Goal: Obtain resource: Download file/media

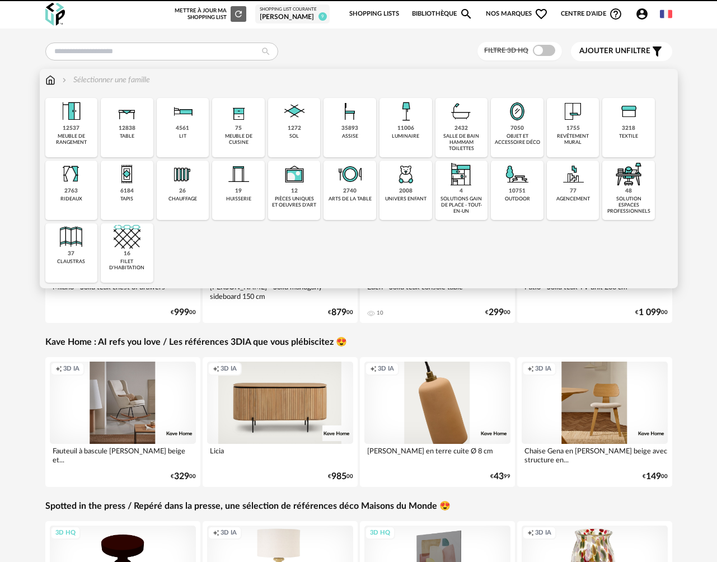
click at [53, 80] on img at bounding box center [50, 79] width 10 height 11
click at [128, 135] on div "table" at bounding box center [127, 136] width 15 height 6
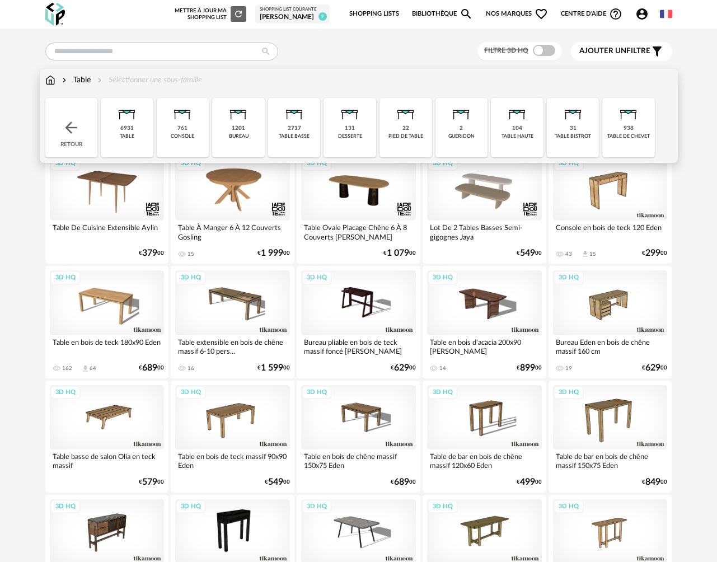
click at [136, 131] on div "6931 table" at bounding box center [127, 127] width 53 height 59
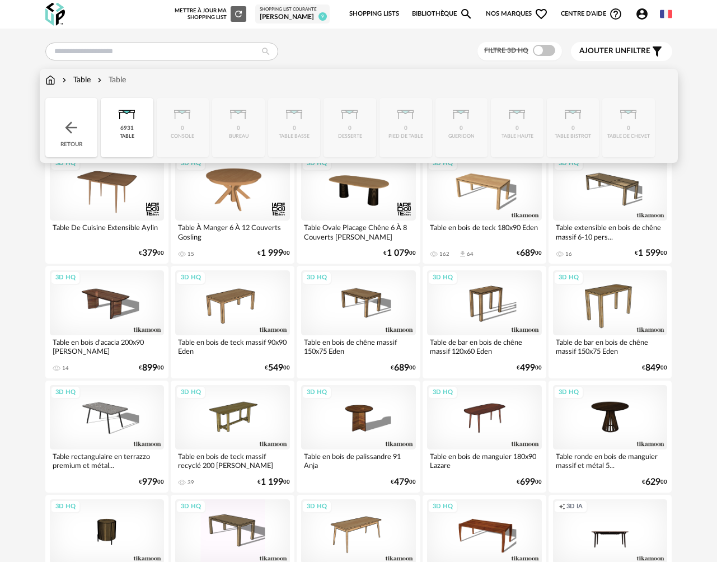
click at [288, 130] on div "Close icon Retour 6931 table 0 console 0 bureau 0 table basse 0 desserte 0 pied…" at bounding box center [358, 127] width 627 height 59
click at [66, 83] on img at bounding box center [64, 79] width 9 height 11
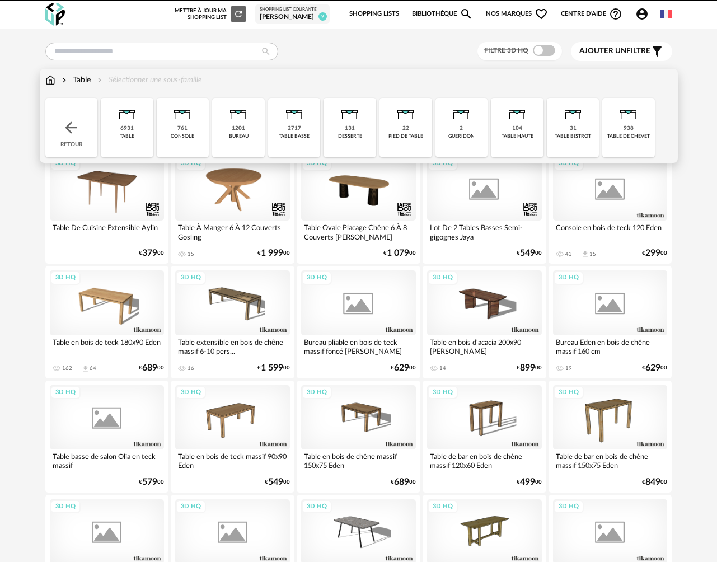
click at [51, 81] on img at bounding box center [50, 79] width 10 height 11
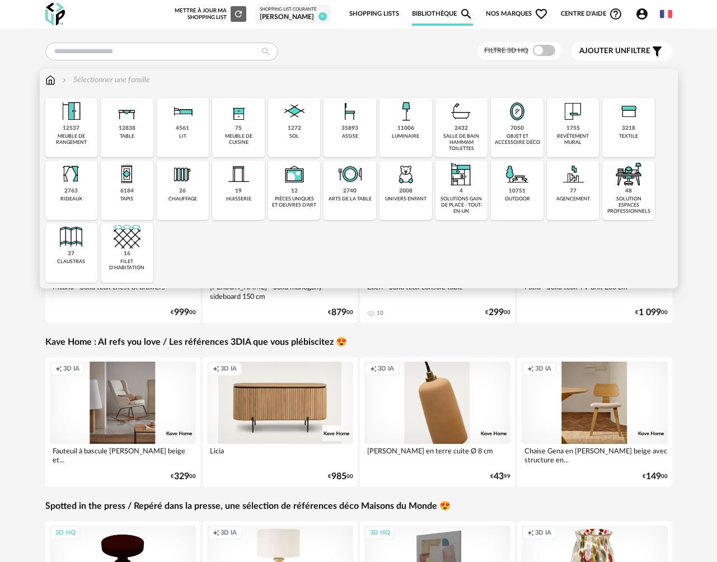
click at [134, 137] on div "12838 table" at bounding box center [127, 127] width 53 height 59
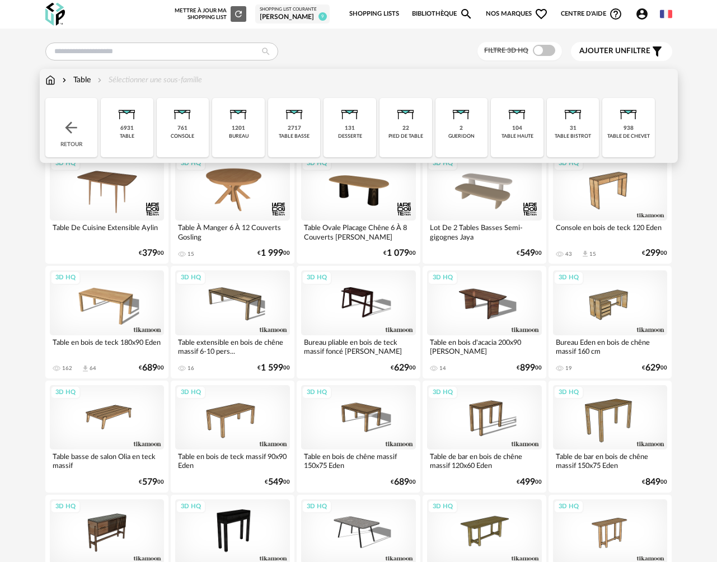
click at [295, 141] on div "2717 table basse" at bounding box center [294, 127] width 53 height 59
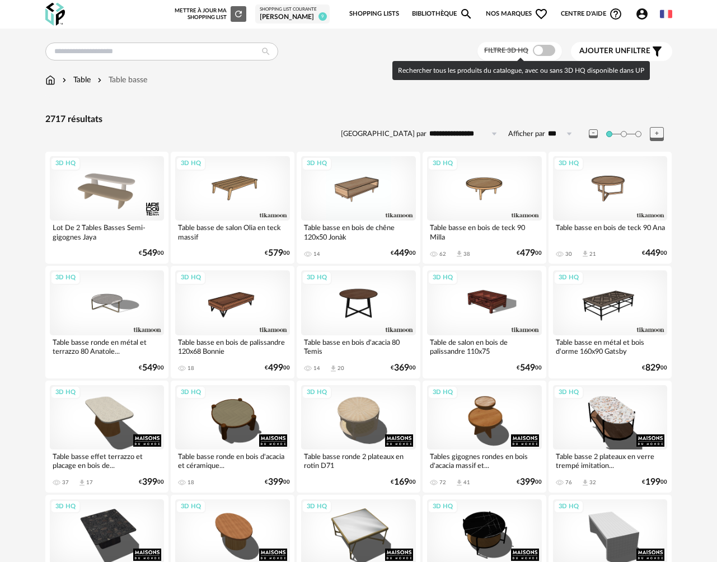
click at [548, 53] on span at bounding box center [544, 50] width 22 height 11
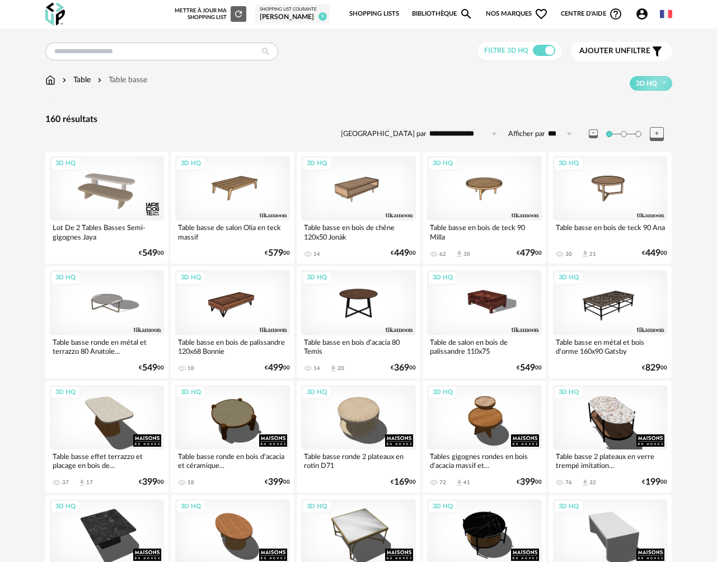
click at [444, 131] on input "**********" at bounding box center [465, 134] width 77 height 18
click at [449, 179] on span "Prix croissant" at bounding box center [466, 182] width 54 height 9
type input "**********"
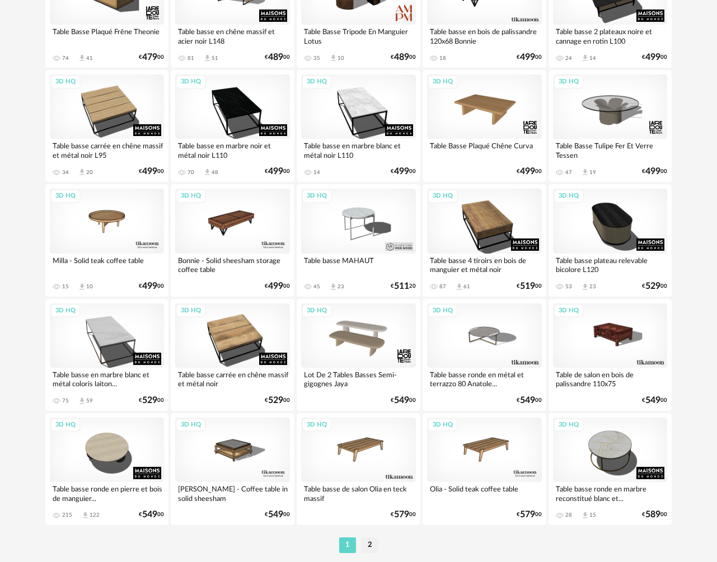
scroll to position [1947, 0]
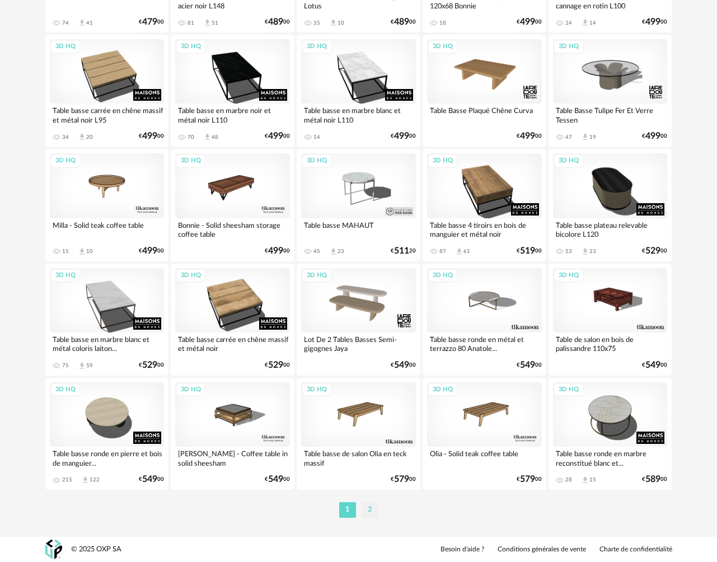
click at [371, 510] on li "2" at bounding box center [370, 510] width 17 height 16
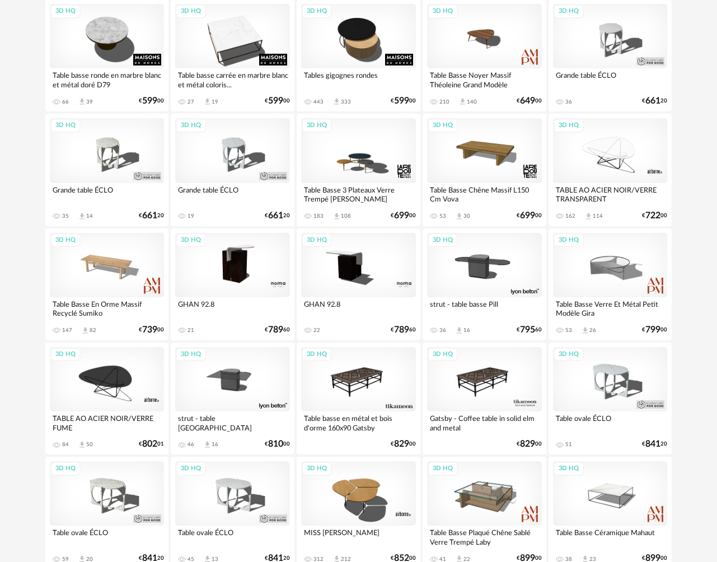
scroll to position [82, 0]
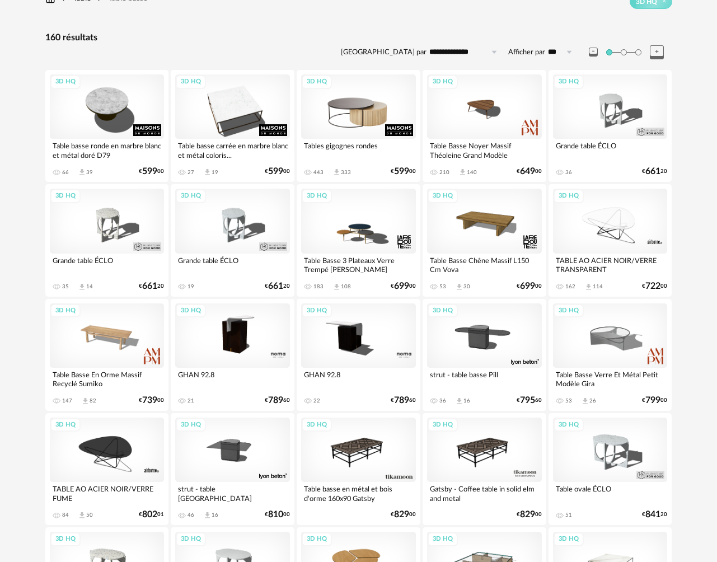
click at [342, 114] on div "3D HQ" at bounding box center [358, 106] width 115 height 64
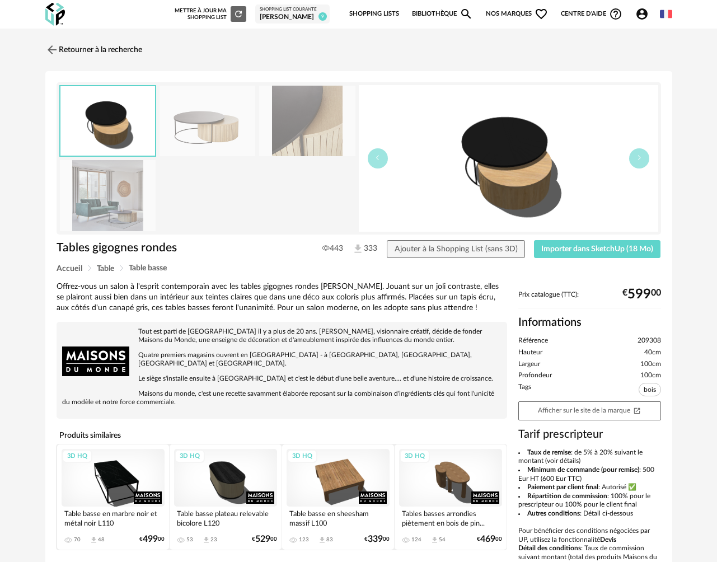
click at [124, 208] on img at bounding box center [108, 195] width 96 height 71
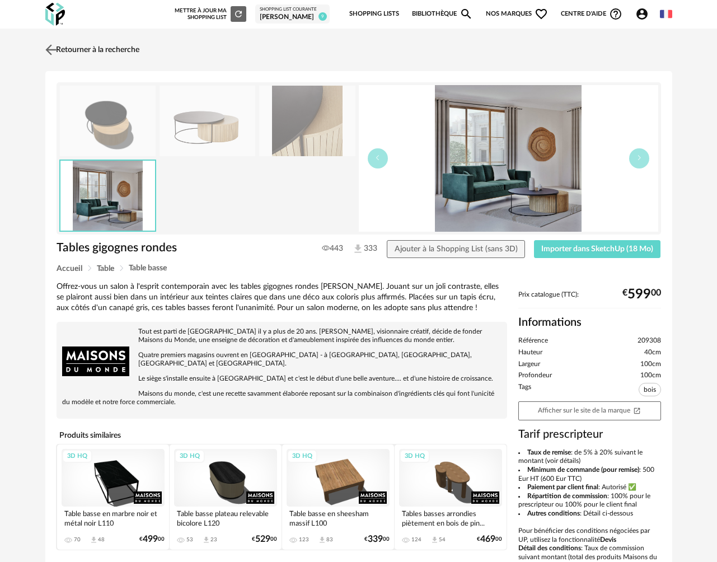
click at [53, 50] on img at bounding box center [51, 49] width 16 height 16
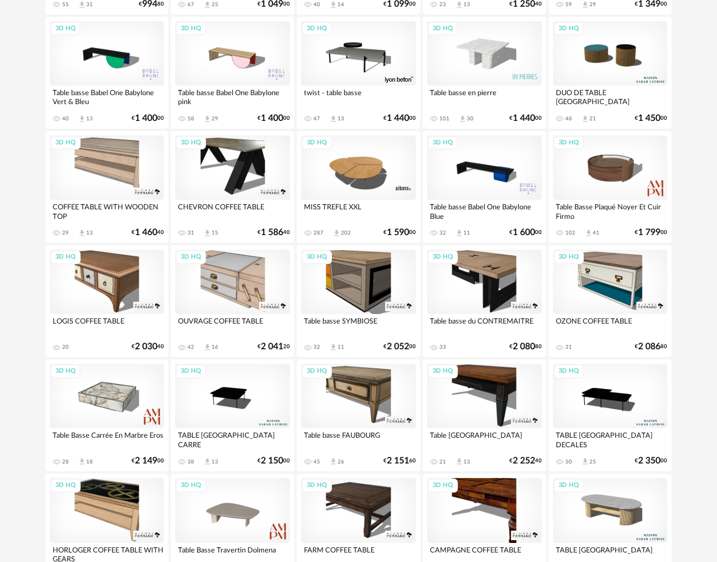
scroll to position [1032, 0]
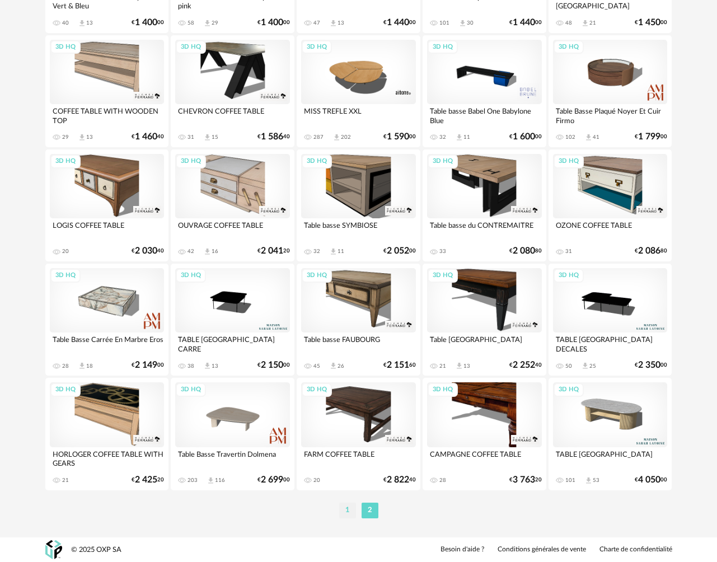
click at [351, 510] on li "1" at bounding box center [347, 511] width 17 height 16
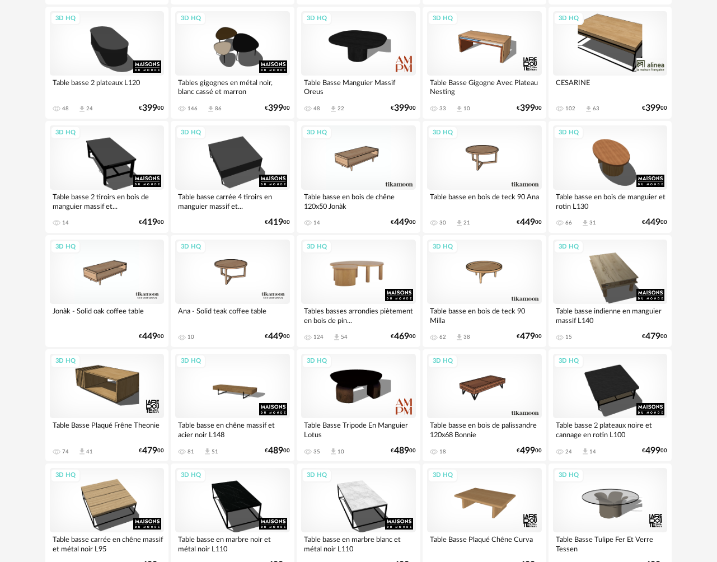
scroll to position [1484, 0]
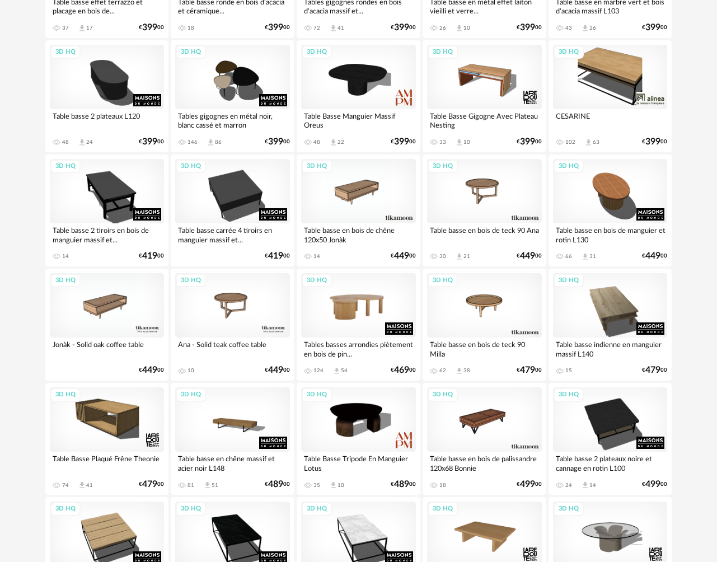
click at [360, 321] on div "3D HQ" at bounding box center [358, 305] width 115 height 64
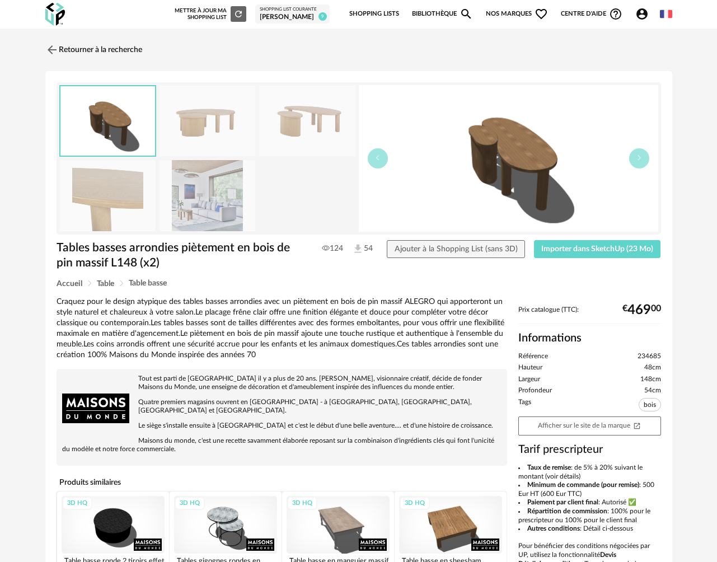
click at [208, 210] on img at bounding box center [208, 195] width 96 height 71
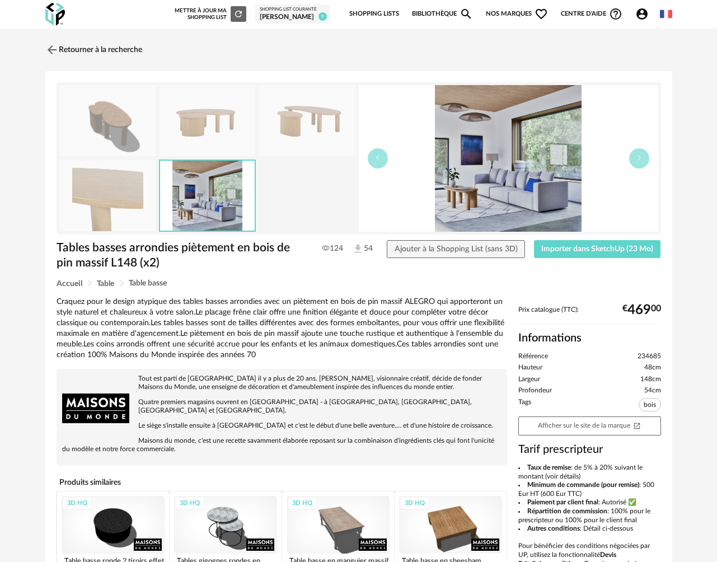
click at [225, 125] on img at bounding box center [208, 121] width 96 height 71
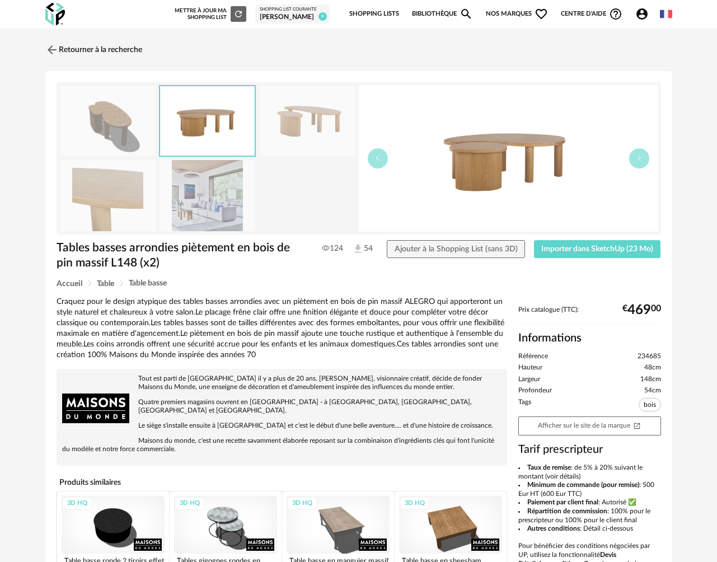
click at [289, 124] on img at bounding box center [307, 121] width 96 height 71
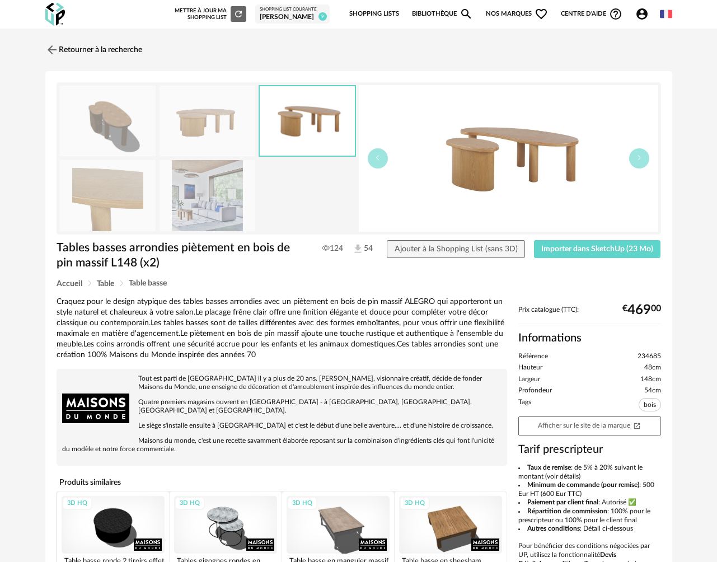
click at [214, 201] on img at bounding box center [208, 195] width 96 height 71
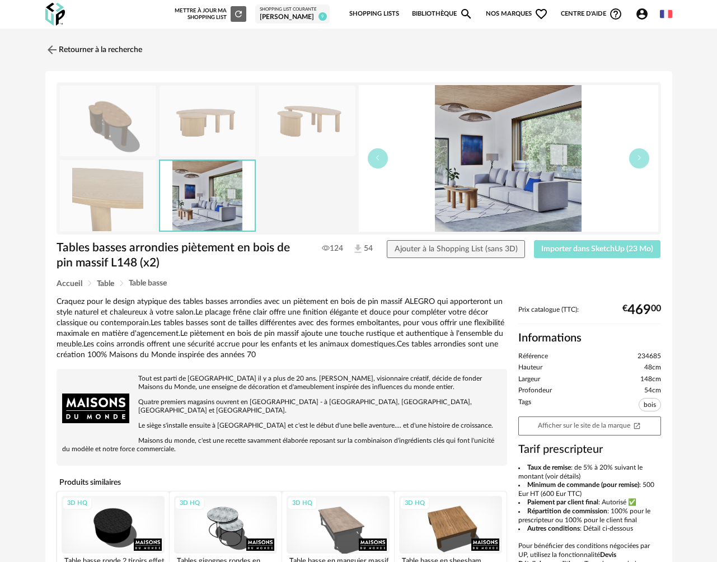
click at [585, 249] on span "Importer dans SketchUp (23 Mo)" at bounding box center [598, 249] width 112 height 8
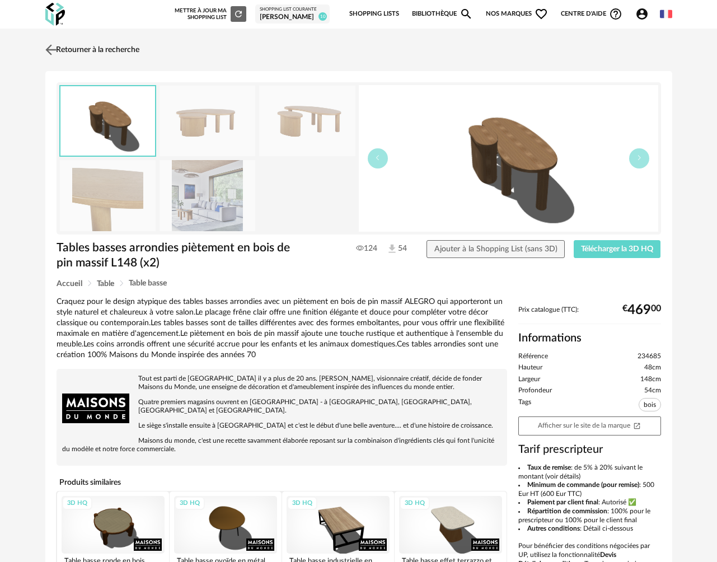
click at [97, 46] on link "Retourner à la recherche" at bounding box center [91, 50] width 97 height 25
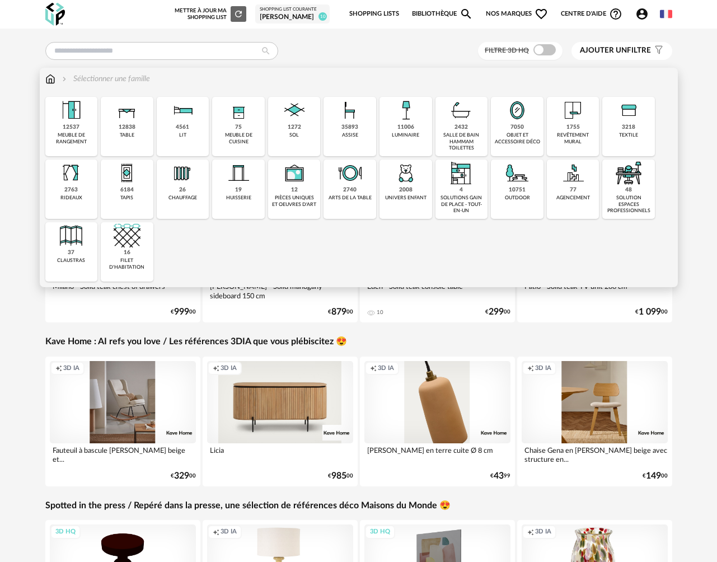
click at [124, 134] on div "table" at bounding box center [127, 135] width 15 height 6
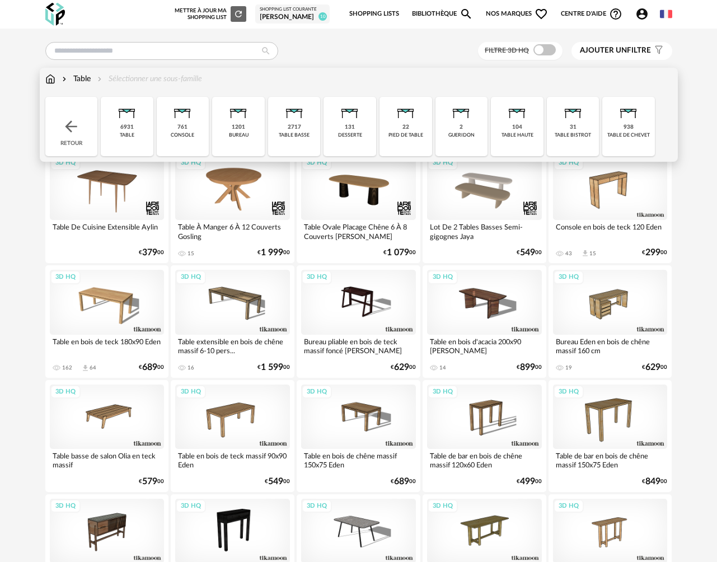
click at [299, 134] on div "table basse" at bounding box center [294, 135] width 31 height 6
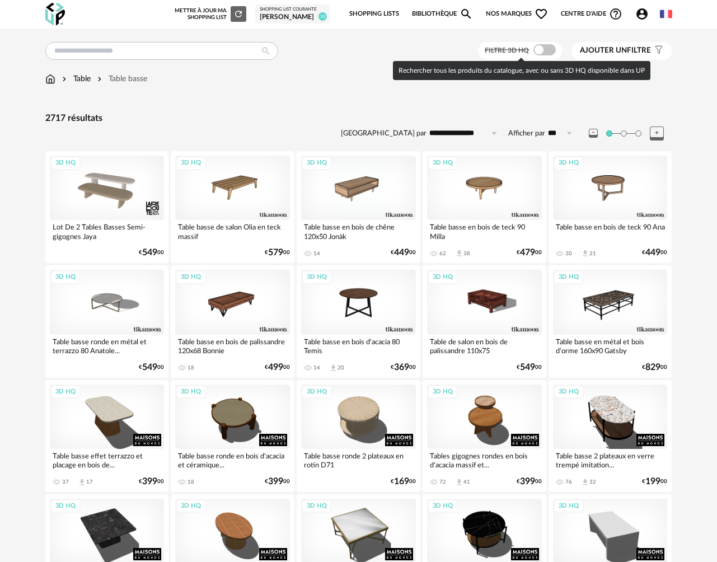
click at [544, 49] on span at bounding box center [545, 49] width 22 height 11
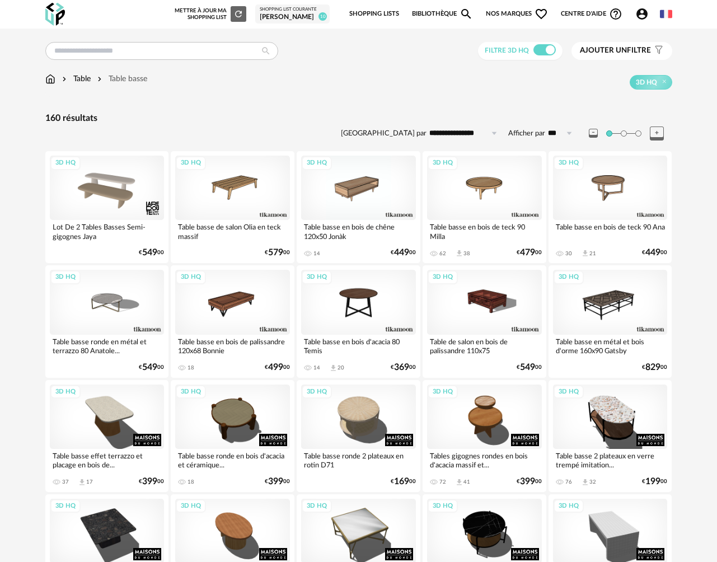
click at [449, 135] on input "**********" at bounding box center [465, 133] width 77 height 18
click at [419, 88] on div "3D HQ" at bounding box center [409, 82] width 525 height 15
click at [480, 197] on div "3D HQ" at bounding box center [484, 188] width 115 height 64
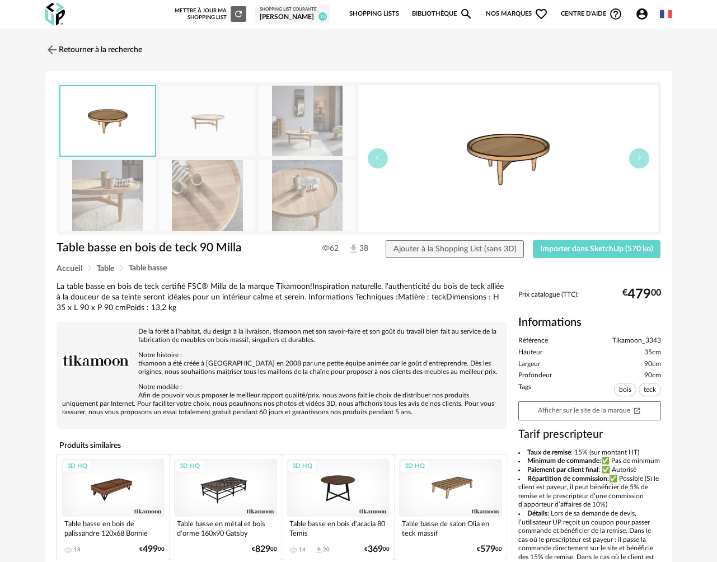
click at [109, 213] on img at bounding box center [108, 195] width 96 height 71
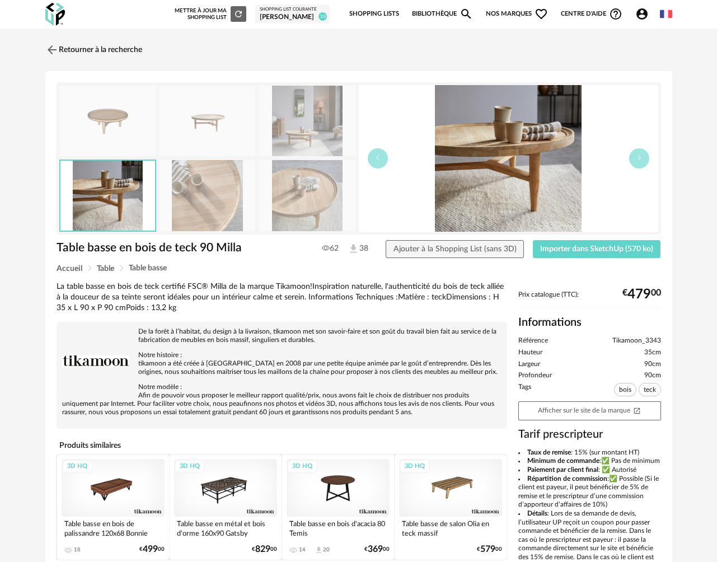
click at [199, 203] on img at bounding box center [208, 195] width 96 height 71
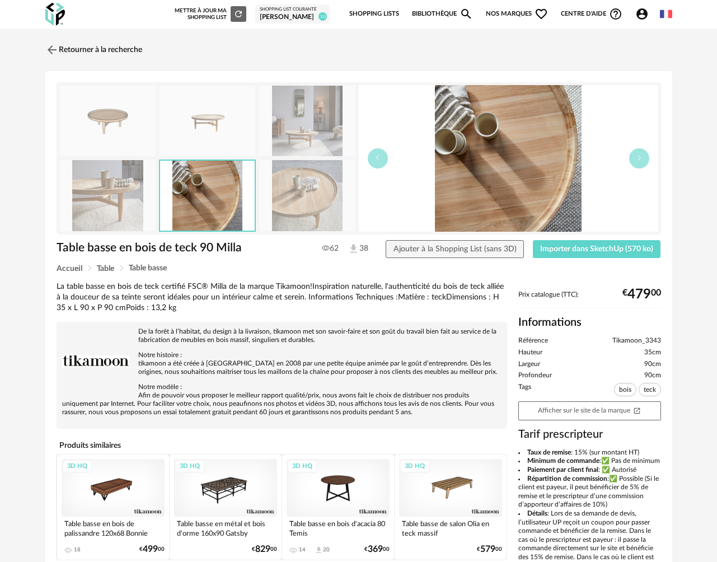
click at [328, 203] on img at bounding box center [307, 195] width 96 height 71
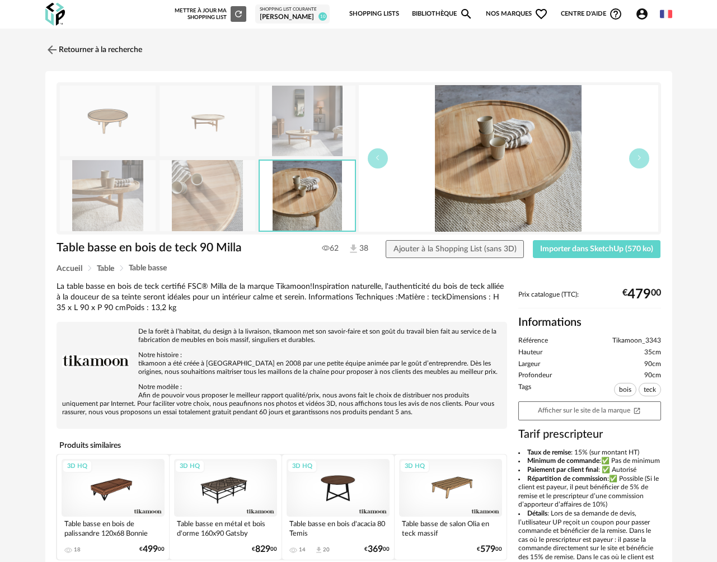
click at [90, 117] on img at bounding box center [108, 121] width 96 height 71
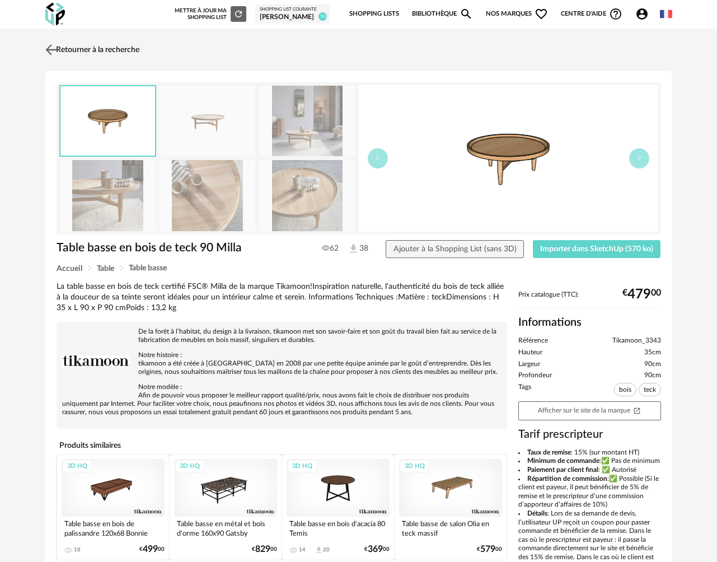
click at [67, 50] on link "Retourner à la recherche" at bounding box center [91, 50] width 97 height 25
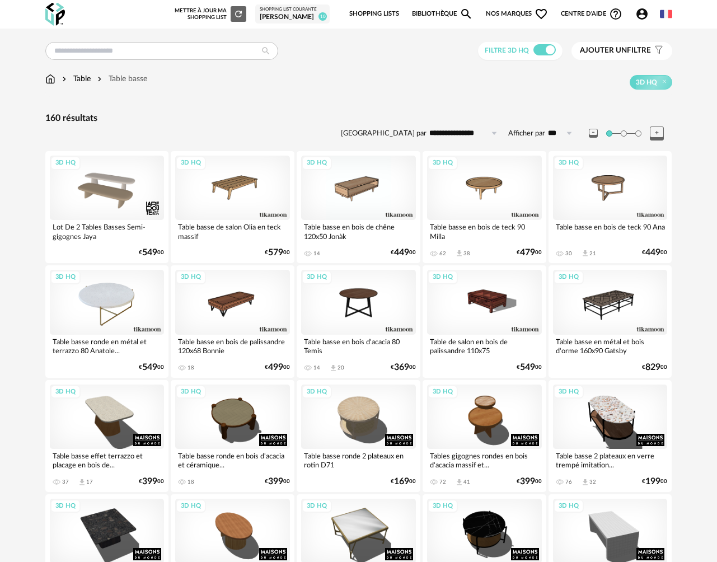
click at [113, 311] on div "3D HQ" at bounding box center [107, 302] width 115 height 64
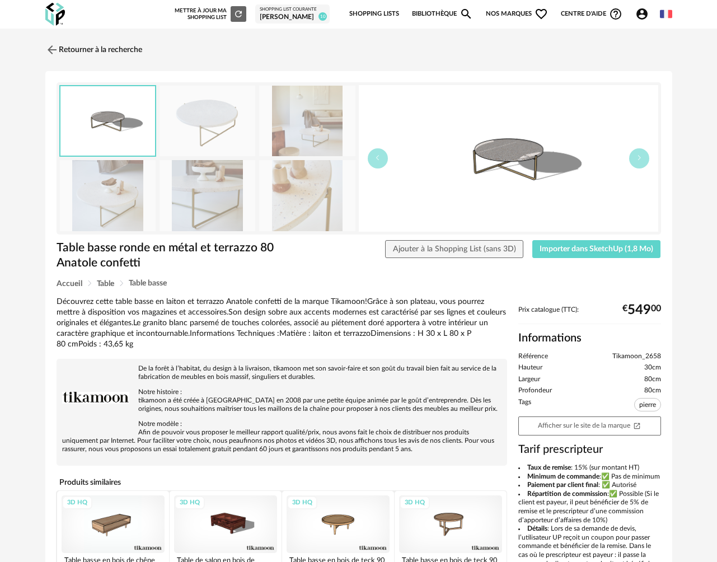
click at [224, 202] on img at bounding box center [208, 195] width 96 height 71
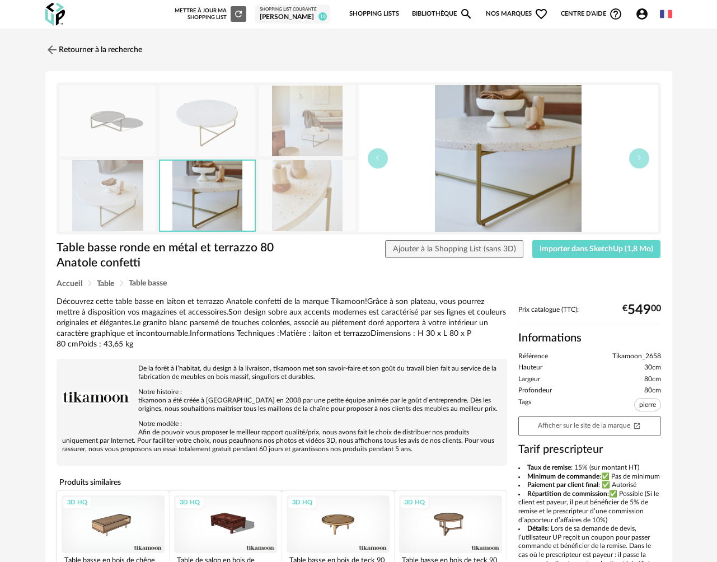
click at [321, 192] on img at bounding box center [307, 195] width 96 height 71
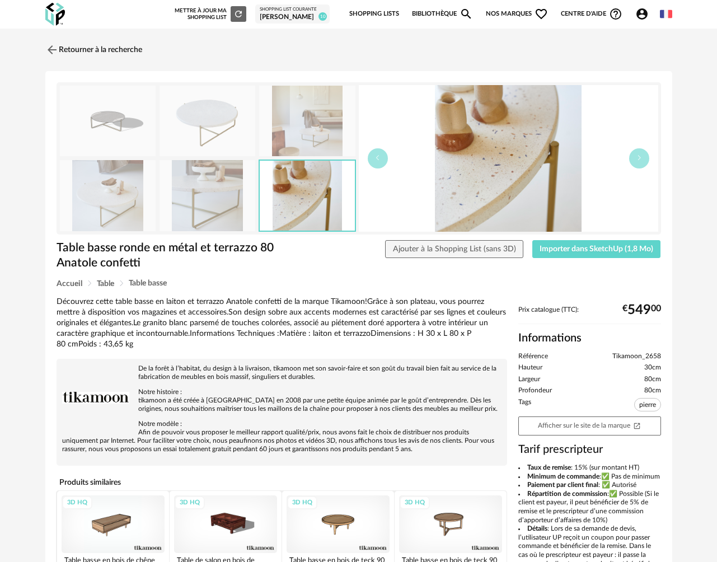
click at [314, 118] on img at bounding box center [307, 121] width 96 height 71
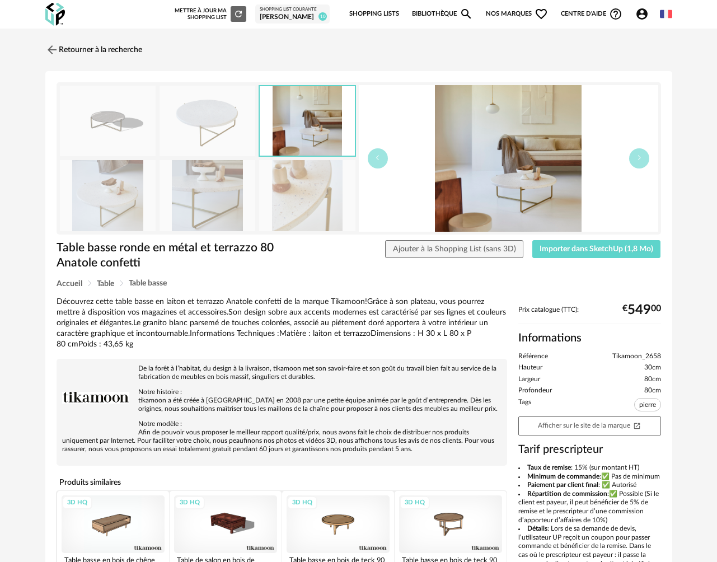
click at [197, 193] on img at bounding box center [208, 195] width 96 height 71
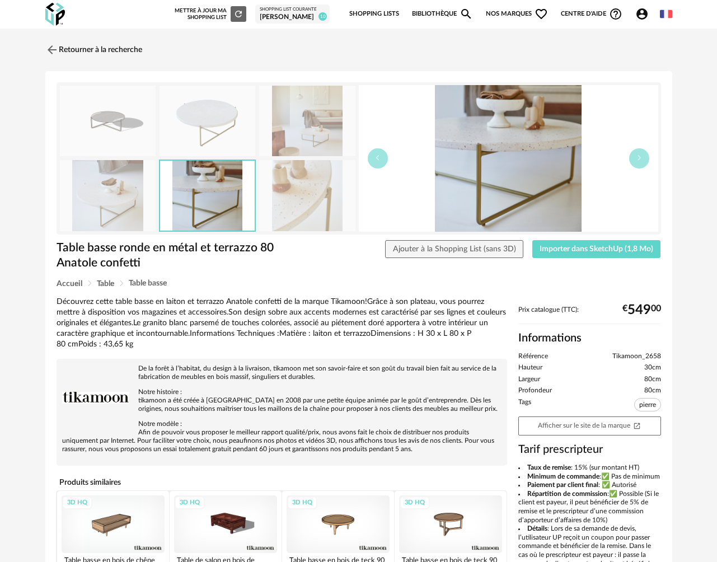
click at [111, 207] on img at bounding box center [108, 195] width 96 height 71
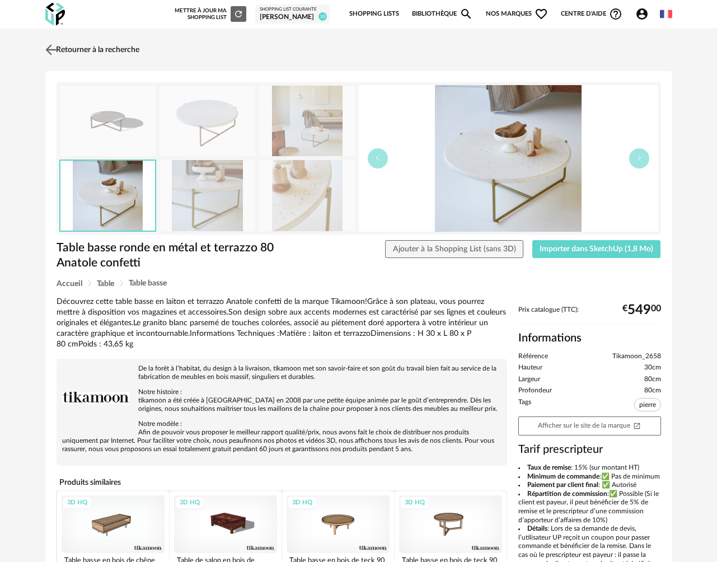
click at [58, 50] on img at bounding box center [51, 49] width 16 height 16
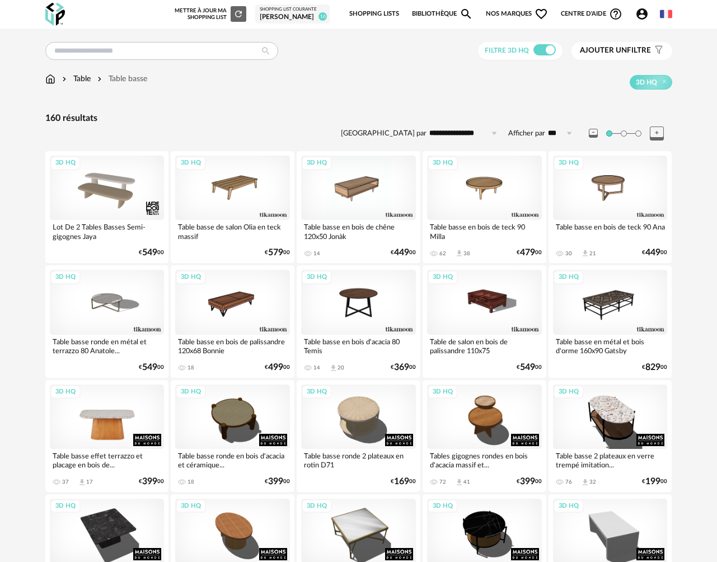
click at [116, 419] on div "3D HQ" at bounding box center [107, 417] width 115 height 64
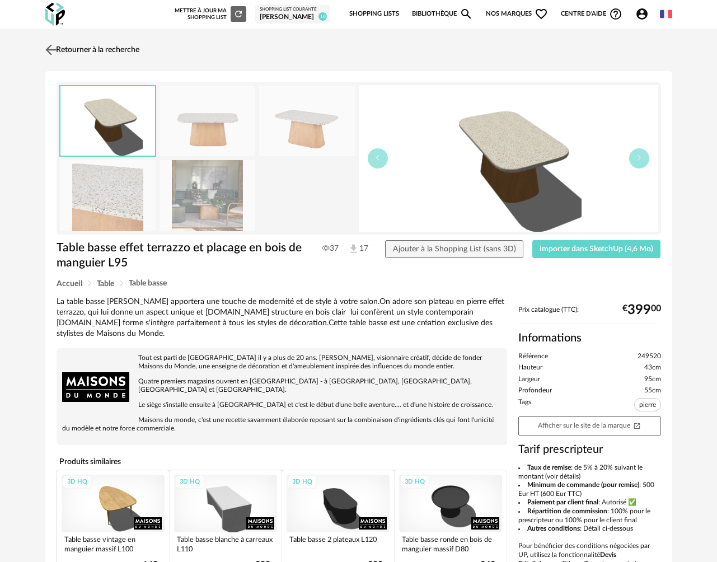
click at [49, 52] on img at bounding box center [51, 49] width 16 height 16
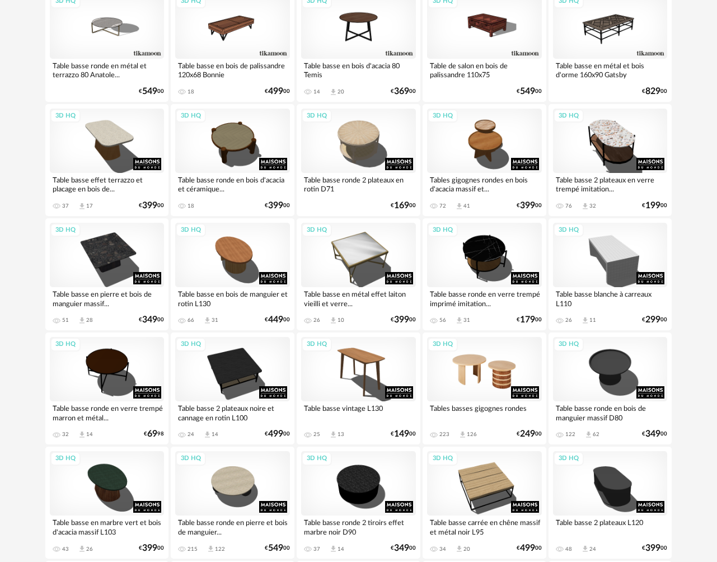
scroll to position [253, 0]
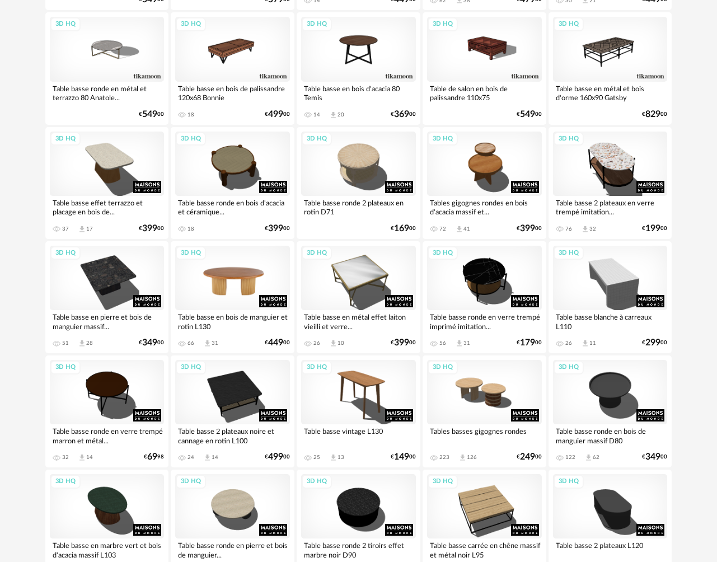
click at [246, 272] on div "3D HQ" at bounding box center [232, 278] width 115 height 64
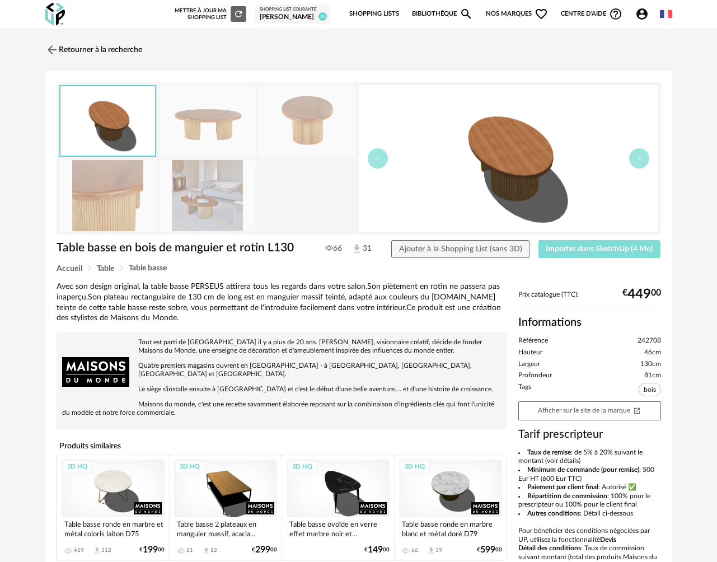
click at [584, 250] on span "Importer dans SketchUp (4 Mo)" at bounding box center [600, 249] width 108 height 8
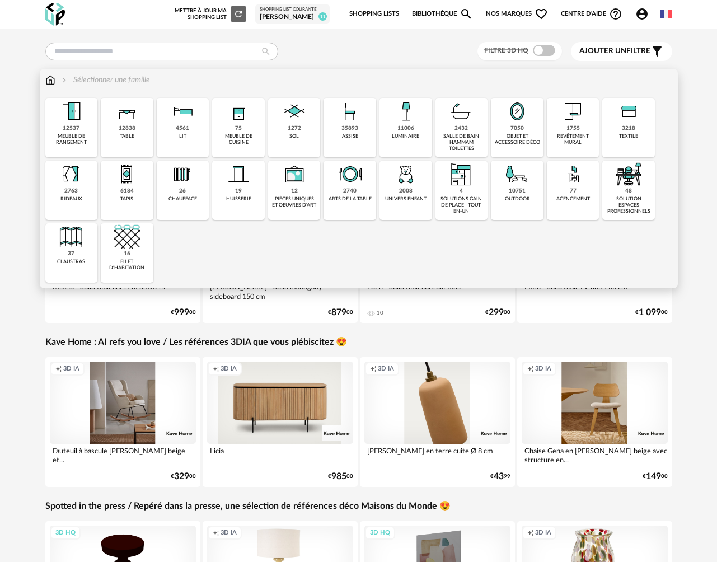
click at [127, 137] on div "table" at bounding box center [127, 136] width 15 height 6
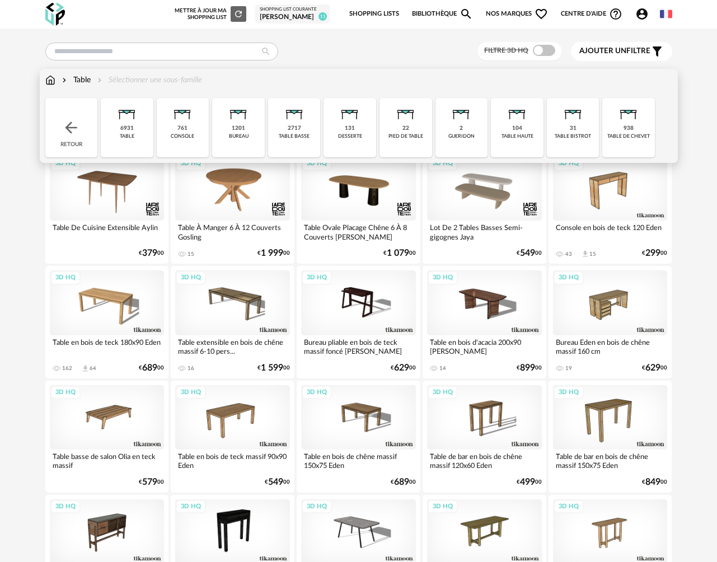
click at [306, 139] on div "table basse" at bounding box center [294, 136] width 31 height 6
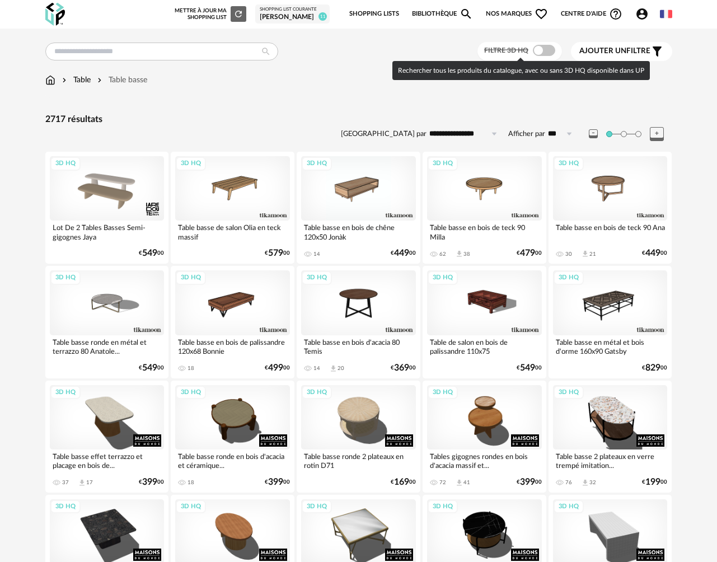
click at [549, 49] on span at bounding box center [544, 50] width 22 height 11
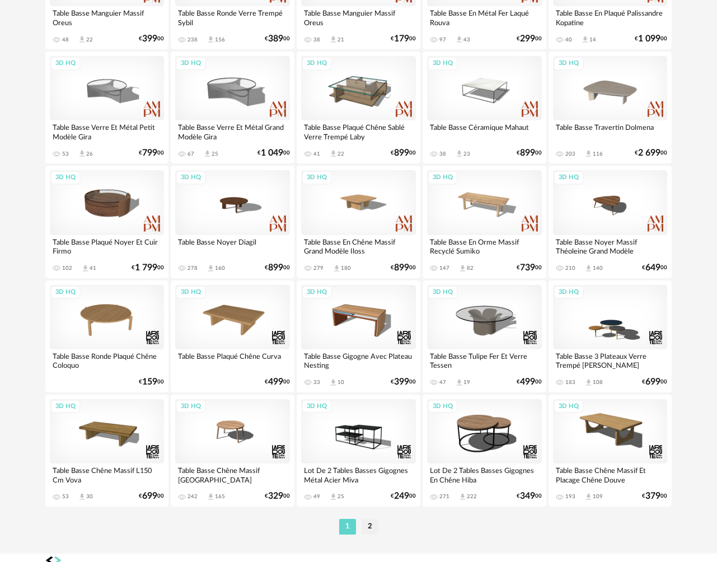
scroll to position [1947, 0]
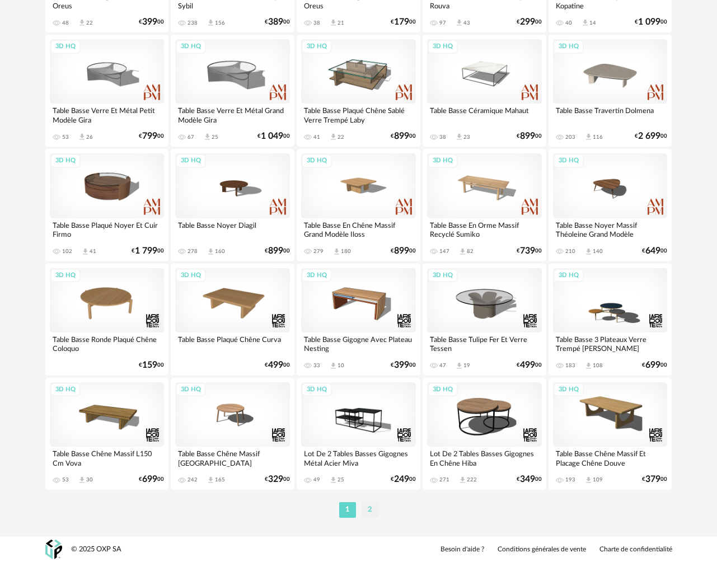
click at [368, 506] on li "2" at bounding box center [370, 510] width 17 height 16
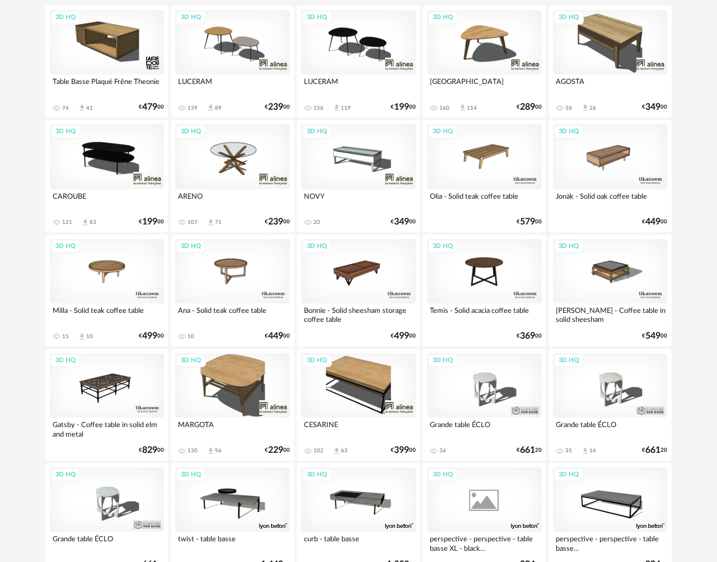
scroll to position [146, 0]
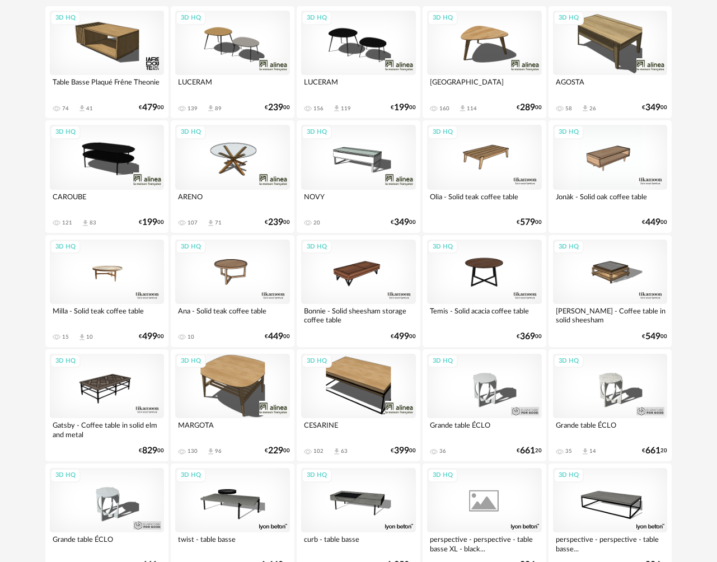
click at [100, 276] on div "3D HQ" at bounding box center [107, 272] width 115 height 64
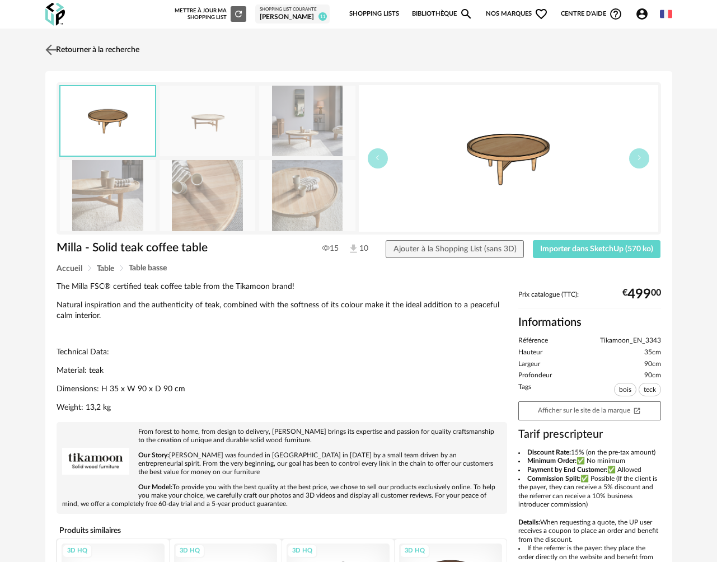
click at [55, 47] on img at bounding box center [51, 49] width 16 height 16
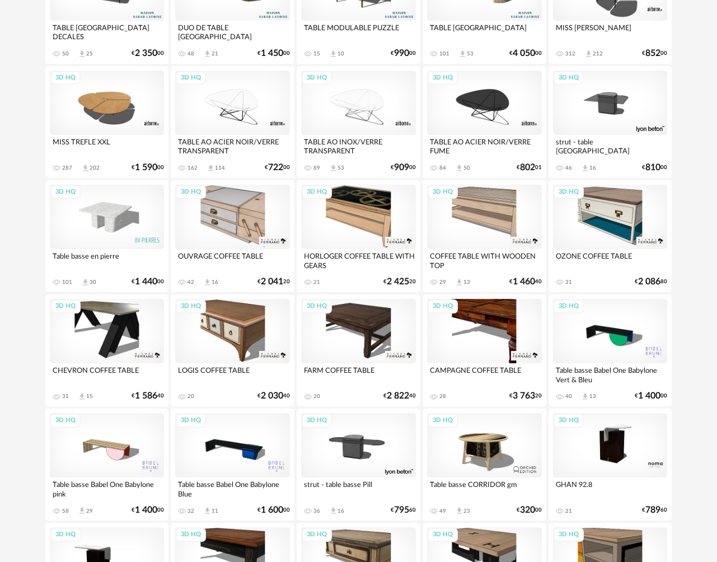
scroll to position [1032, 0]
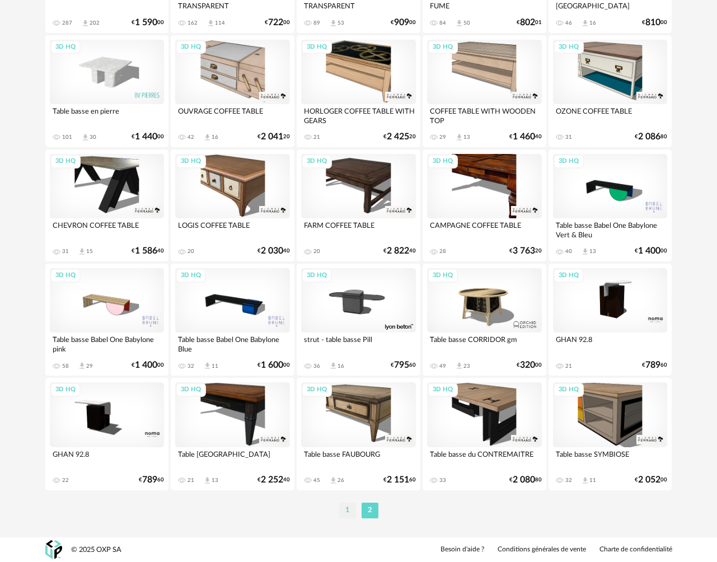
click at [350, 509] on li "1" at bounding box center [347, 511] width 17 height 16
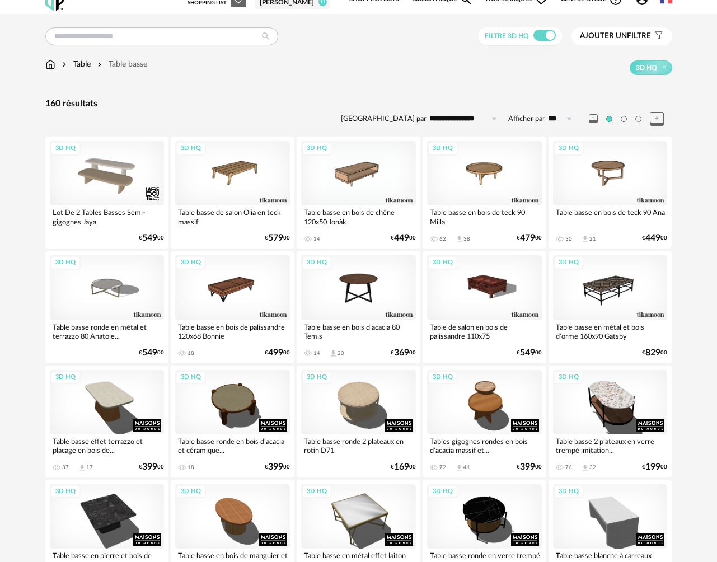
scroll to position [11, 0]
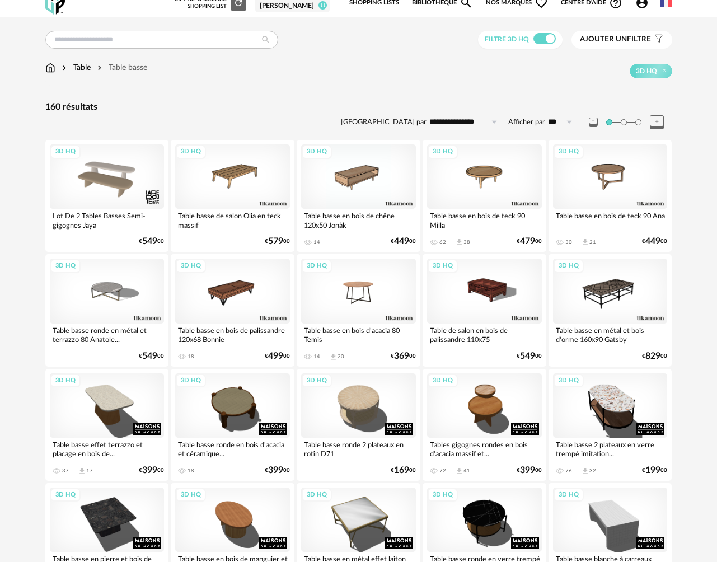
click at [371, 301] on div "3D HQ" at bounding box center [358, 291] width 115 height 64
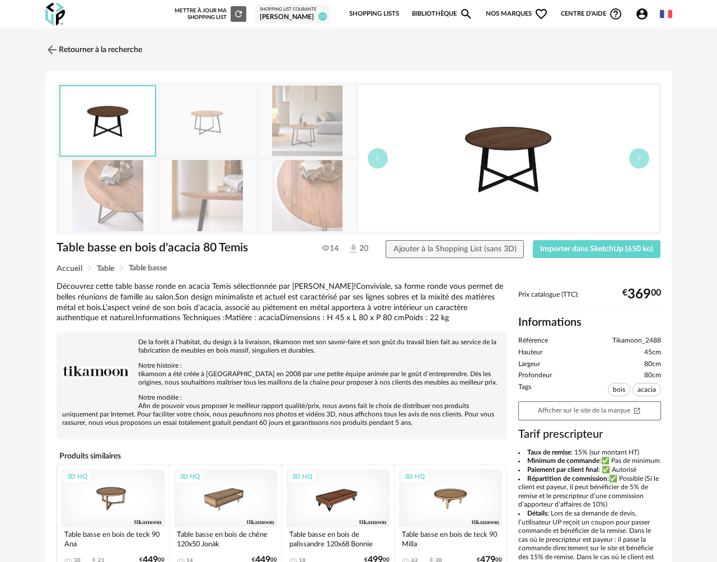
click at [192, 204] on img at bounding box center [208, 195] width 96 height 71
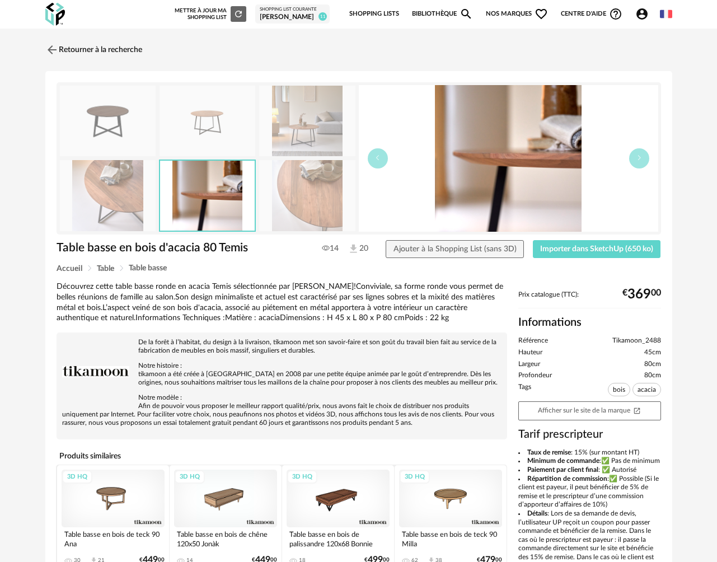
click at [86, 206] on img at bounding box center [108, 195] width 96 height 71
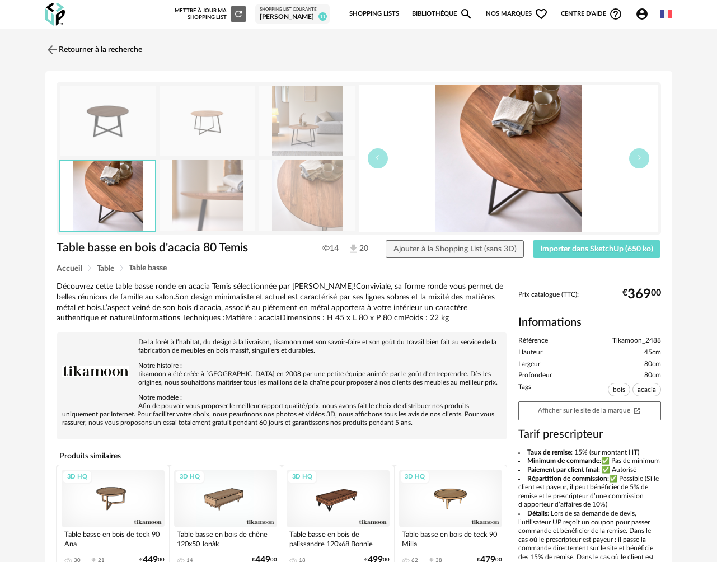
click at [119, 142] on img at bounding box center [108, 121] width 96 height 71
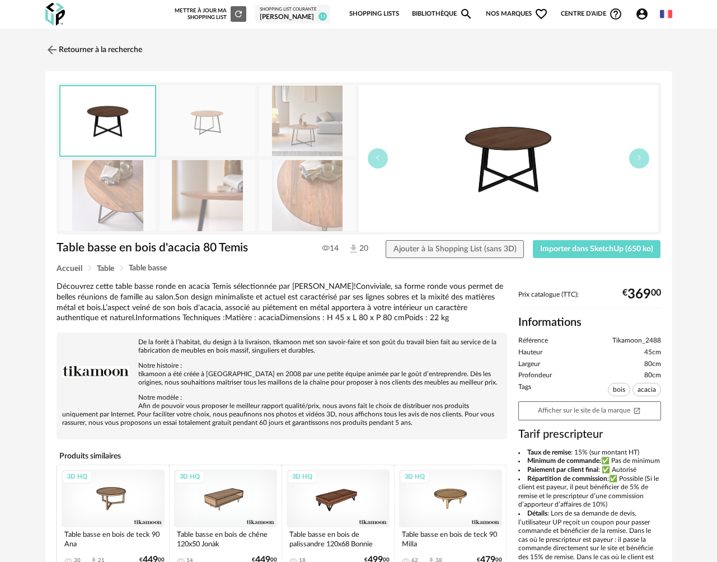
click at [223, 206] on img at bounding box center [208, 195] width 96 height 71
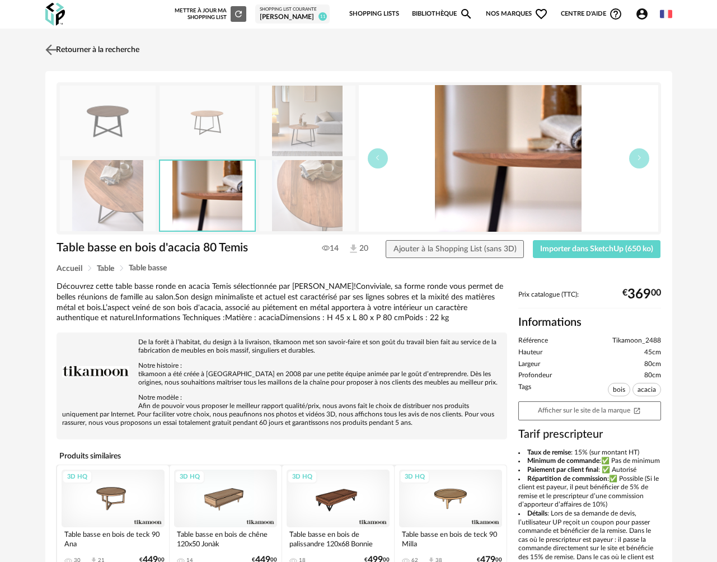
click at [54, 48] on img at bounding box center [51, 49] width 16 height 16
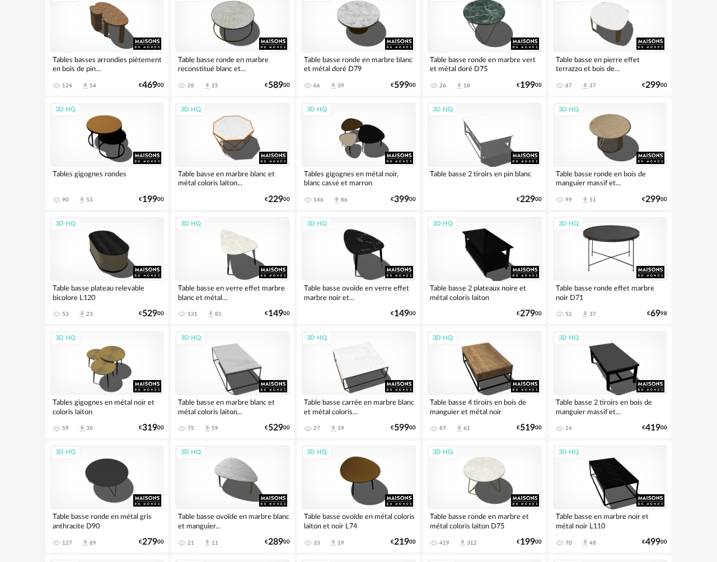
scroll to position [865, 0]
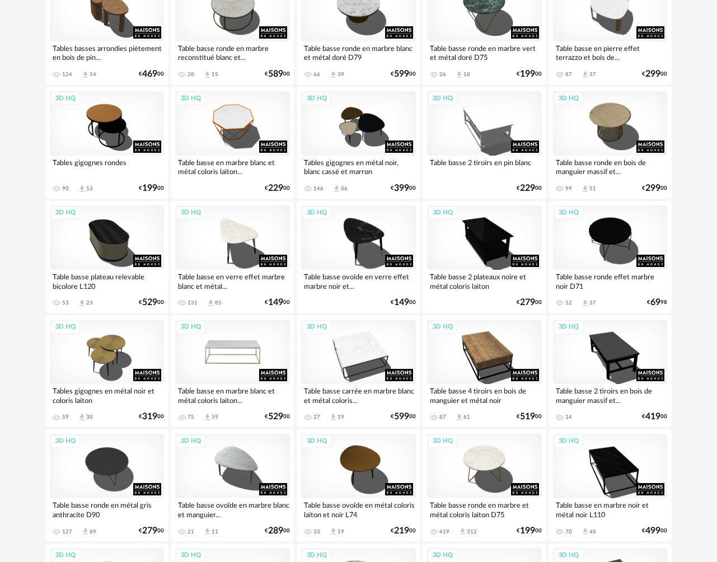
click at [244, 346] on div "3D HQ" at bounding box center [232, 352] width 115 height 64
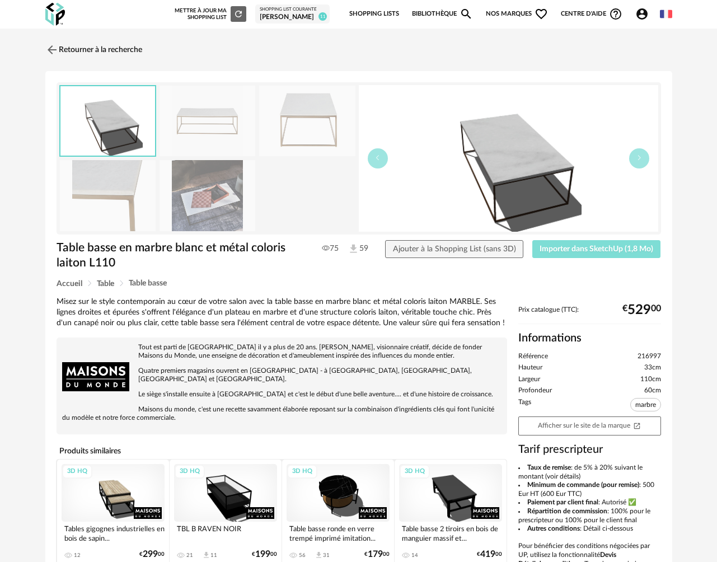
click at [574, 245] on span "Importer dans SketchUp (1,8 Mo)" at bounding box center [597, 249] width 114 height 8
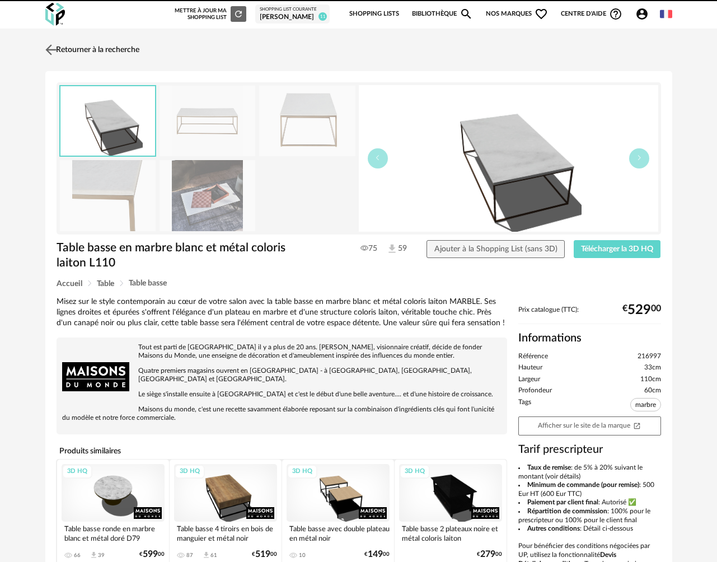
click at [82, 45] on link "Retourner à la recherche" at bounding box center [91, 50] width 97 height 25
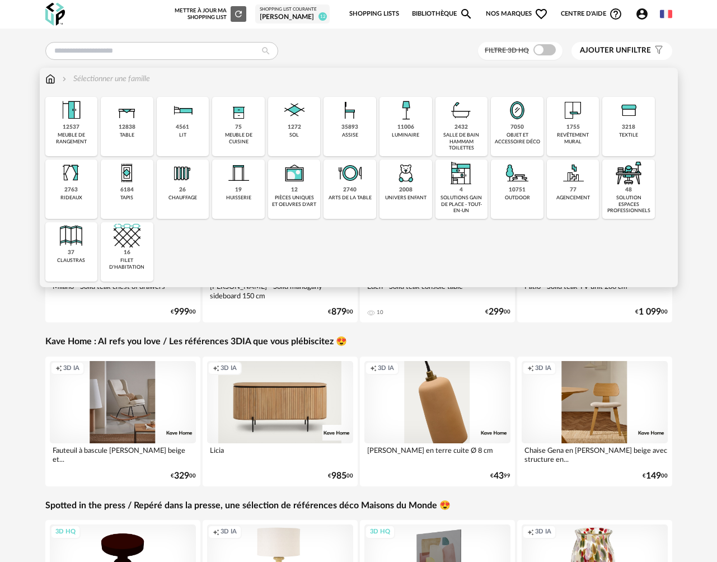
click at [128, 134] on div "table" at bounding box center [127, 135] width 15 height 6
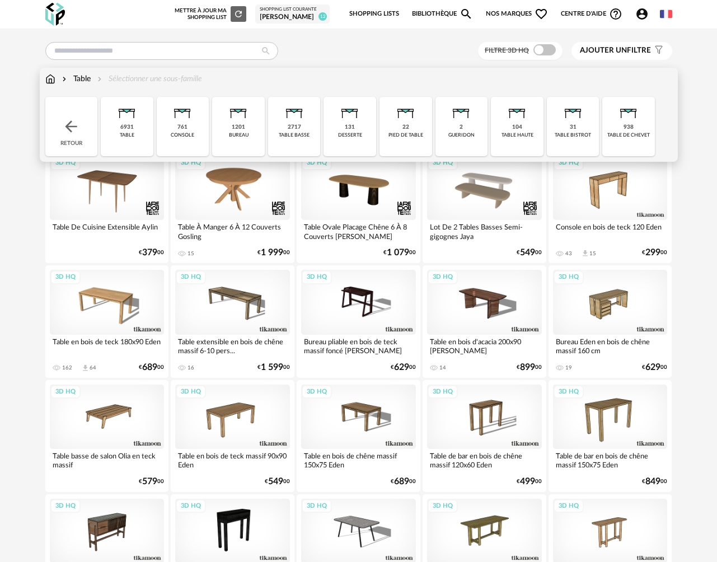
click at [301, 136] on div "table basse" at bounding box center [294, 135] width 31 height 6
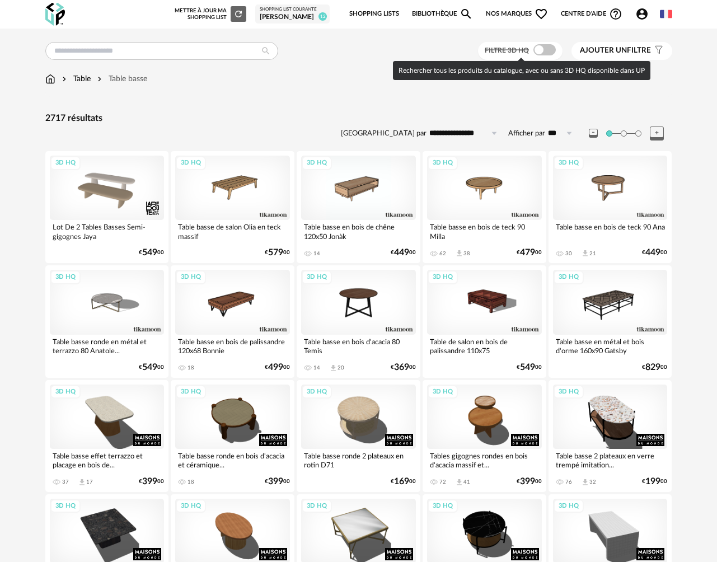
click at [546, 53] on span at bounding box center [545, 49] width 22 height 11
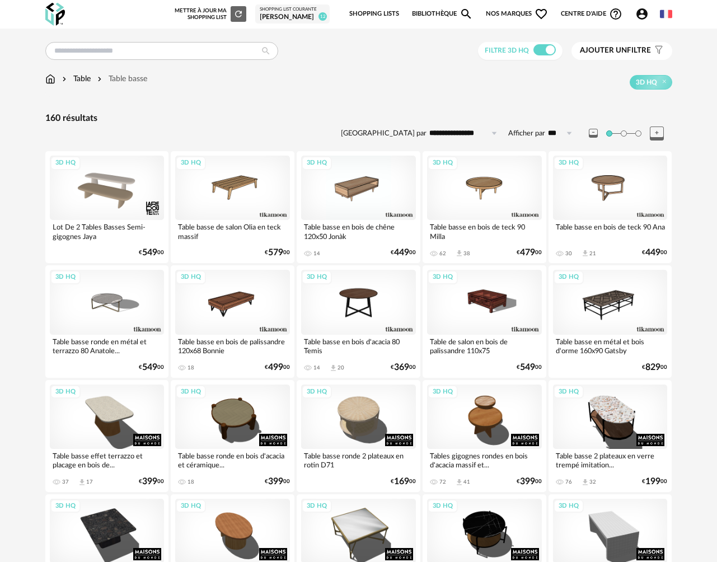
click at [456, 132] on input "**********" at bounding box center [465, 133] width 77 height 18
click at [458, 183] on span "Prix croissant" at bounding box center [466, 182] width 54 height 9
type input "**********"
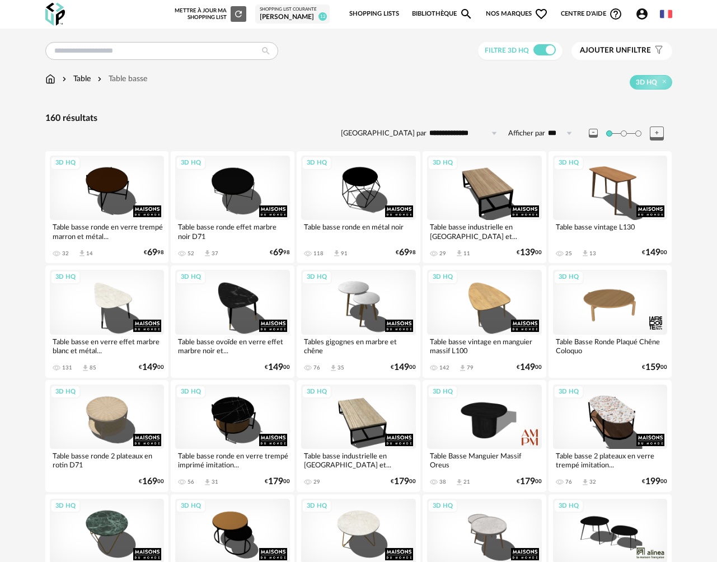
click at [613, 53] on span "Ajouter un" at bounding box center [603, 50] width 47 height 8
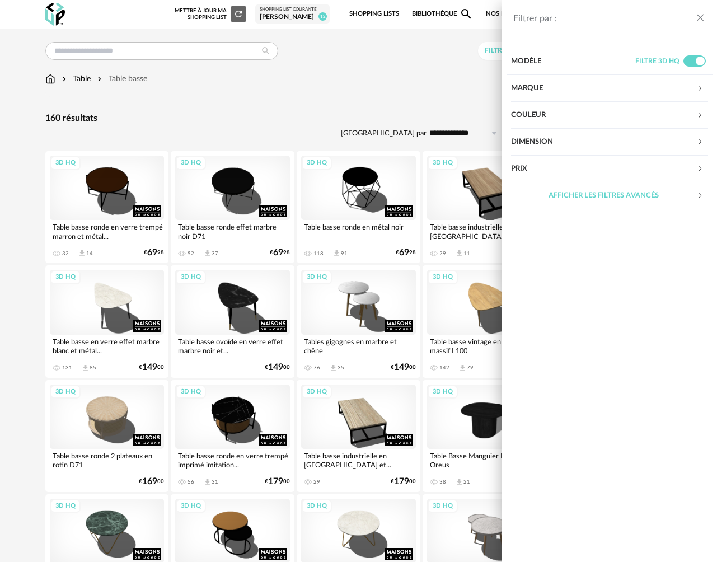
click at [550, 120] on div "Couleur" at bounding box center [603, 115] width 185 height 27
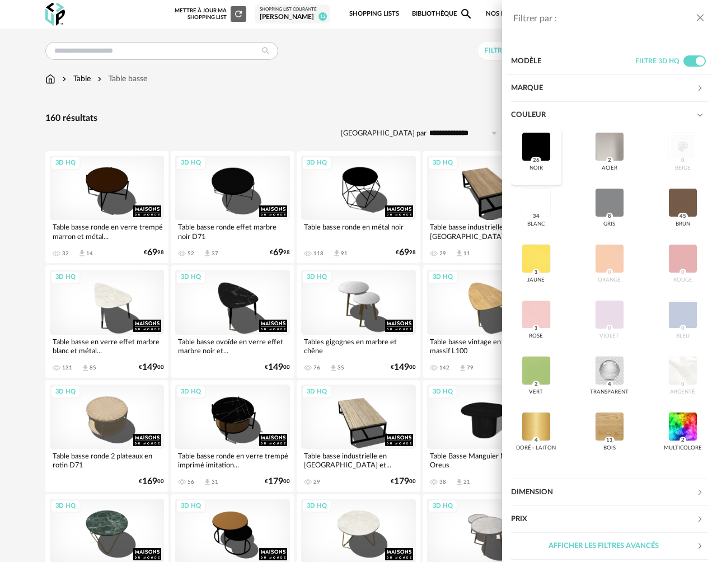
click at [535, 141] on div at bounding box center [536, 146] width 29 height 29
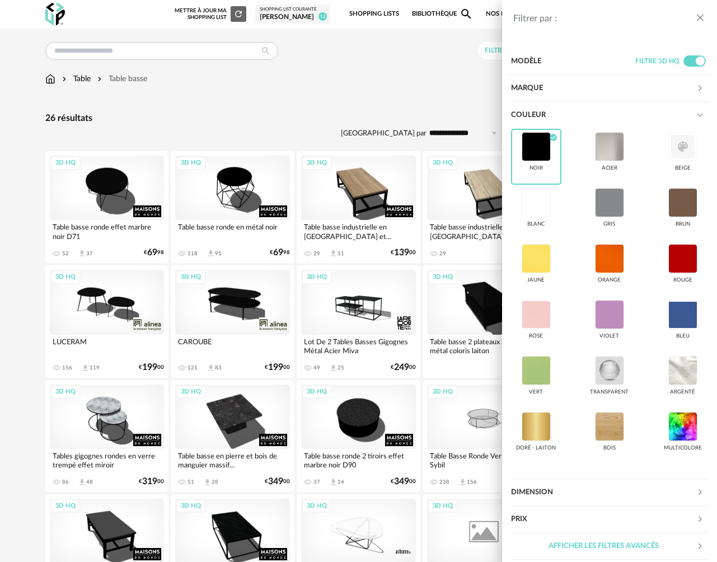
click at [442, 85] on div "Filtrer par : Modèle Filtre 3D HQ Marque &tradition 0 101 Copenhagen 0 366 Conc…" at bounding box center [358, 281] width 717 height 562
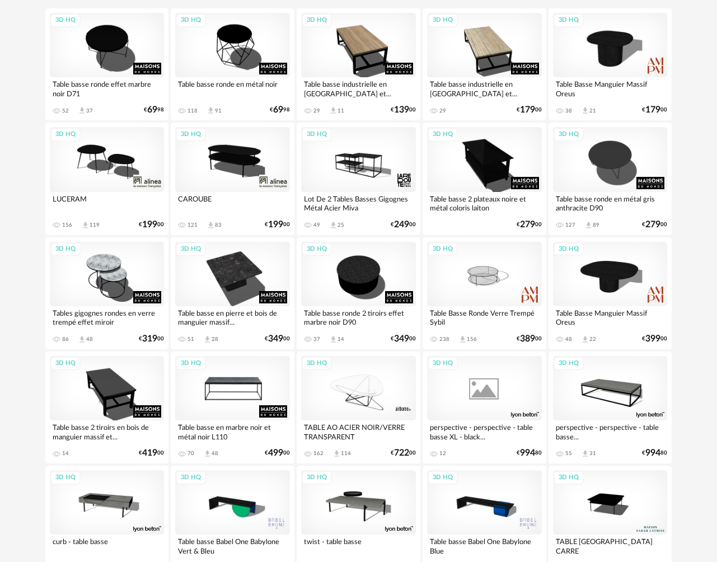
scroll to position [138, 0]
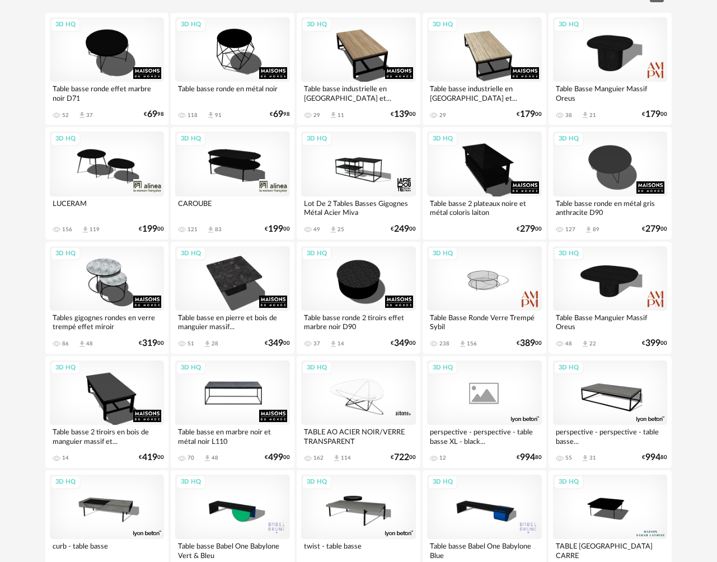
click at [236, 390] on div "3D HQ" at bounding box center [232, 393] width 115 height 64
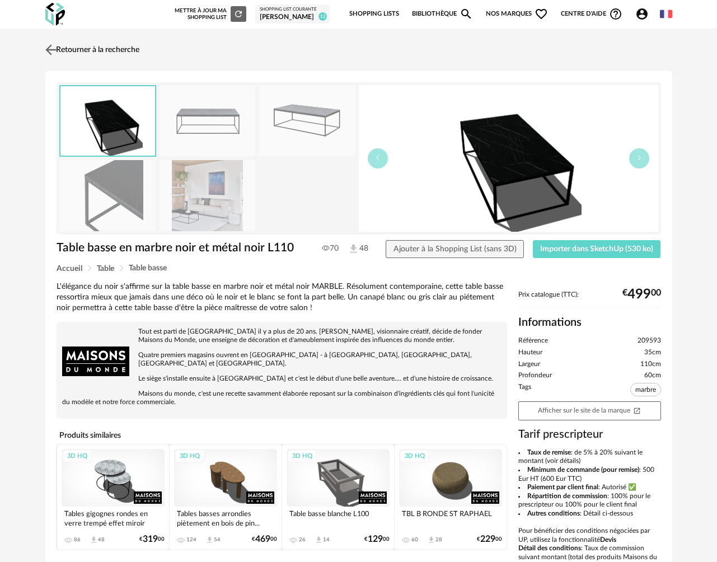
click at [53, 52] on img at bounding box center [51, 49] width 16 height 16
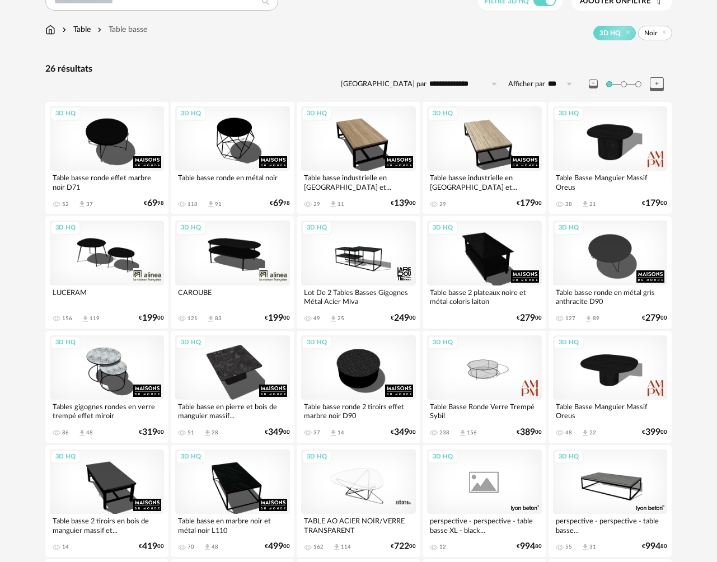
scroll to position [60, 0]
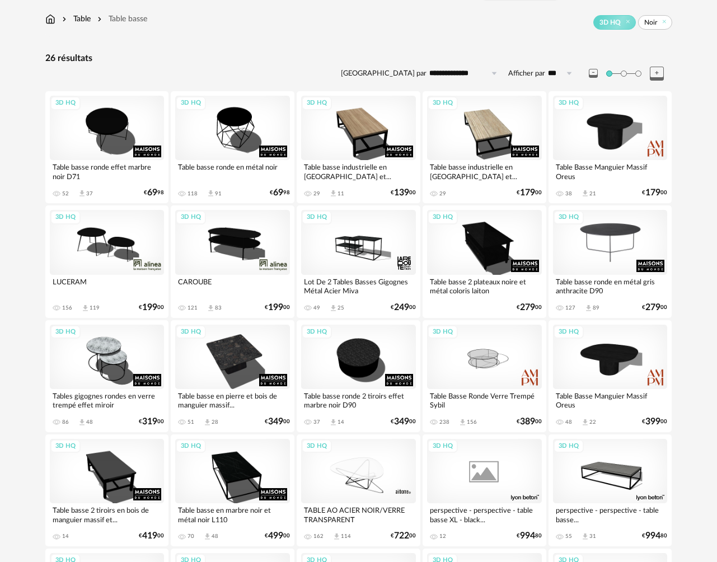
click at [609, 247] on div "3D HQ" at bounding box center [610, 242] width 115 height 64
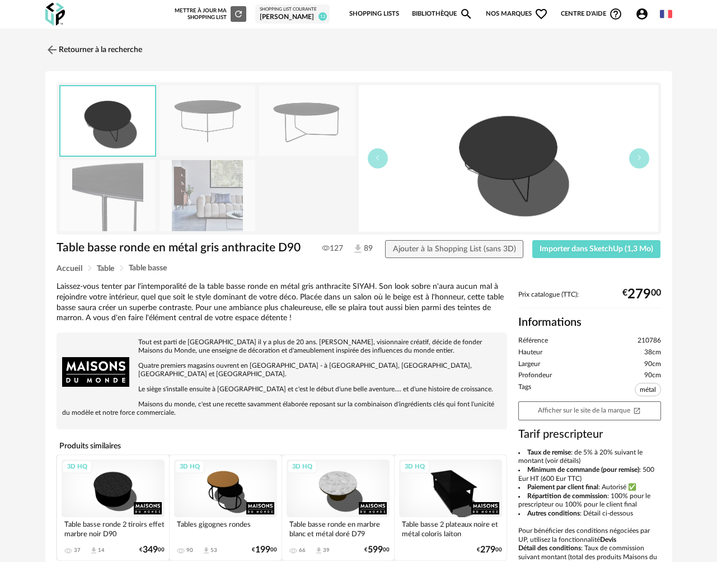
click at [227, 217] on img at bounding box center [208, 195] width 96 height 71
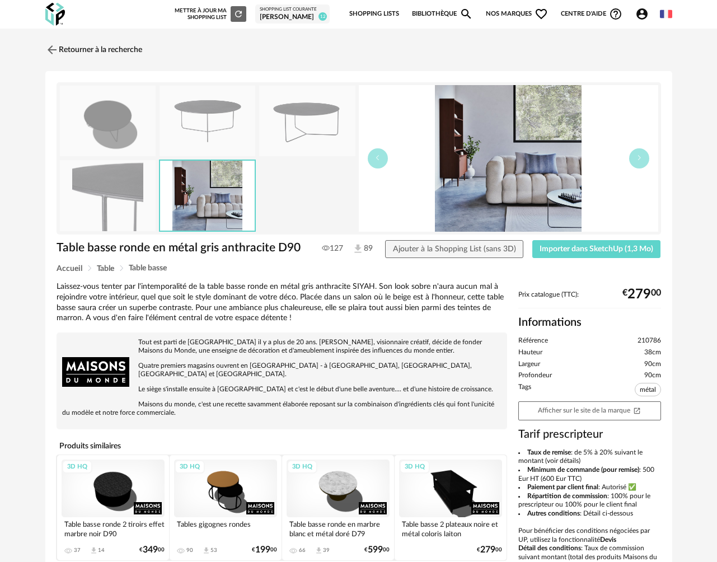
click at [127, 206] on img at bounding box center [108, 195] width 96 height 71
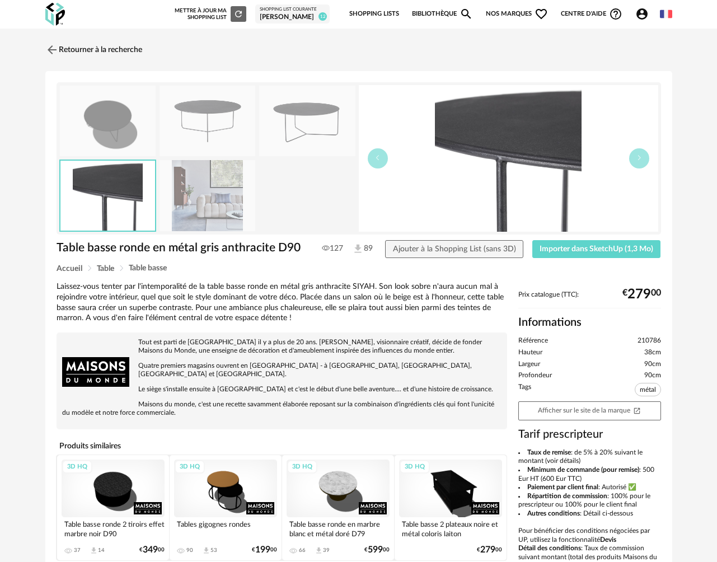
click at [289, 138] on img at bounding box center [307, 121] width 96 height 71
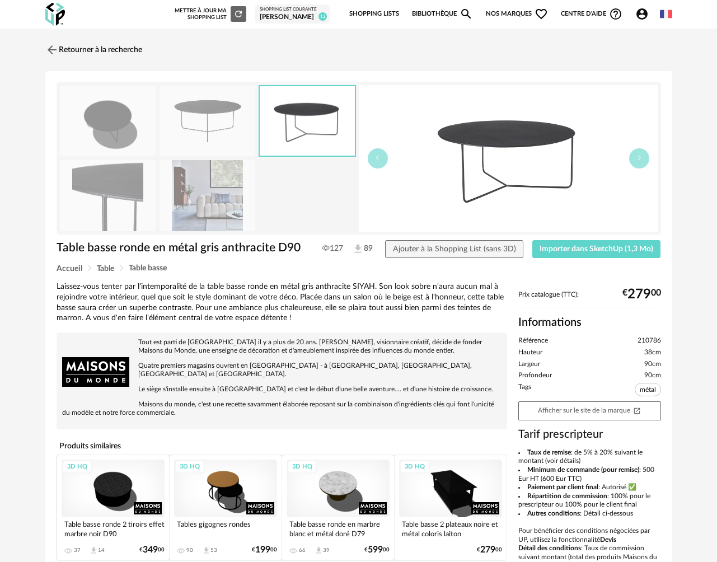
click at [231, 129] on img at bounding box center [208, 121] width 96 height 71
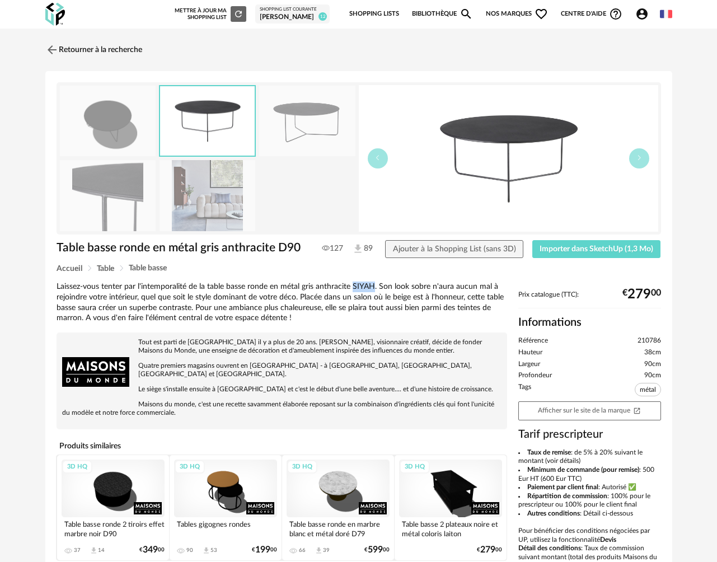
drag, startPoint x: 374, startPoint y: 286, endPoint x: 352, endPoint y: 287, distance: 22.4
click at [352, 287] on div "Laissez-vous tenter par l'intemporalité de la table basse ronde en métal gris a…" at bounding box center [282, 303] width 451 height 43
copy div "SIYAH"
click at [56, 50] on img at bounding box center [51, 49] width 16 height 16
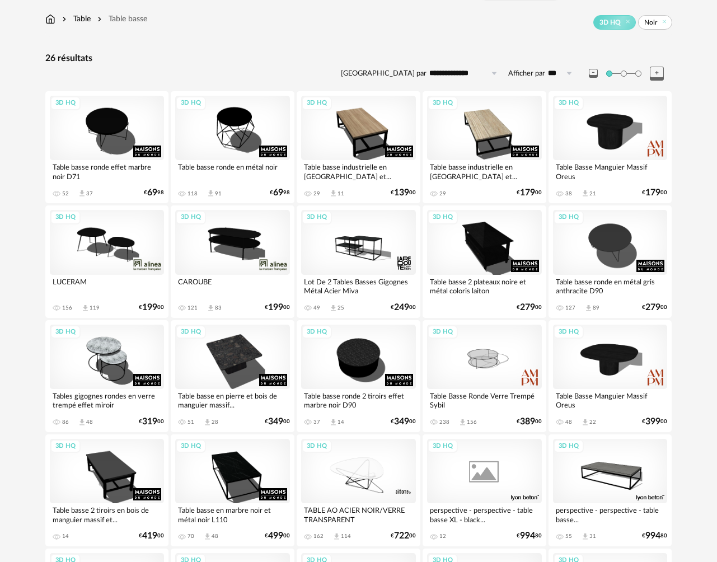
click at [245, 255] on div "3D HQ" at bounding box center [232, 242] width 115 height 64
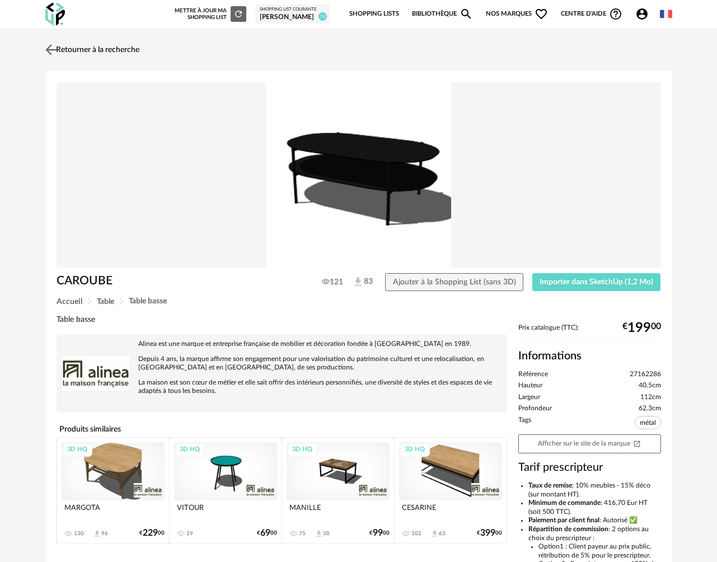
click at [51, 48] on img at bounding box center [51, 49] width 16 height 16
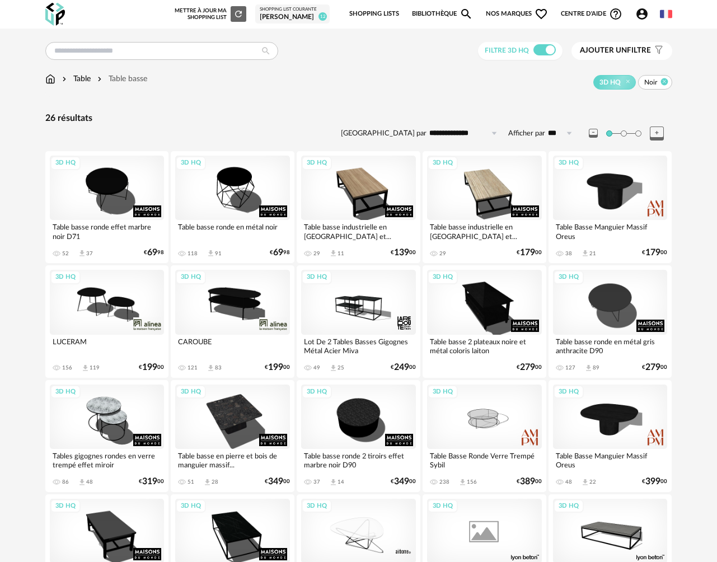
click at [666, 78] on icon at bounding box center [664, 81] width 7 height 7
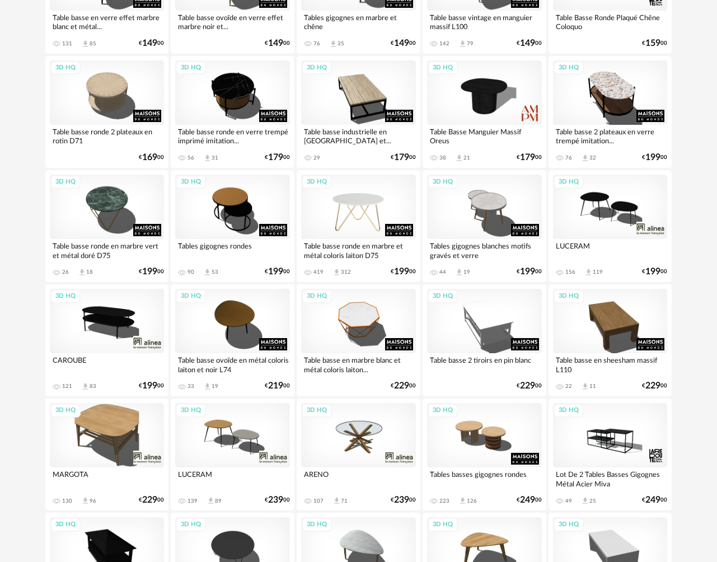
scroll to position [366, 0]
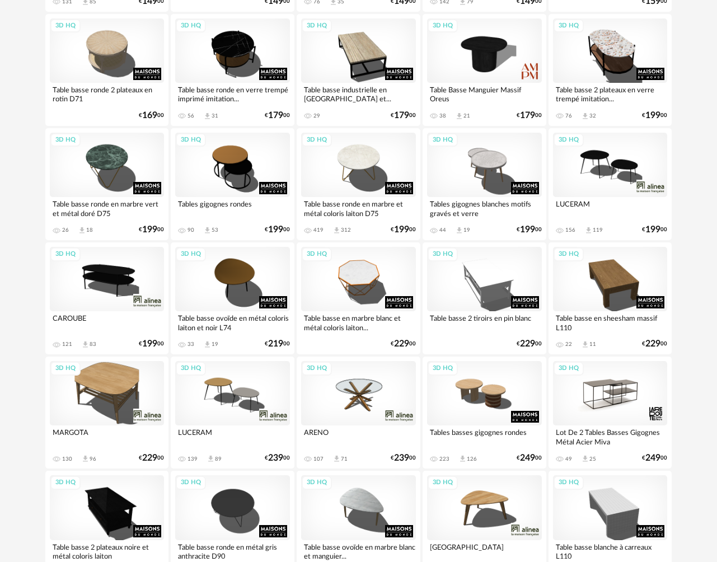
click at [607, 400] on div "3D HQ" at bounding box center [610, 393] width 115 height 64
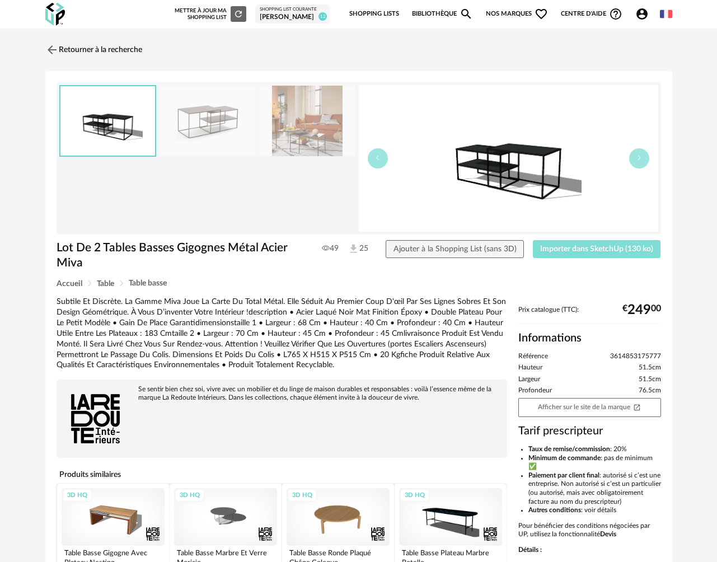
click at [589, 249] on span "Importer dans SketchUp (130 ko)" at bounding box center [596, 249] width 113 height 8
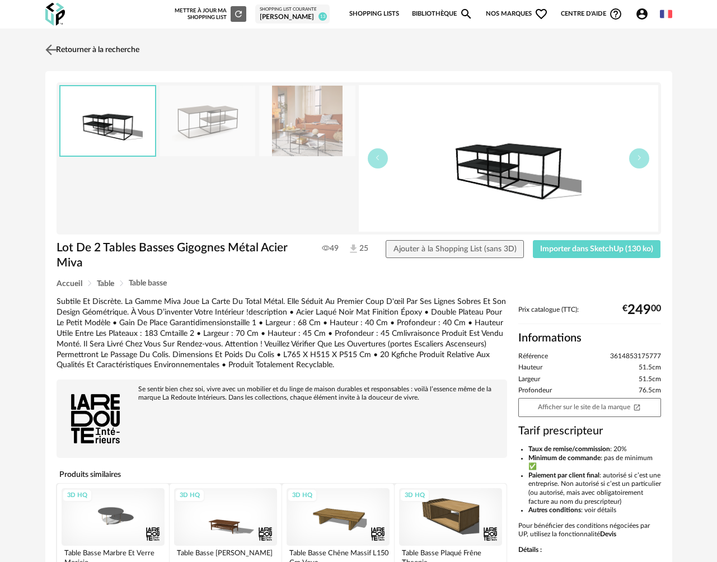
click at [82, 46] on link "Retourner à la recherche" at bounding box center [91, 50] width 97 height 25
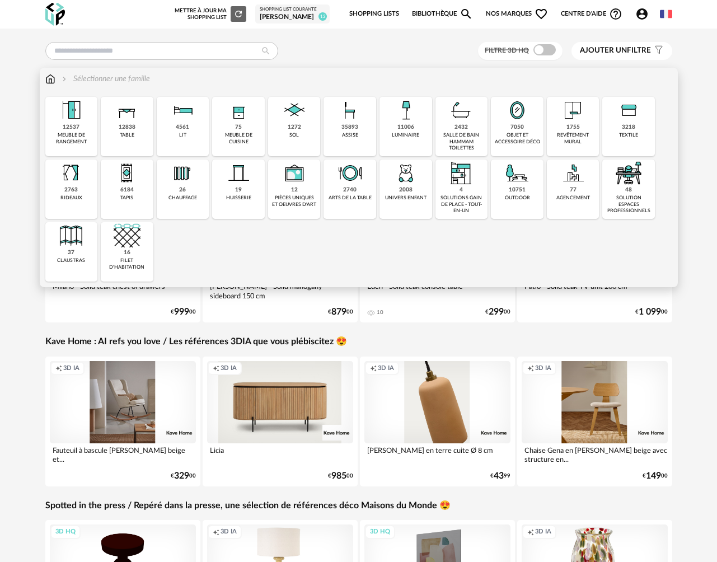
click at [139, 139] on div "12838 table" at bounding box center [127, 126] width 53 height 59
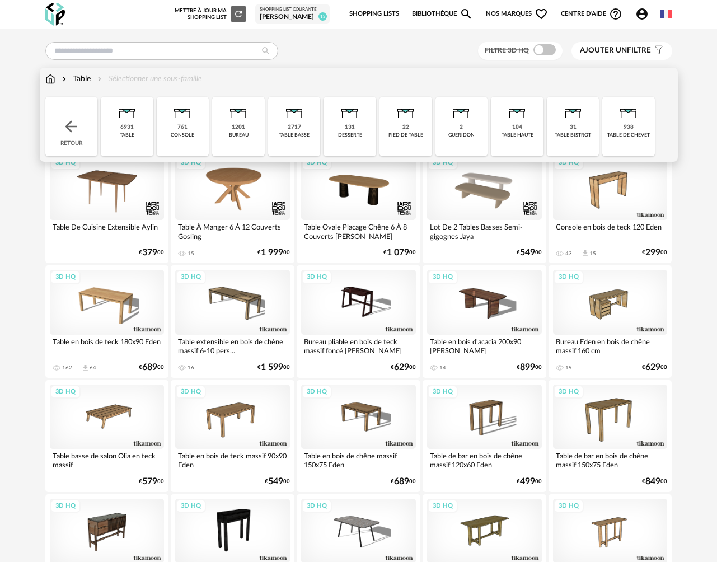
click at [299, 137] on div "table basse" at bounding box center [294, 135] width 31 height 6
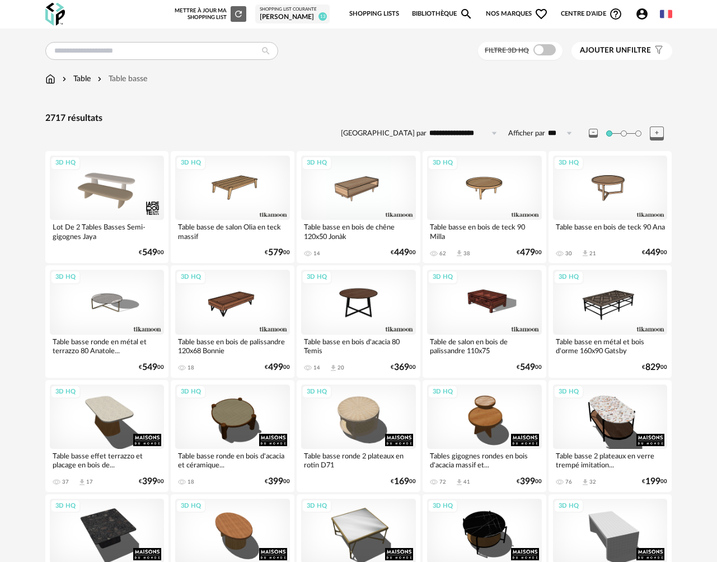
click at [471, 132] on input "**********" at bounding box center [465, 133] width 77 height 18
click at [474, 181] on span "Prix croissant" at bounding box center [466, 182] width 54 height 9
type input "**********"
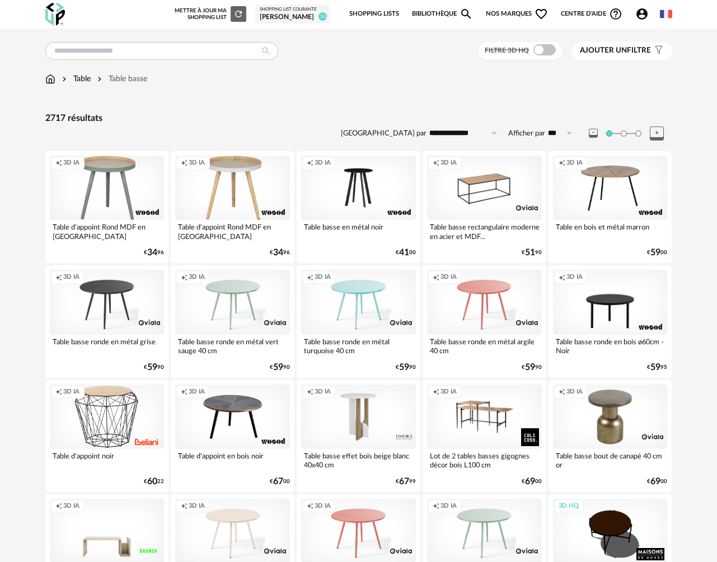
click at [549, 47] on span at bounding box center [545, 49] width 22 height 11
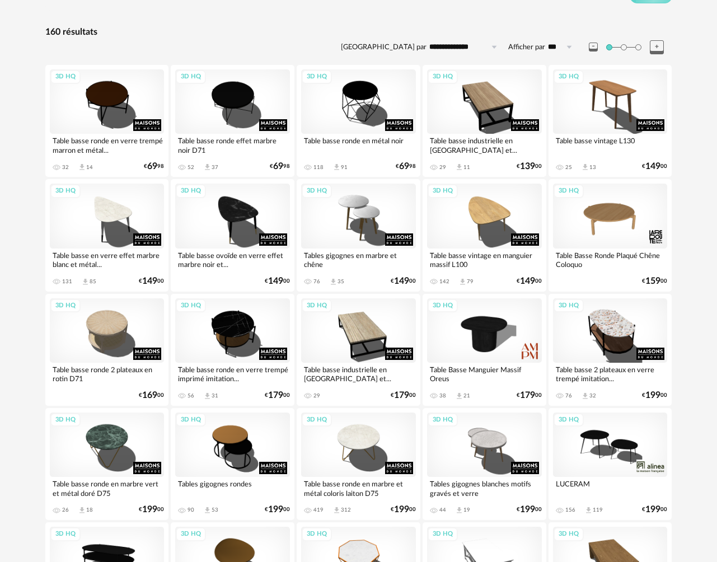
scroll to position [67, 0]
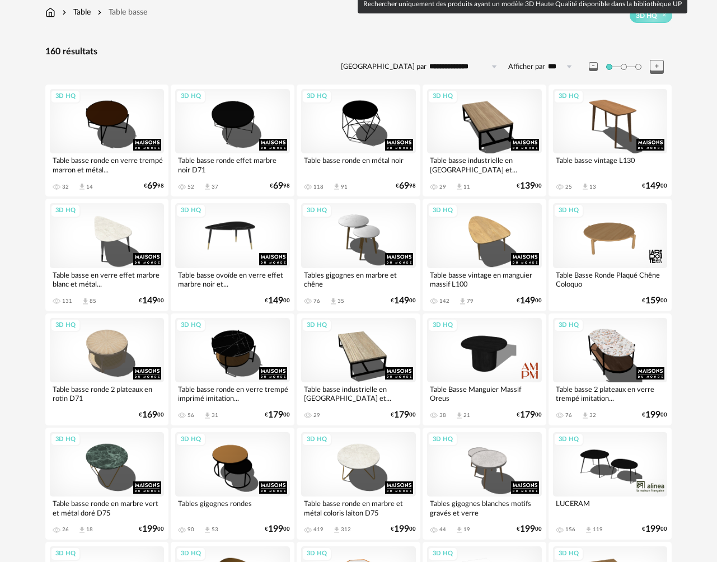
click at [238, 244] on div "3D HQ" at bounding box center [232, 235] width 115 height 64
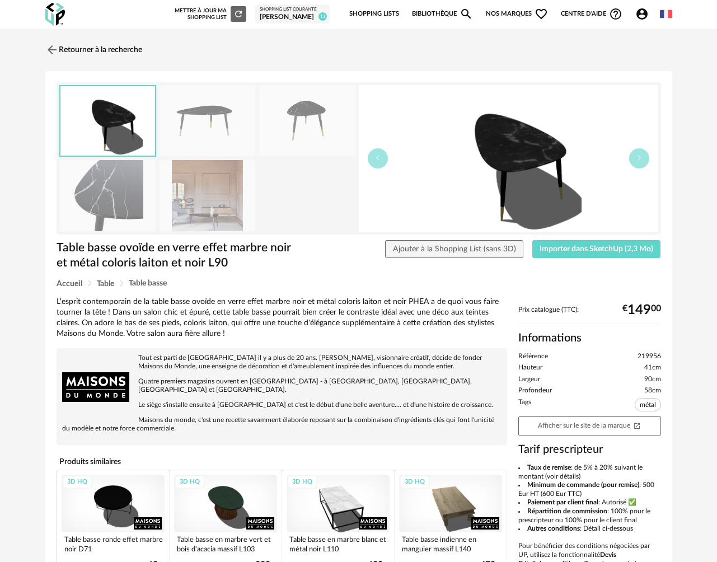
click at [226, 207] on img at bounding box center [208, 195] width 96 height 71
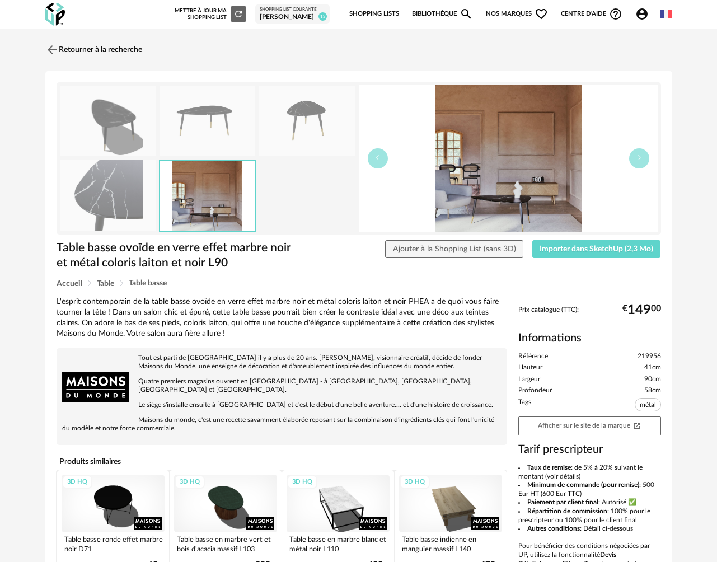
click at [136, 131] on img at bounding box center [108, 121] width 96 height 71
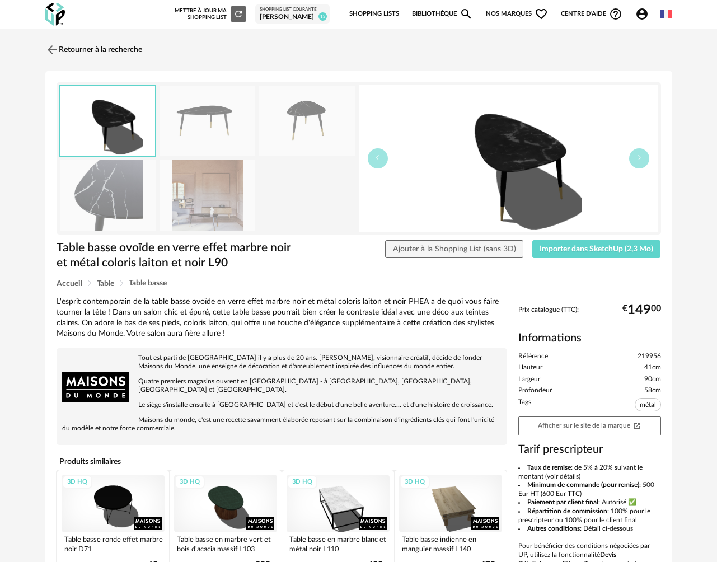
click at [202, 187] on img at bounding box center [208, 195] width 96 height 71
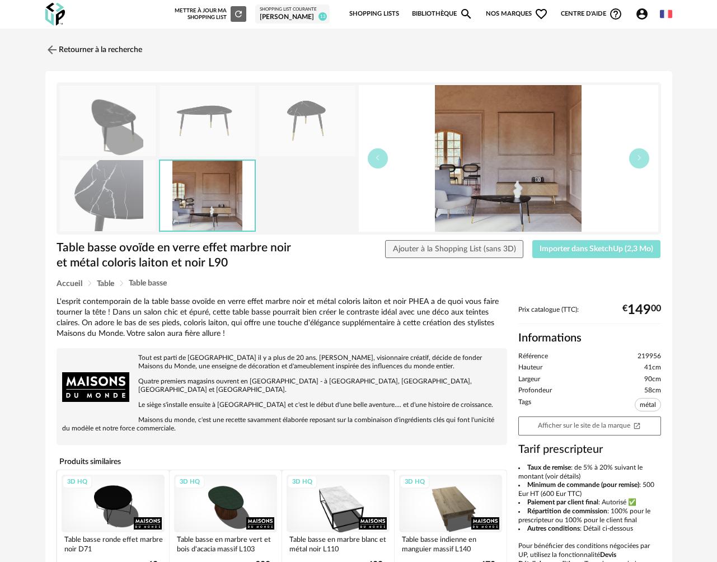
click at [577, 246] on span "Importer dans SketchUp (2,3 Mo)" at bounding box center [597, 249] width 114 height 8
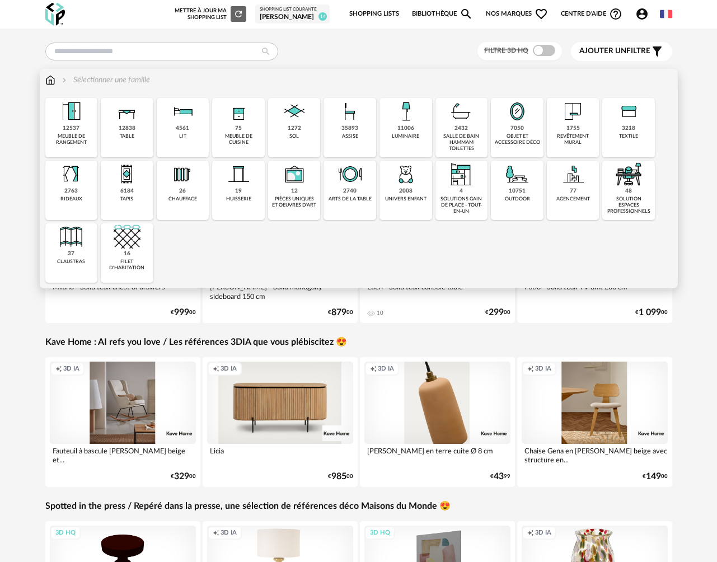
click at [135, 135] on div "12838 table" at bounding box center [127, 127] width 53 height 59
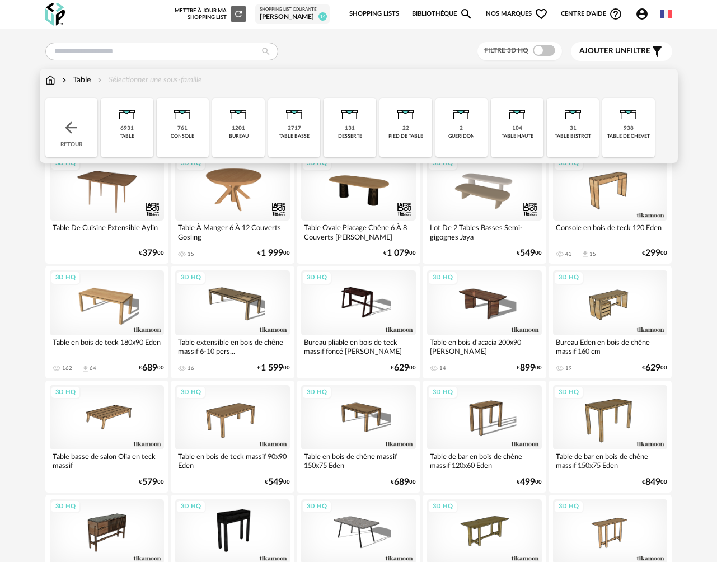
click at [48, 84] on img at bounding box center [50, 79] width 10 height 11
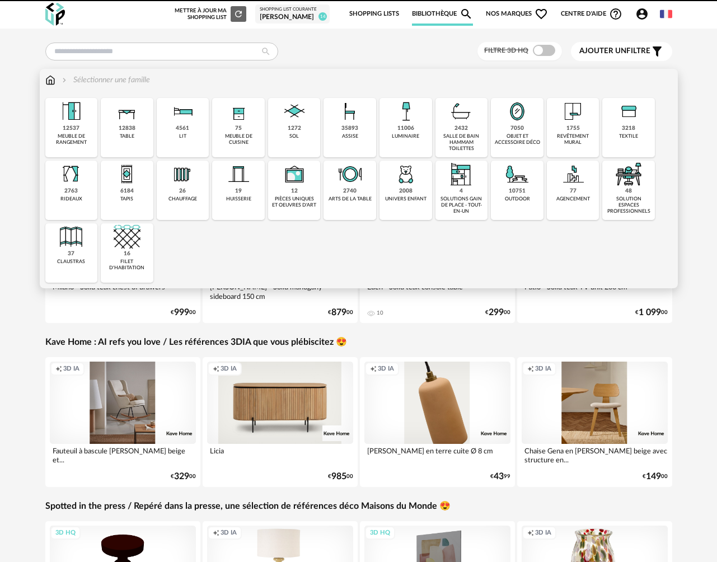
click at [123, 138] on div "table" at bounding box center [127, 136] width 15 height 6
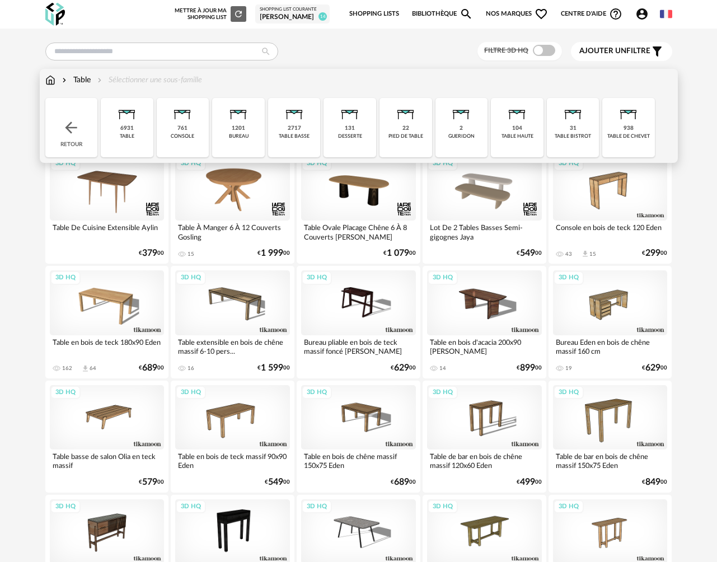
click at [309, 138] on div "table basse" at bounding box center [294, 136] width 31 height 6
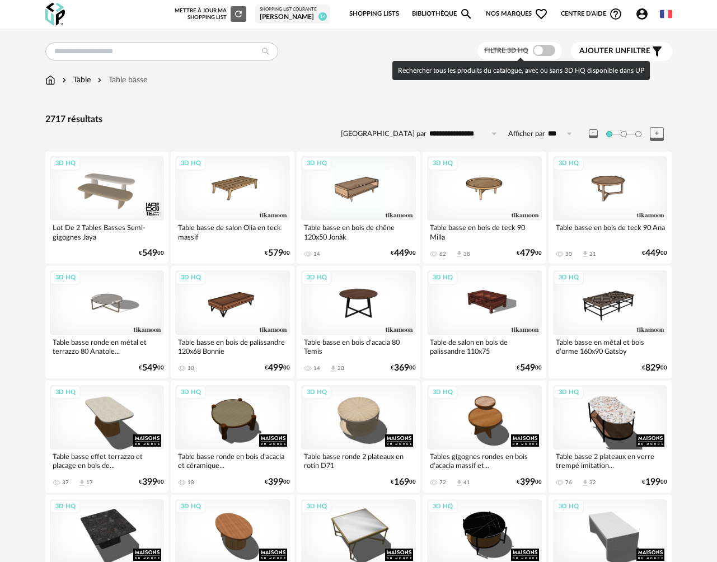
click at [548, 52] on span at bounding box center [544, 50] width 22 height 11
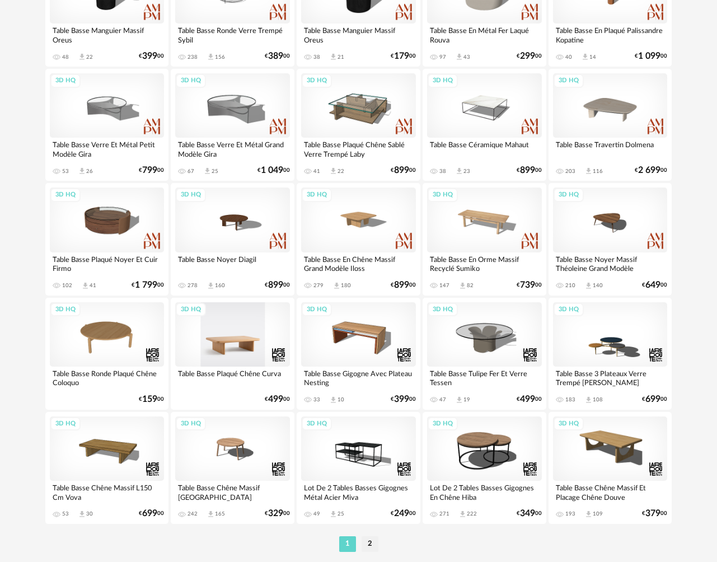
scroll to position [1918, 0]
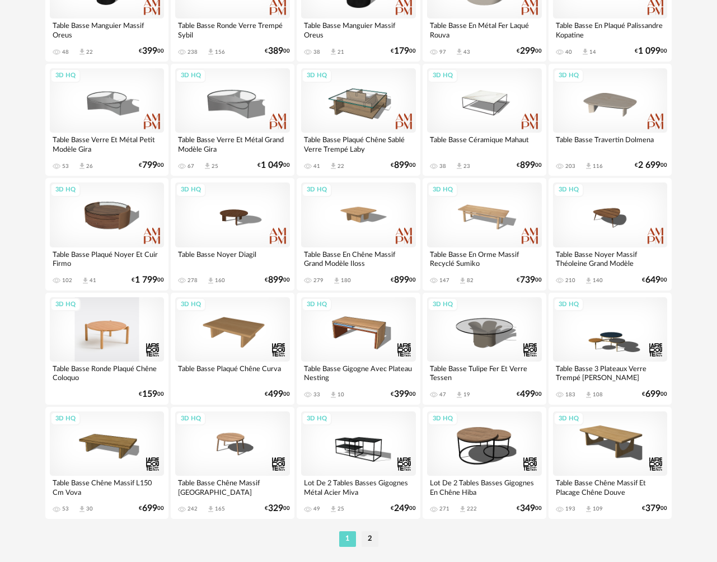
click at [125, 329] on div "3D HQ" at bounding box center [107, 329] width 115 height 64
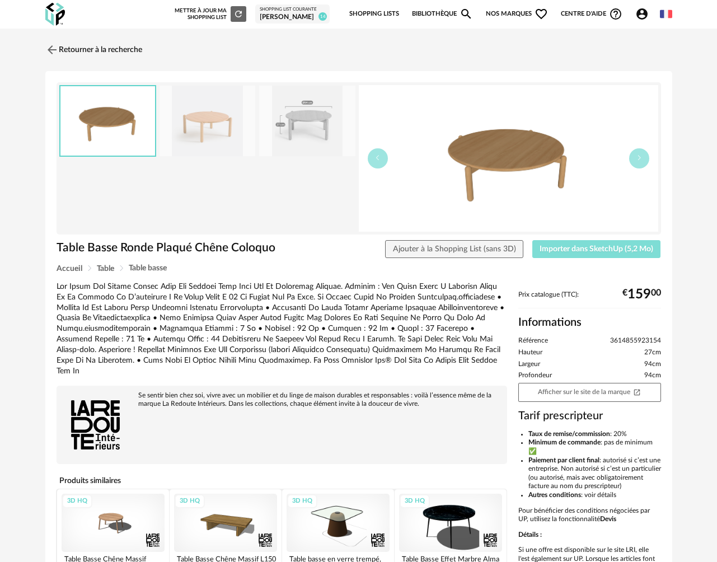
click at [598, 250] on span "Importer dans SketchUp (5,2 Mo)" at bounding box center [597, 249] width 114 height 8
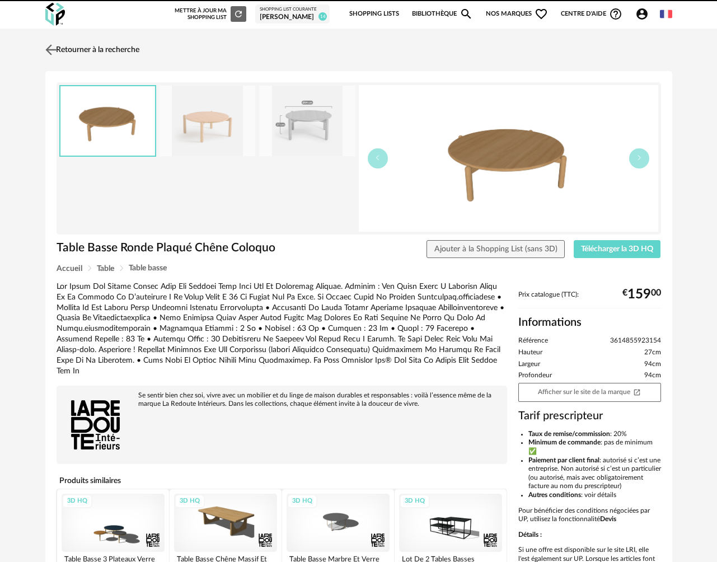
click at [48, 48] on img at bounding box center [51, 49] width 16 height 16
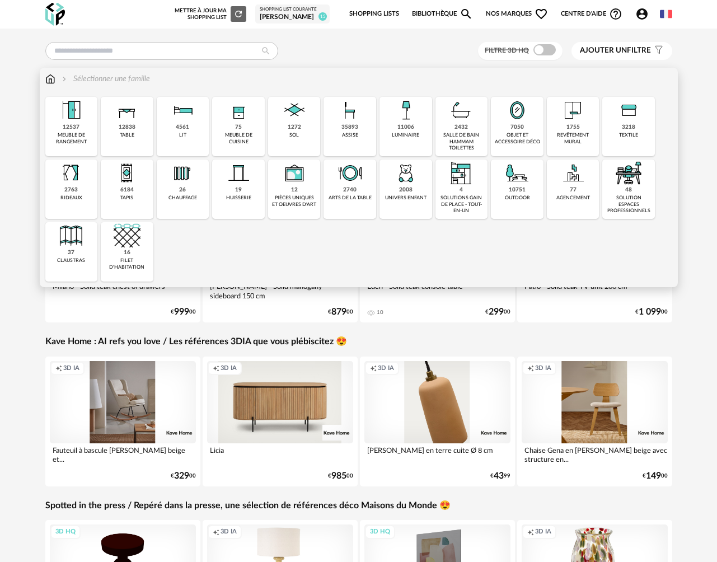
click at [132, 128] on div "12838" at bounding box center [127, 127] width 17 height 7
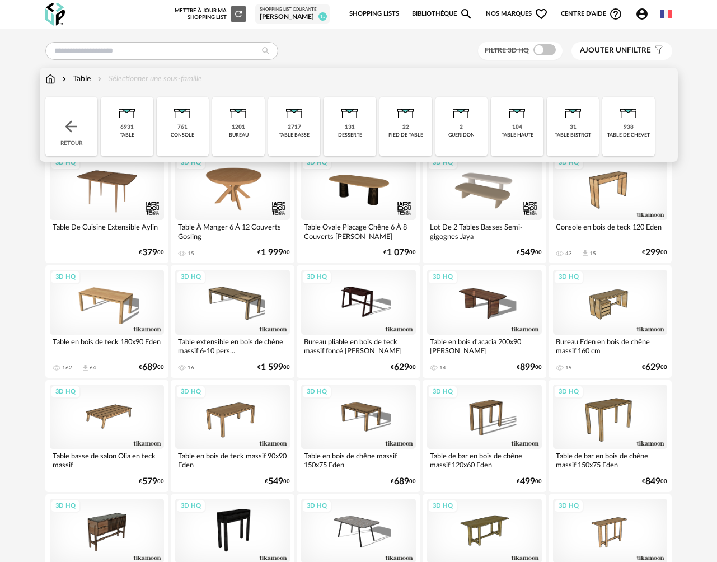
click at [286, 133] on div "table basse" at bounding box center [294, 135] width 31 height 6
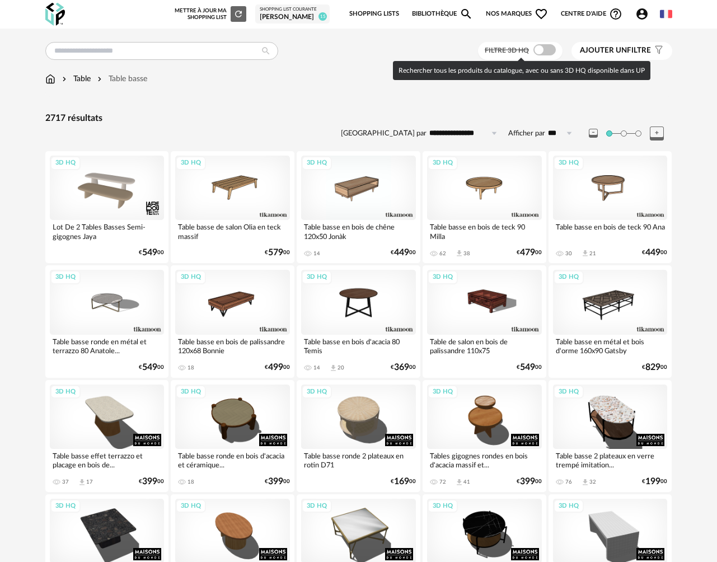
click at [544, 46] on span at bounding box center [545, 49] width 22 height 11
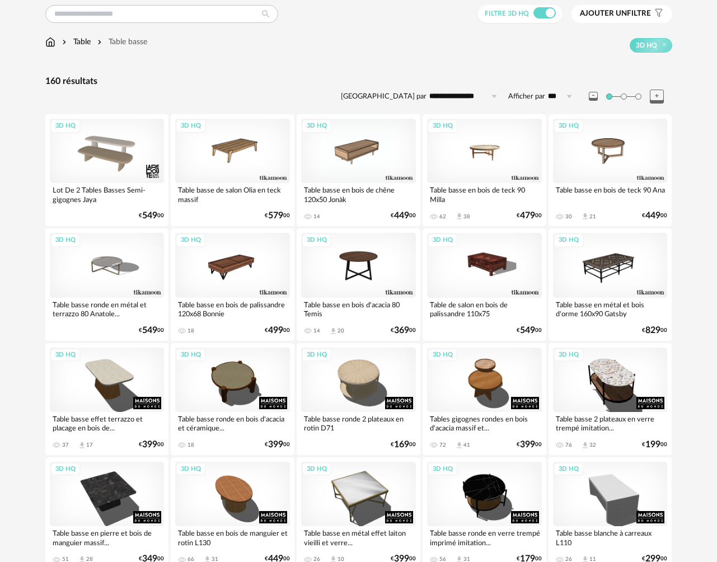
scroll to position [24, 0]
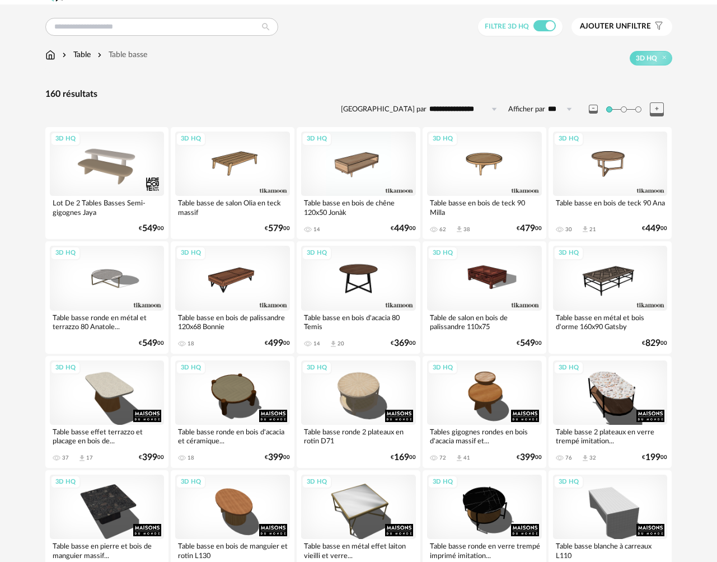
click at [461, 101] on input "**********" at bounding box center [465, 109] width 77 height 18
click at [462, 163] on li "Prix croissant" at bounding box center [470, 157] width 87 height 19
type input "**********"
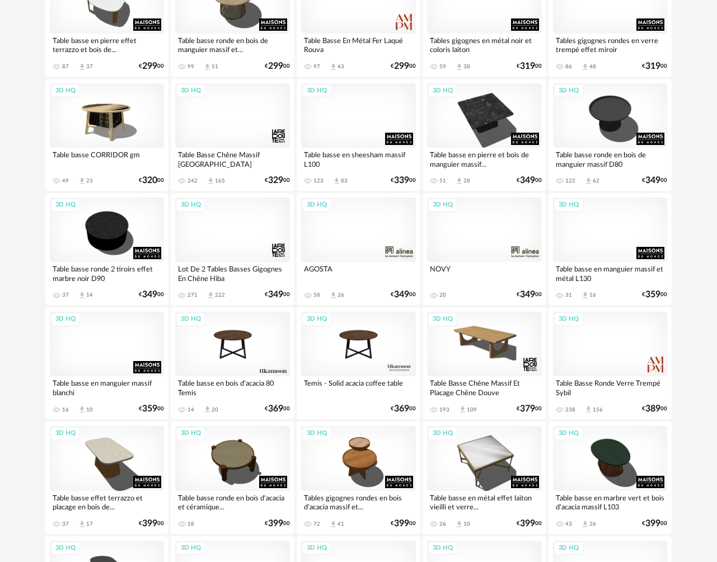
scroll to position [1101, 0]
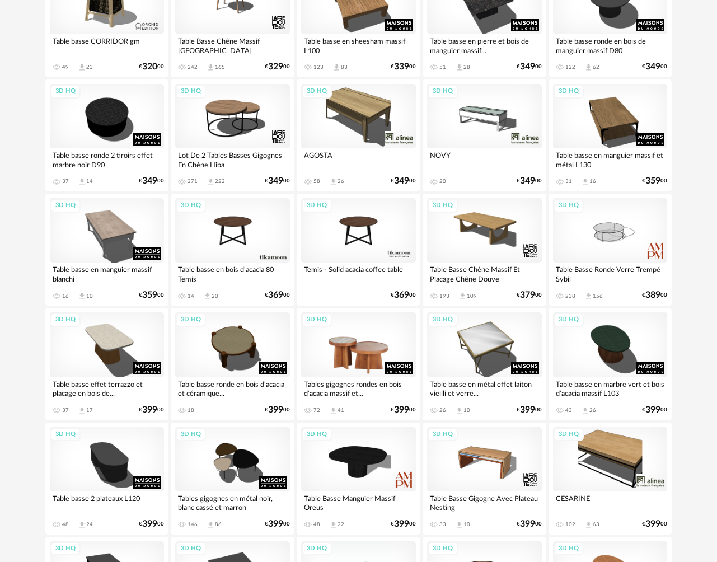
click at [337, 361] on div "3D HQ" at bounding box center [358, 345] width 115 height 64
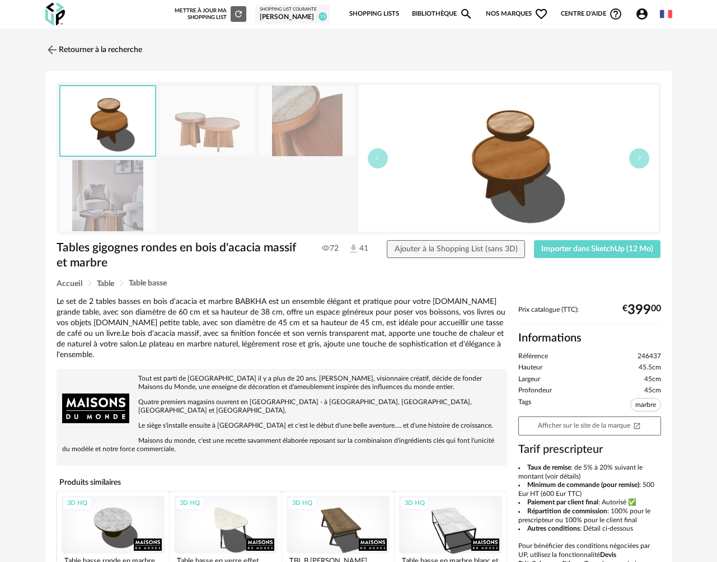
click at [316, 125] on img at bounding box center [307, 121] width 96 height 71
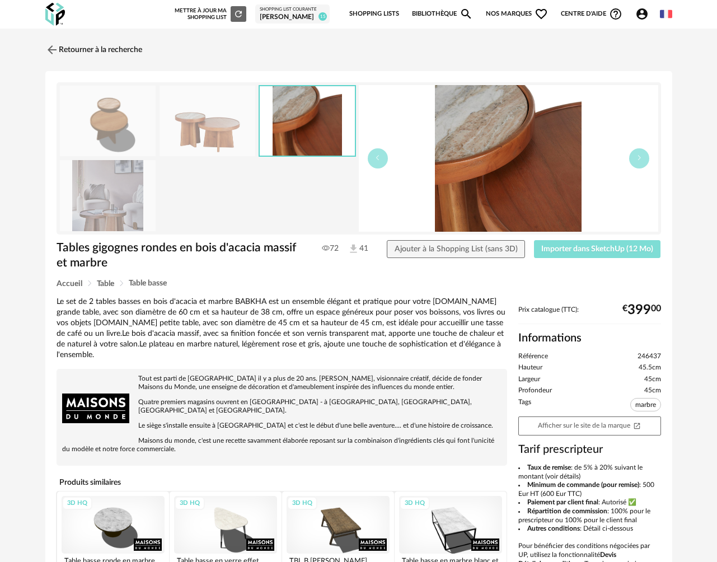
click at [565, 249] on span "Importer dans SketchUp (12 Mo)" at bounding box center [598, 249] width 112 height 8
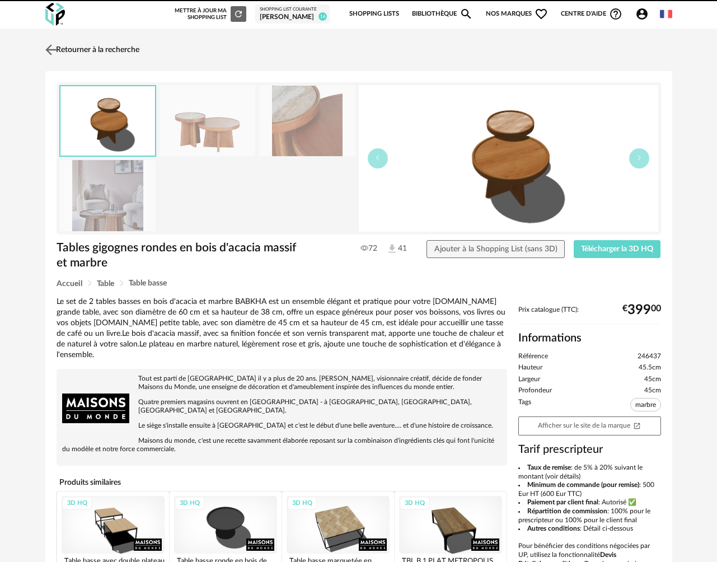
click at [56, 49] on img at bounding box center [51, 49] width 16 height 16
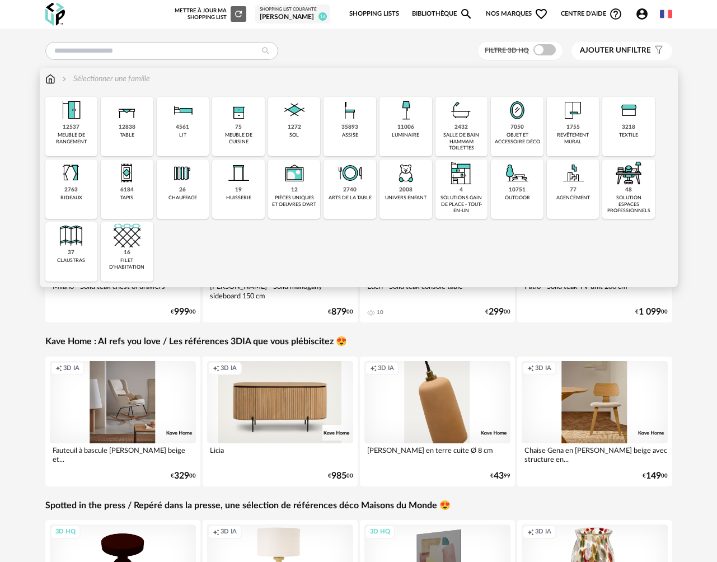
click at [119, 118] on img at bounding box center [127, 110] width 27 height 27
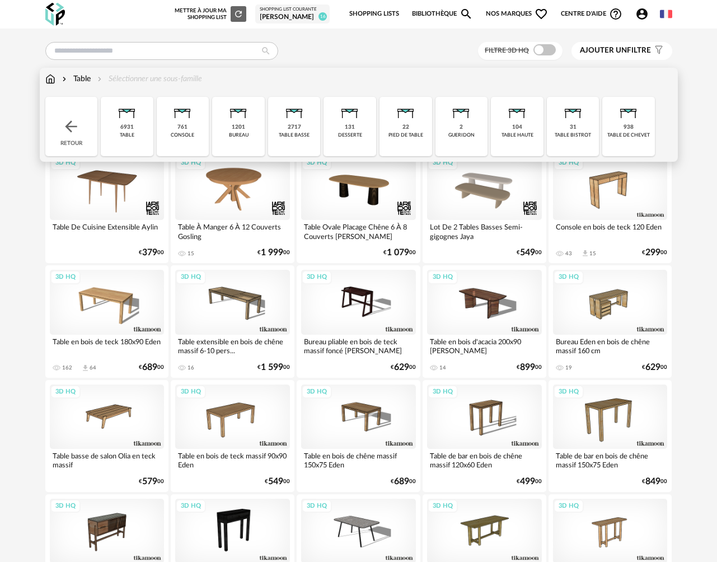
click at [281, 142] on div "2717 table basse" at bounding box center [294, 126] width 53 height 59
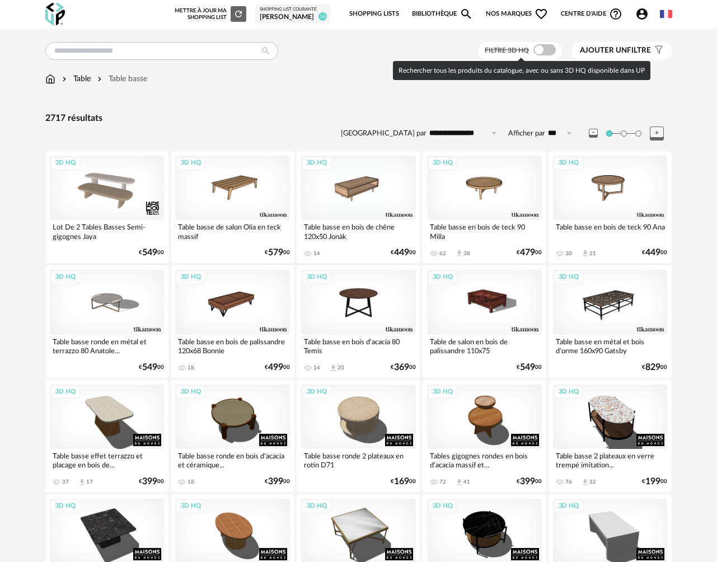
click at [547, 49] on span at bounding box center [545, 49] width 22 height 11
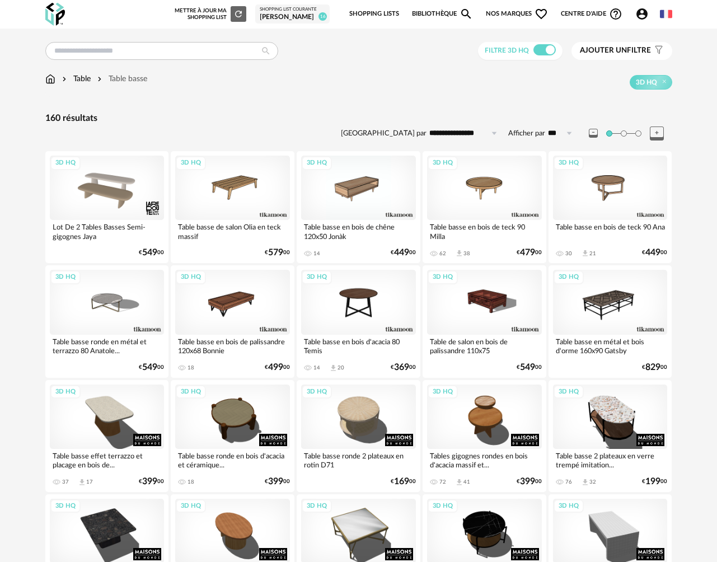
click at [470, 137] on input "**********" at bounding box center [465, 133] width 77 height 18
click at [468, 180] on span "Prix croissant" at bounding box center [466, 182] width 54 height 9
type input "**********"
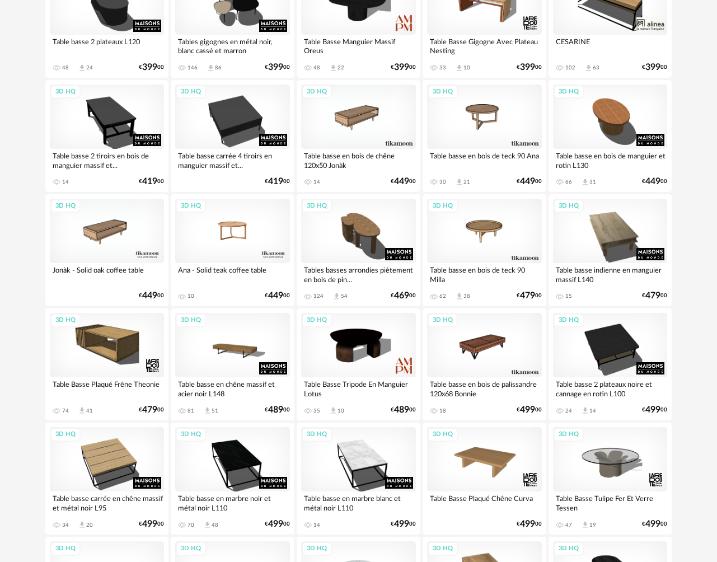
scroll to position [1495, 0]
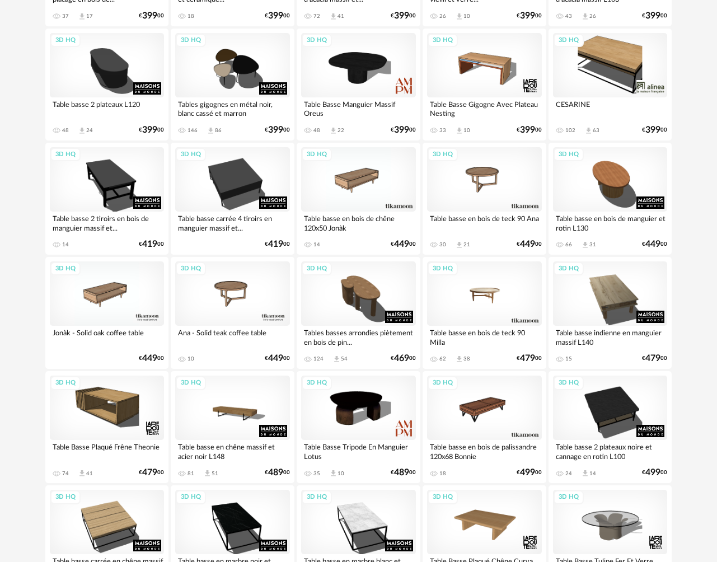
click at [495, 310] on div "3D HQ" at bounding box center [484, 294] width 115 height 64
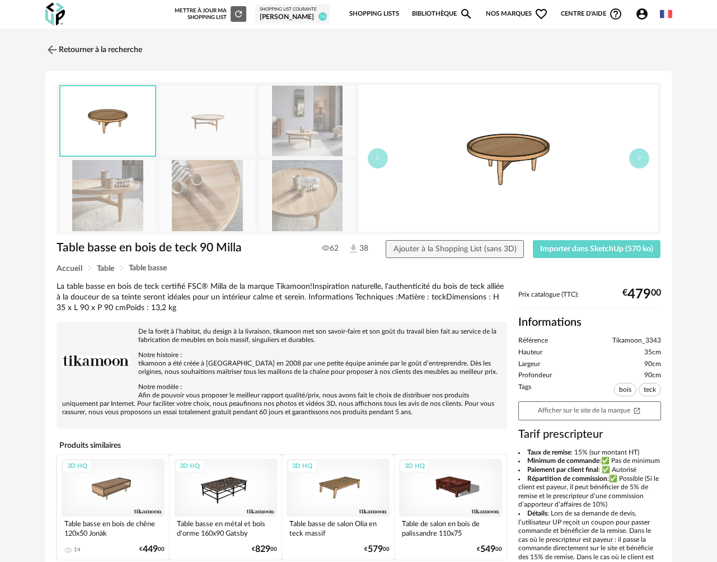
click at [120, 184] on img at bounding box center [108, 195] width 96 height 71
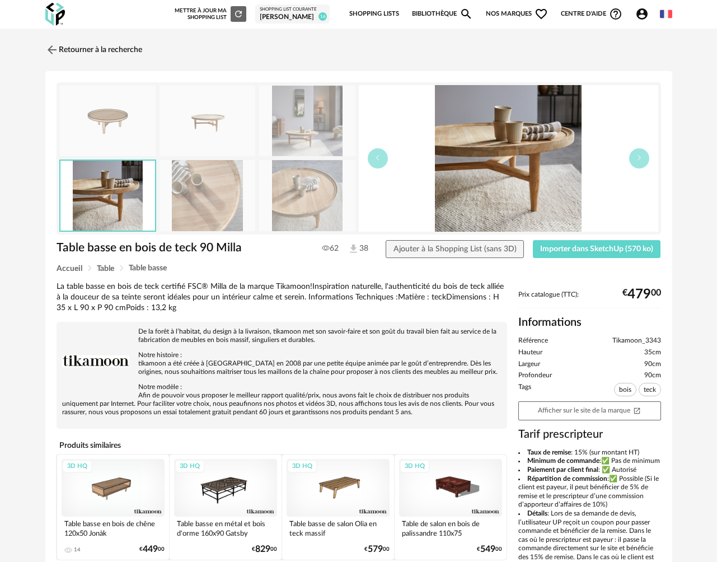
click at [168, 187] on img at bounding box center [208, 195] width 96 height 71
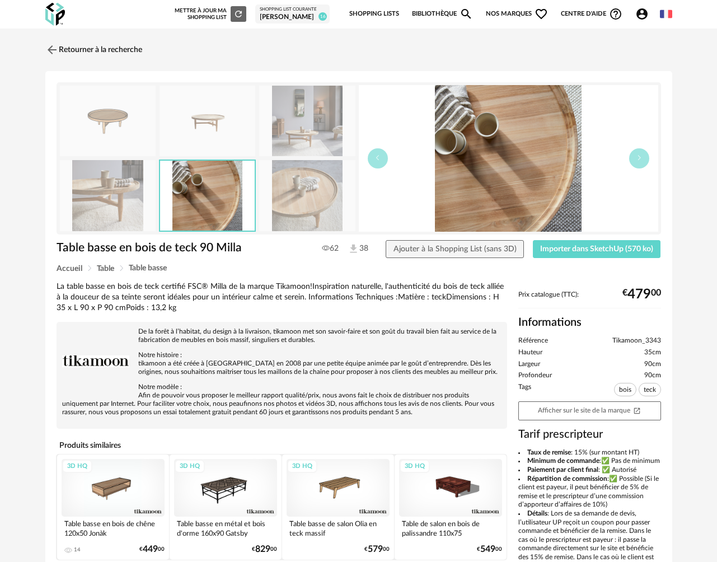
click at [295, 207] on img at bounding box center [307, 195] width 96 height 71
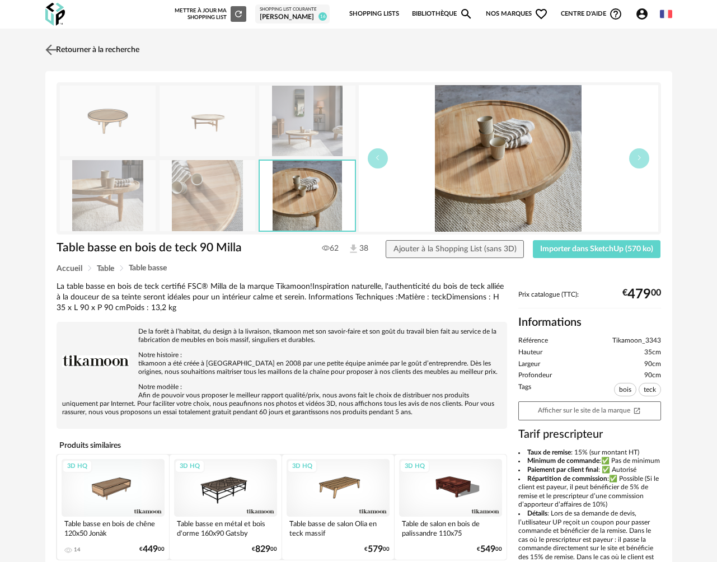
click at [54, 52] on img at bounding box center [51, 49] width 16 height 16
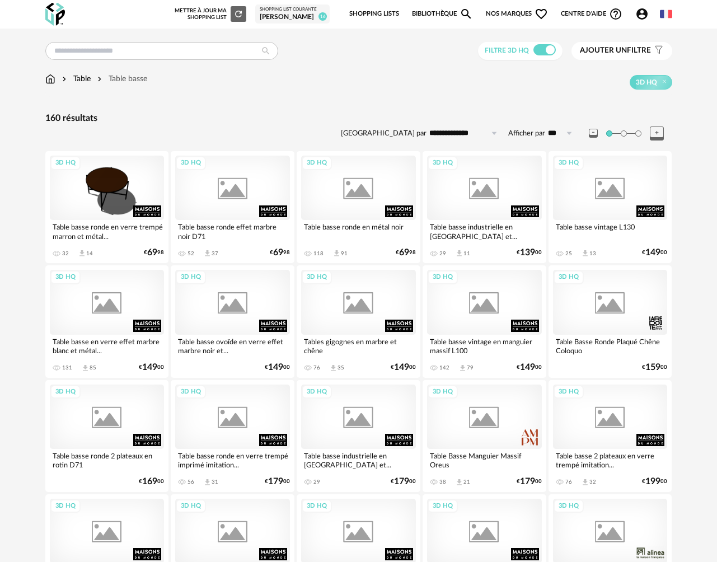
scroll to position [1495, 0]
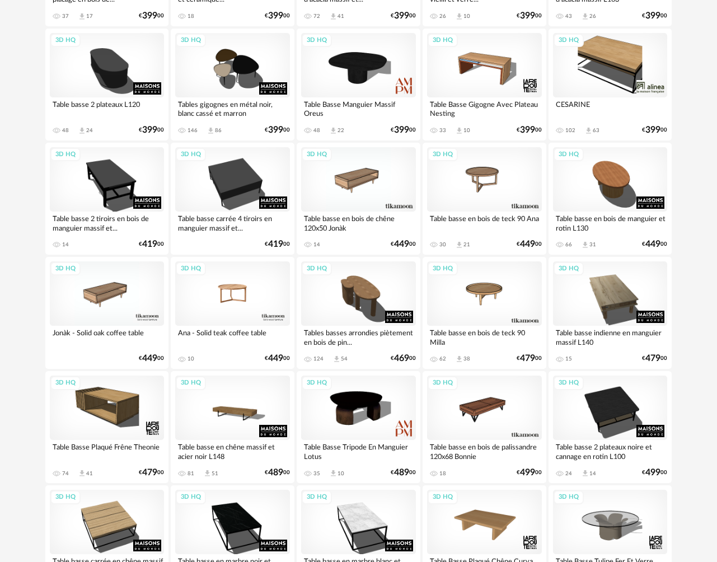
click at [232, 294] on div "3D HQ" at bounding box center [232, 294] width 115 height 64
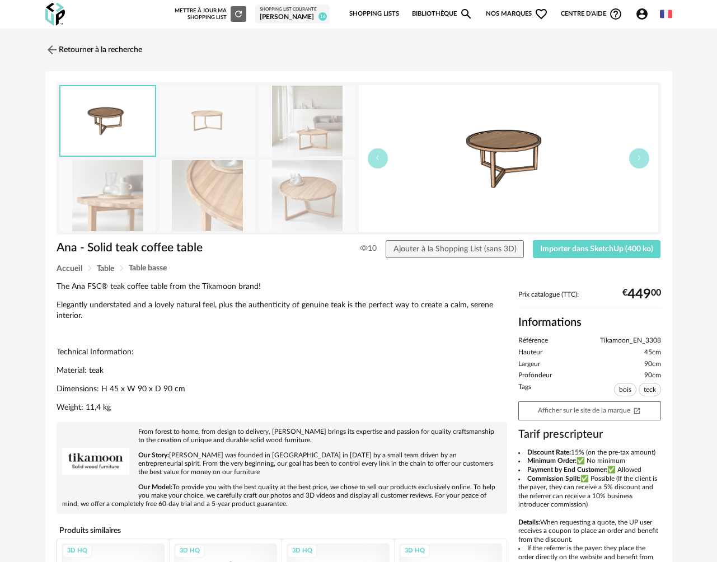
click at [203, 175] on img at bounding box center [208, 195] width 96 height 71
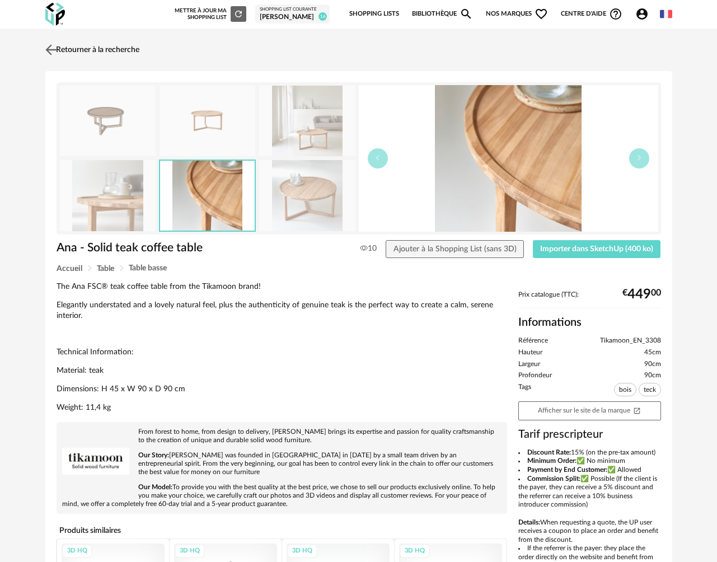
click at [50, 48] on img at bounding box center [51, 49] width 16 height 16
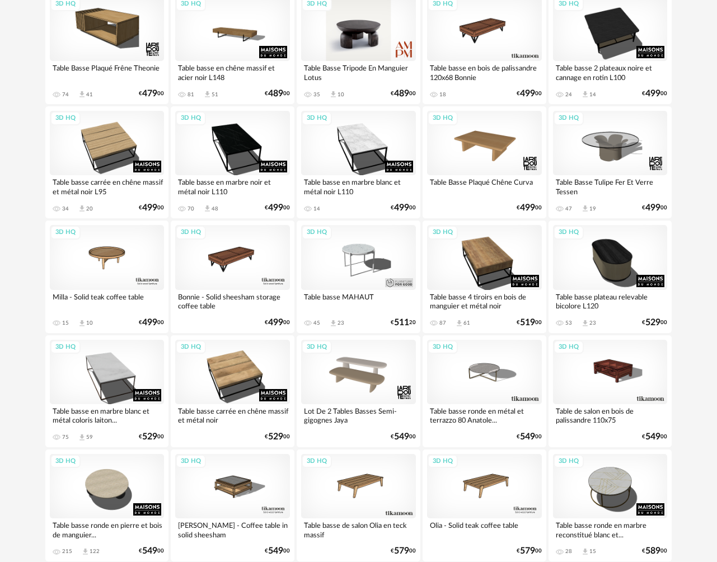
scroll to position [1947, 0]
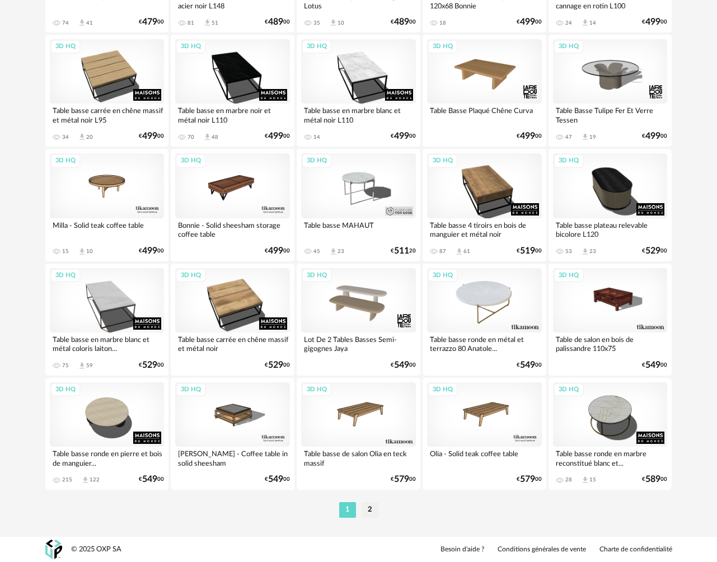
click at [481, 313] on div "3D HQ" at bounding box center [484, 300] width 115 height 64
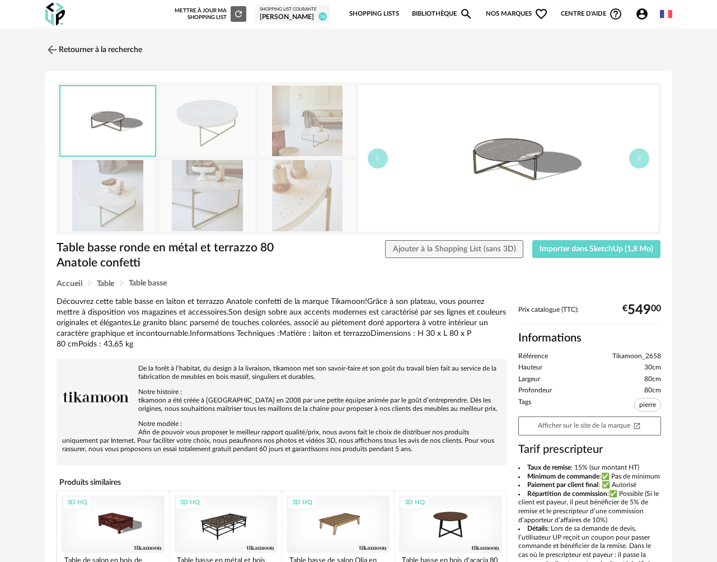
click at [295, 206] on img at bounding box center [307, 195] width 96 height 71
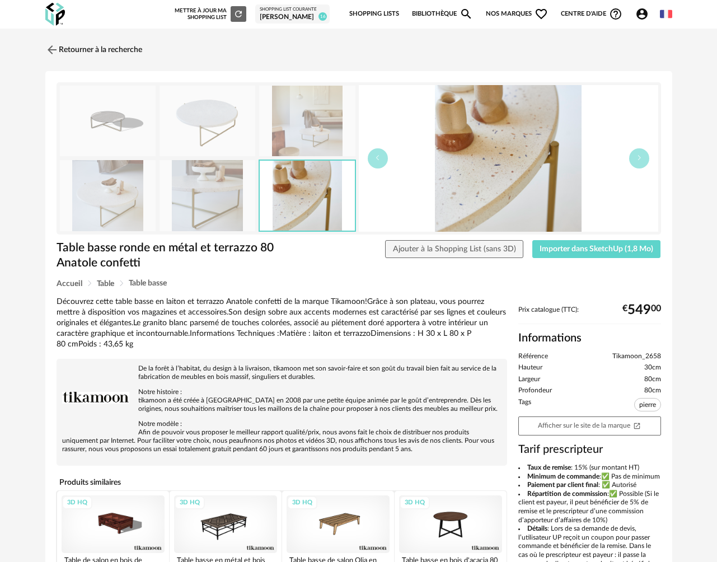
click at [208, 200] on img at bounding box center [208, 195] width 96 height 71
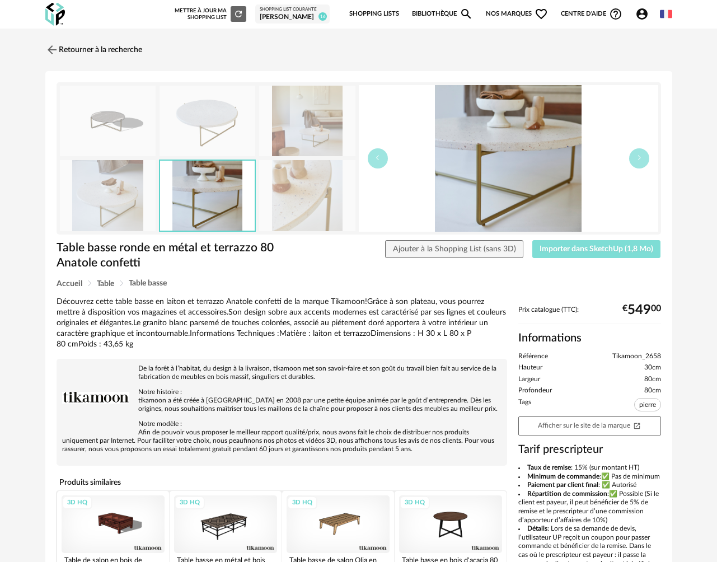
click at [586, 249] on span "Importer dans SketchUp (1,8 Mo)" at bounding box center [597, 249] width 114 height 8
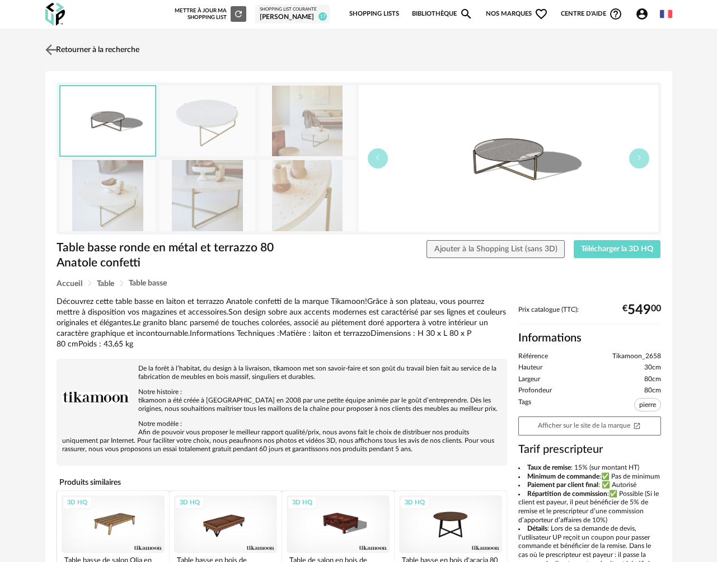
click at [68, 50] on link "Retourner à la recherche" at bounding box center [91, 50] width 97 height 25
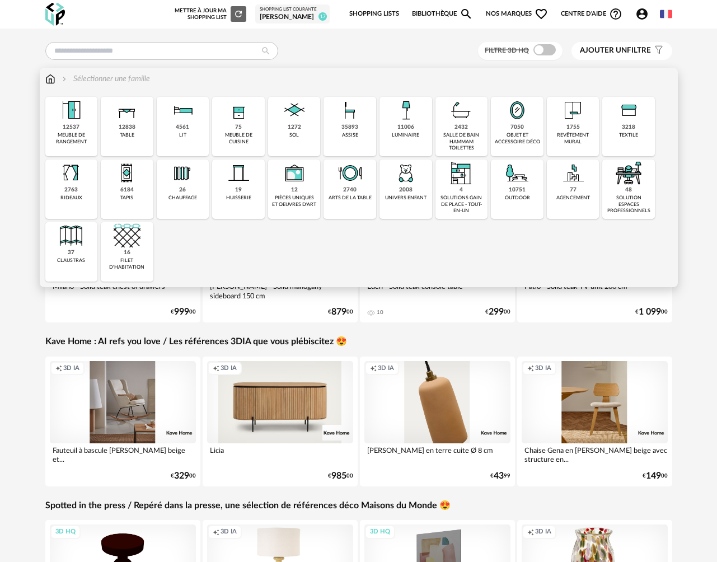
click at [348, 125] on div "35893" at bounding box center [350, 127] width 17 height 7
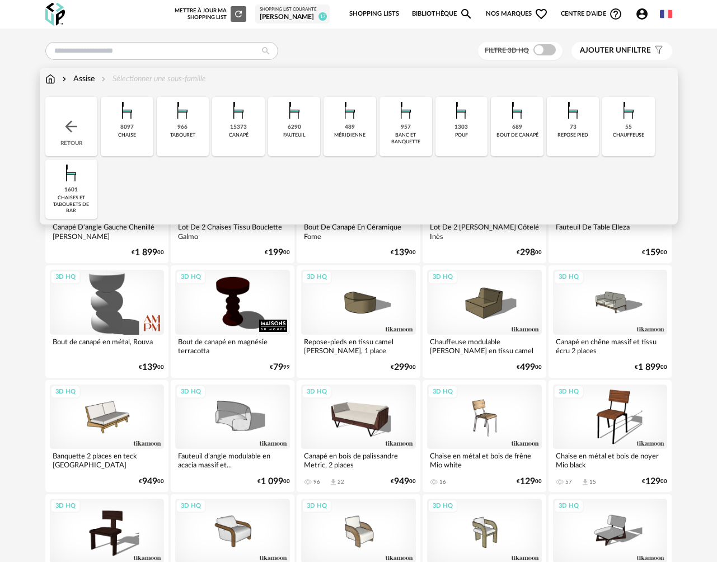
click at [124, 139] on div "8097 chaise" at bounding box center [127, 126] width 53 height 59
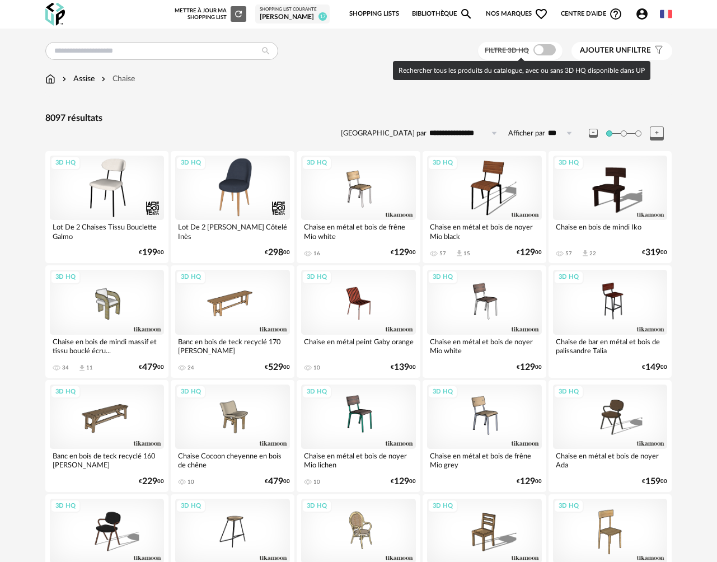
click at [549, 53] on span at bounding box center [545, 49] width 22 height 11
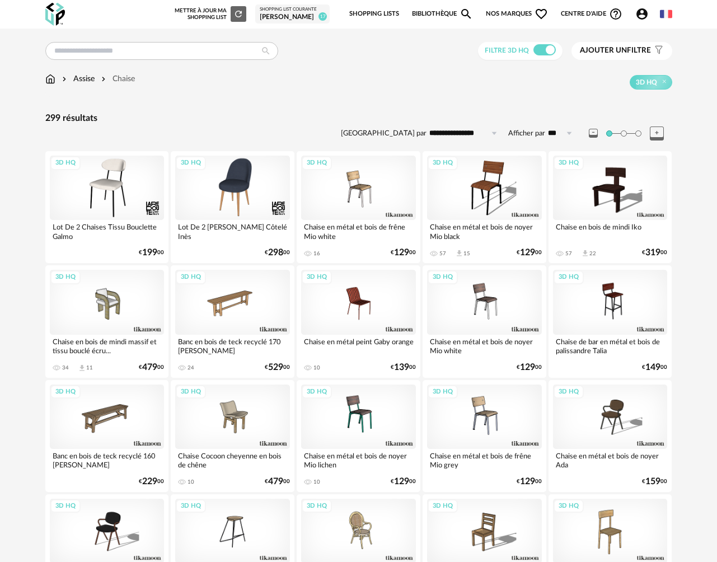
click at [467, 135] on input "**********" at bounding box center [465, 133] width 77 height 18
click at [470, 181] on span "Prix croissant" at bounding box center [466, 182] width 54 height 9
type input "**********"
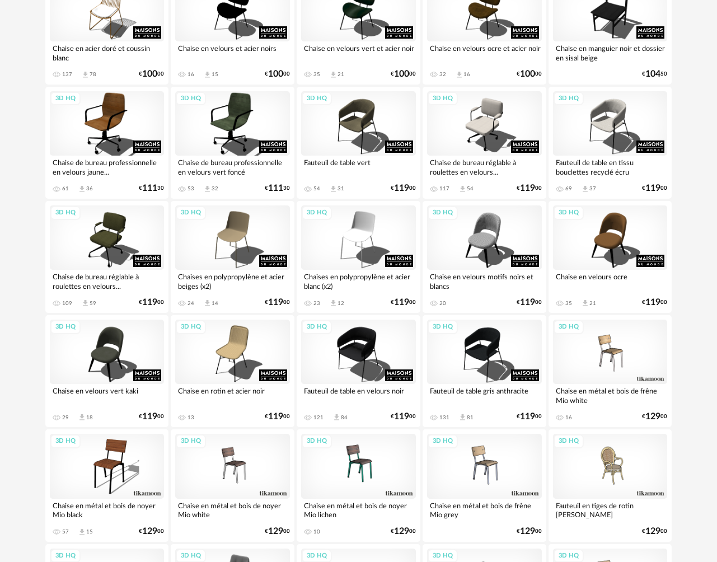
scroll to position [1629, 0]
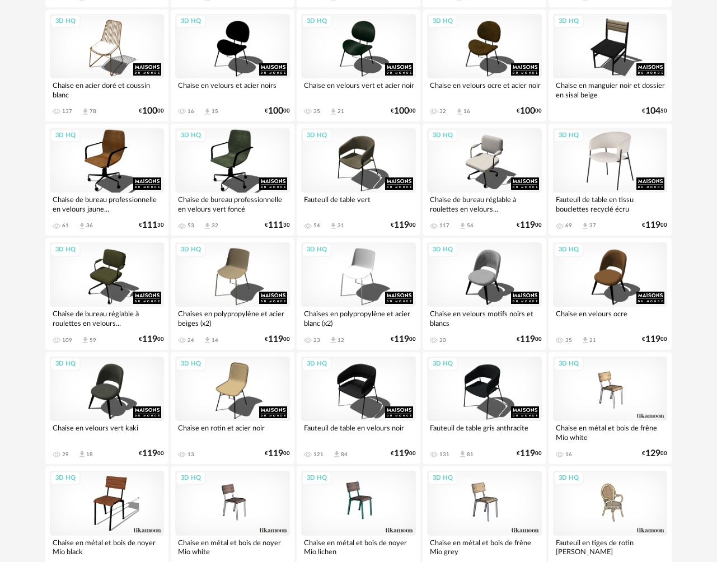
click at [593, 167] on div "3D HQ" at bounding box center [610, 160] width 115 height 64
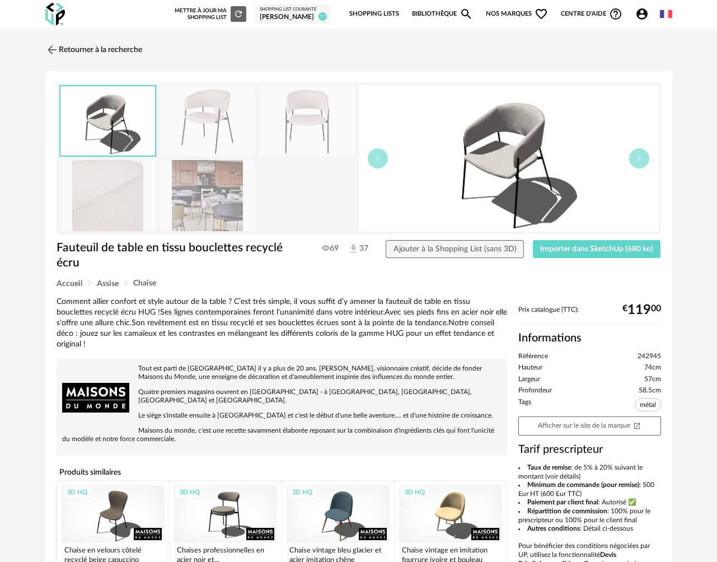
click at [215, 202] on img at bounding box center [208, 195] width 96 height 71
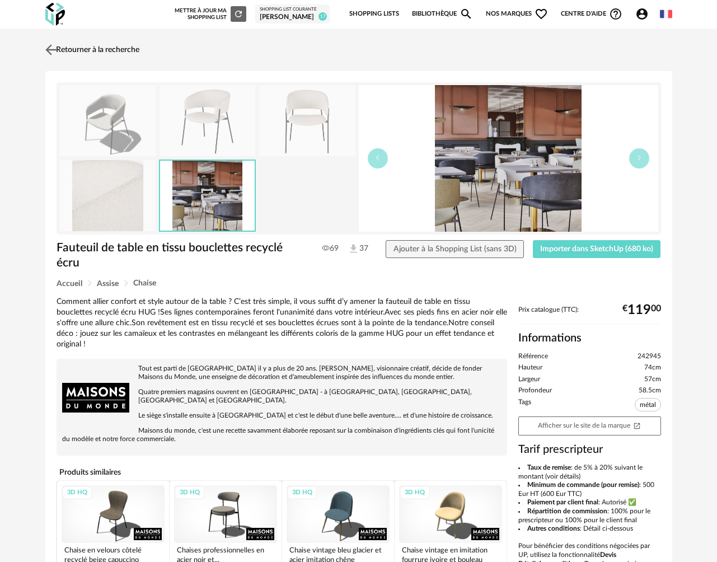
click at [49, 51] on img at bounding box center [51, 49] width 16 height 16
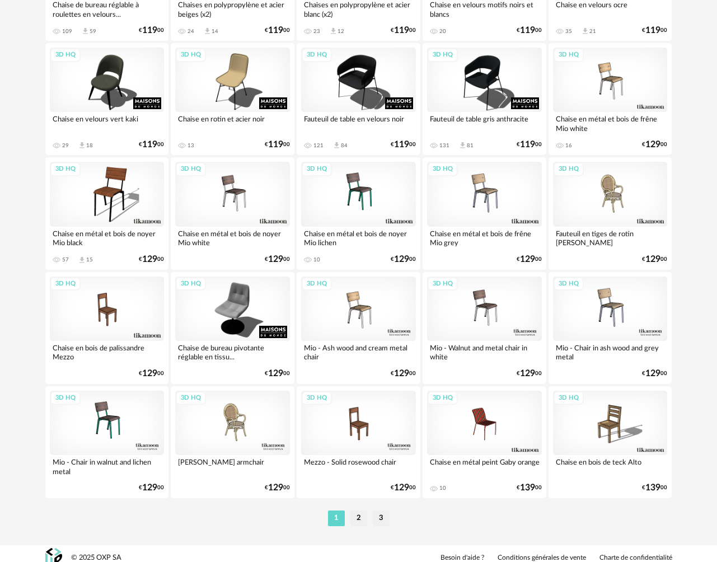
scroll to position [1947, 0]
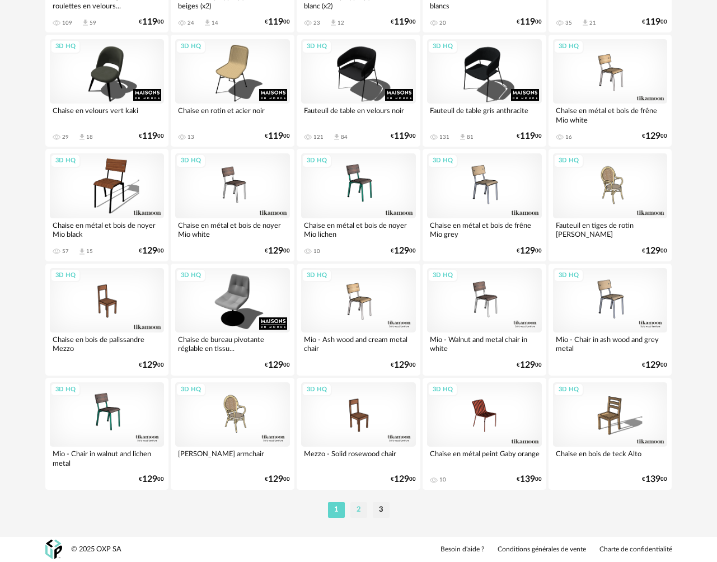
click at [351, 514] on li "2" at bounding box center [359, 510] width 17 height 16
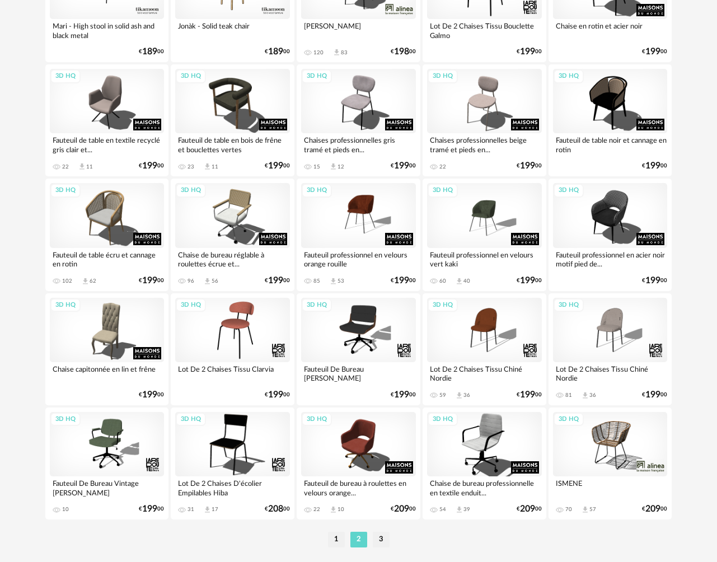
scroll to position [1947, 0]
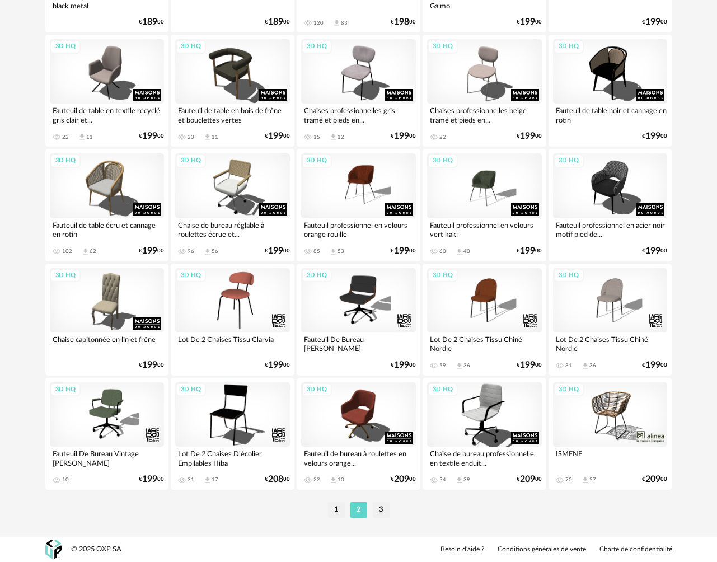
click at [381, 511] on li "3" at bounding box center [381, 510] width 17 height 16
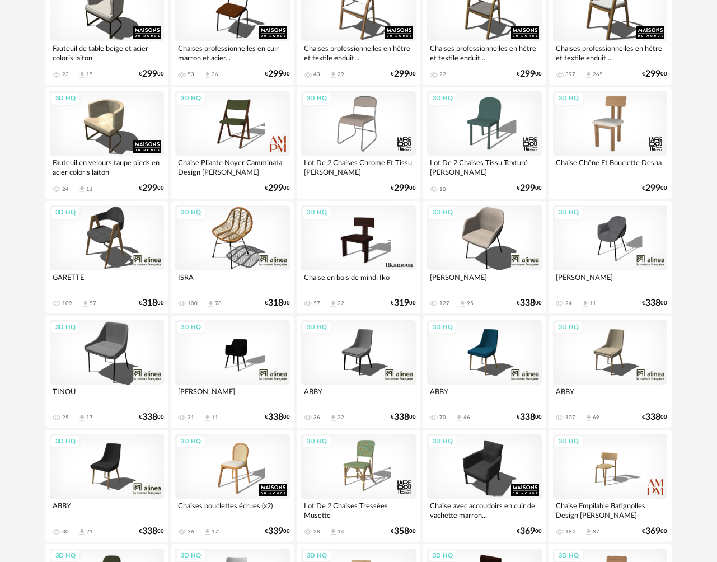
scroll to position [1178, 0]
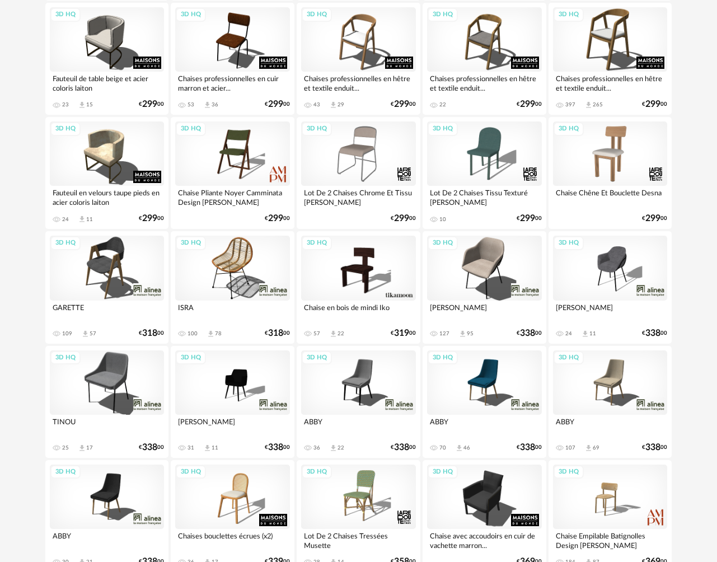
click at [481, 281] on div "3D HQ" at bounding box center [484, 268] width 115 height 64
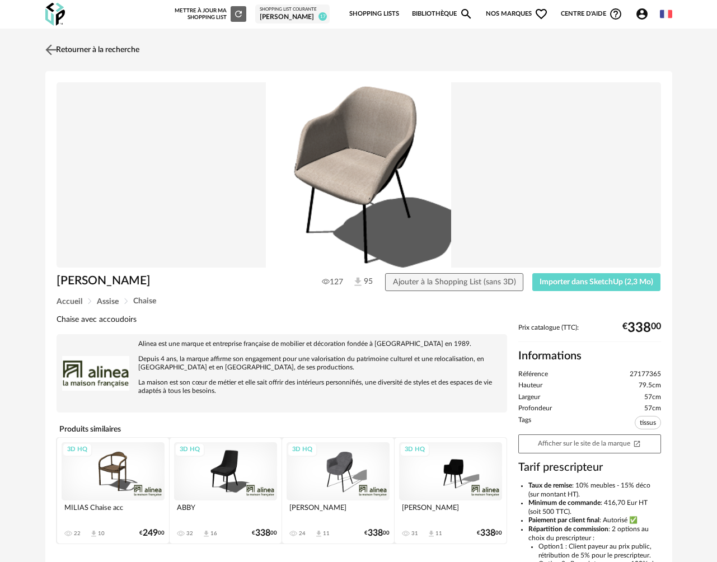
click at [55, 48] on img at bounding box center [51, 49] width 16 height 16
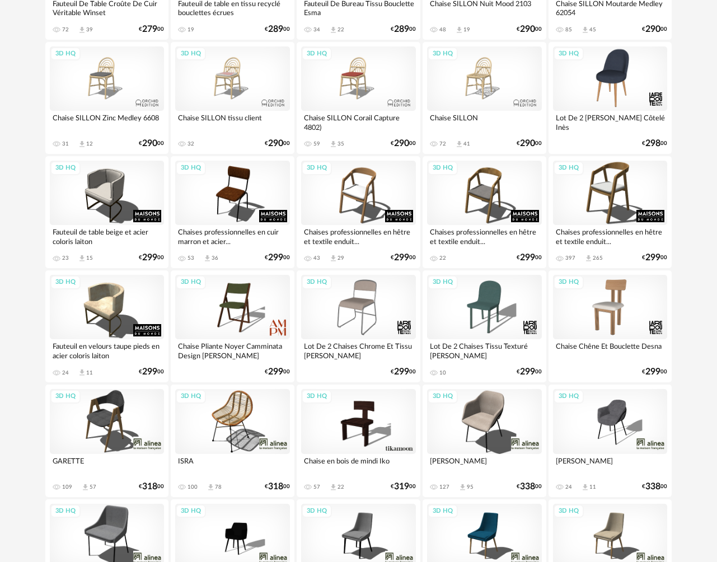
scroll to position [1012, 0]
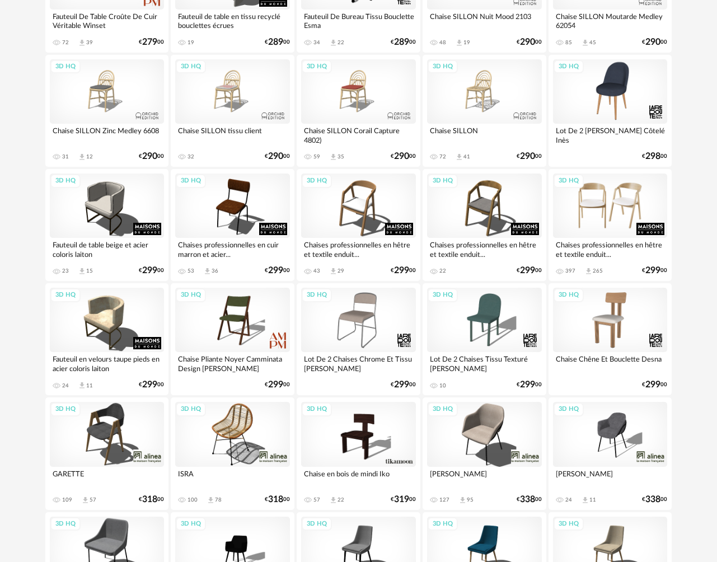
click at [593, 210] on div "3D HQ" at bounding box center [610, 206] width 115 height 64
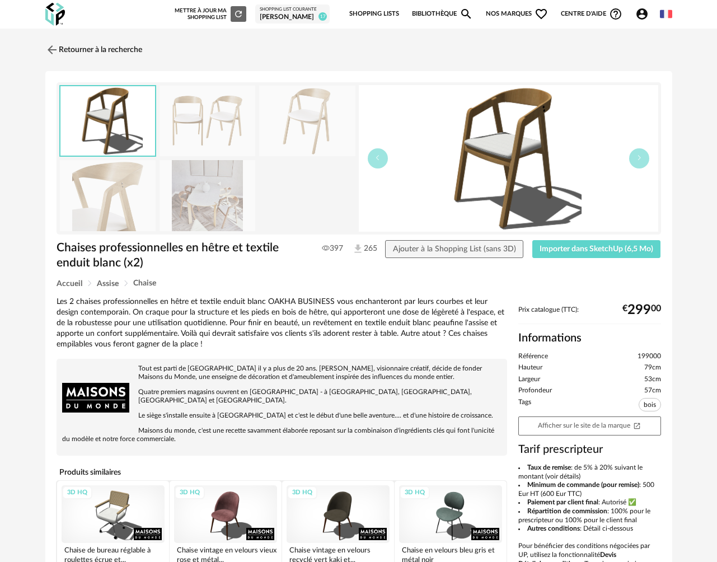
click at [184, 213] on img at bounding box center [208, 195] width 96 height 71
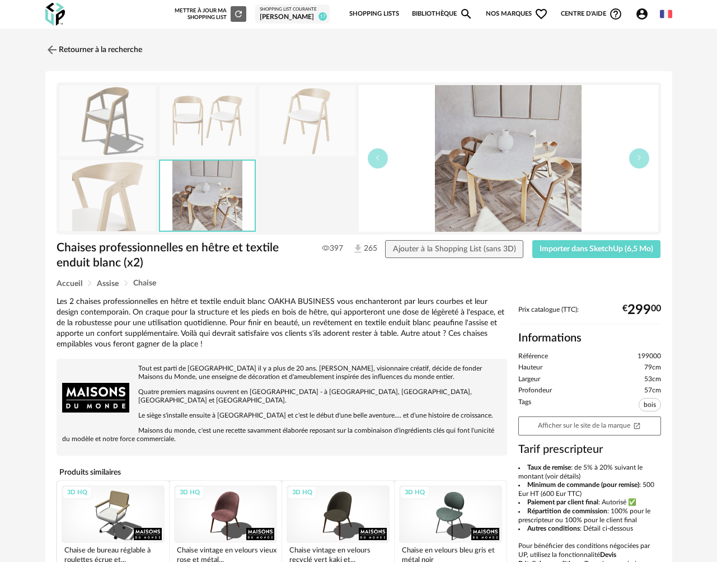
click at [111, 216] on img at bounding box center [108, 195] width 96 height 71
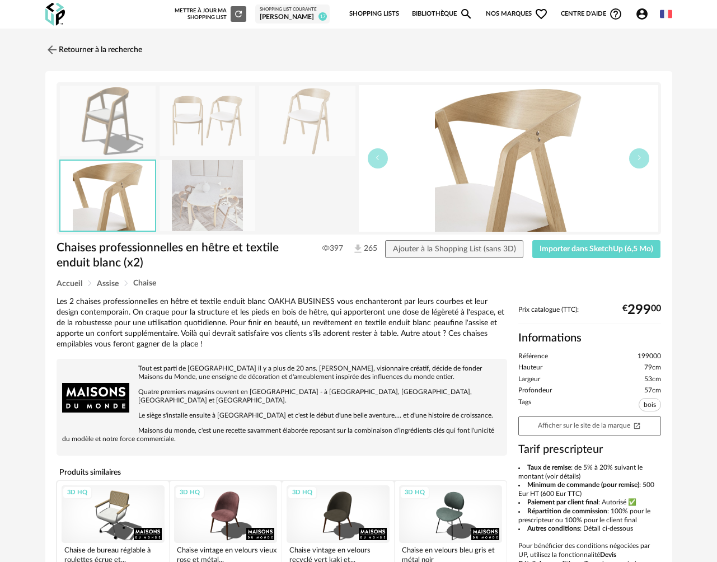
click at [327, 129] on img at bounding box center [307, 121] width 96 height 71
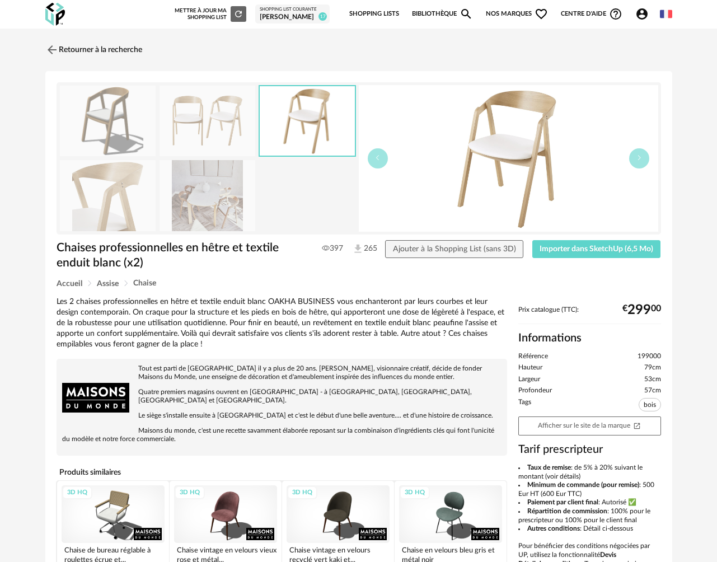
click at [222, 133] on img at bounding box center [208, 121] width 96 height 71
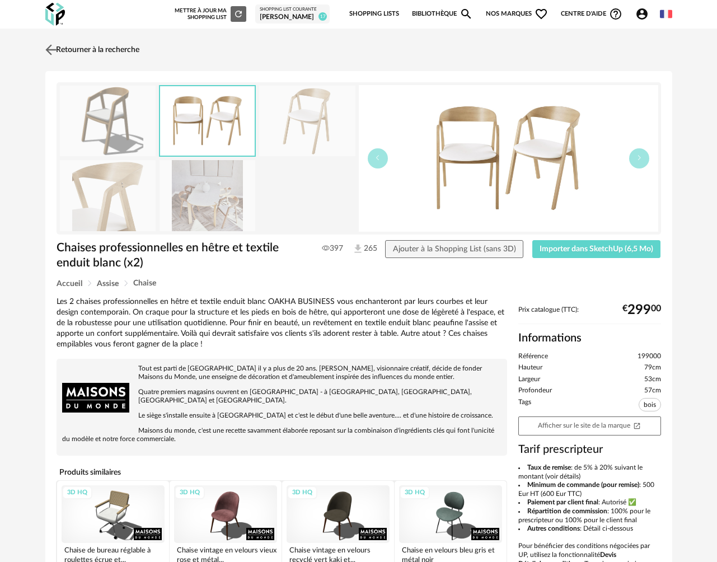
click at [52, 52] on img at bounding box center [51, 49] width 16 height 16
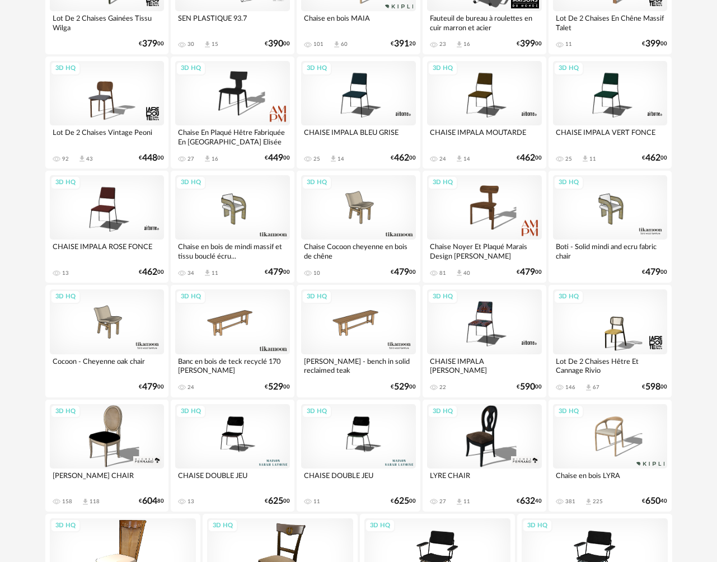
scroll to position [1964, 0]
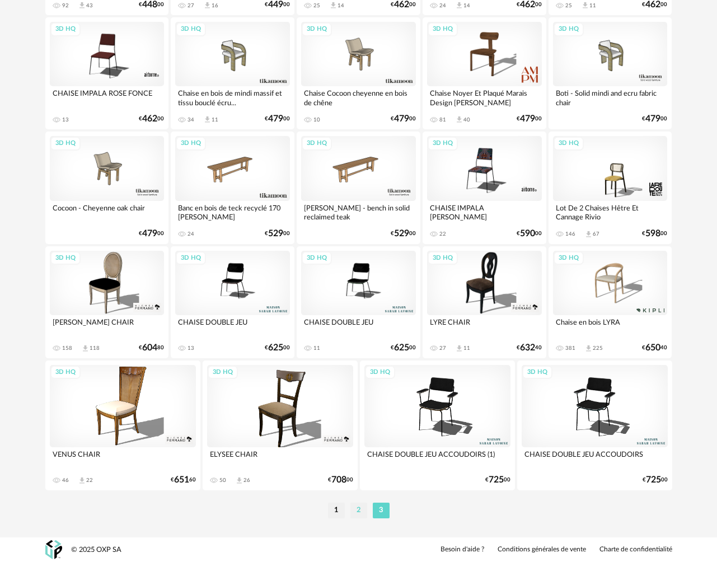
click at [358, 512] on li "2" at bounding box center [359, 511] width 17 height 16
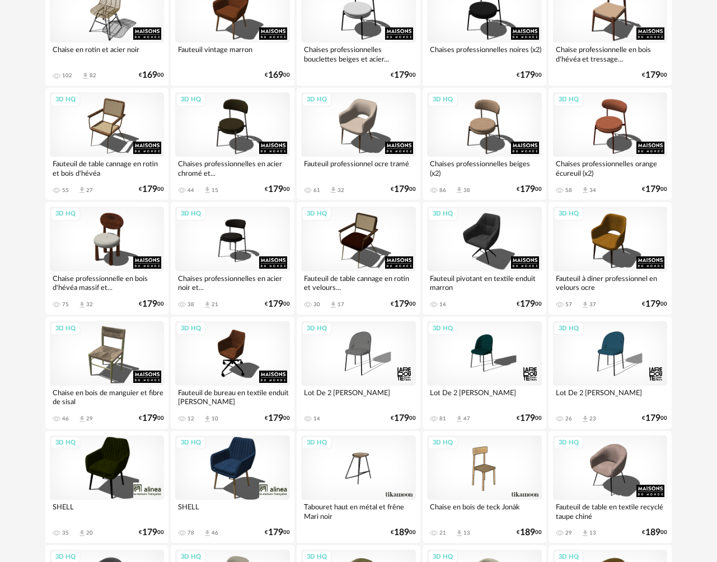
scroll to position [1185, 0]
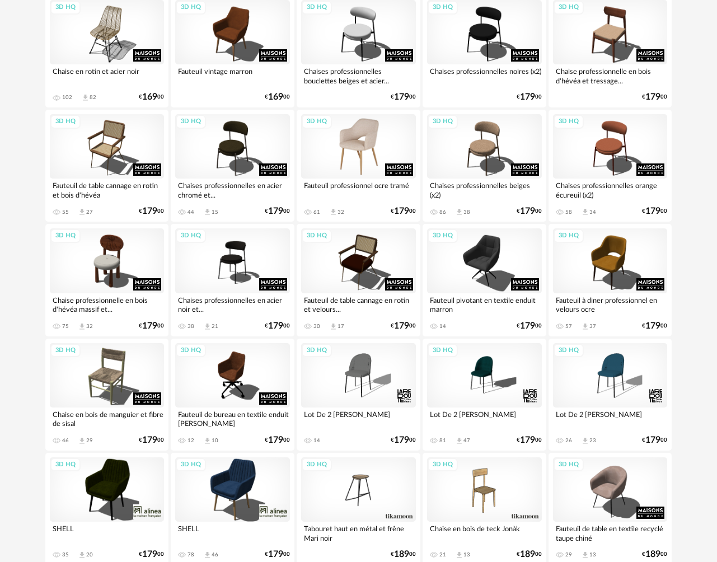
click at [336, 145] on div "3D HQ" at bounding box center [358, 146] width 115 height 64
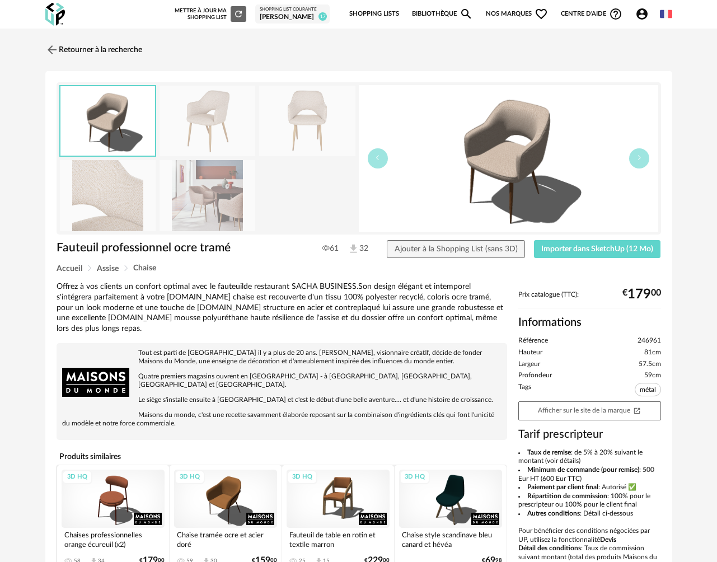
click at [199, 205] on img at bounding box center [208, 195] width 96 height 71
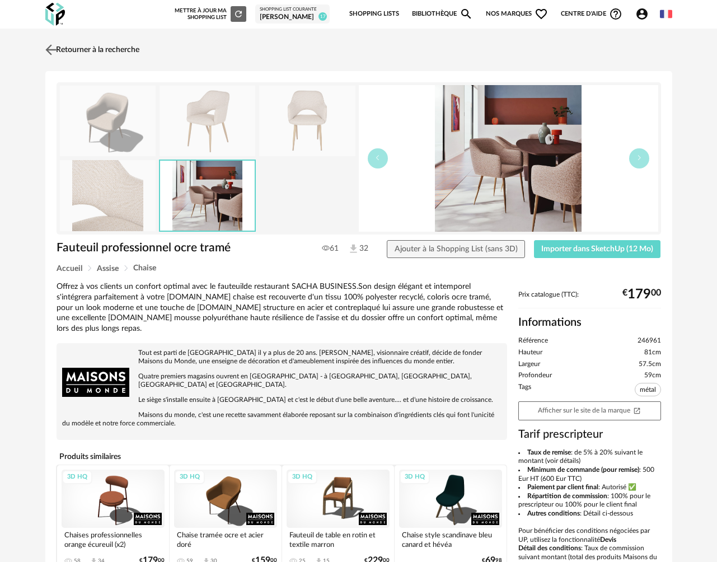
click at [55, 50] on img at bounding box center [51, 49] width 16 height 16
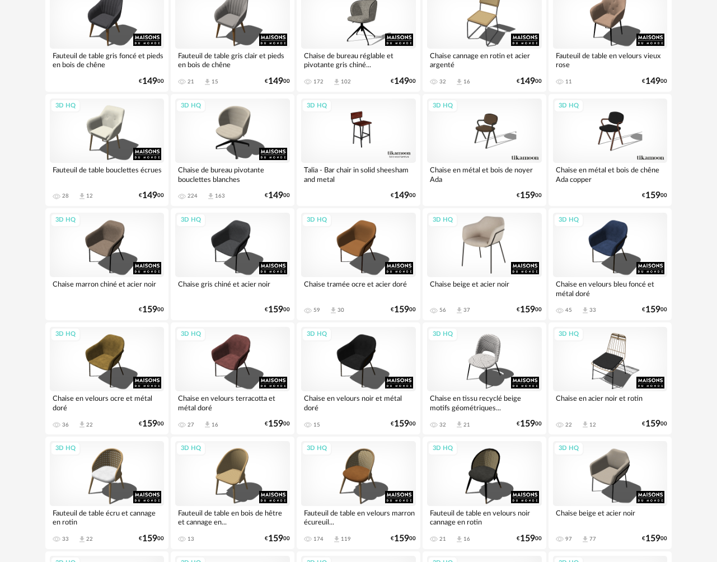
scroll to position [398, 0]
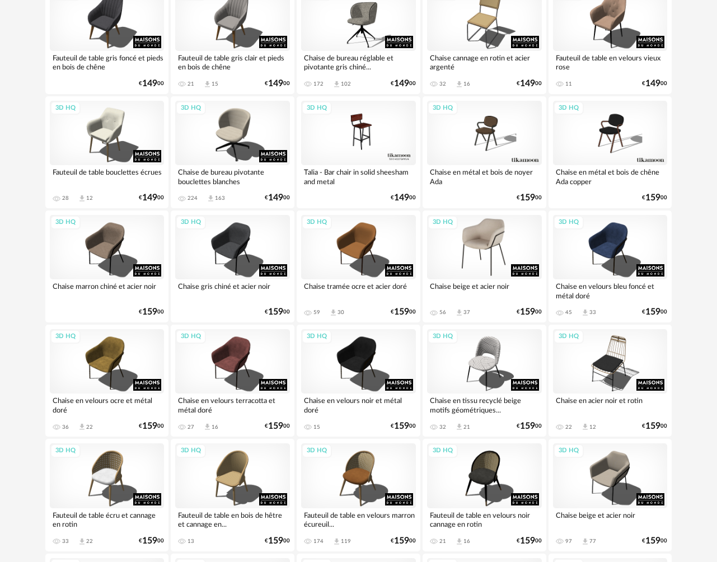
click at [475, 253] on div "3D HQ" at bounding box center [484, 247] width 115 height 64
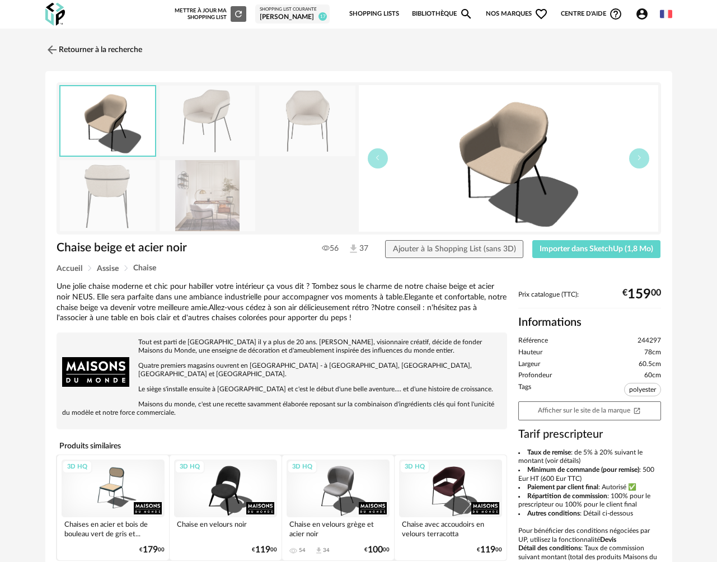
click at [212, 204] on img at bounding box center [208, 195] width 96 height 71
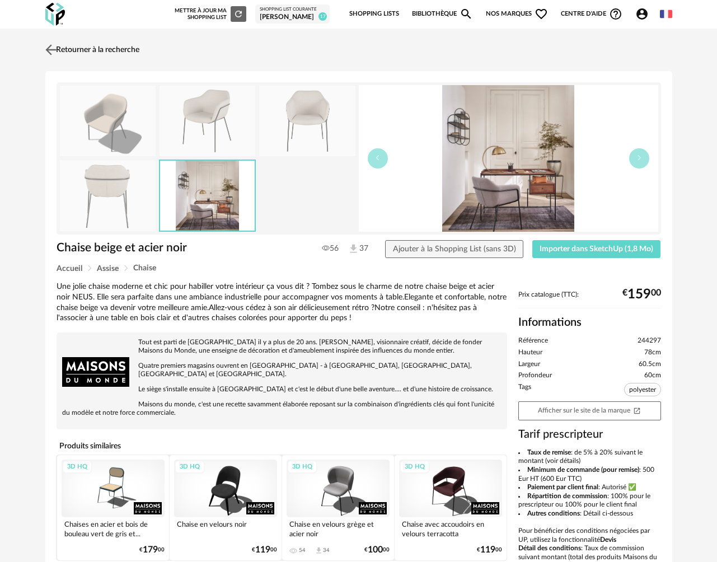
click at [60, 53] on link "Retourner à la recherche" at bounding box center [91, 50] width 97 height 25
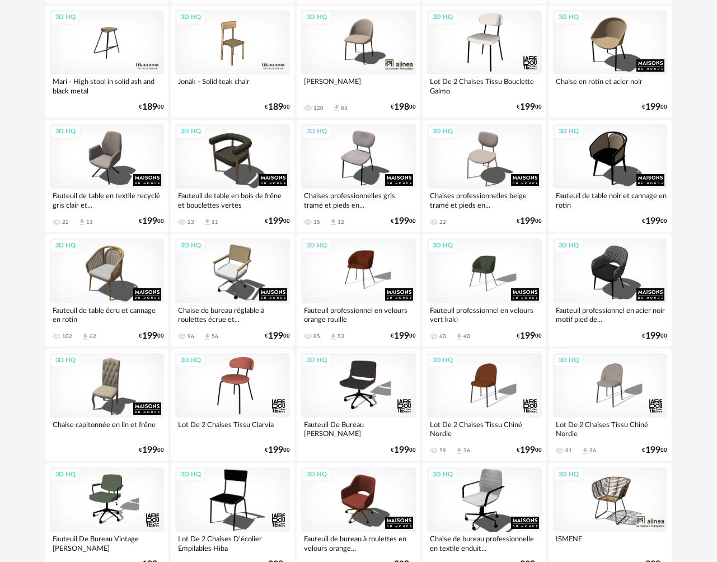
scroll to position [1913, 0]
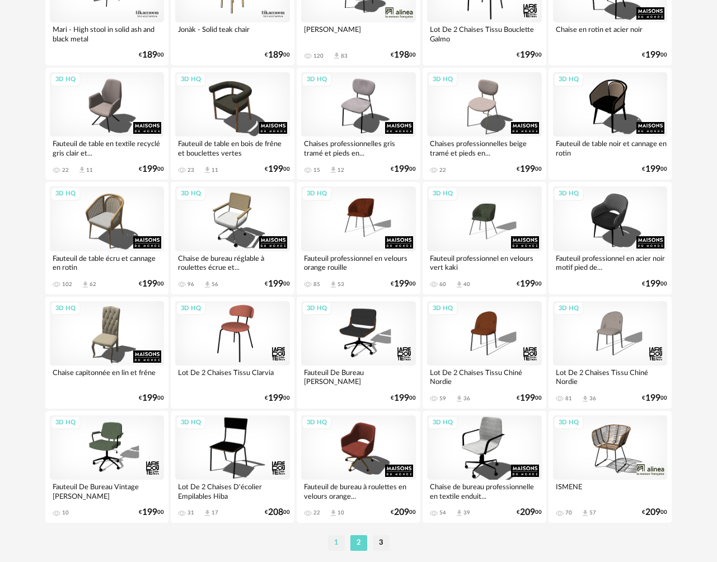
click at [339, 546] on li "1" at bounding box center [336, 543] width 17 height 16
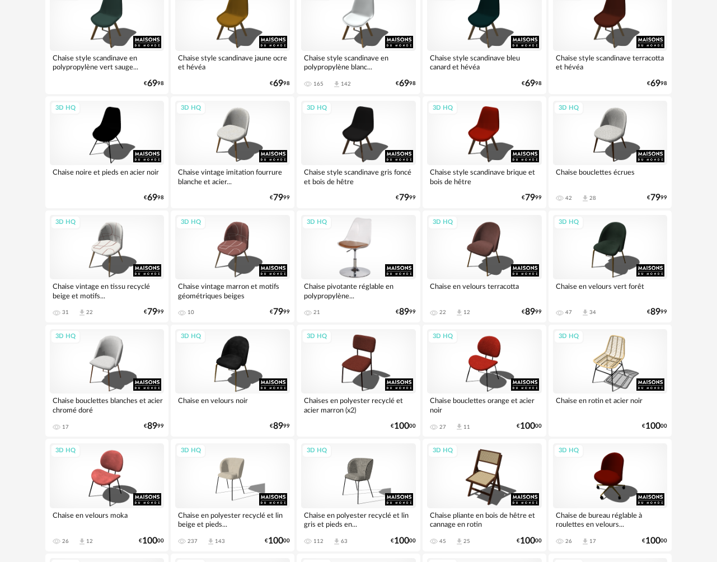
scroll to position [998, 0]
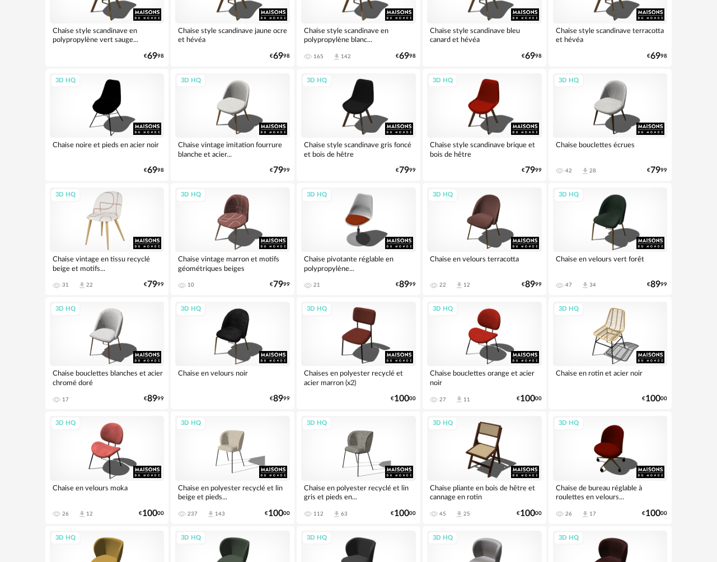
click at [114, 219] on div "3D HQ" at bounding box center [107, 220] width 115 height 64
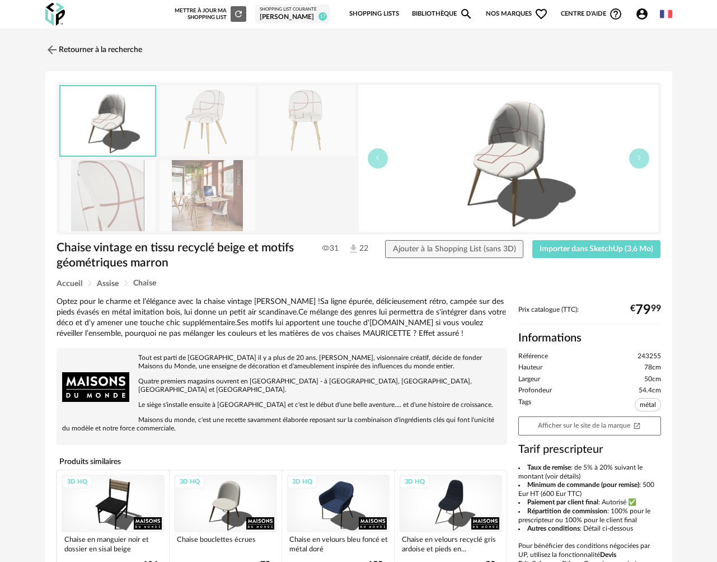
click at [229, 204] on img at bounding box center [208, 195] width 96 height 71
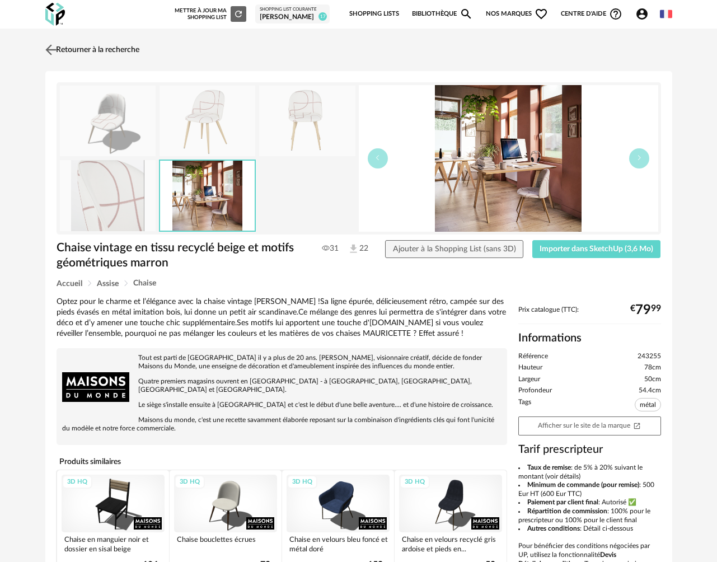
click at [54, 51] on img at bounding box center [51, 49] width 16 height 16
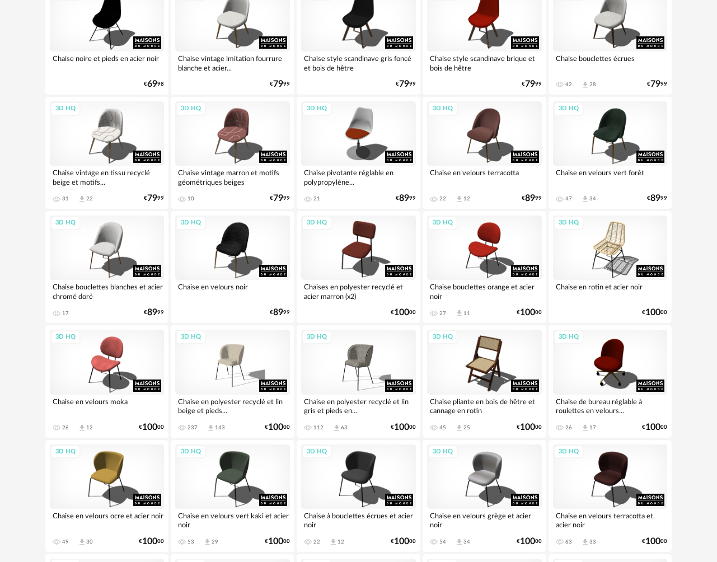
scroll to position [1109, 0]
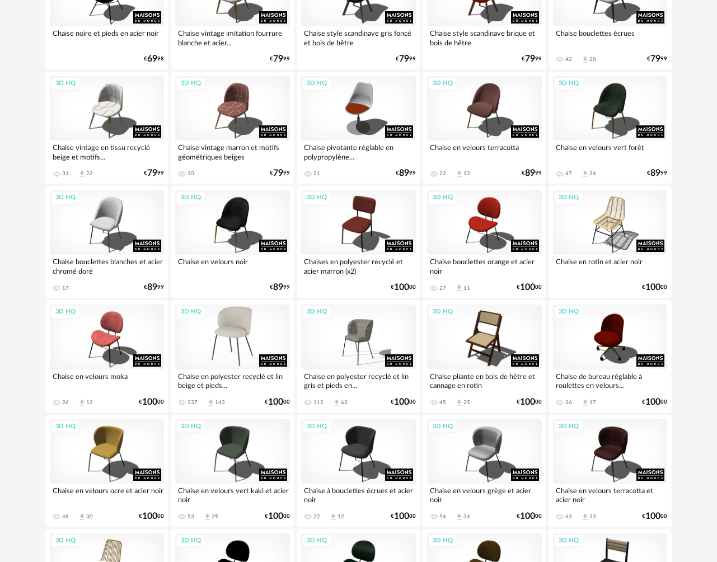
click at [239, 345] on div "3D HQ" at bounding box center [232, 337] width 115 height 64
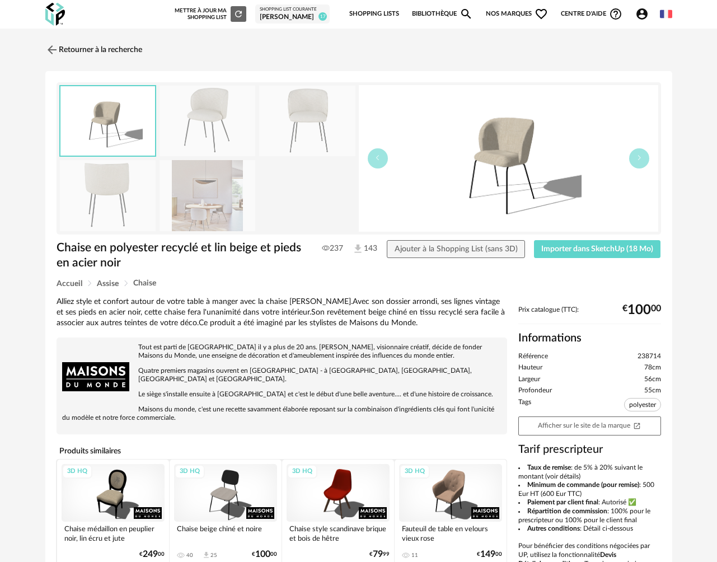
click at [224, 200] on img at bounding box center [208, 195] width 96 height 71
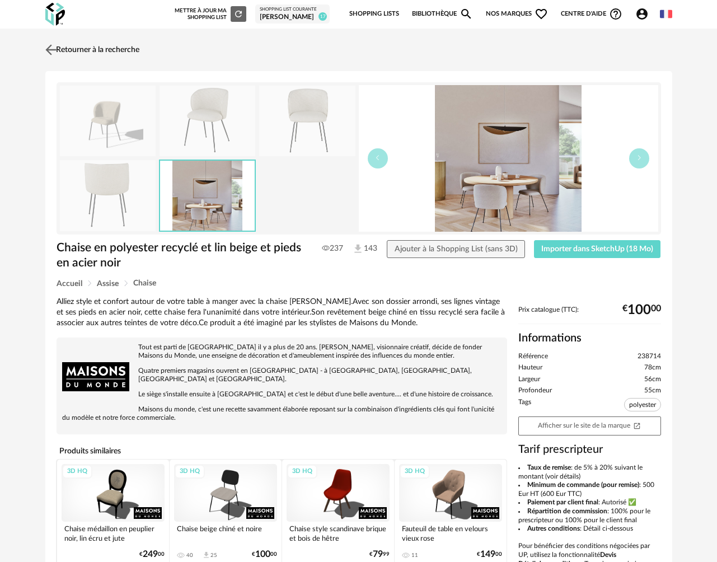
click at [50, 51] on img at bounding box center [51, 49] width 16 height 16
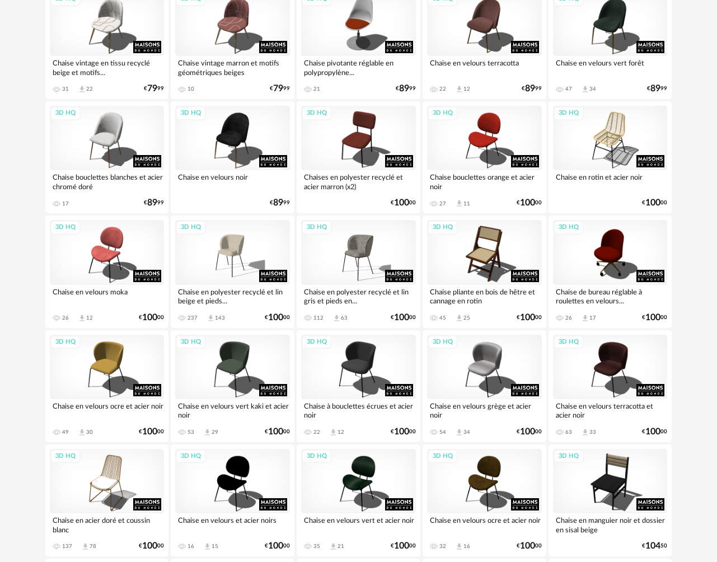
scroll to position [1181, 0]
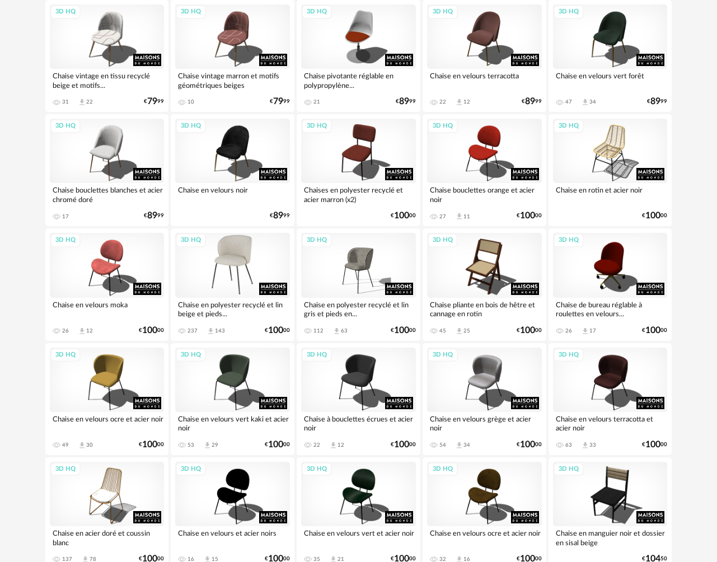
click at [249, 278] on div "3D HQ" at bounding box center [232, 265] width 115 height 64
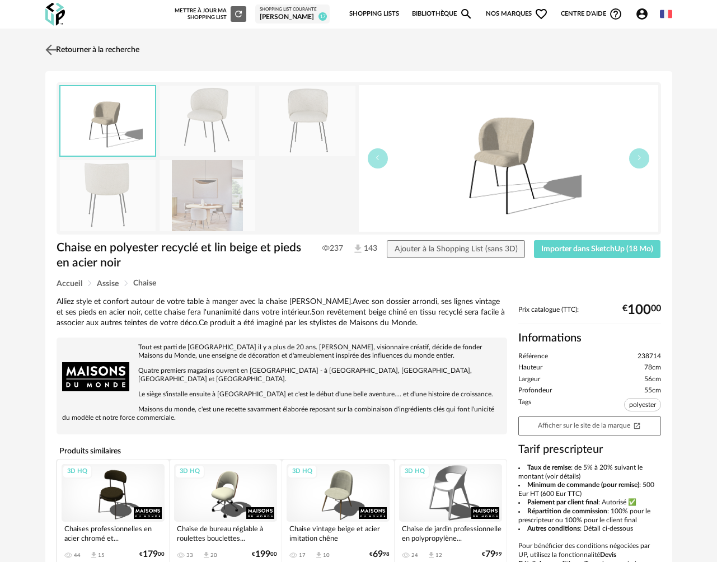
click at [53, 51] on img at bounding box center [51, 49] width 16 height 16
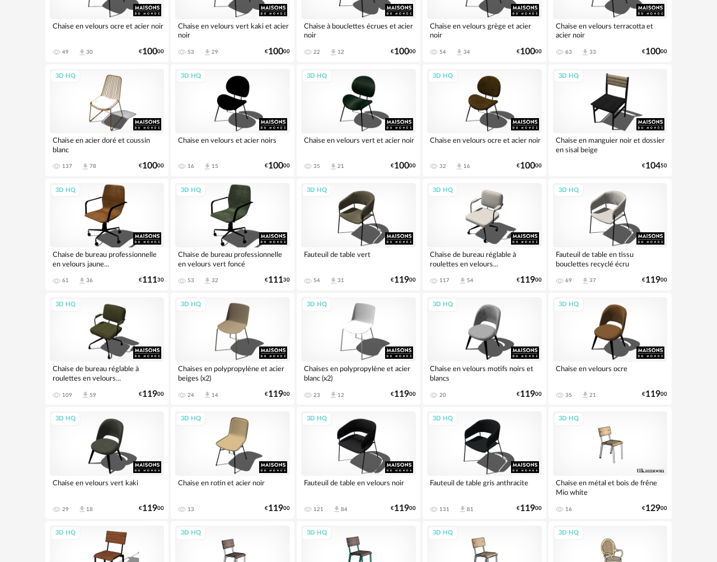
scroll to position [1586, 0]
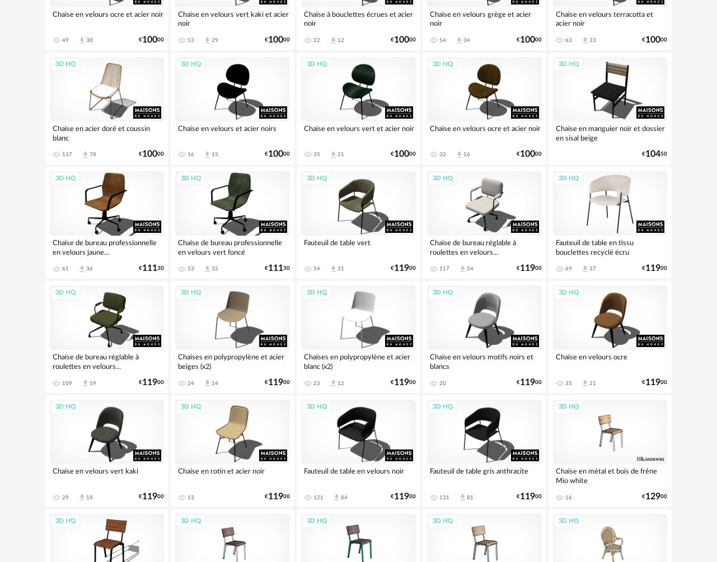
click at [593, 215] on div "3D HQ" at bounding box center [610, 203] width 115 height 64
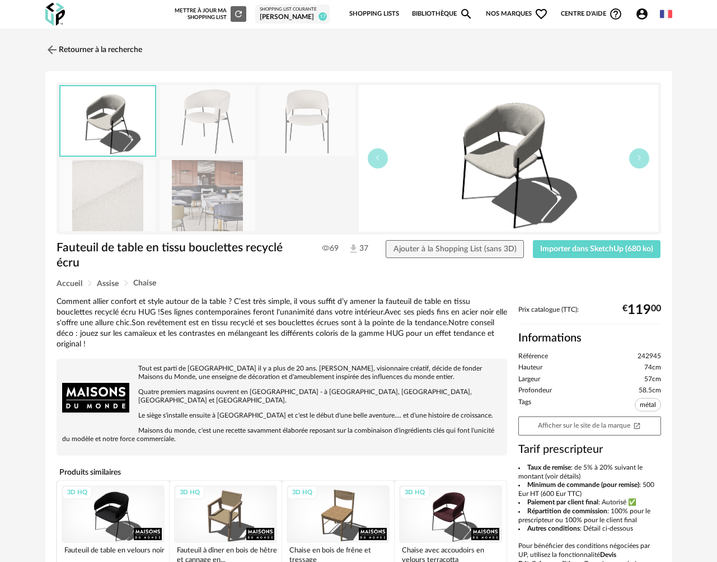
click at [187, 198] on img at bounding box center [208, 195] width 96 height 71
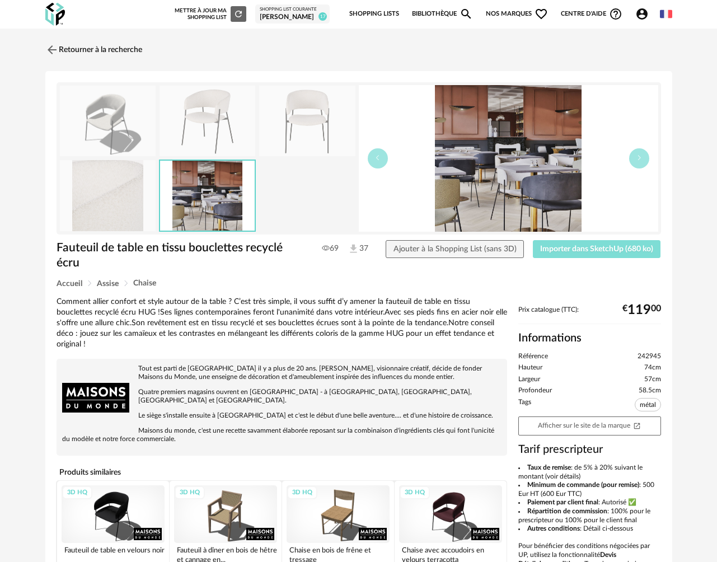
click at [551, 252] on span "Importer dans SketchUp (680 ko)" at bounding box center [596, 249] width 113 height 8
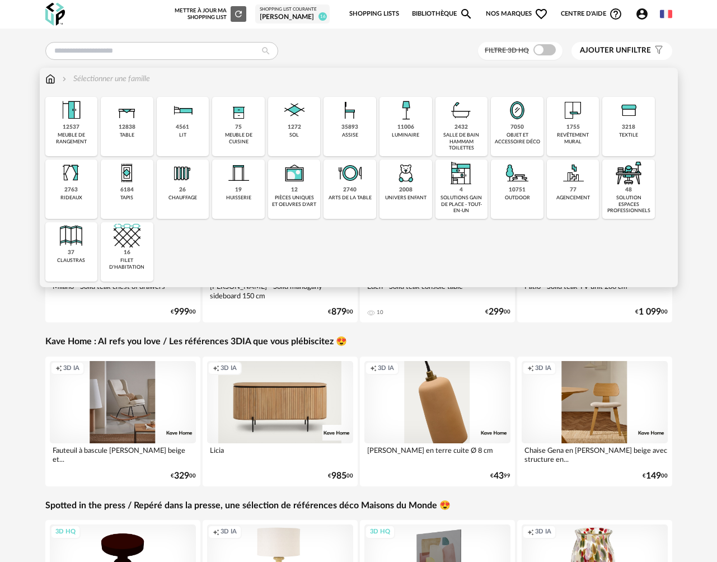
click at [351, 138] on div "assise" at bounding box center [350, 135] width 16 height 6
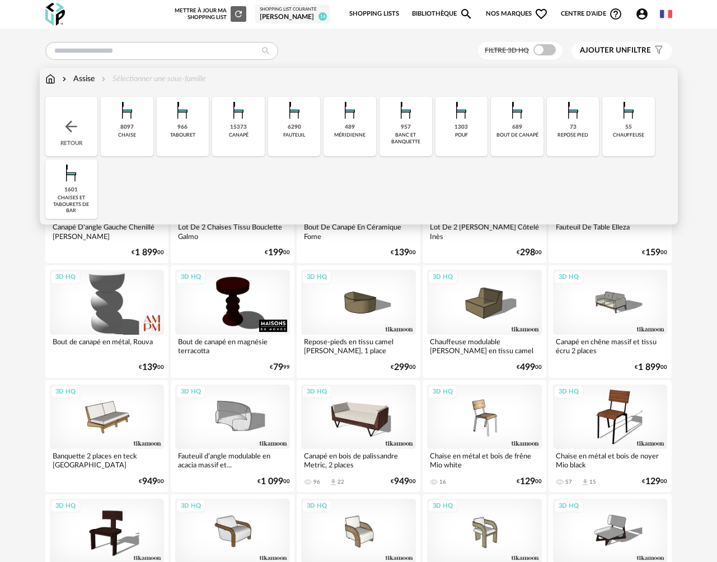
click at [117, 134] on div "8097 [GEOGRAPHIC_DATA]" at bounding box center [127, 126] width 53 height 59
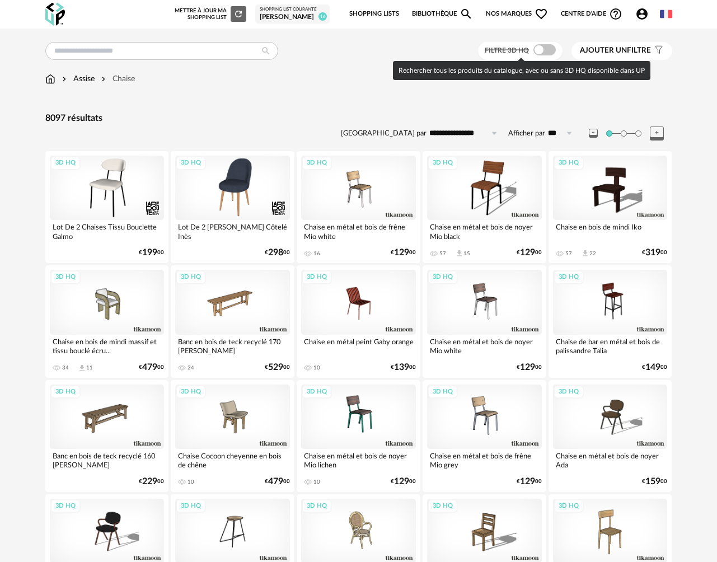
click at [540, 54] on span at bounding box center [545, 49] width 22 height 11
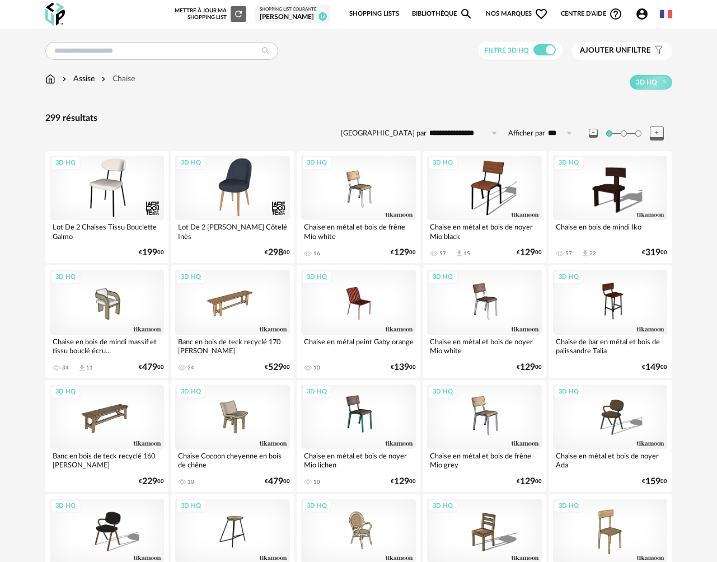
click at [453, 137] on input "**********" at bounding box center [465, 133] width 77 height 18
click at [454, 183] on span "Prix croissant" at bounding box center [466, 182] width 54 height 9
type input "**********"
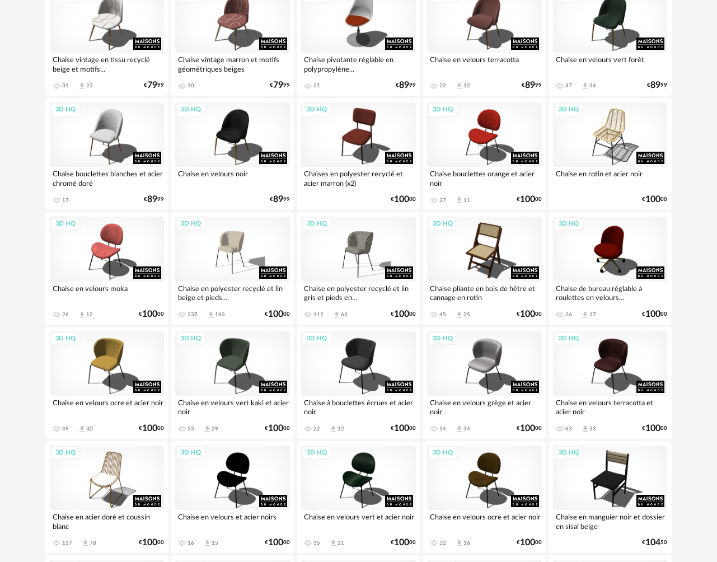
scroll to position [1238, 0]
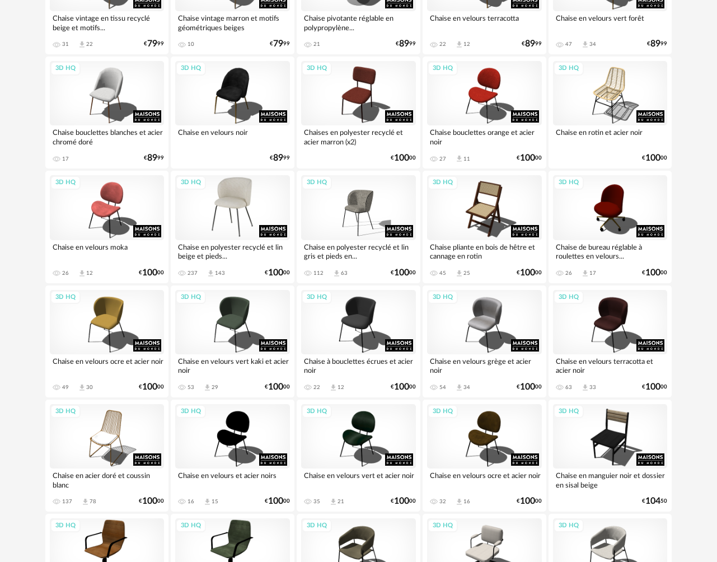
click at [255, 227] on div "3D HQ" at bounding box center [232, 207] width 115 height 64
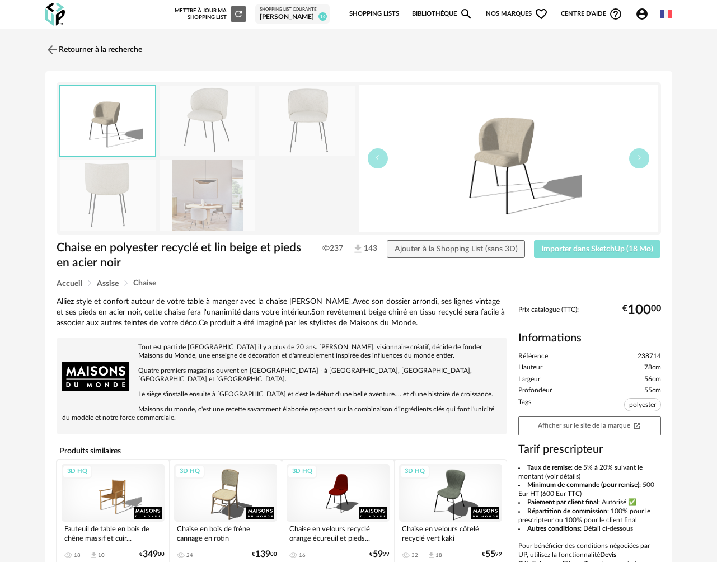
click at [552, 251] on span "Importer dans SketchUp (18 Mo)" at bounding box center [598, 249] width 112 height 8
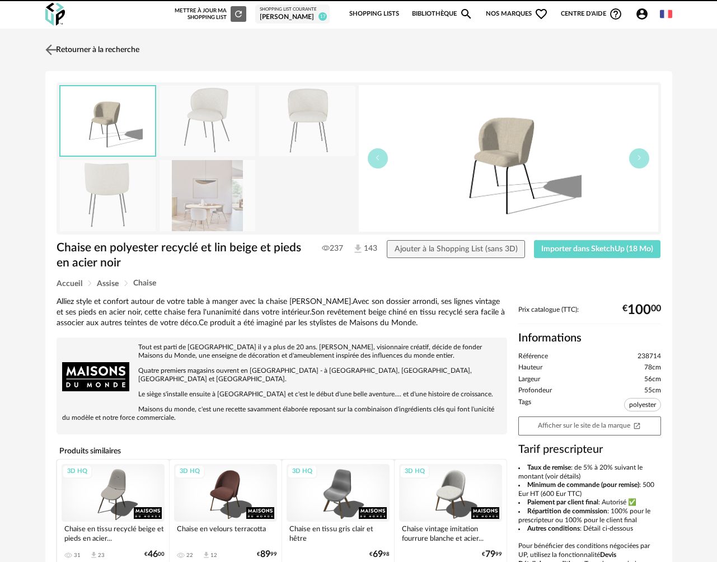
click at [66, 49] on link "Retourner à la recherche" at bounding box center [91, 50] width 97 height 25
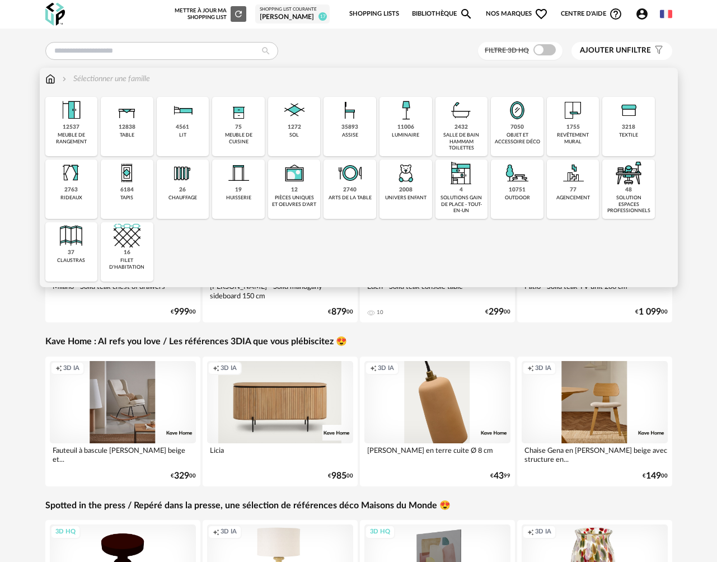
click at [348, 134] on div "assise" at bounding box center [350, 135] width 16 height 6
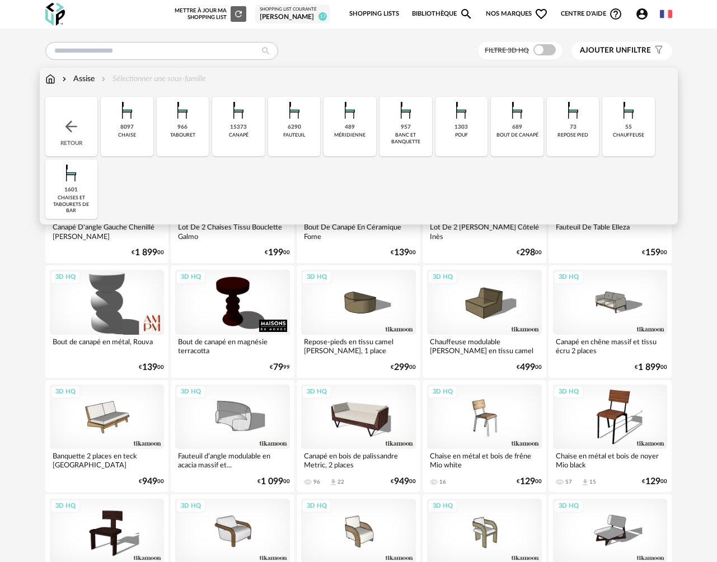
click at [131, 135] on div "chaise" at bounding box center [127, 135] width 18 height 6
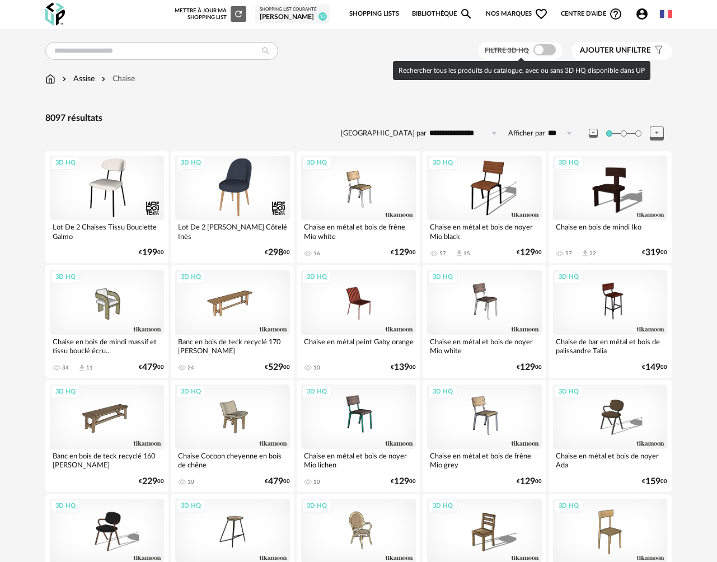
click at [549, 53] on span at bounding box center [545, 49] width 22 height 11
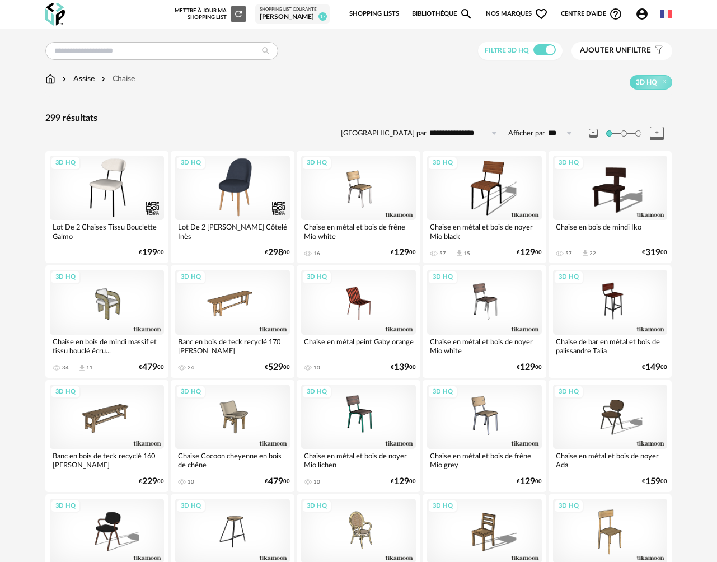
click at [477, 134] on input "**********" at bounding box center [465, 133] width 77 height 18
click at [476, 187] on span "Prix croissant" at bounding box center [466, 182] width 54 height 9
type input "**********"
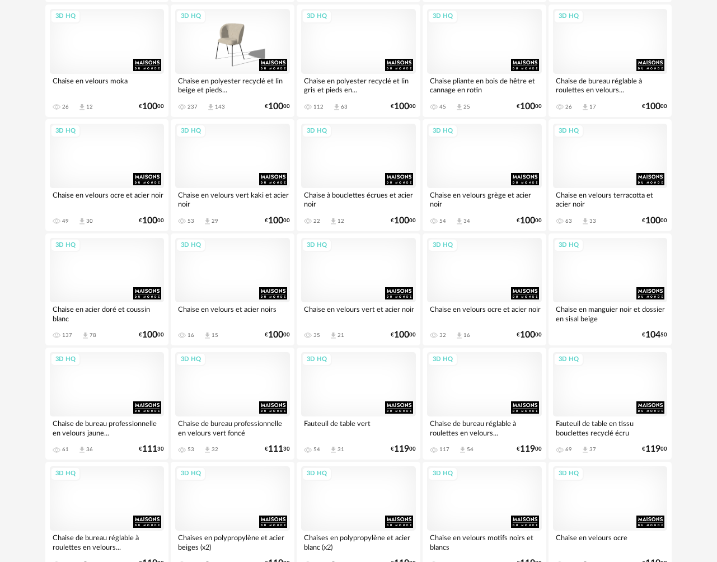
scroll to position [1411, 0]
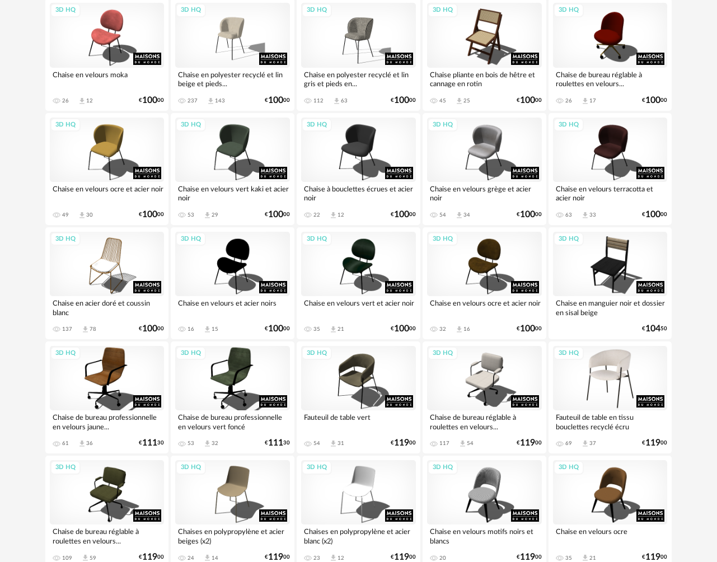
click at [628, 368] on div "3D HQ" at bounding box center [610, 378] width 115 height 64
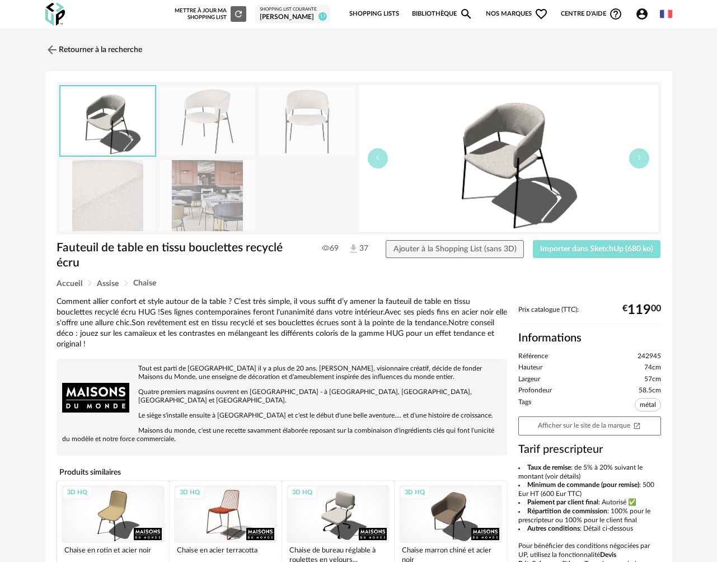
click at [557, 250] on span "Importer dans SketchUp (680 ko)" at bounding box center [596, 249] width 113 height 8
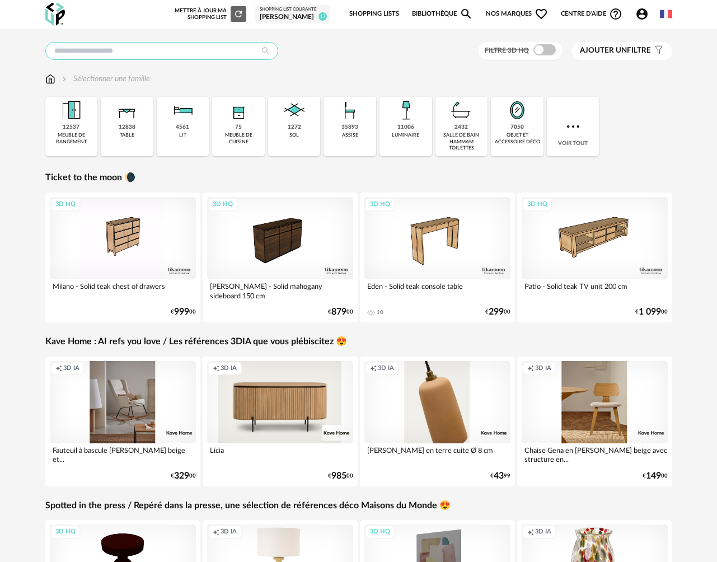
click at [95, 49] on input "text" at bounding box center [161, 51] width 233 height 18
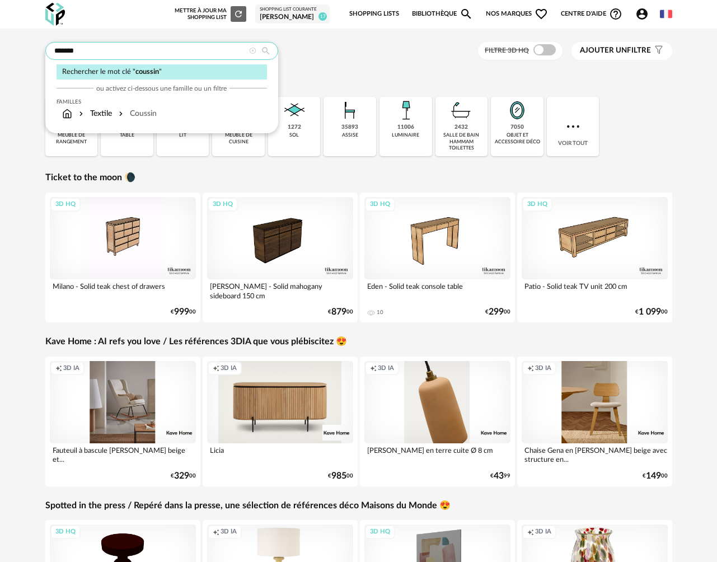
type input "*******"
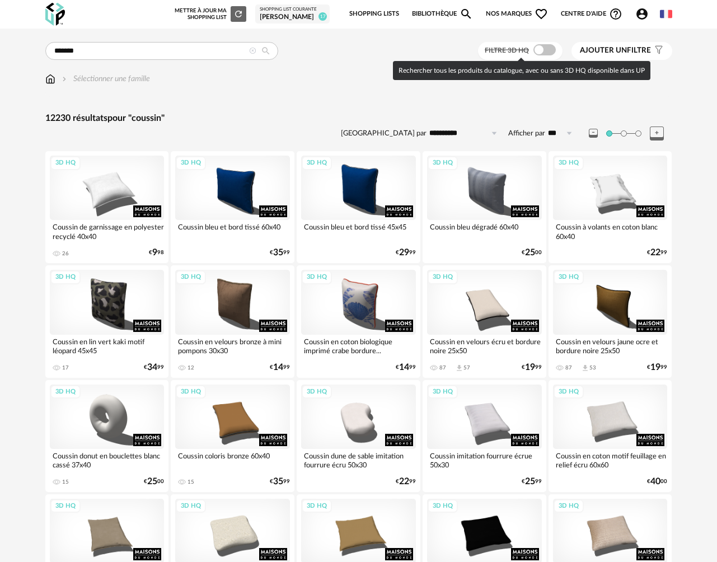
click at [544, 53] on span at bounding box center [545, 49] width 22 height 11
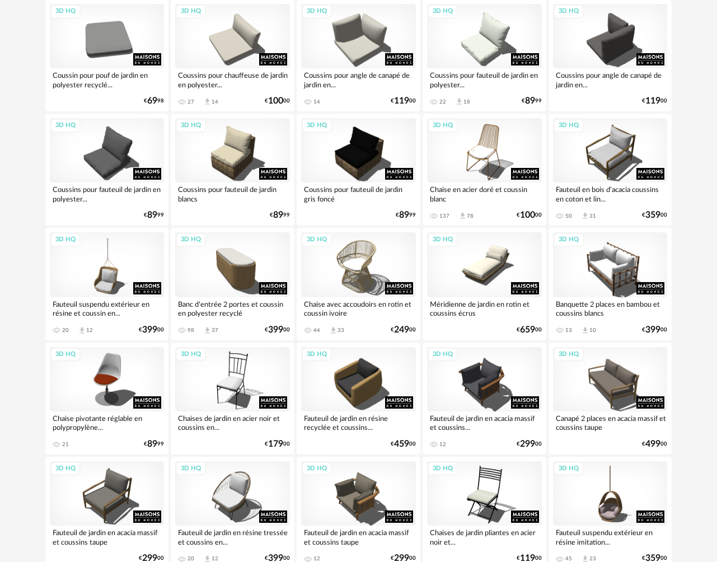
scroll to position [1947, 0]
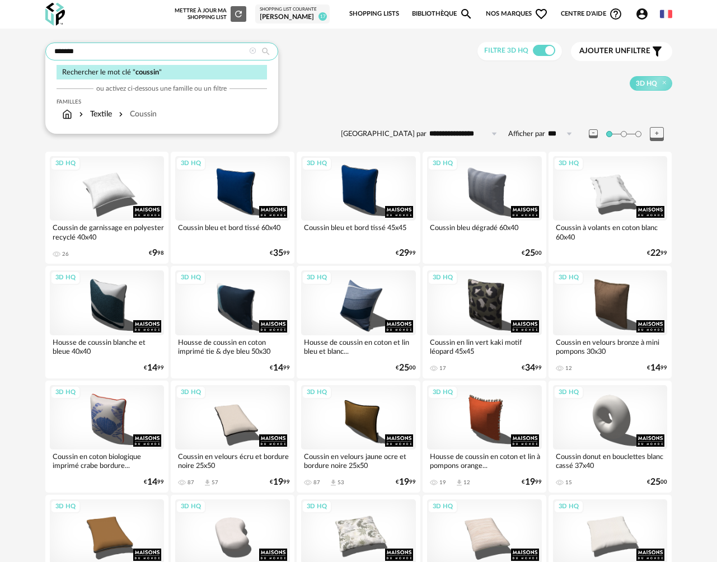
drag, startPoint x: 139, startPoint y: 49, endPoint x: -10, endPoint y: 44, distance: 148.5
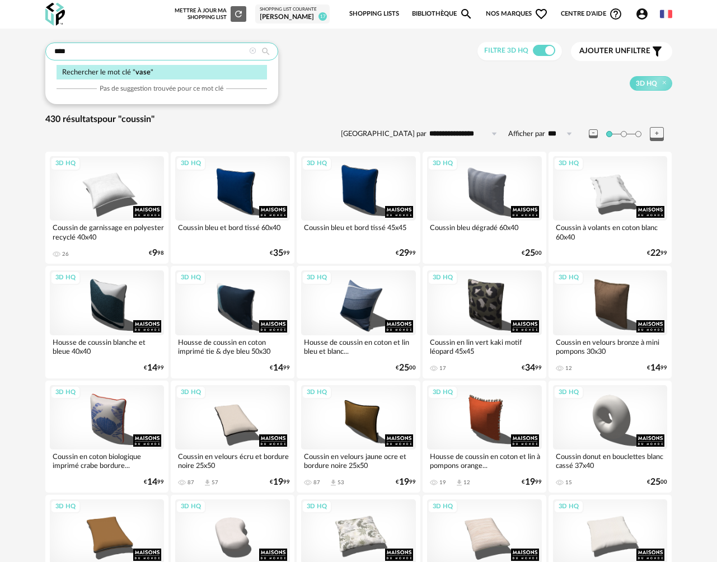
type input "****"
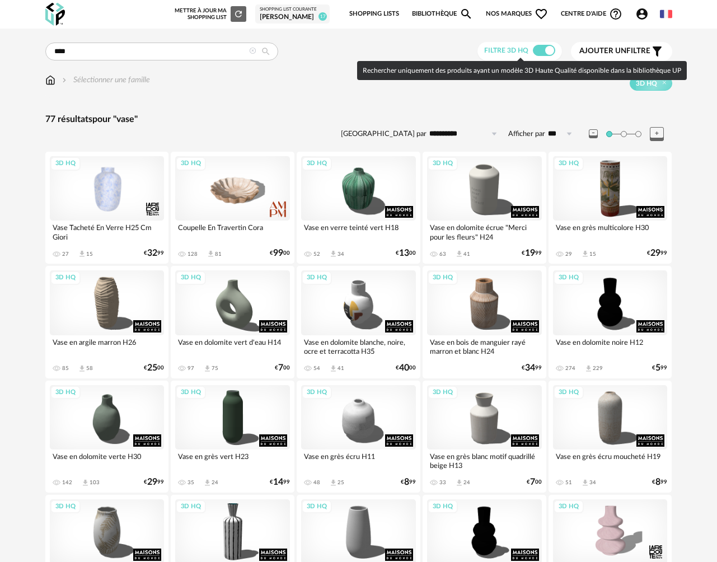
click at [543, 47] on span at bounding box center [544, 50] width 22 height 11
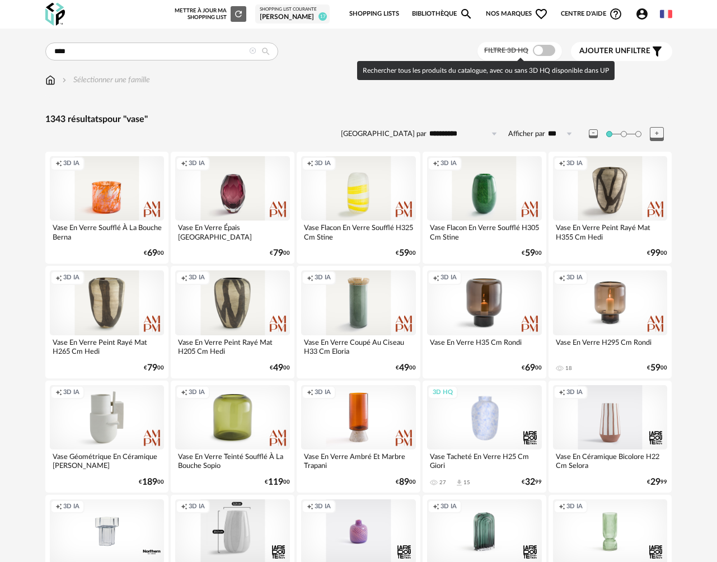
click at [548, 53] on span at bounding box center [544, 50] width 22 height 11
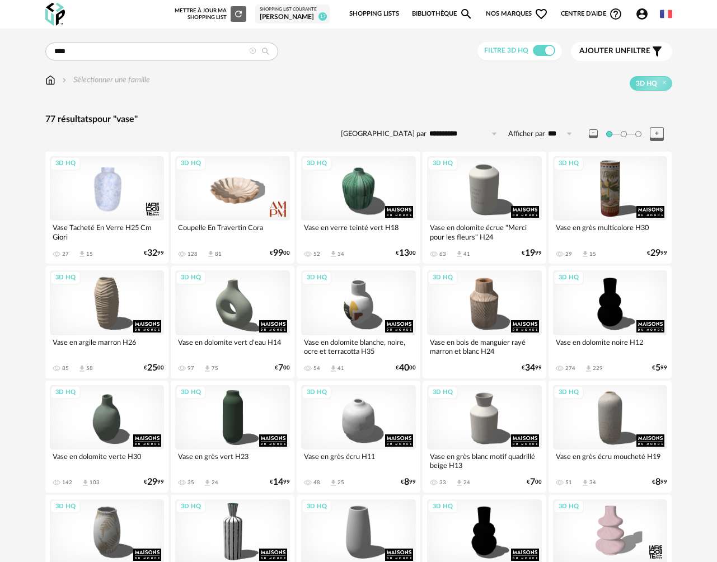
click at [451, 134] on input "**********" at bounding box center [465, 134] width 77 height 18
click at [451, 181] on span "Prix croissant" at bounding box center [466, 182] width 54 height 9
type input "**********"
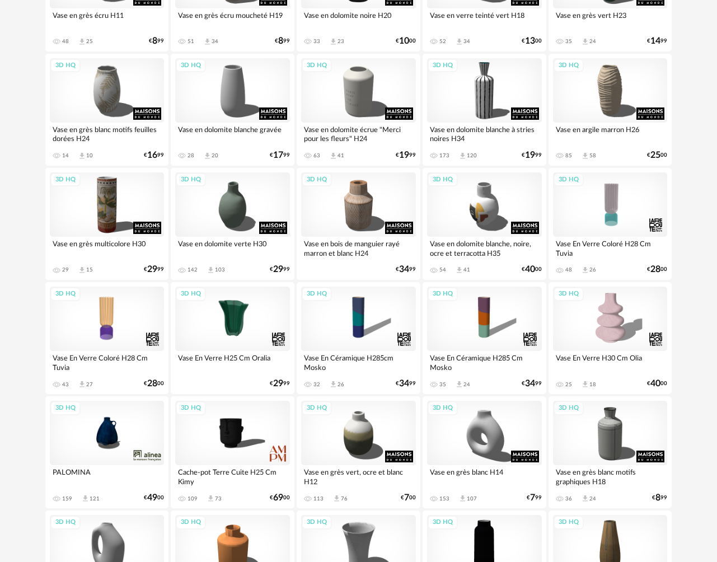
scroll to position [347, 0]
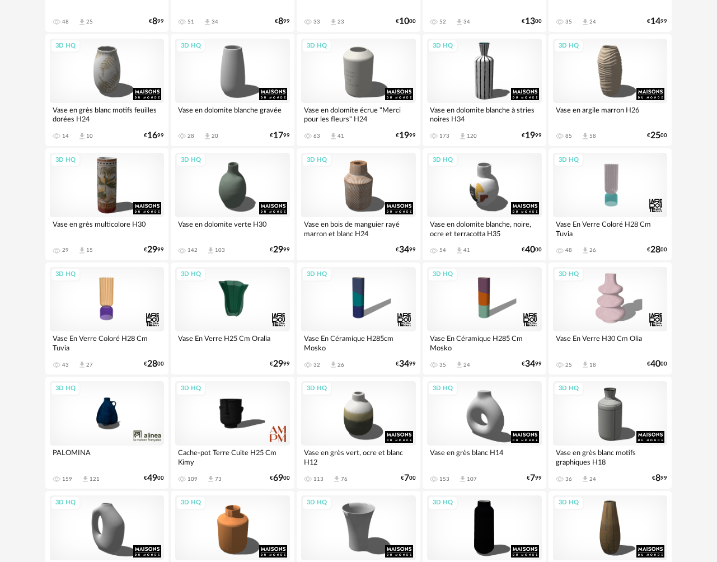
click at [107, 421] on div "3D HQ" at bounding box center [107, 413] width 115 height 64
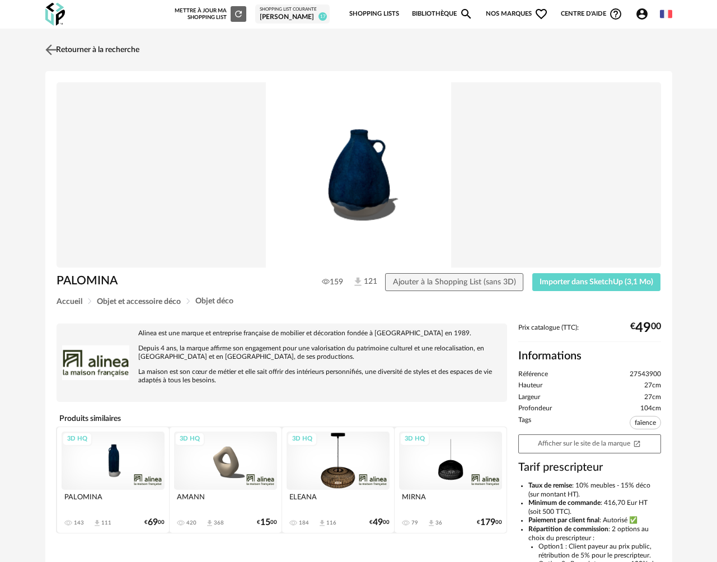
click at [54, 50] on img at bounding box center [51, 49] width 16 height 16
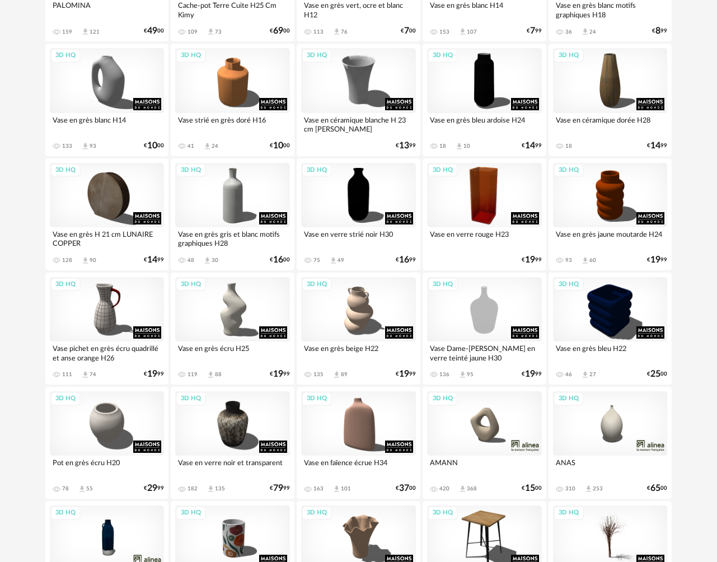
scroll to position [774, 0]
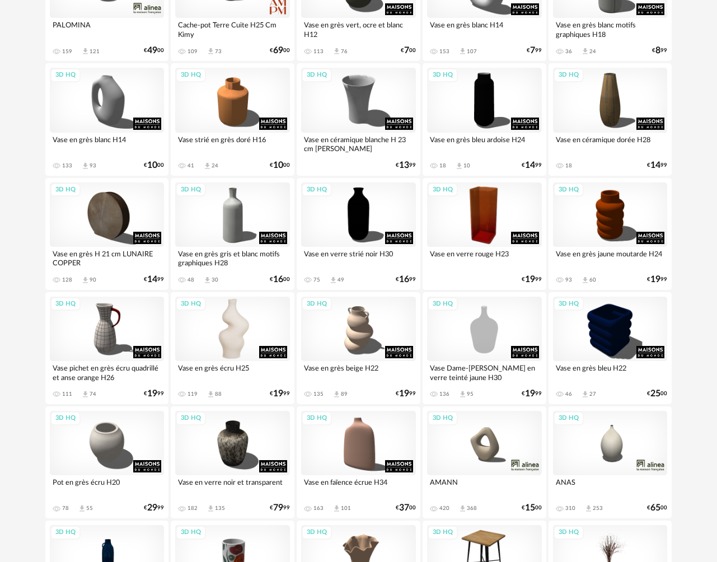
click at [237, 352] on div "3D HQ" at bounding box center [232, 329] width 115 height 64
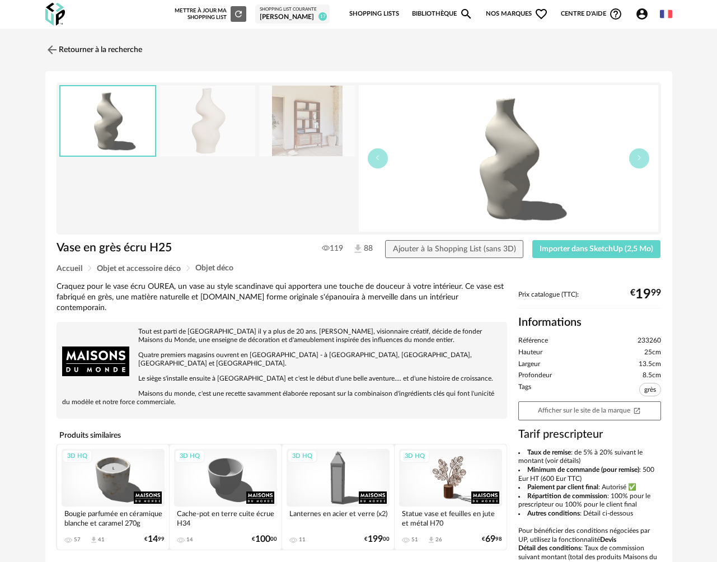
click at [309, 128] on img at bounding box center [307, 121] width 96 height 71
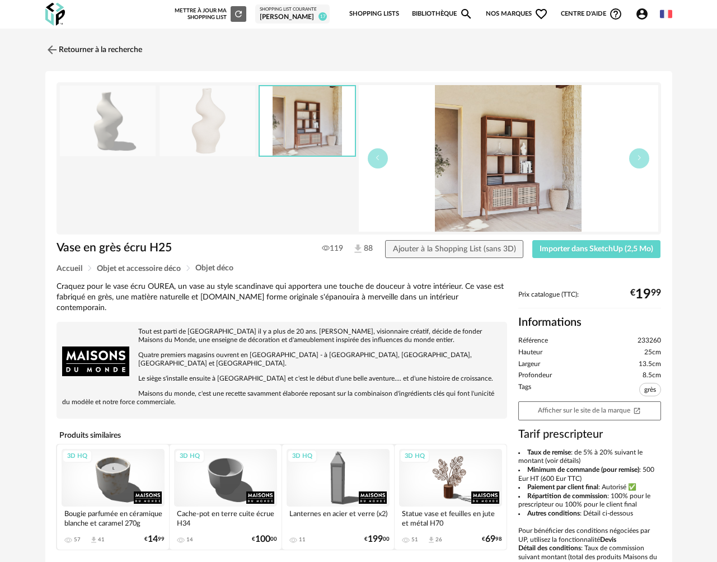
click at [214, 125] on img at bounding box center [208, 121] width 96 height 71
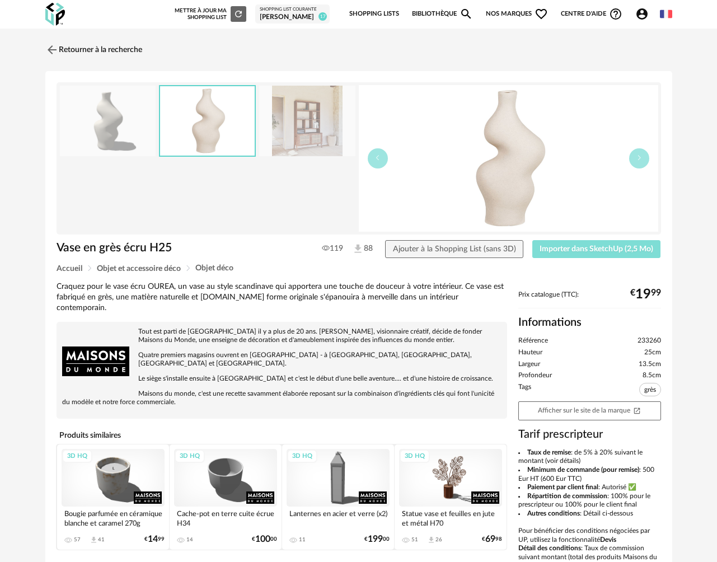
click at [569, 250] on span "Importer dans SketchUp (2,5 Mo)" at bounding box center [597, 249] width 114 height 8
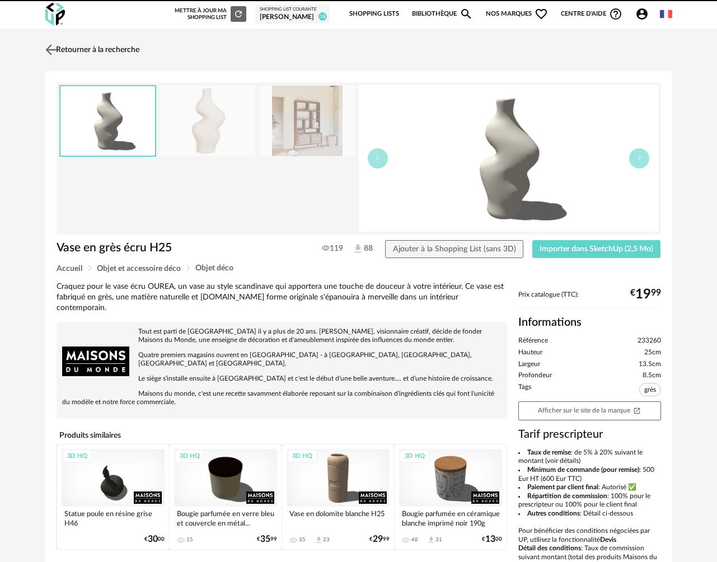
click at [52, 53] on img at bounding box center [51, 49] width 16 height 16
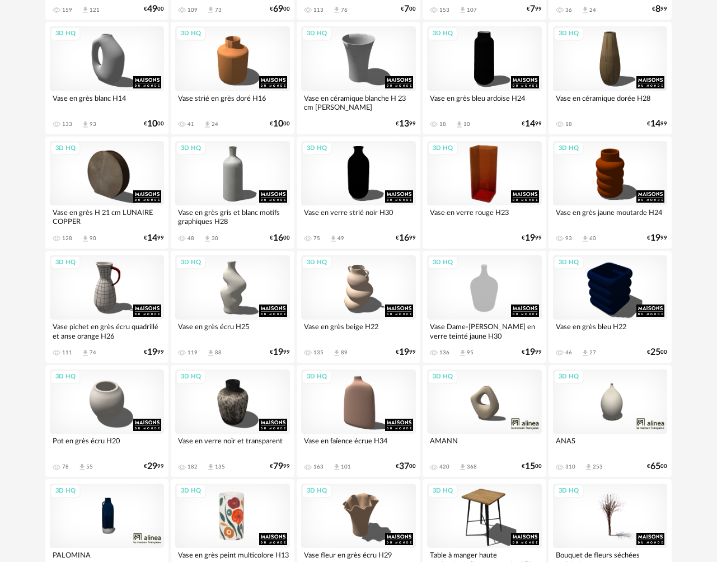
scroll to position [767, 0]
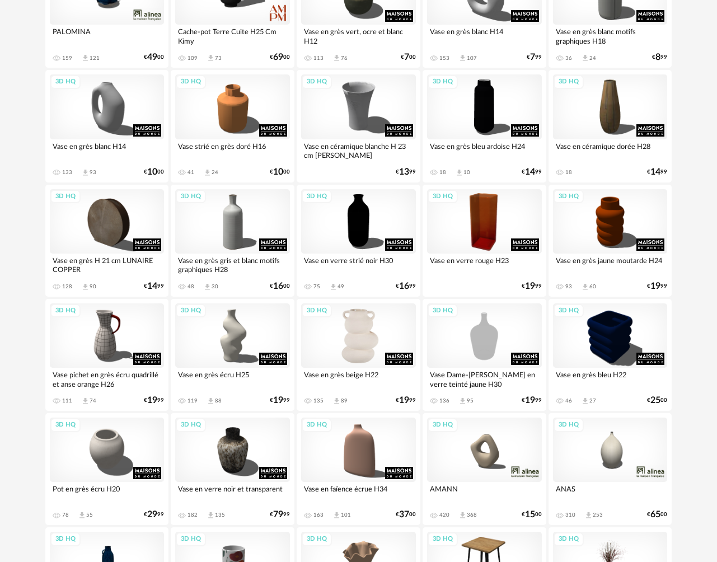
click at [362, 343] on div "3D HQ" at bounding box center [358, 336] width 115 height 64
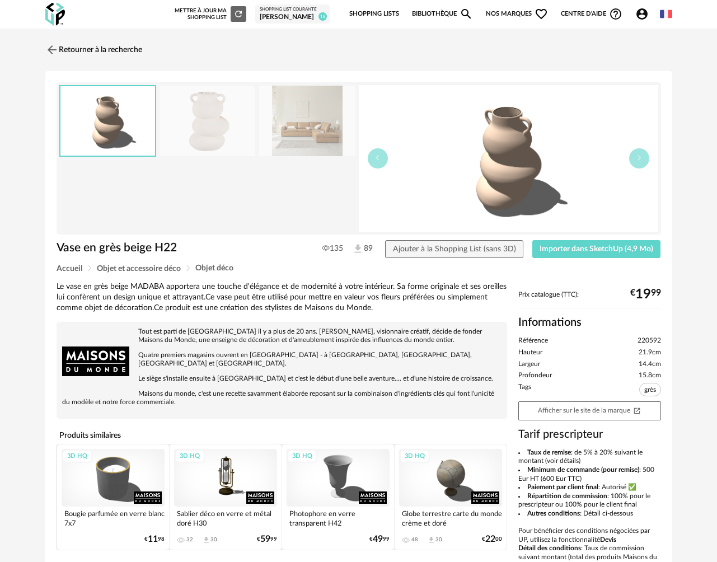
click at [292, 142] on img at bounding box center [307, 121] width 96 height 71
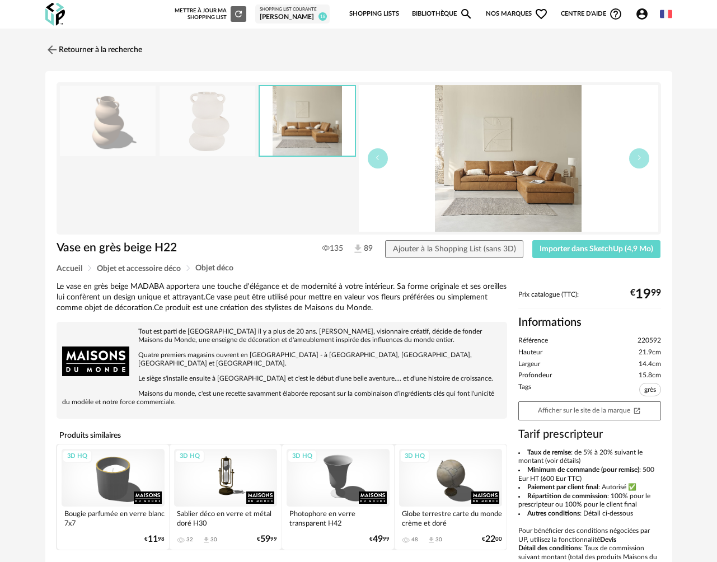
click at [218, 132] on img at bounding box center [208, 121] width 96 height 71
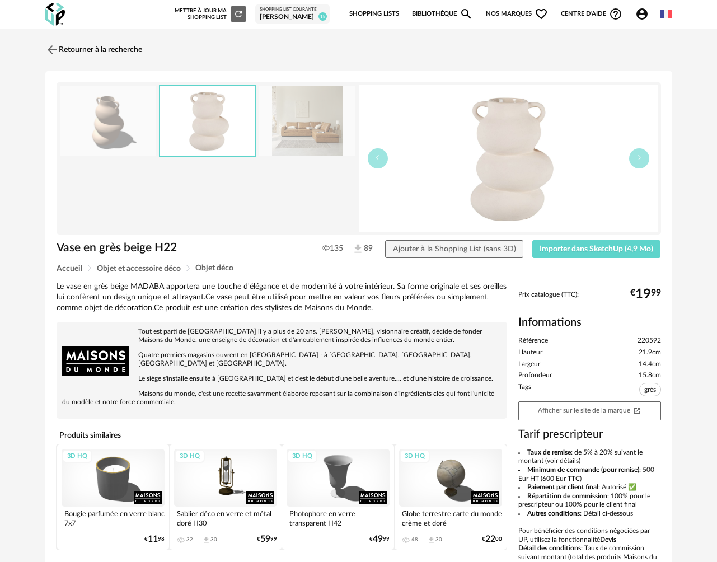
click at [123, 130] on img at bounding box center [108, 121] width 96 height 71
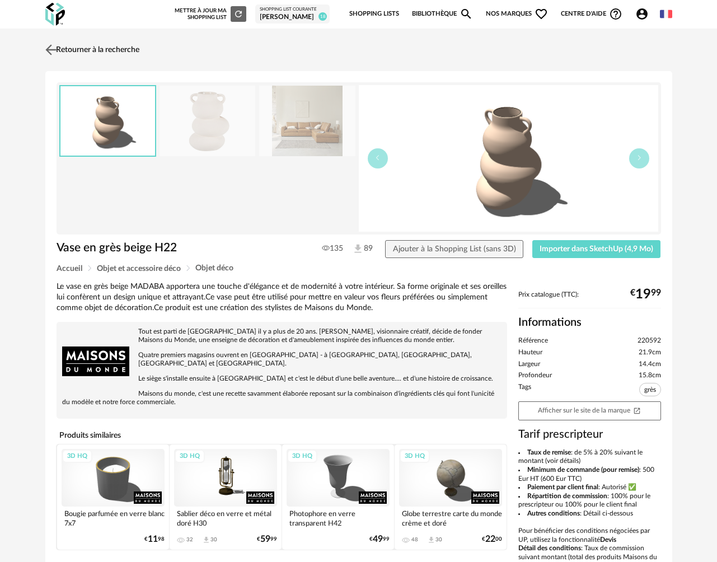
click at [55, 46] on img at bounding box center [51, 49] width 16 height 16
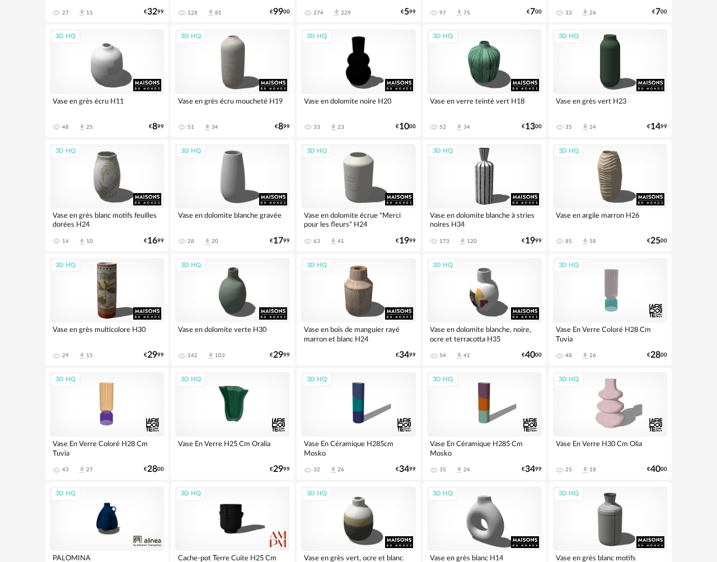
scroll to position [222, 0]
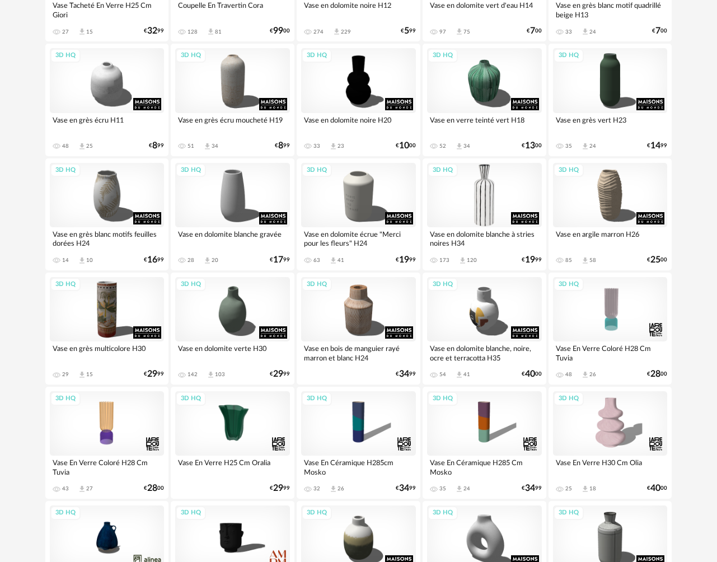
click at [489, 200] on div "3D HQ" at bounding box center [484, 195] width 115 height 64
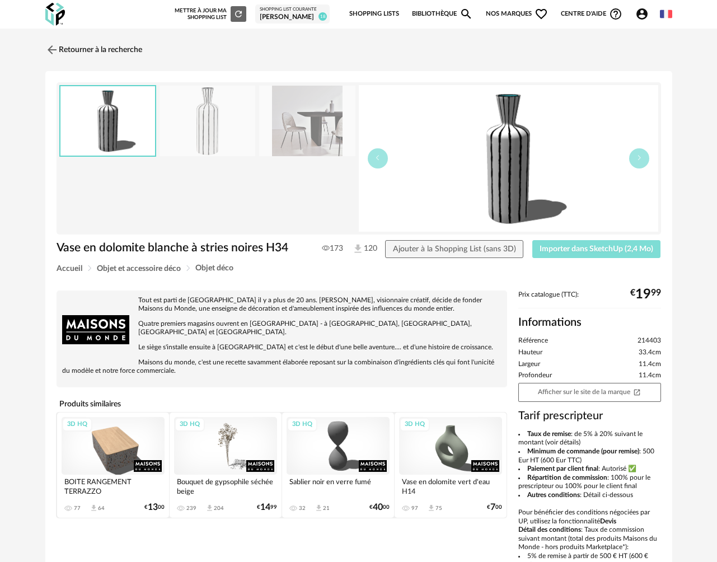
click at [551, 250] on span "Importer dans SketchUp (2,4 Mo)" at bounding box center [597, 249] width 114 height 8
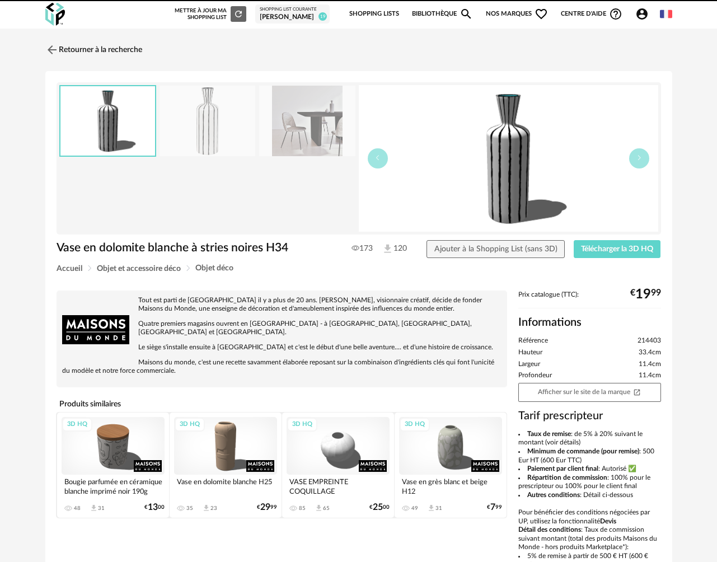
click at [101, 64] on div "Retourner à la recherche Vase en dolomite blanche à stries noires H34 Vase en d…" at bounding box center [358, 358] width 645 height 640
click at [96, 49] on link "Retourner à la recherche" at bounding box center [91, 50] width 97 height 25
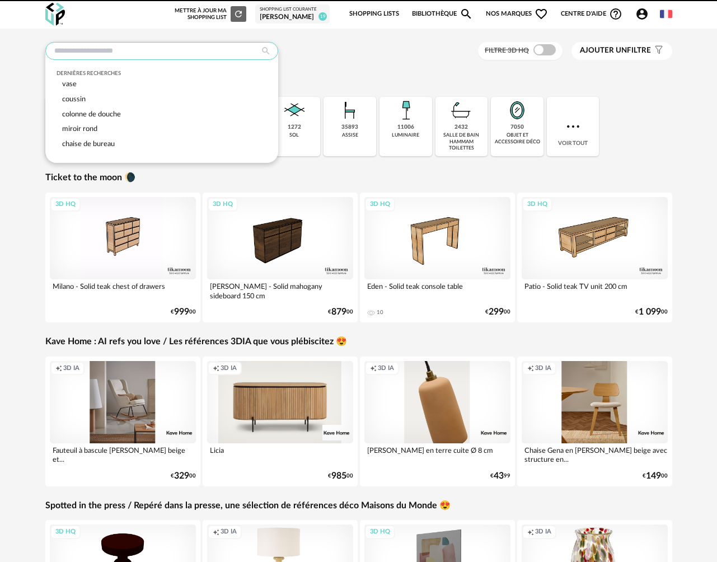
click at [96, 49] on input "text" at bounding box center [161, 51] width 233 height 18
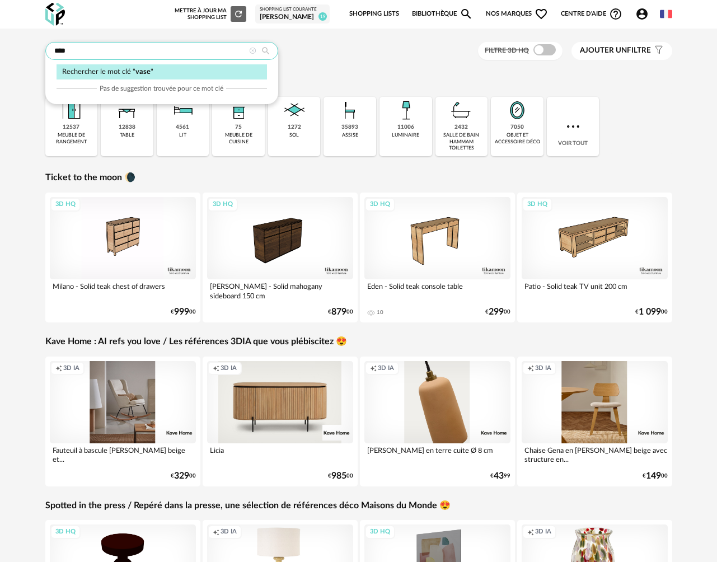
type input "****"
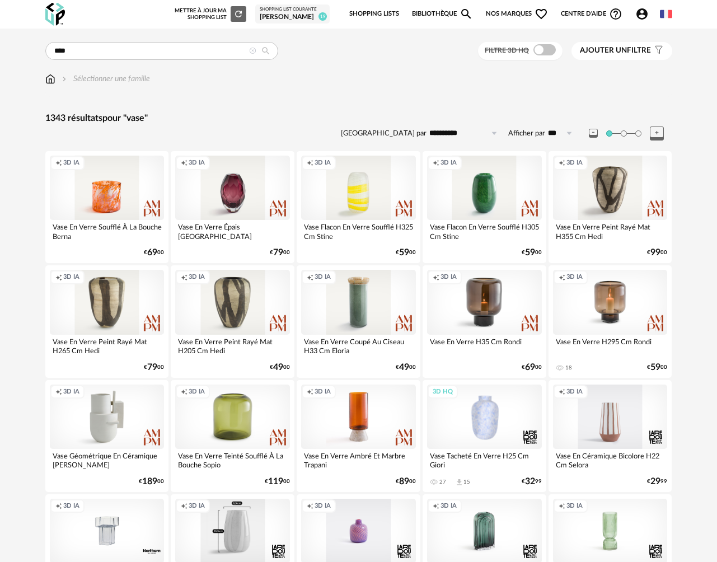
click at [544, 53] on span at bounding box center [545, 49] width 22 height 11
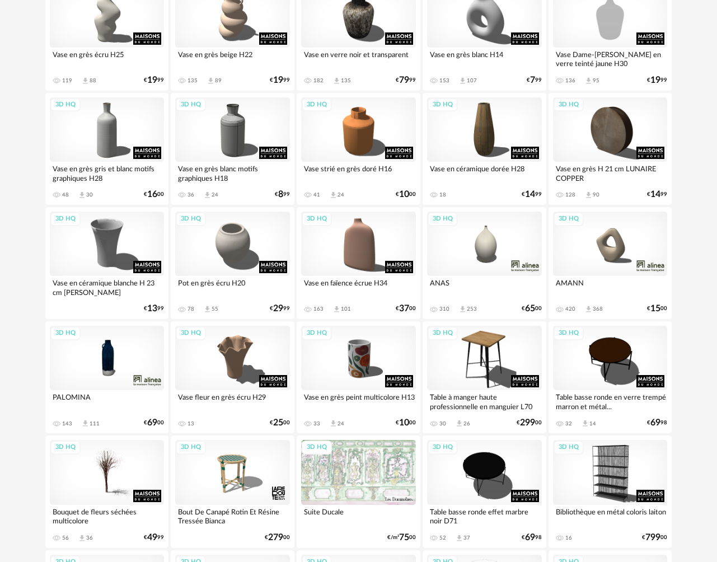
scroll to position [1031, 0]
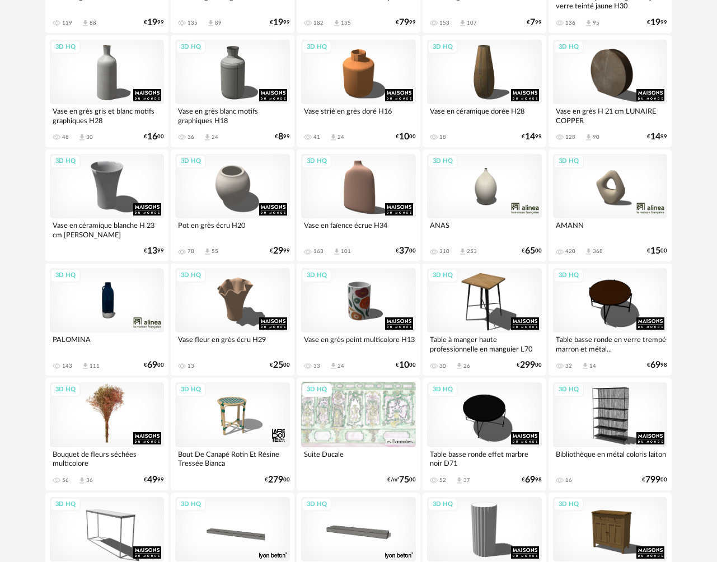
click at [104, 423] on div "3D HQ" at bounding box center [107, 415] width 115 height 64
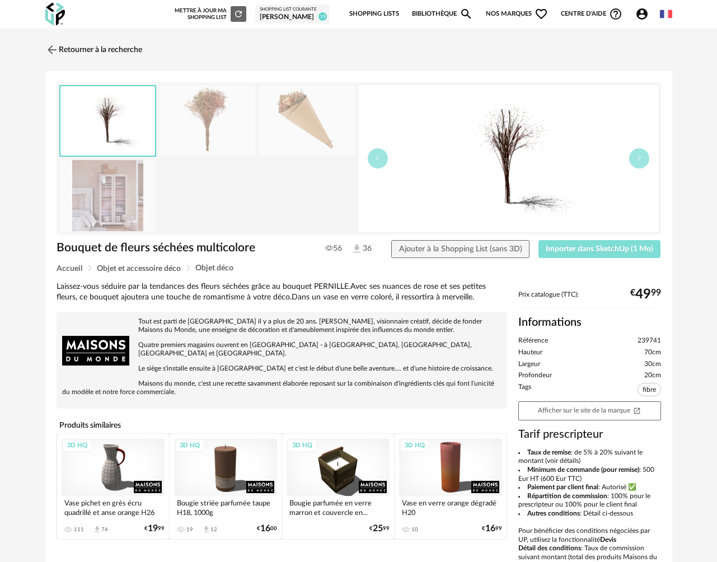
click at [553, 251] on span "Importer dans SketchUp (1 Mo)" at bounding box center [600, 249] width 108 height 8
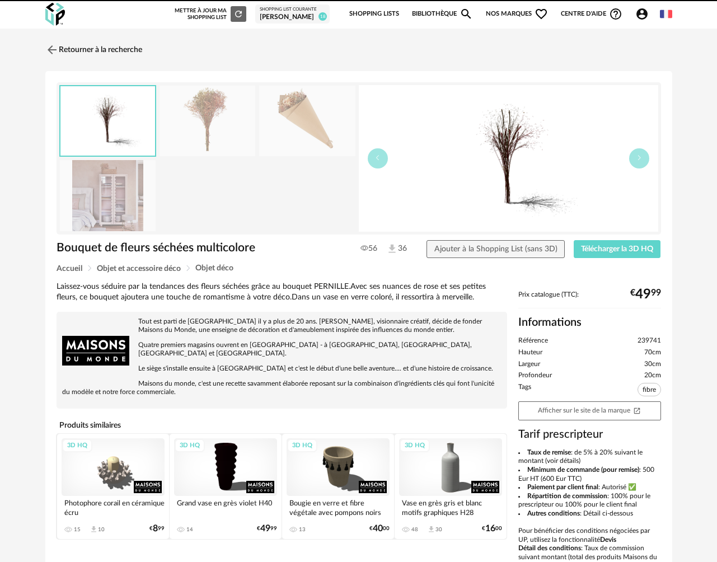
click at [118, 51] on link "Retourner à la recherche" at bounding box center [93, 50] width 97 height 25
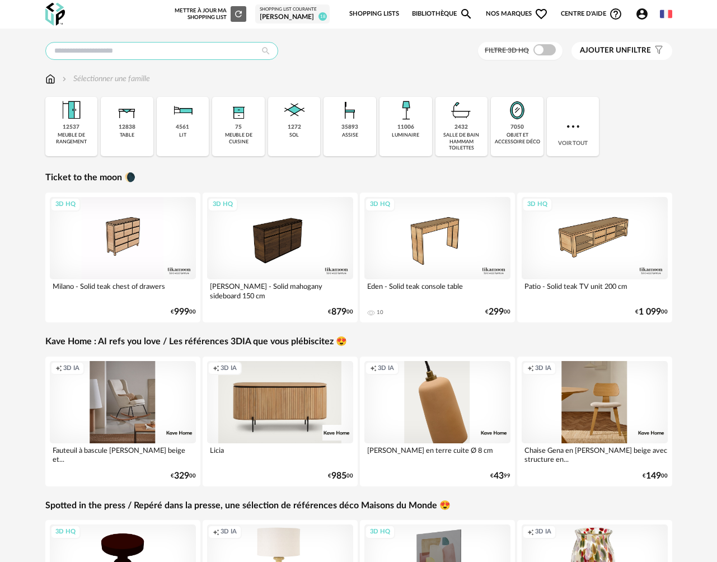
click at [108, 51] on input "text" at bounding box center [161, 51] width 233 height 18
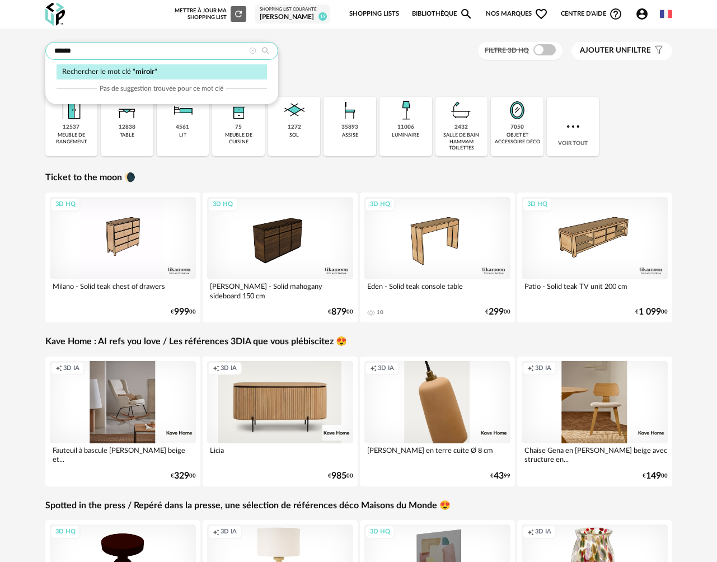
type input "******"
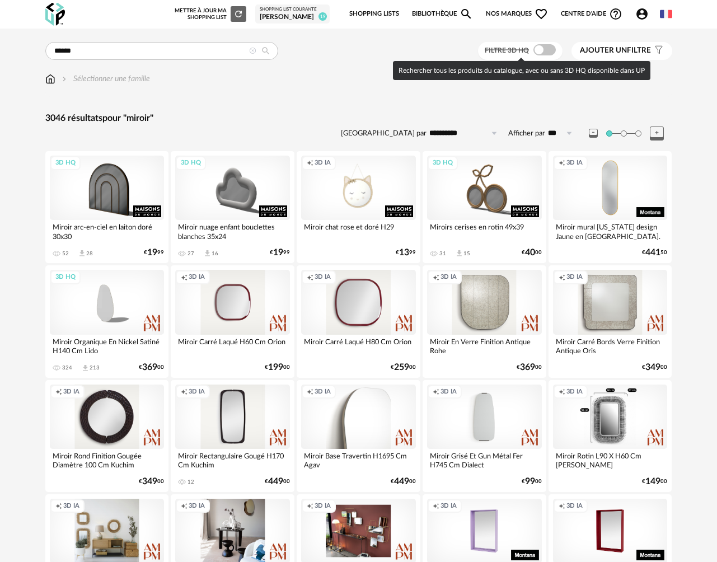
click at [546, 55] on span at bounding box center [545, 49] width 22 height 11
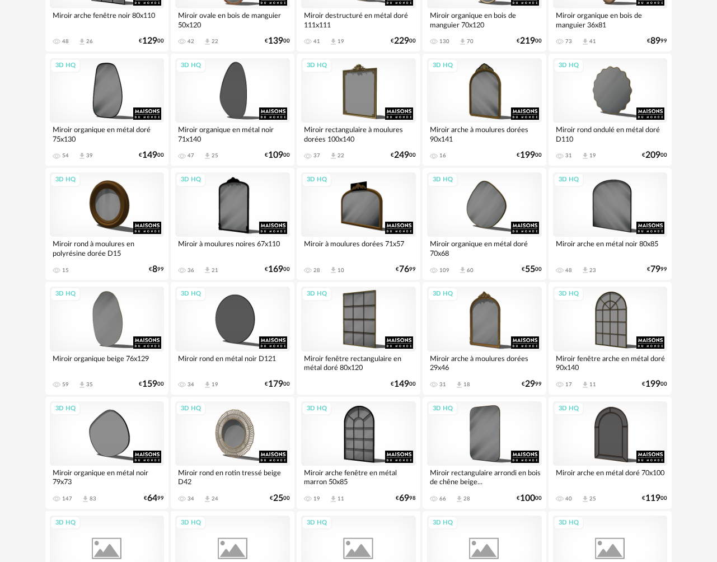
scroll to position [1144, 0]
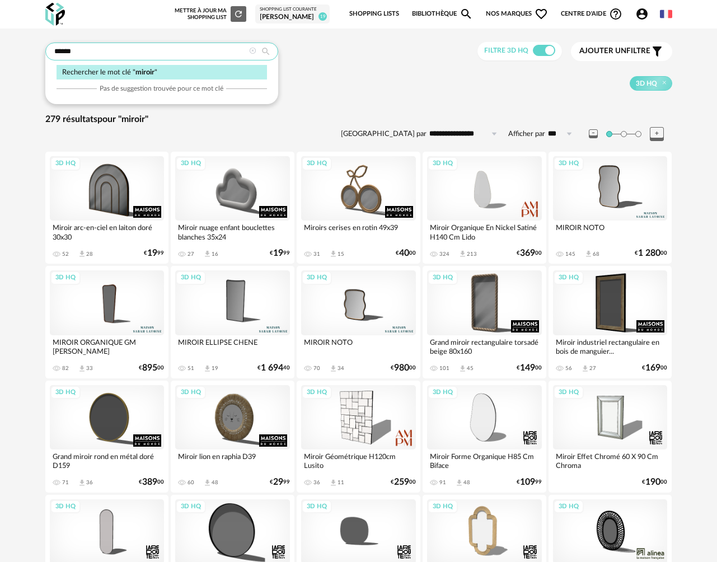
click at [98, 55] on input "******" at bounding box center [161, 52] width 233 height 18
type input "**********"
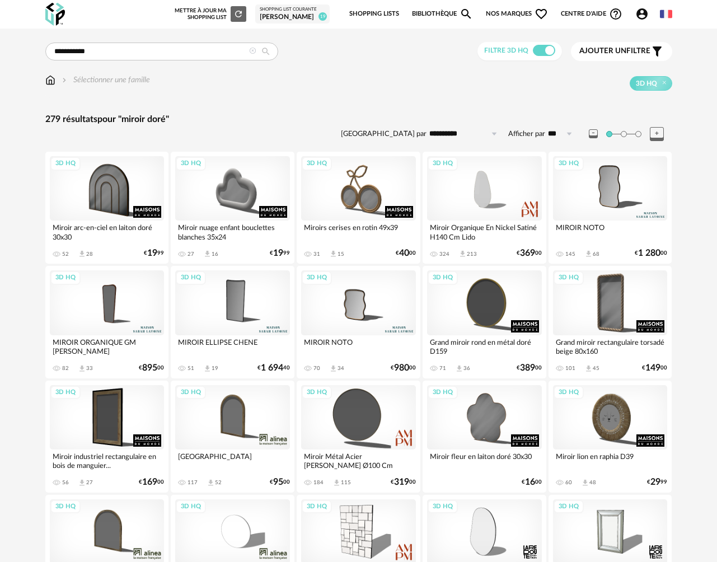
click at [453, 132] on input "**********" at bounding box center [465, 134] width 77 height 18
click at [459, 184] on span "Prix croissant" at bounding box center [466, 182] width 54 height 9
type input "**********"
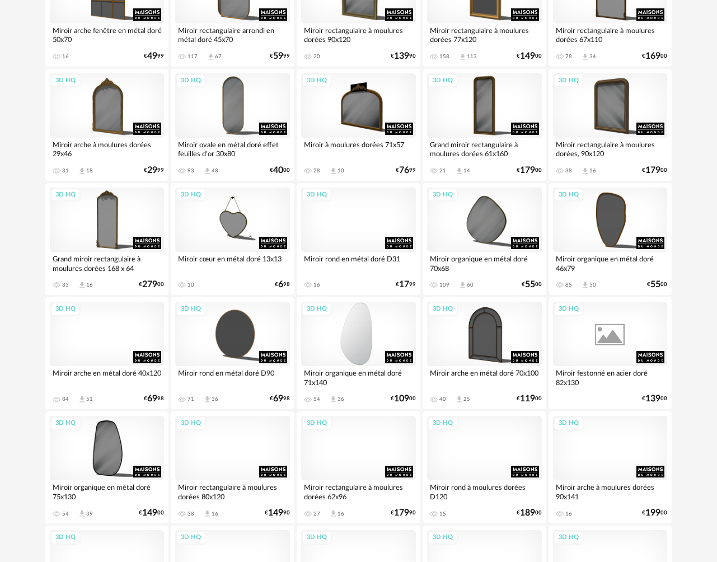
scroll to position [881, 0]
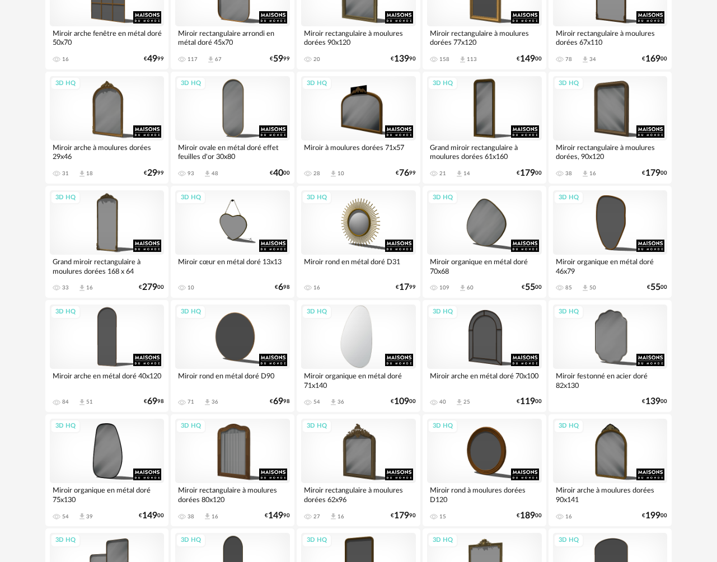
click at [358, 329] on div "3D HQ" at bounding box center [358, 337] width 115 height 64
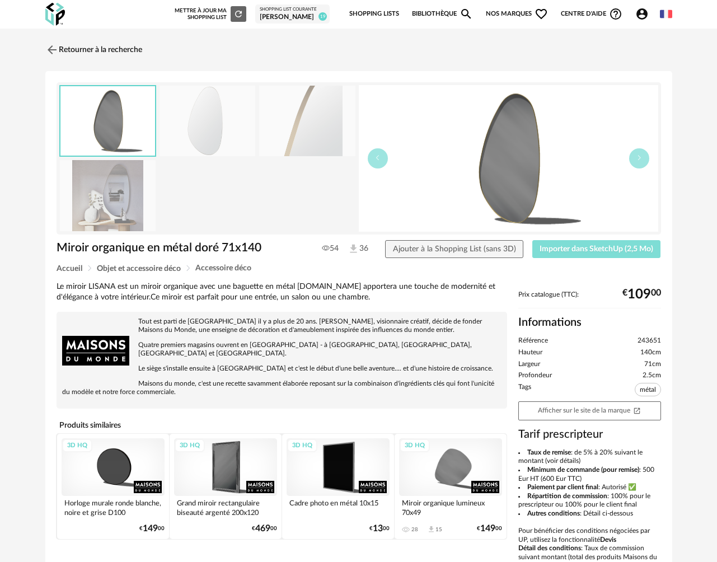
click at [549, 252] on span "Importer dans SketchUp (2,5 Mo)" at bounding box center [597, 249] width 114 height 8
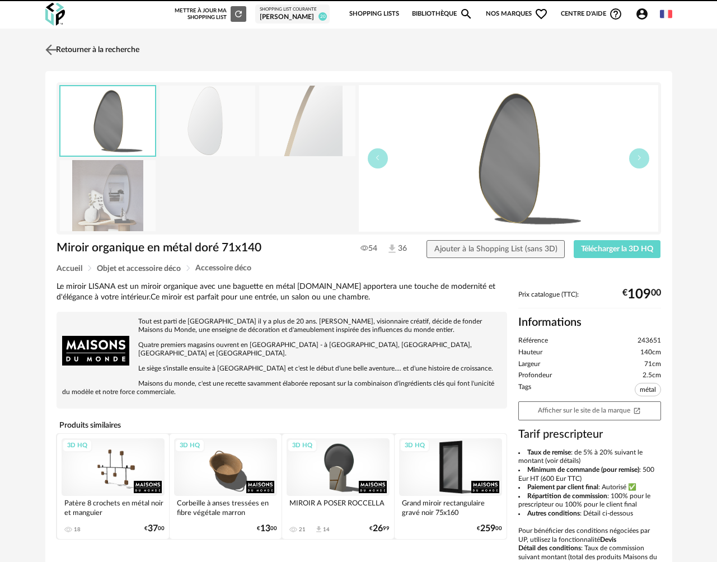
click at [78, 50] on link "Retourner à la recherche" at bounding box center [91, 50] width 97 height 25
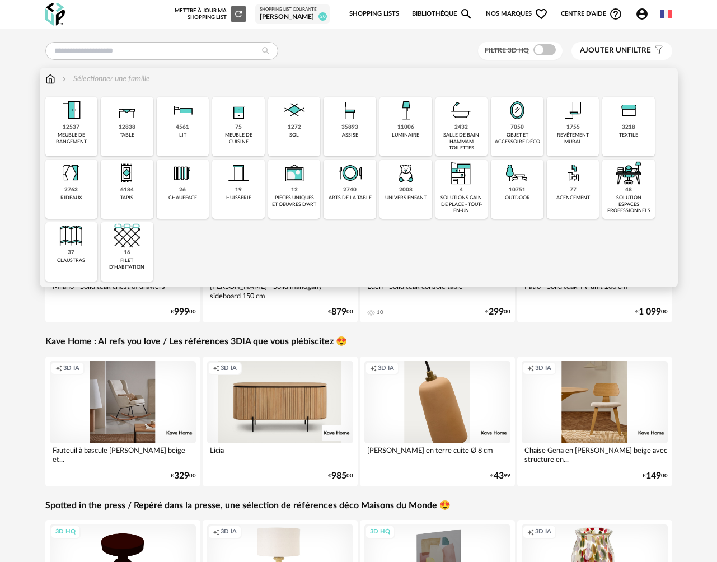
click at [519, 133] on div "objet et accessoire déco" at bounding box center [518, 138] width 46 height 13
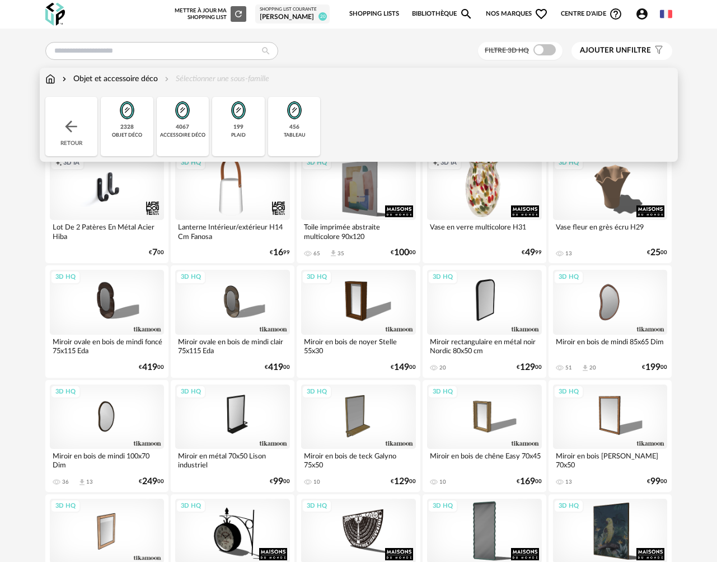
click at [288, 127] on div "456 tableau" at bounding box center [294, 126] width 53 height 59
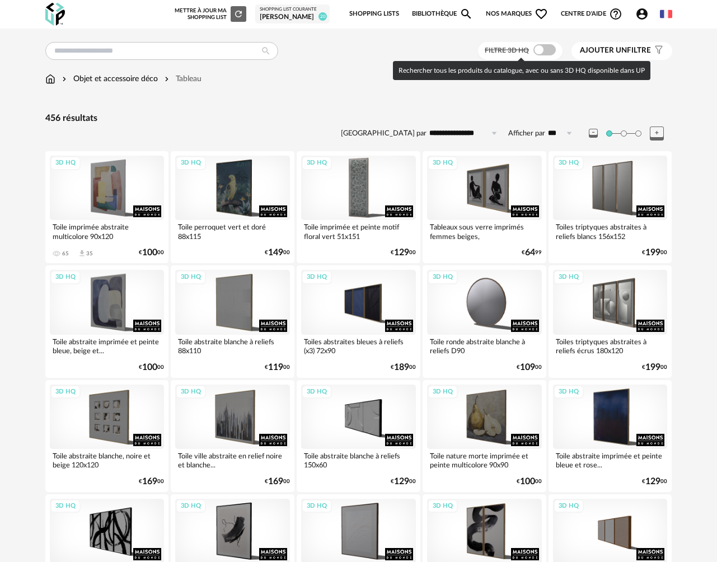
click at [553, 50] on span at bounding box center [545, 49] width 22 height 11
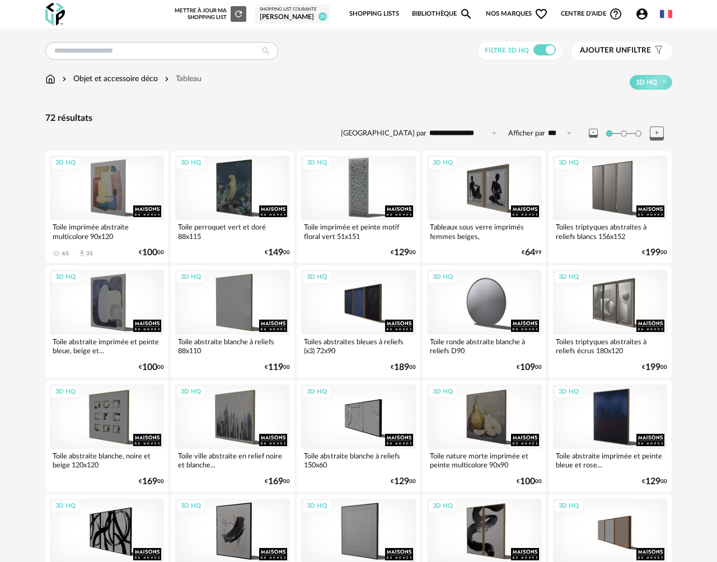
click at [464, 134] on input "**********" at bounding box center [465, 133] width 77 height 18
click at [464, 179] on span "Prix croissant" at bounding box center [466, 182] width 54 height 9
type input "**********"
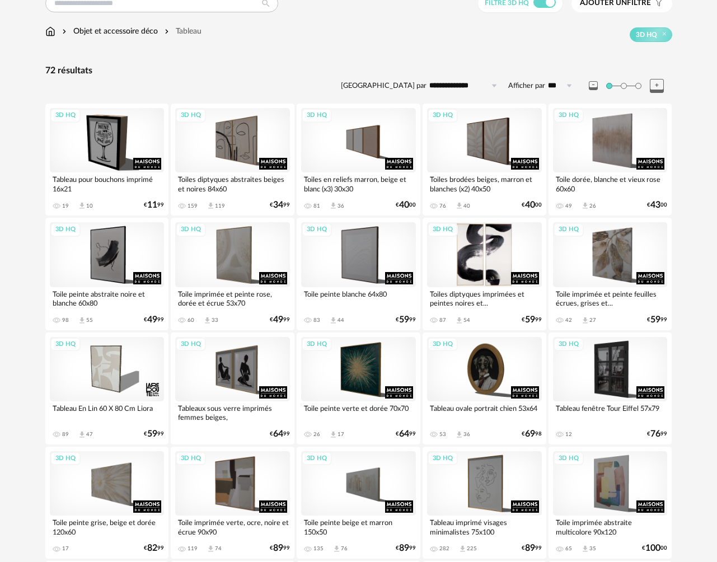
scroll to position [67, 0]
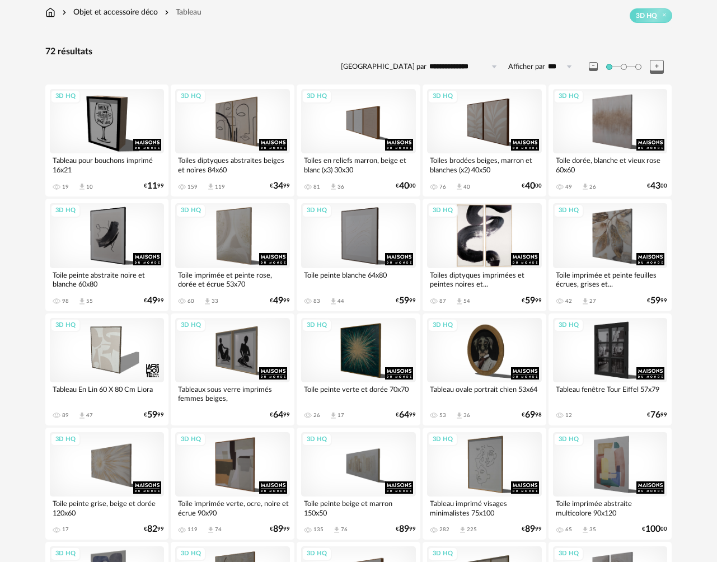
click at [479, 234] on div "3D HQ" at bounding box center [484, 235] width 115 height 64
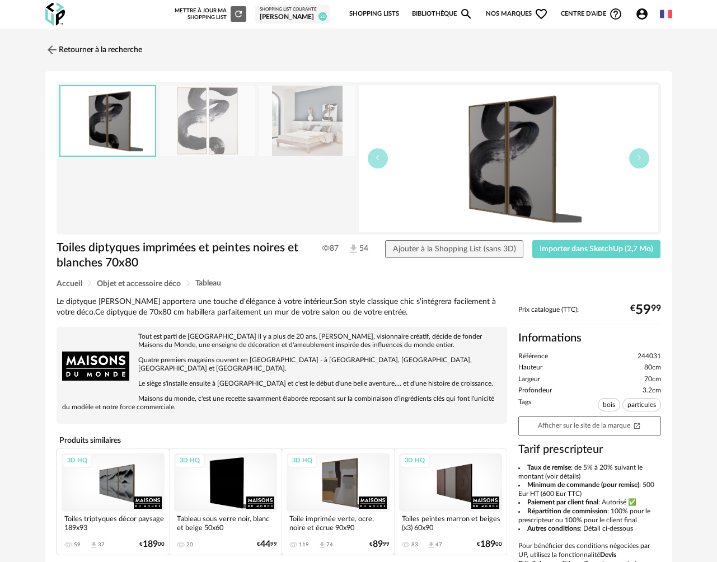
click at [315, 125] on img at bounding box center [307, 121] width 96 height 71
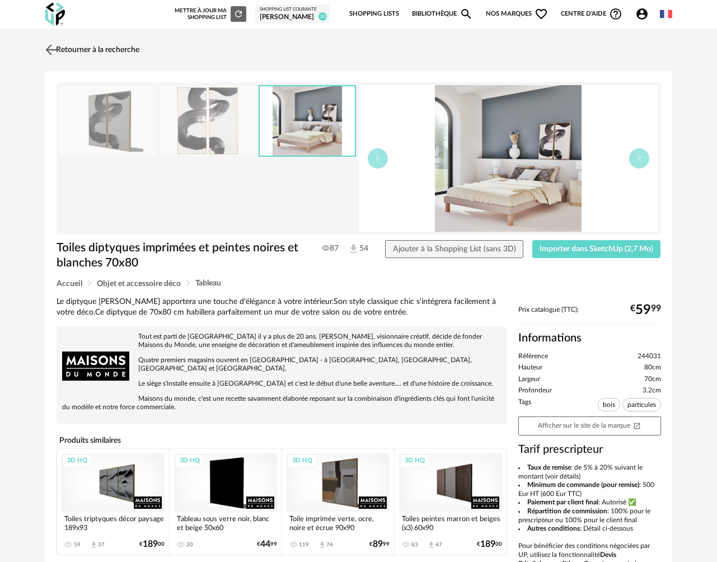
click at [57, 47] on img at bounding box center [51, 49] width 16 height 16
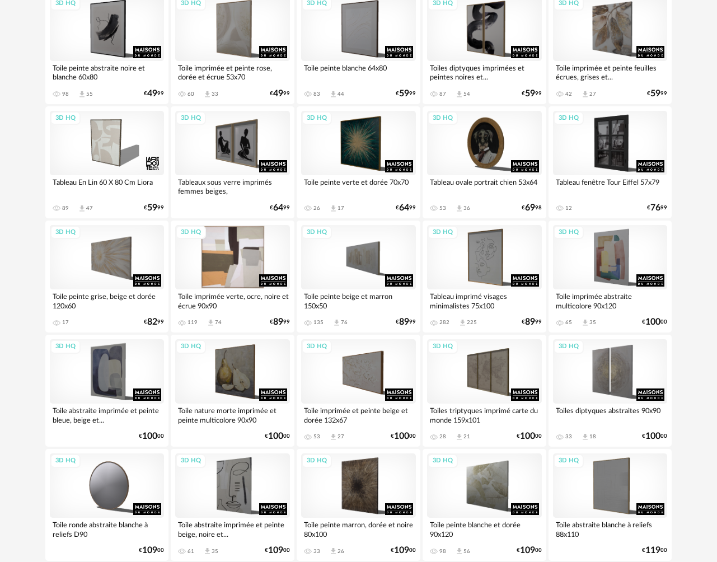
scroll to position [240, 0]
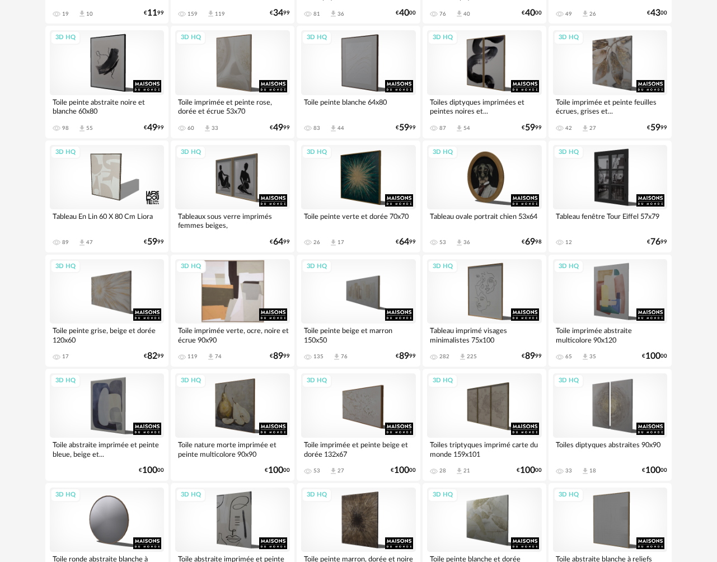
click at [246, 271] on div "3D HQ" at bounding box center [232, 291] width 115 height 64
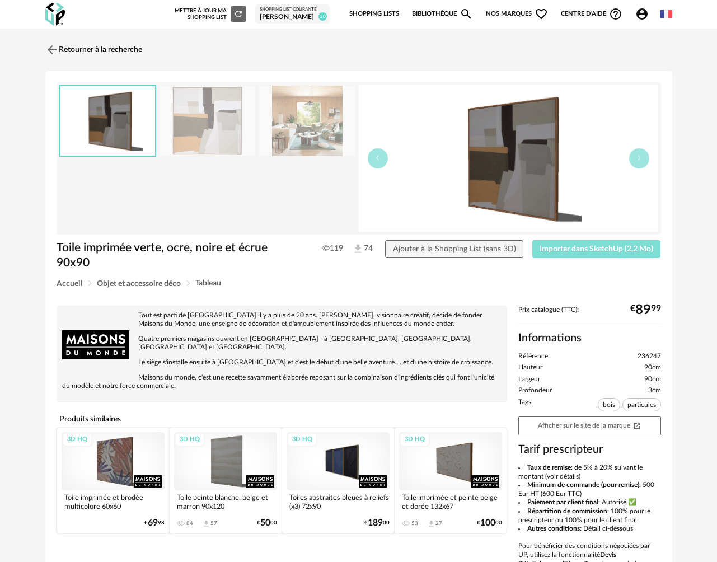
click at [548, 249] on span "Importer dans SketchUp (2,2 Mo)" at bounding box center [597, 249] width 114 height 8
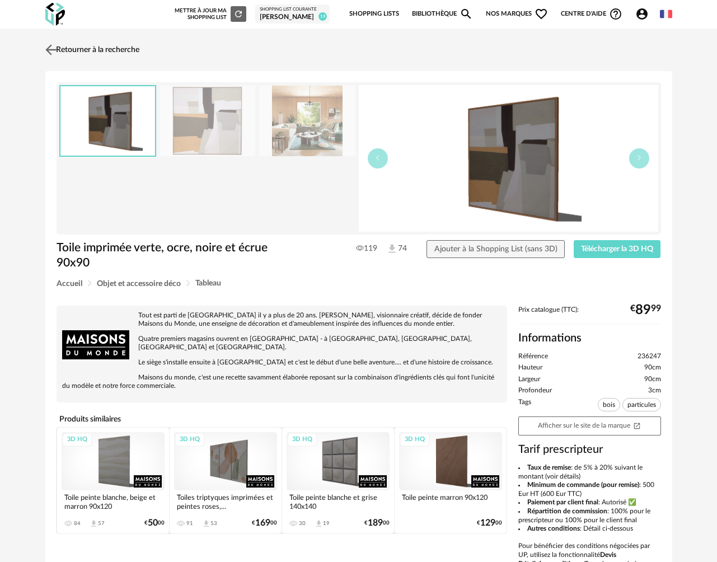
click at [52, 60] on link "Retourner à la recherche" at bounding box center [91, 50] width 97 height 25
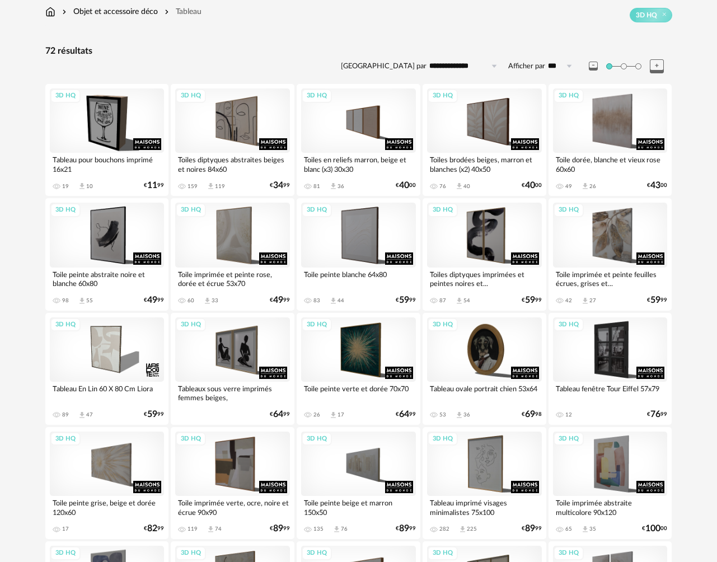
scroll to position [61, 0]
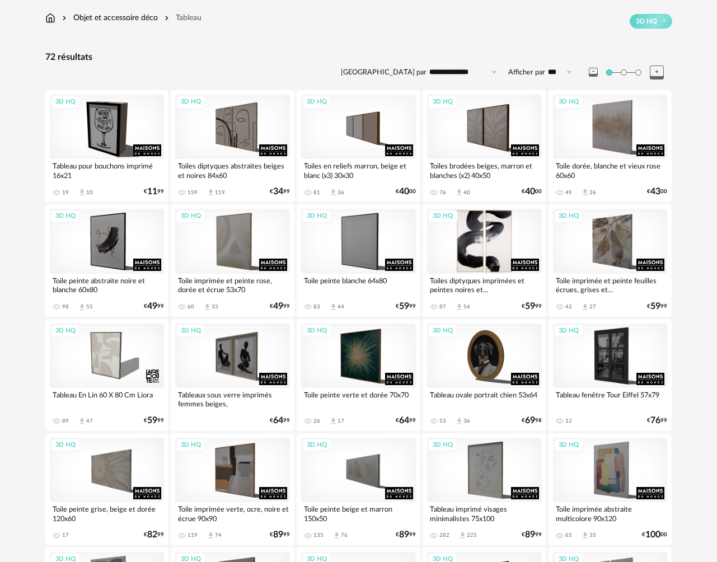
click at [483, 239] on div "3D HQ" at bounding box center [484, 241] width 115 height 64
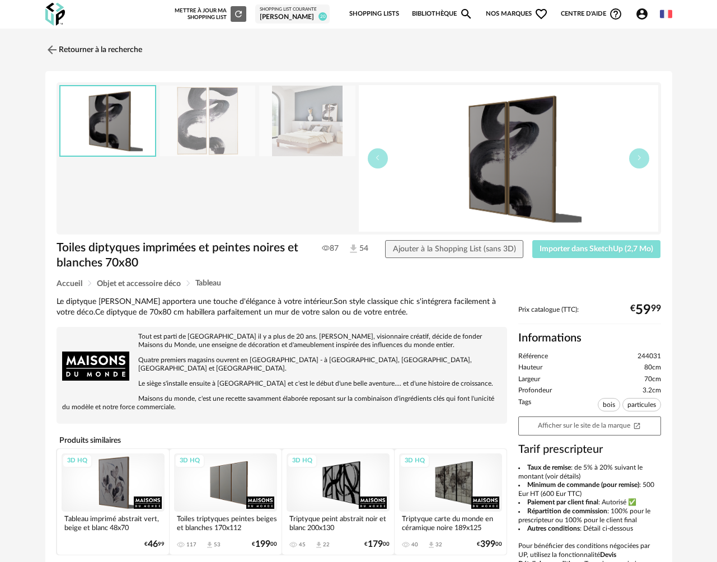
click at [576, 253] on span "Importer dans SketchUp (2,7 Mo)" at bounding box center [597, 249] width 114 height 8
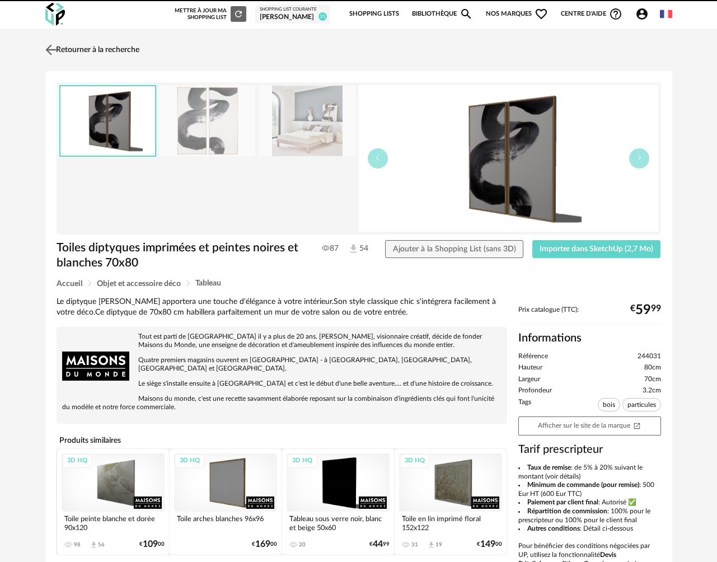
click at [52, 45] on img at bounding box center [51, 49] width 16 height 16
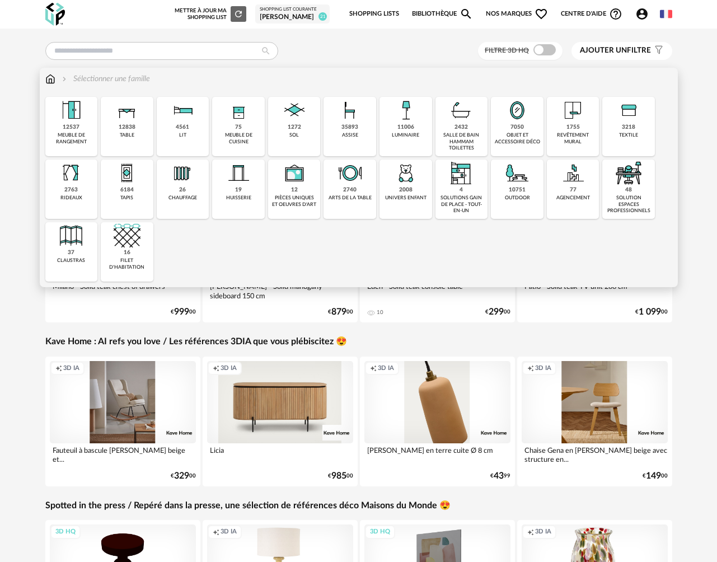
click at [521, 148] on div "7050 objet et accessoire déco" at bounding box center [517, 126] width 53 height 59
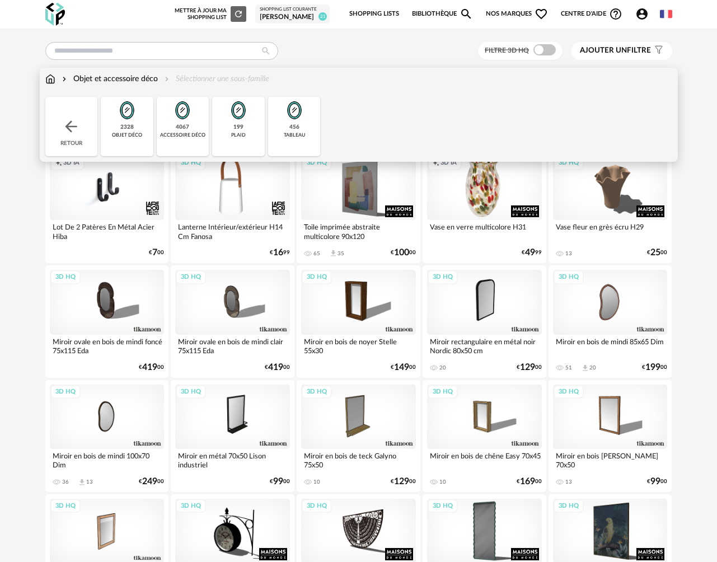
click at [295, 142] on div "456 tableau" at bounding box center [294, 126] width 53 height 59
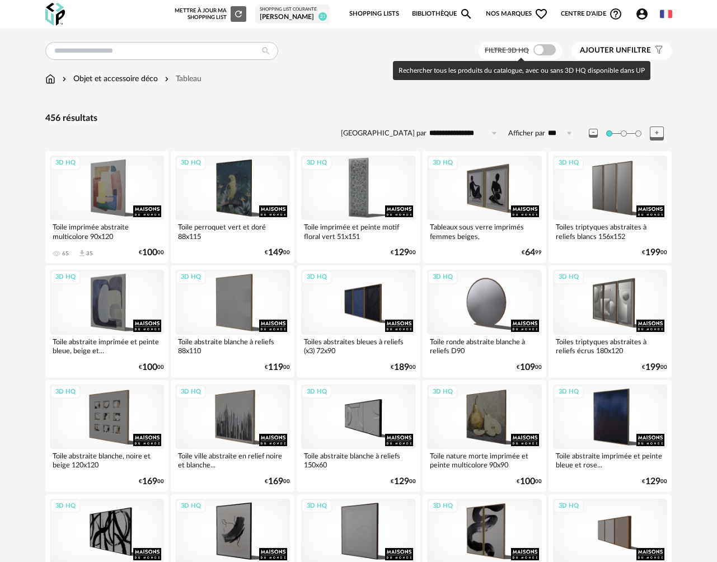
click at [551, 49] on span at bounding box center [545, 49] width 22 height 11
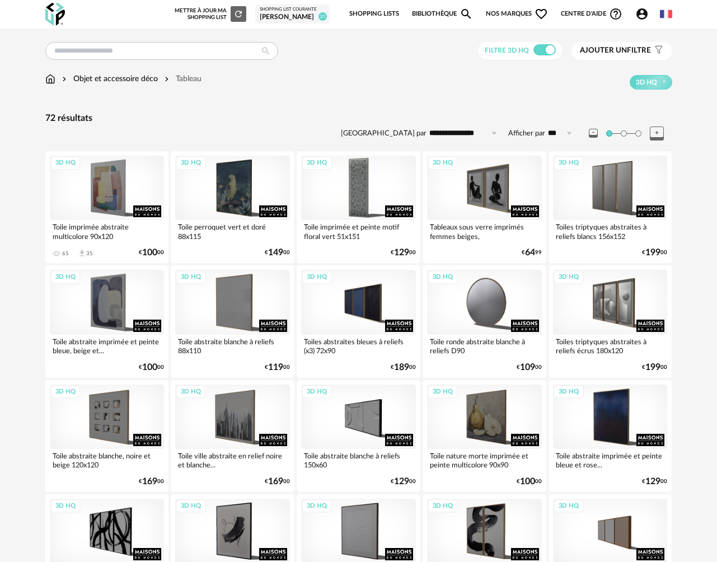
click at [450, 137] on input "**********" at bounding box center [465, 133] width 77 height 18
click at [452, 187] on span "Prix croissant" at bounding box center [466, 182] width 54 height 9
type input "**********"
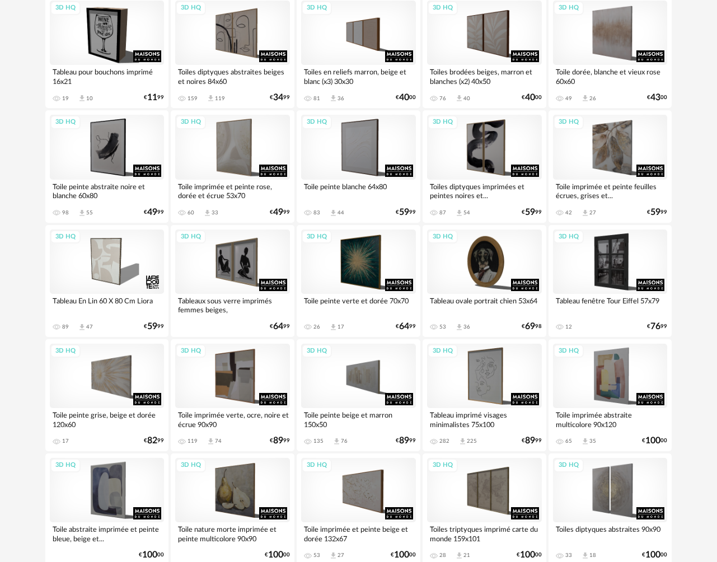
scroll to position [157, 0]
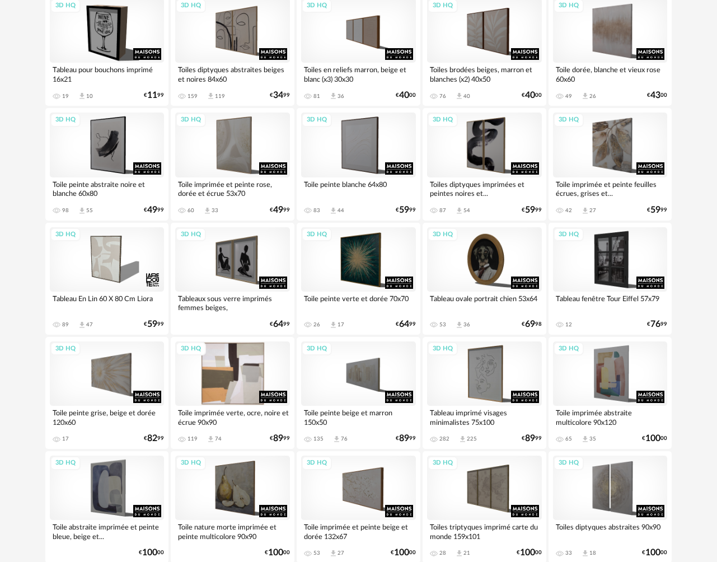
click at [225, 383] on div "3D HQ" at bounding box center [232, 374] width 115 height 64
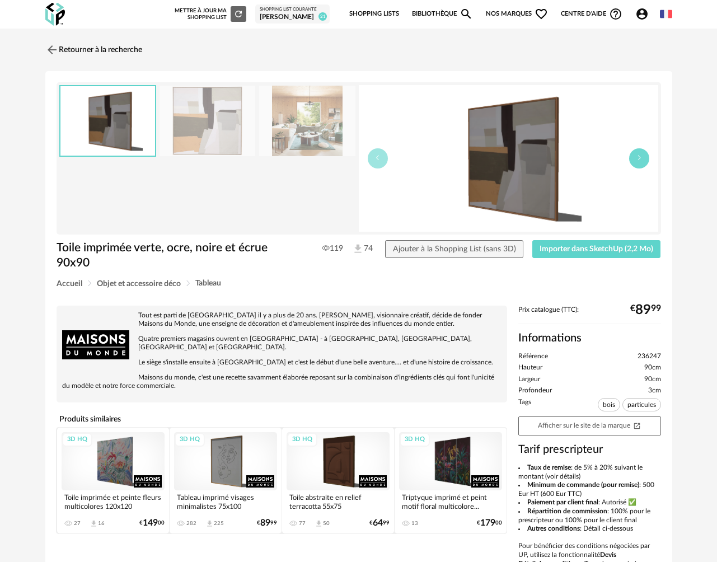
click at [644, 160] on button "button" at bounding box center [640, 158] width 20 height 20
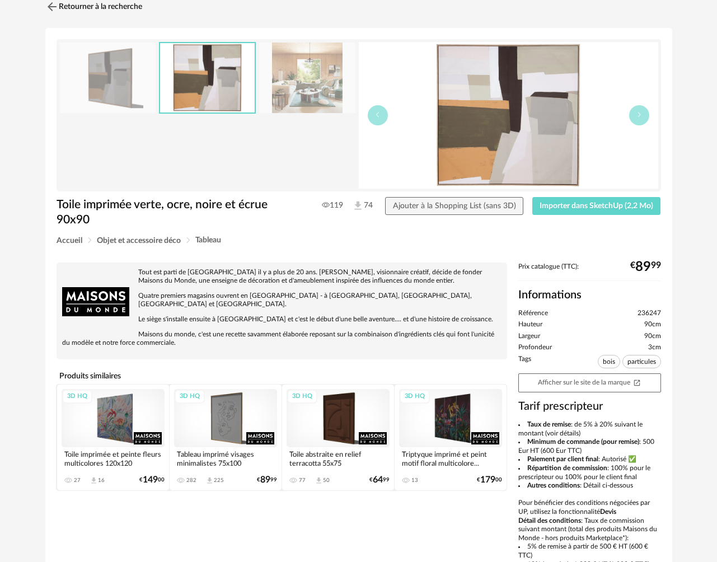
scroll to position [10, 0]
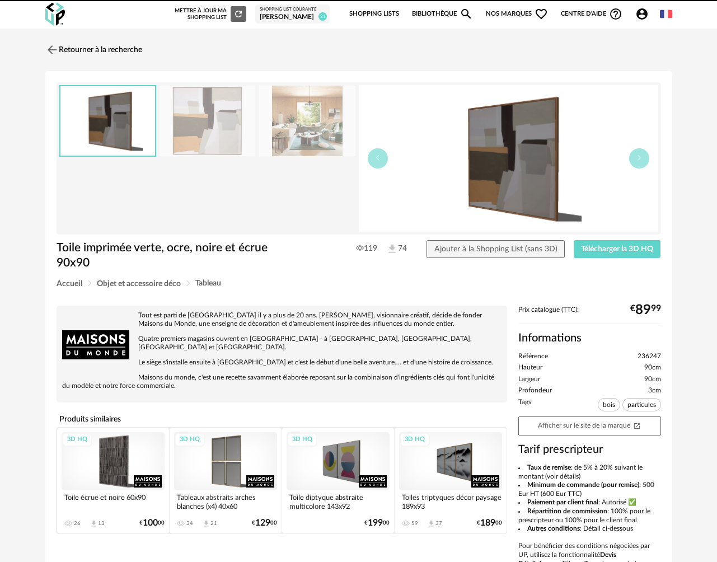
click at [99, 52] on link "Retourner à la recherche" at bounding box center [93, 50] width 97 height 25
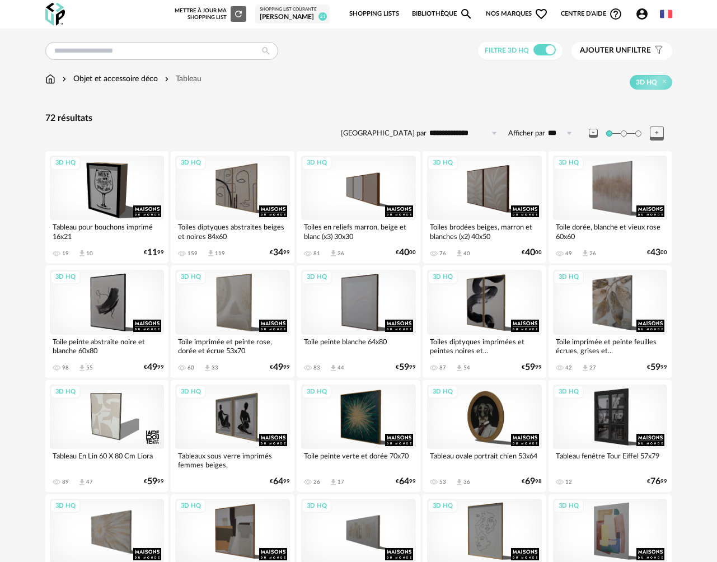
click at [50, 81] on img at bounding box center [50, 78] width 10 height 11
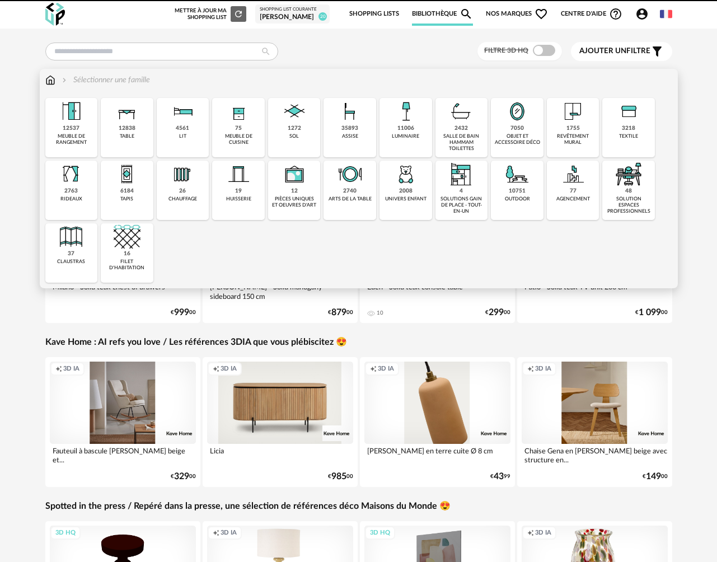
click at [125, 120] on img at bounding box center [127, 111] width 27 height 27
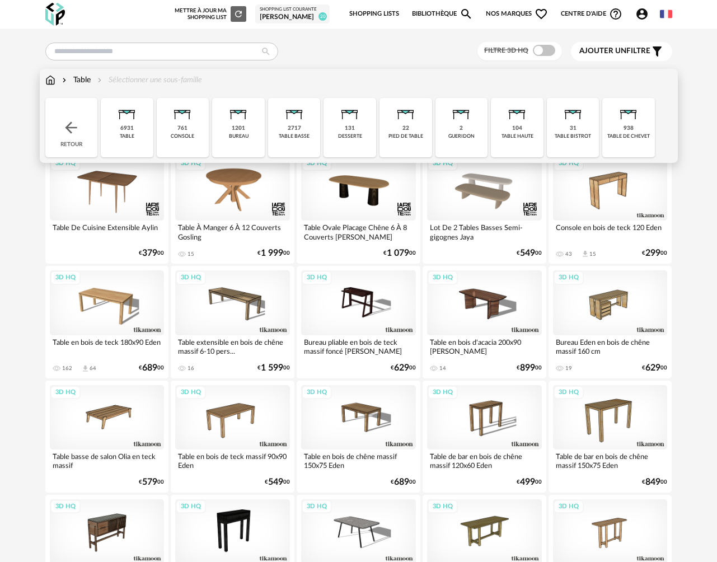
click at [291, 129] on div "2717" at bounding box center [294, 128] width 13 height 7
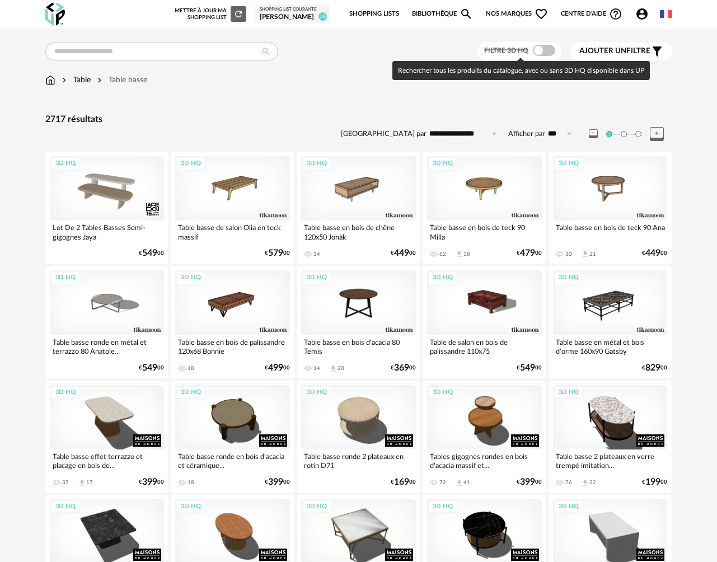
click at [544, 53] on span at bounding box center [544, 50] width 22 height 11
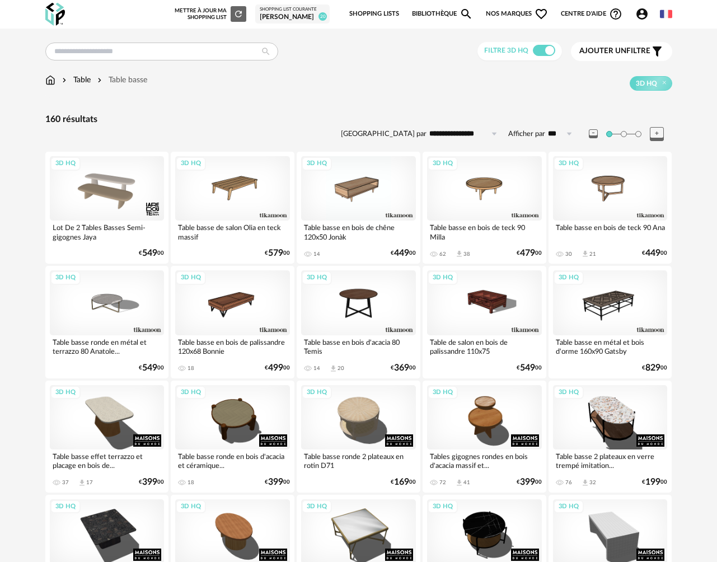
click at [451, 136] on input "**********" at bounding box center [465, 134] width 77 height 18
click at [455, 184] on span "Prix croissant" at bounding box center [466, 182] width 54 height 9
type input "**********"
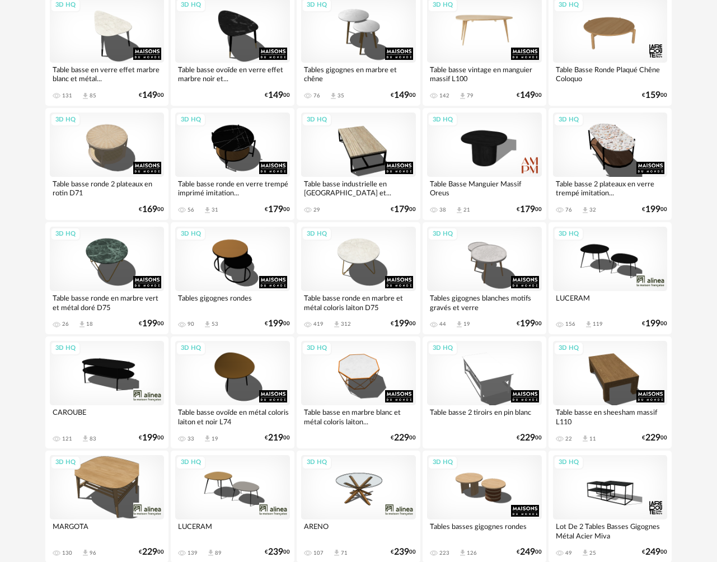
scroll to position [288, 0]
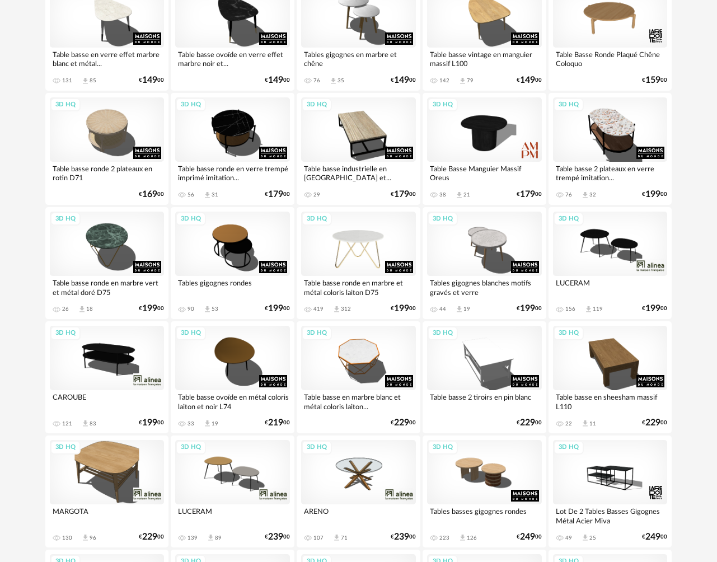
click at [371, 249] on div "3D HQ" at bounding box center [358, 244] width 115 height 64
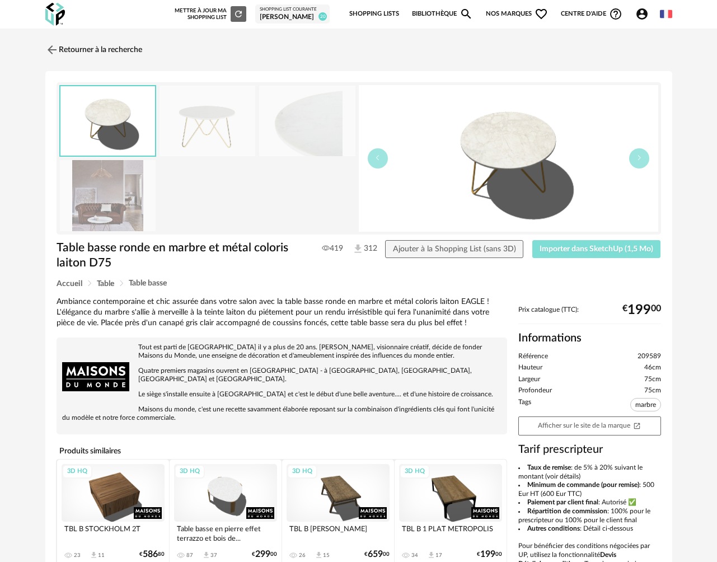
click at [618, 251] on span "Importer dans SketchUp (1,5 Mo)" at bounding box center [597, 249] width 114 height 8
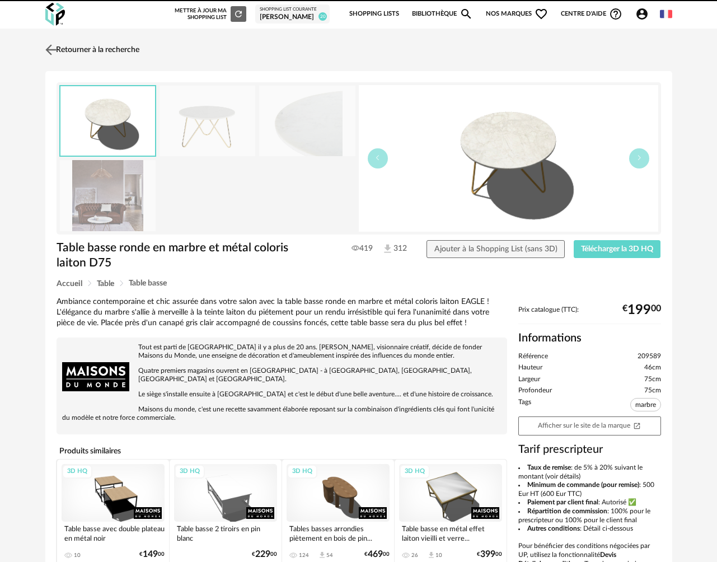
click at [97, 55] on link "Retourner à la recherche" at bounding box center [91, 50] width 97 height 25
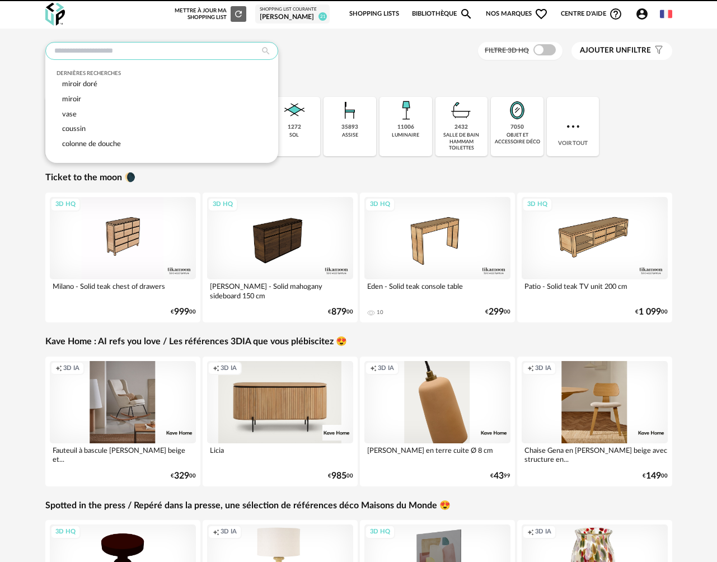
click at [97, 55] on input "text" at bounding box center [161, 51] width 233 height 18
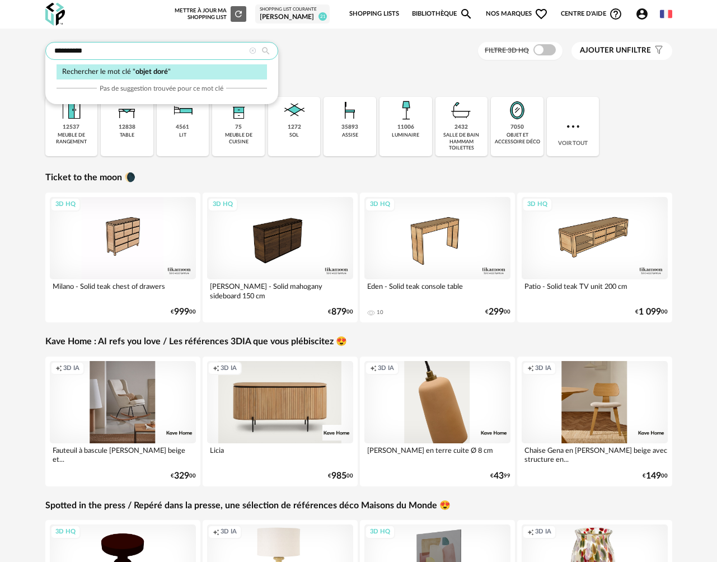
type input "**********"
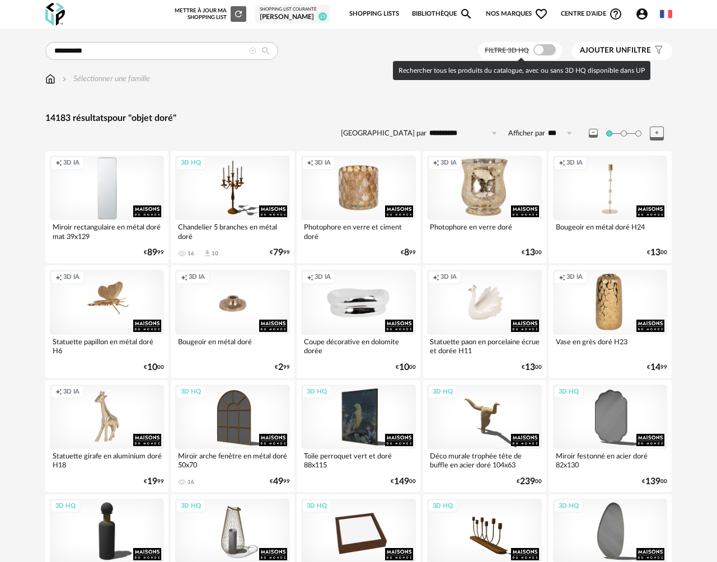
click at [549, 48] on span at bounding box center [545, 49] width 22 height 11
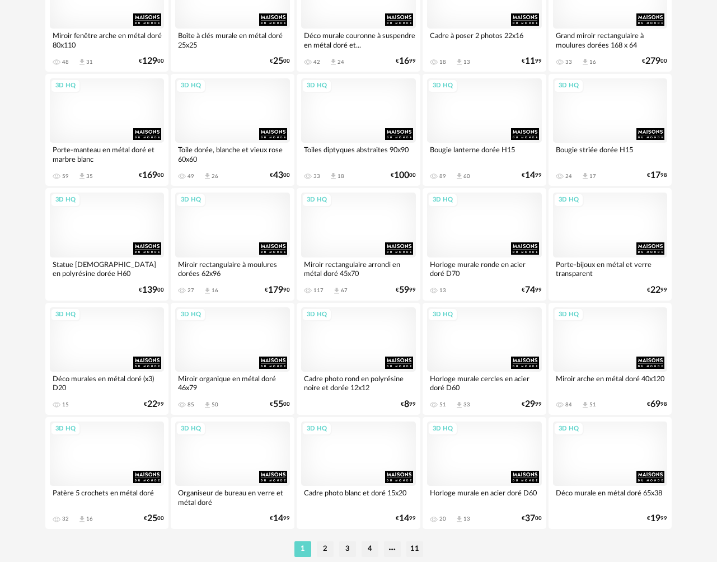
scroll to position [1947, 0]
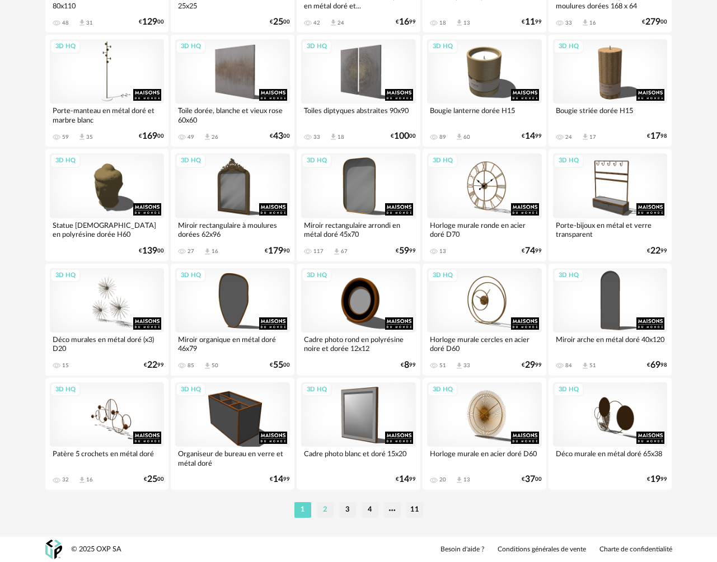
click at [323, 513] on li "2" at bounding box center [325, 510] width 17 height 16
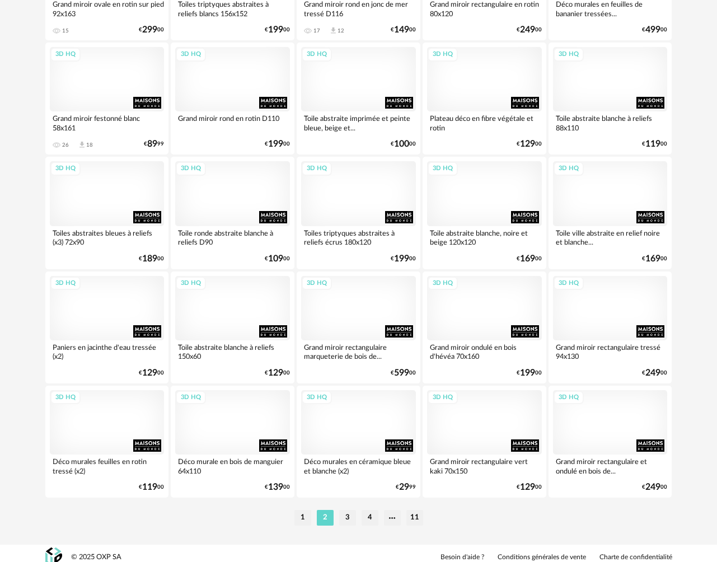
scroll to position [1947, 0]
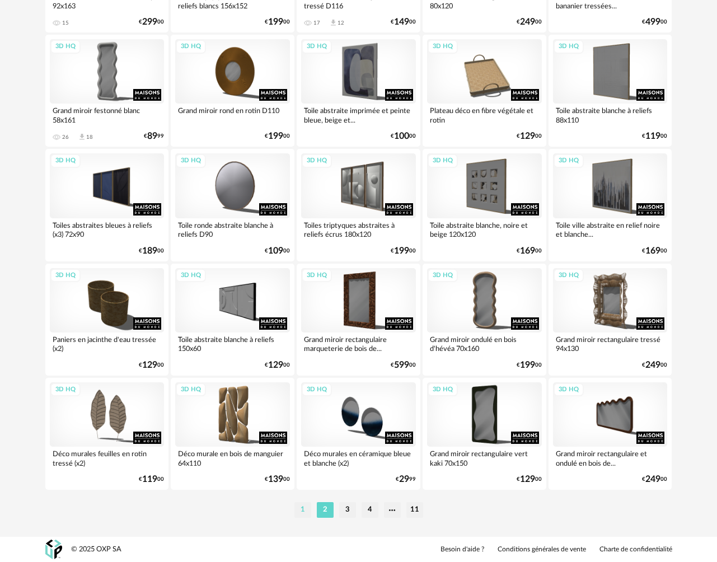
click at [302, 509] on li "1" at bounding box center [303, 510] width 17 height 16
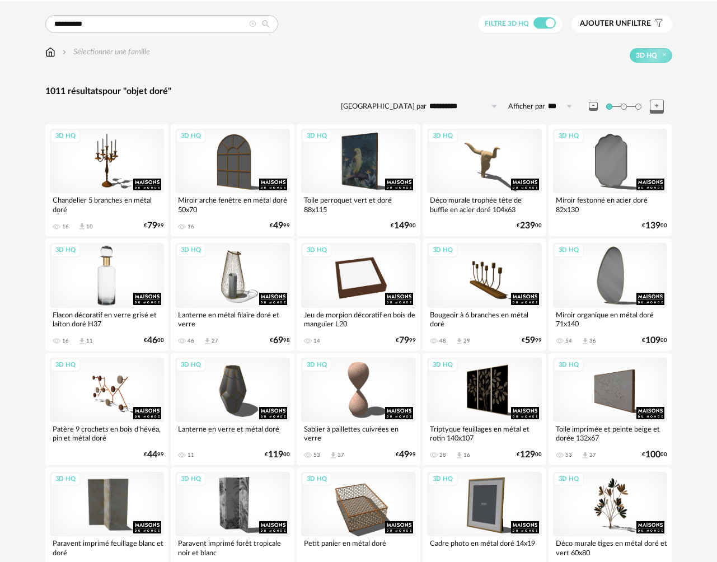
scroll to position [25, 0]
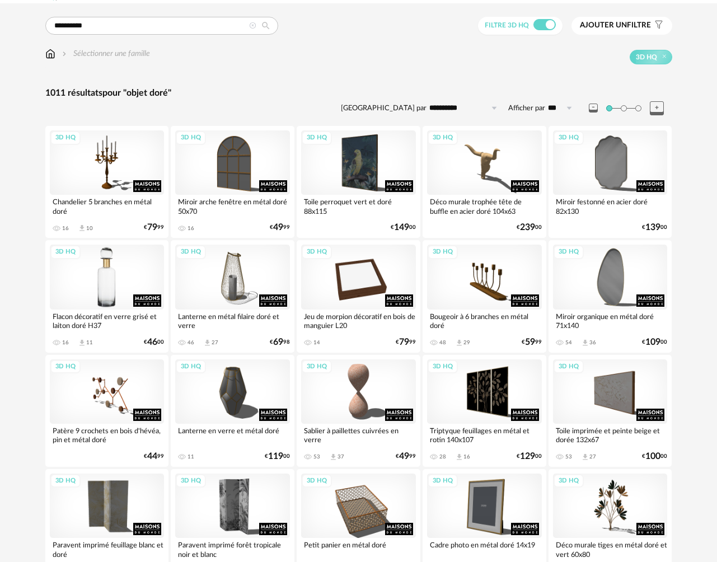
click at [104, 285] on div "3D HQ" at bounding box center [107, 277] width 115 height 64
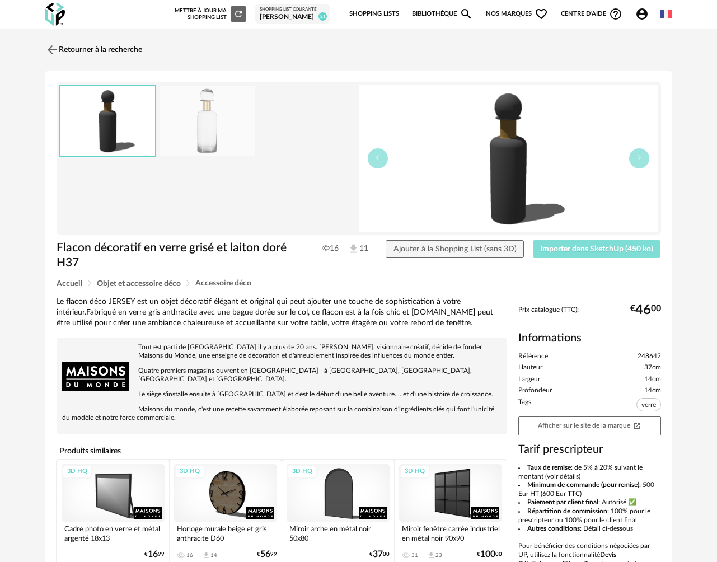
click at [565, 250] on span "Importer dans SketchUp (450 ko)" at bounding box center [596, 249] width 113 height 8
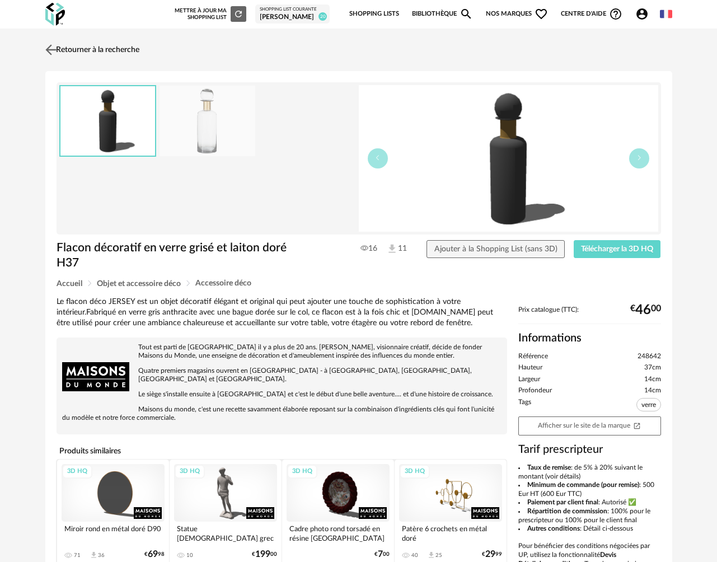
click at [79, 46] on link "Retourner à la recherche" at bounding box center [91, 50] width 97 height 25
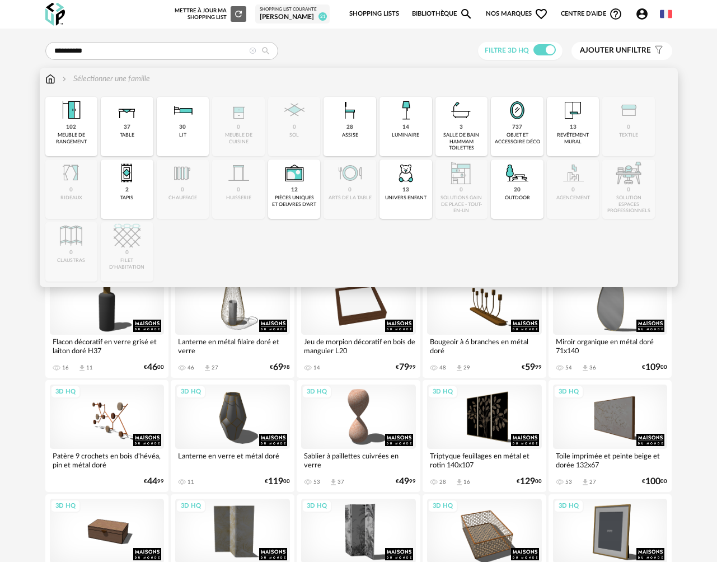
click at [50, 80] on img at bounding box center [50, 78] width 10 height 11
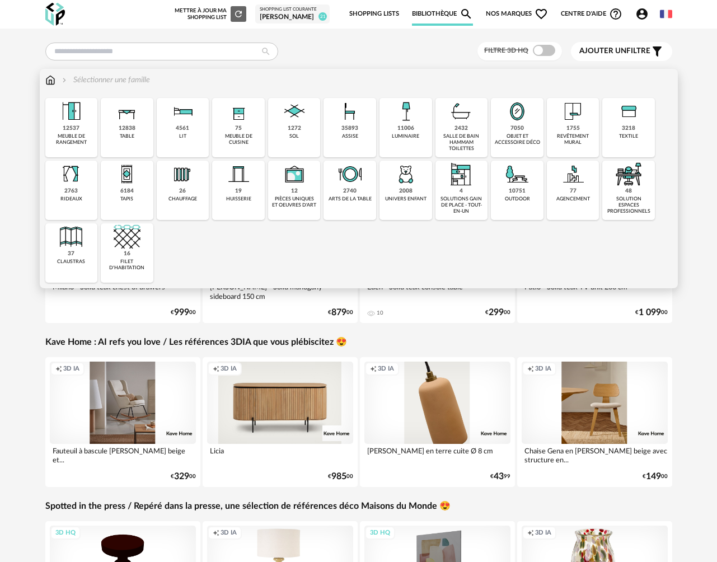
click at [524, 142] on div "objet et accessoire déco" at bounding box center [518, 139] width 46 height 13
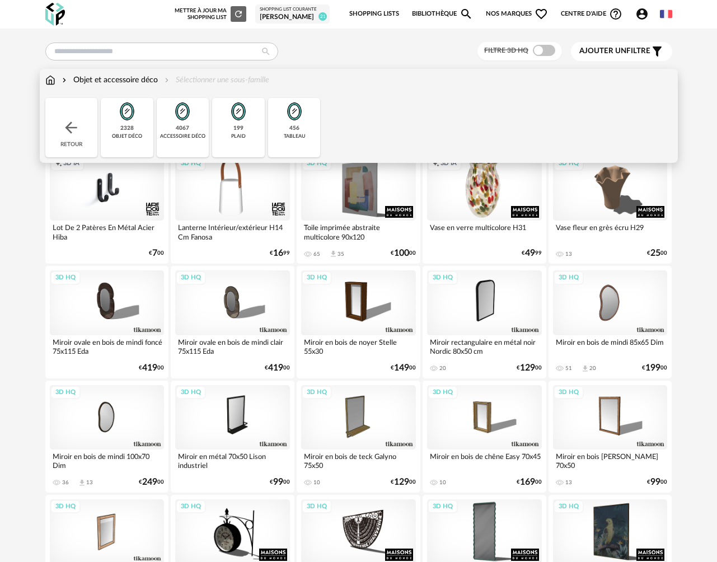
click at [125, 134] on div "objet déco" at bounding box center [127, 136] width 30 height 6
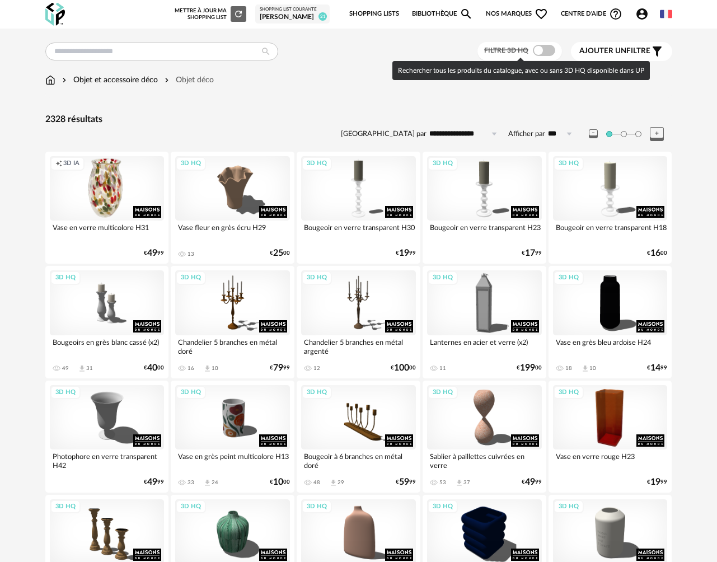
click at [548, 49] on span at bounding box center [544, 50] width 22 height 11
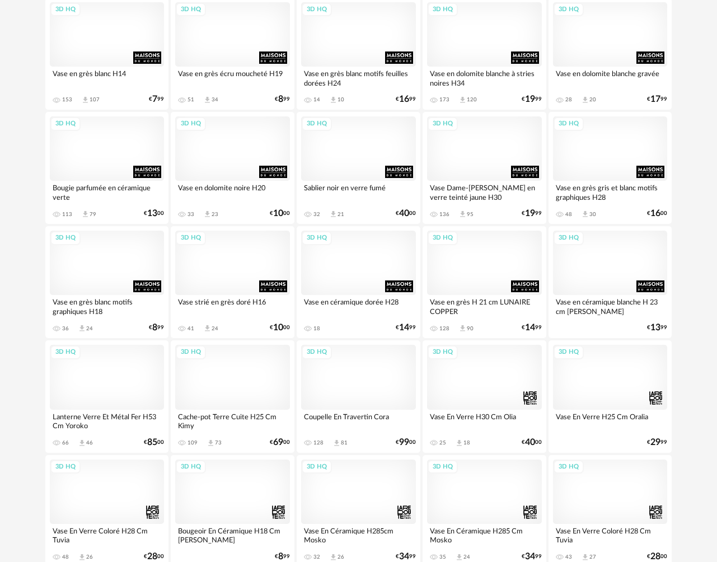
scroll to position [1947, 0]
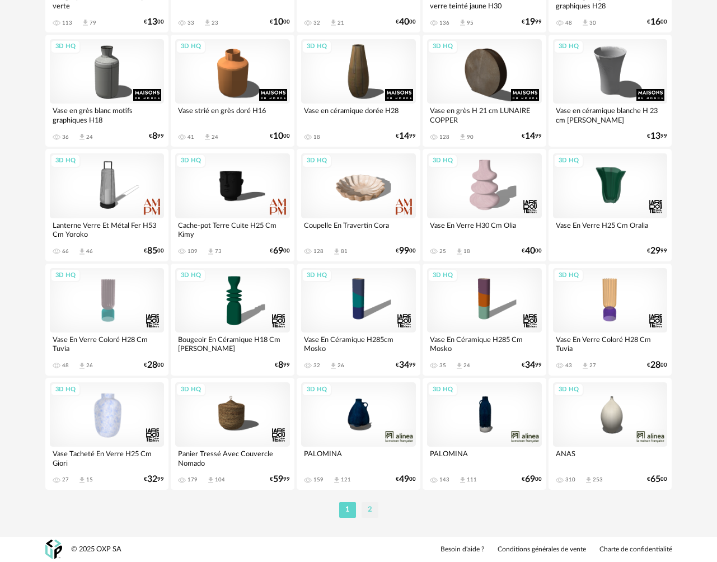
click at [367, 512] on li "2" at bounding box center [370, 510] width 17 height 16
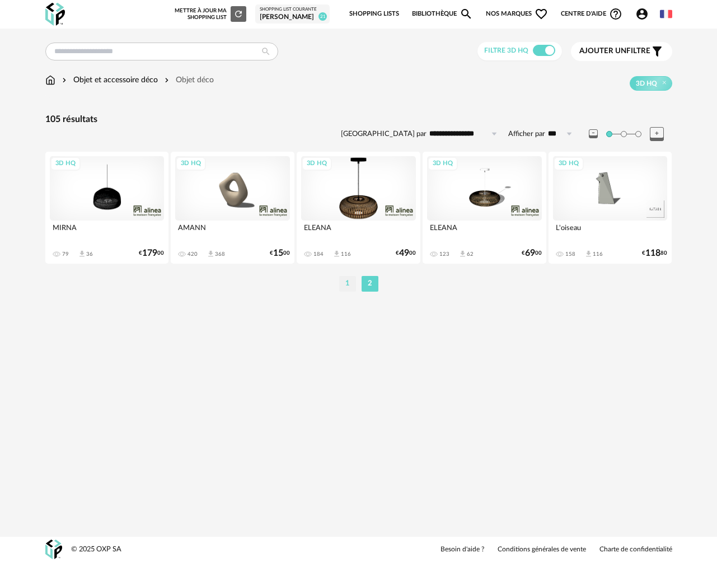
click at [351, 285] on li "1" at bounding box center [347, 284] width 17 height 16
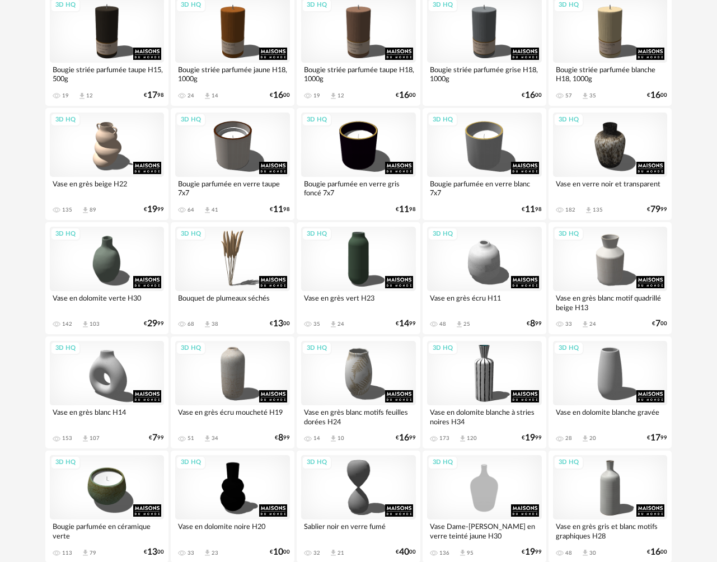
scroll to position [1416, 0]
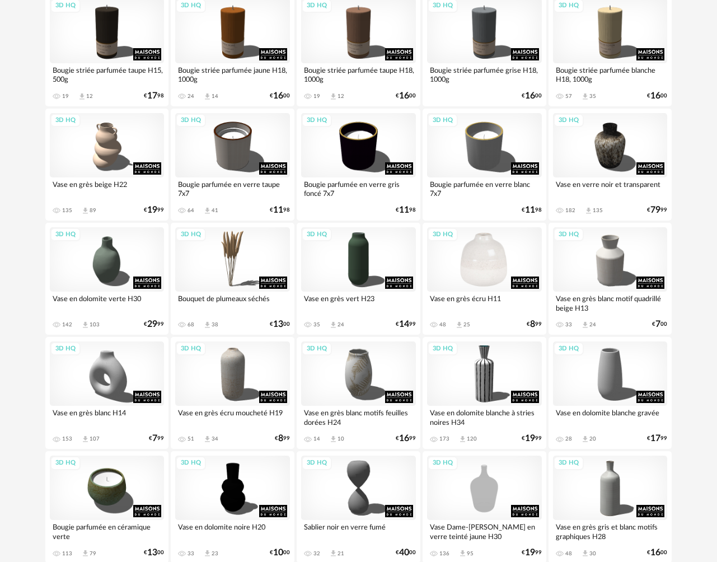
click at [472, 277] on div "3D HQ" at bounding box center [484, 259] width 115 height 64
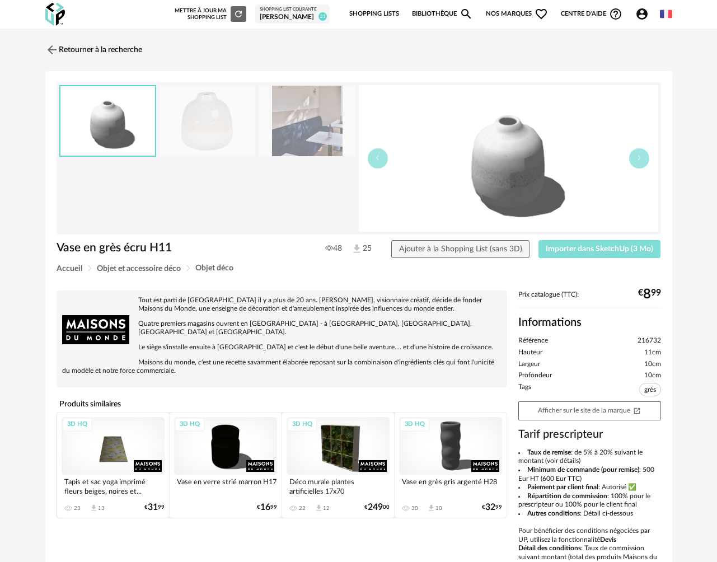
click at [586, 252] on span "Importer dans SketchUp (3 Mo)" at bounding box center [600, 249] width 108 height 8
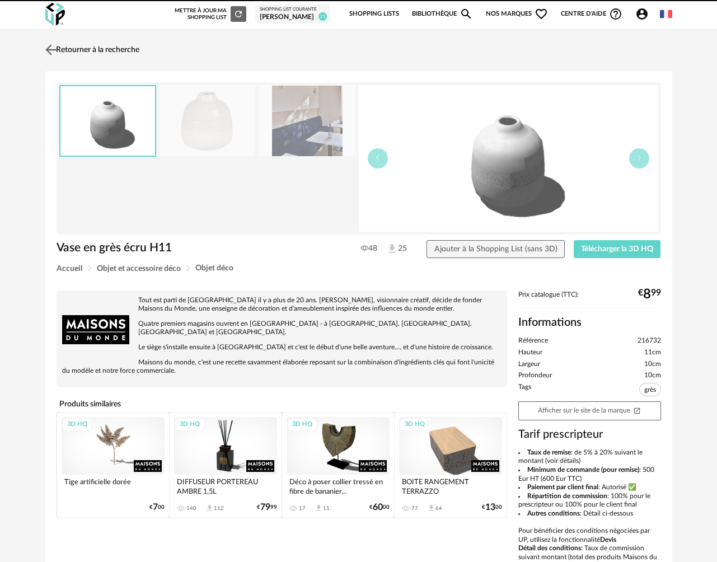
click at [93, 50] on link "Retourner à la recherche" at bounding box center [91, 50] width 97 height 25
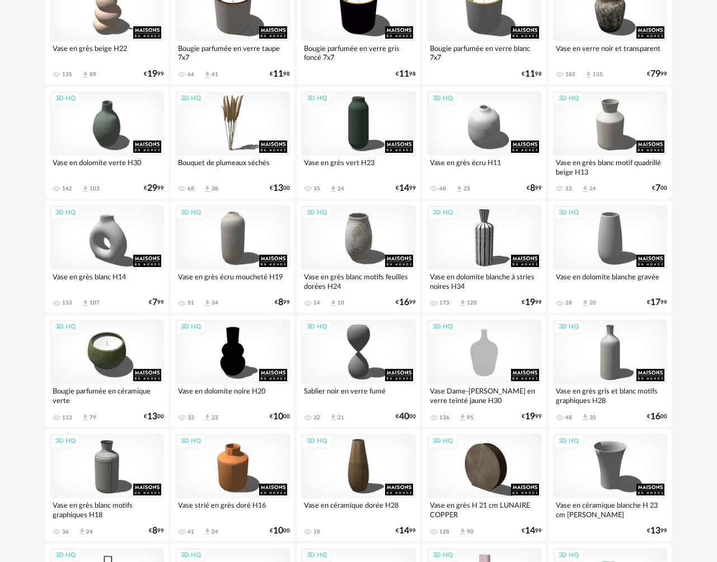
scroll to position [1509, 0]
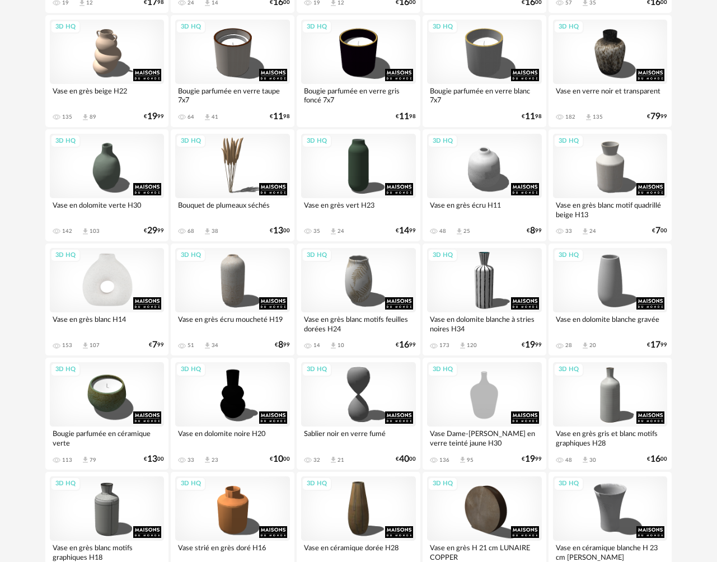
click at [124, 272] on div "3D HQ" at bounding box center [107, 280] width 115 height 64
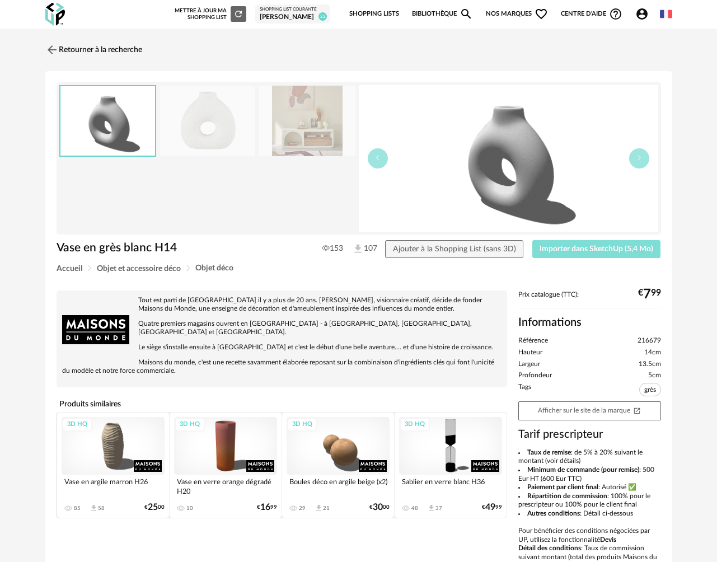
click at [554, 253] on span "Importer dans SketchUp (5,4 Mo)" at bounding box center [597, 249] width 114 height 8
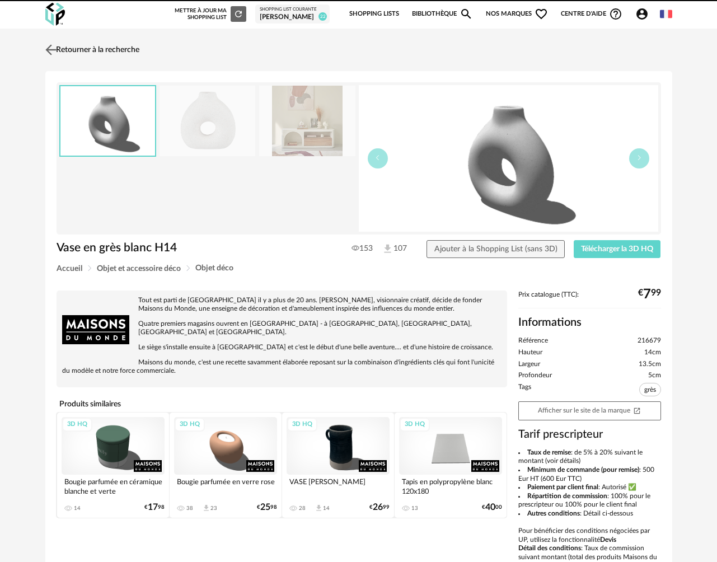
click at [92, 48] on link "Retourner à la recherche" at bounding box center [91, 50] width 97 height 25
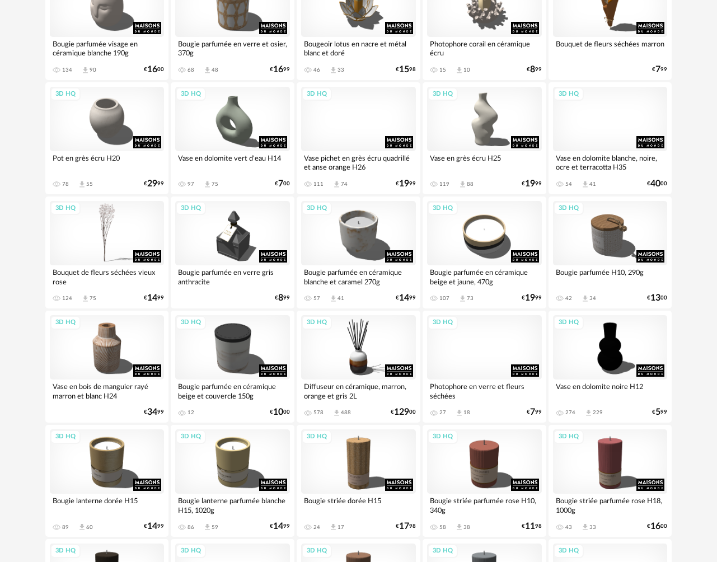
scroll to position [833, 0]
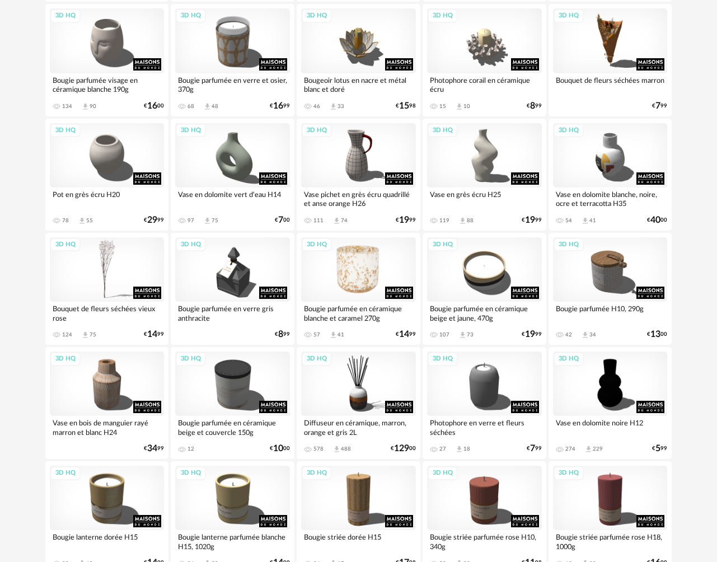
click at [381, 271] on div "3D HQ" at bounding box center [358, 269] width 115 height 64
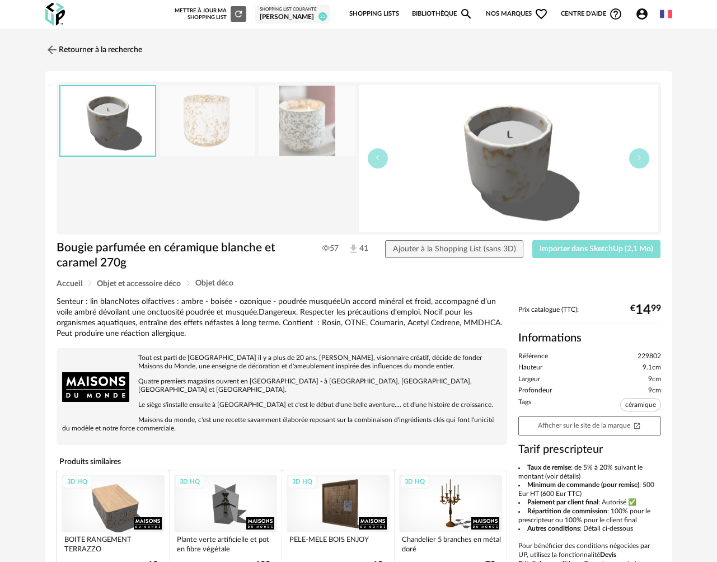
click at [570, 245] on span "Importer dans SketchUp (2,1 Mo)" at bounding box center [597, 249] width 114 height 8
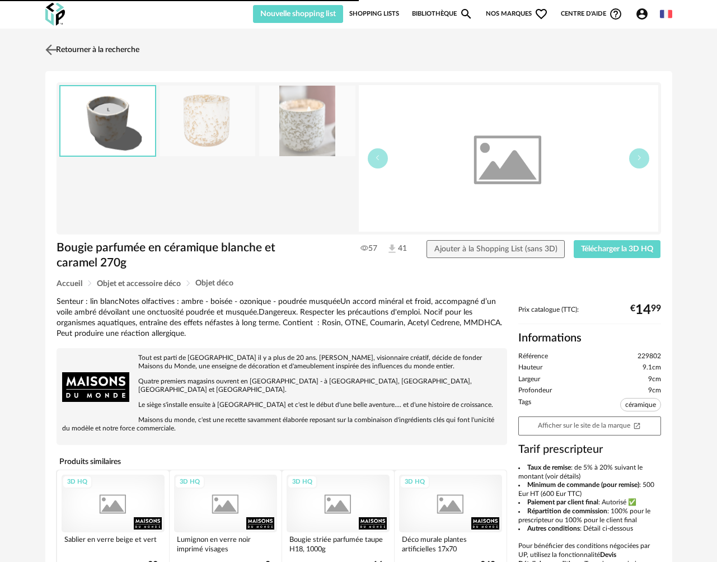
click at [76, 48] on link "Retourner à la recherche" at bounding box center [91, 50] width 97 height 25
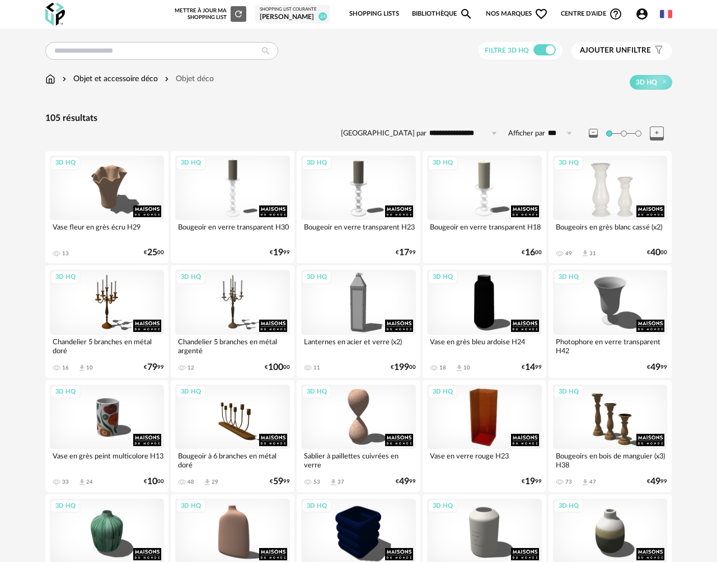
click at [587, 197] on div "3D HQ" at bounding box center [610, 188] width 115 height 64
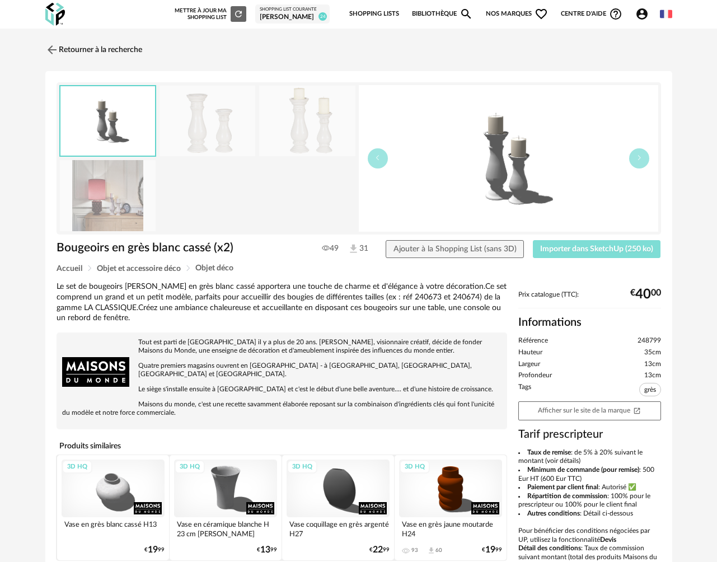
click at [580, 246] on span "Importer dans SketchUp (250 ko)" at bounding box center [596, 249] width 113 height 8
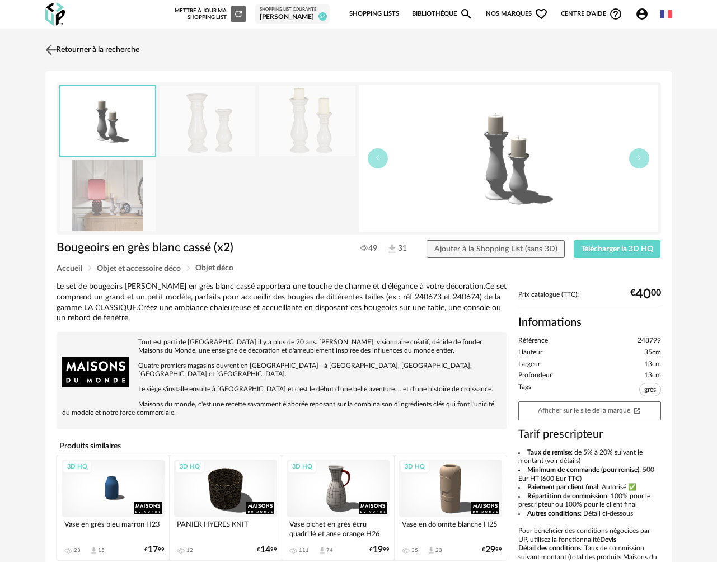
click at [123, 49] on link "Retourner à la recherche" at bounding box center [91, 50] width 97 height 25
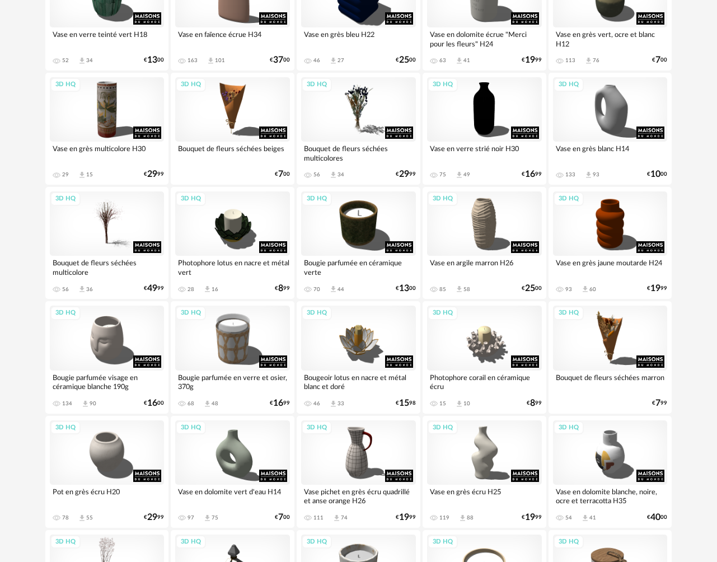
scroll to position [539, 0]
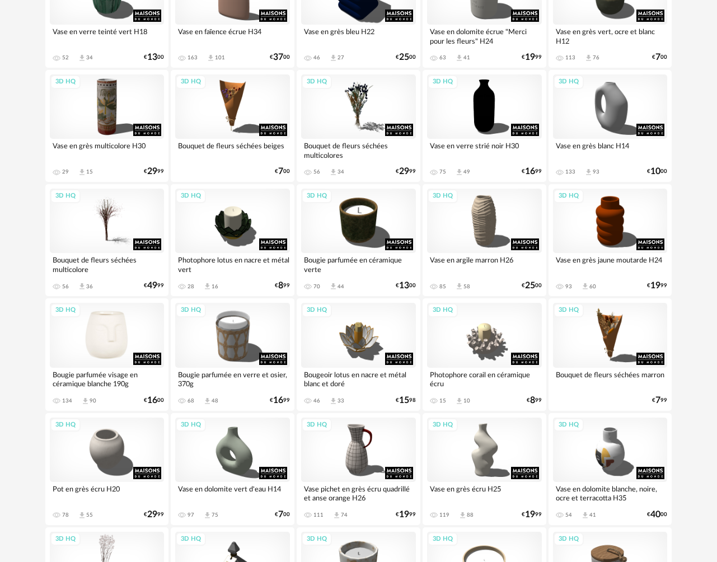
click at [123, 356] on div "3D HQ" at bounding box center [107, 335] width 115 height 64
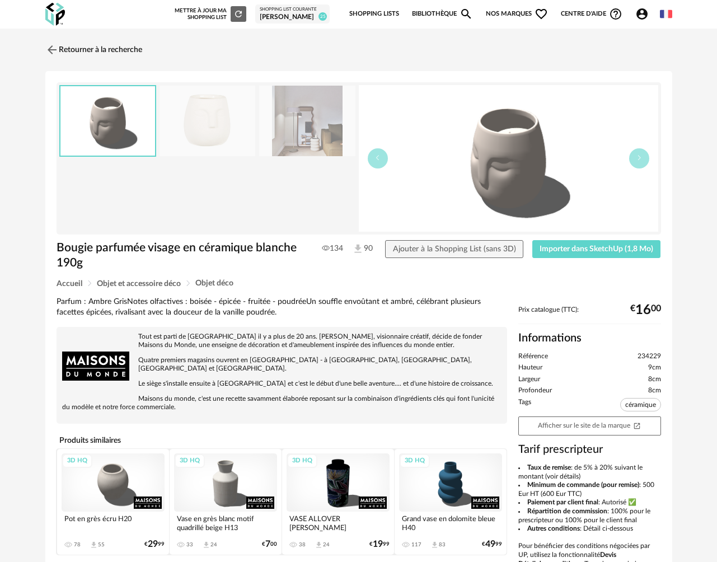
click at [572, 263] on div "Bougie parfumée visage en céramique blanche 190g 134 90 Ajouter à la Shopping L…" at bounding box center [359, 260] width 616 height 40
click at [564, 251] on span "Importer dans SketchUp (1,8 Mo)" at bounding box center [597, 249] width 114 height 8
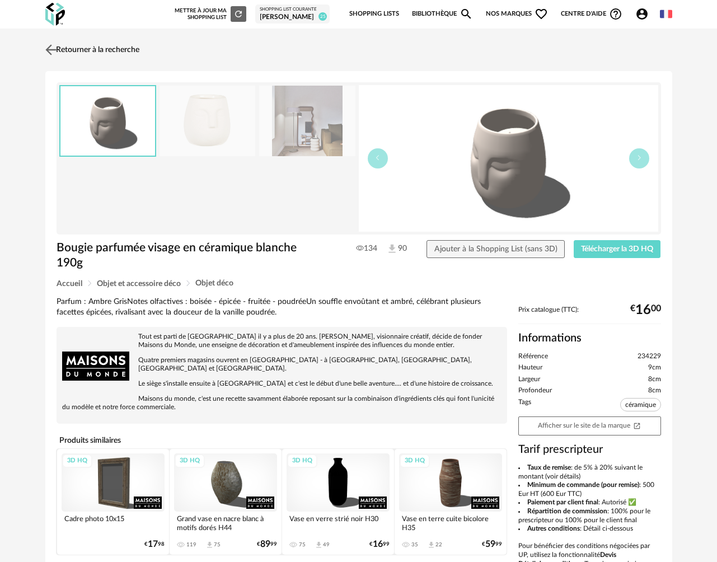
click at [77, 49] on link "Retourner à la recherche" at bounding box center [91, 50] width 97 height 25
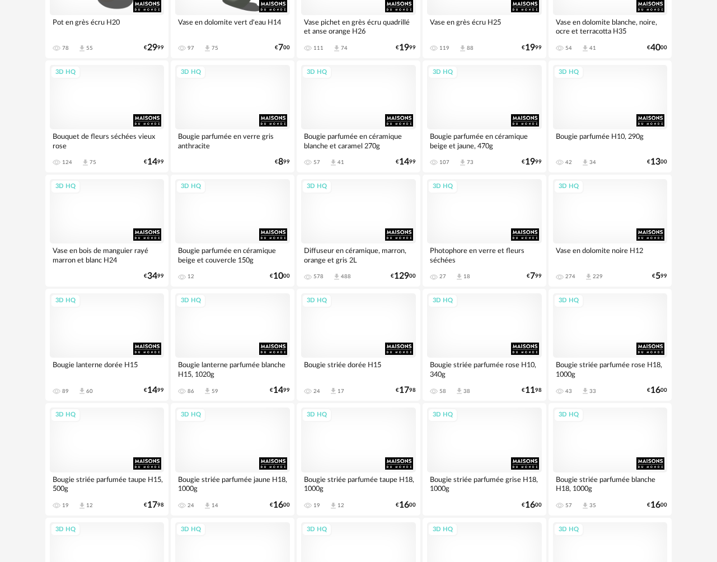
scroll to position [927, 0]
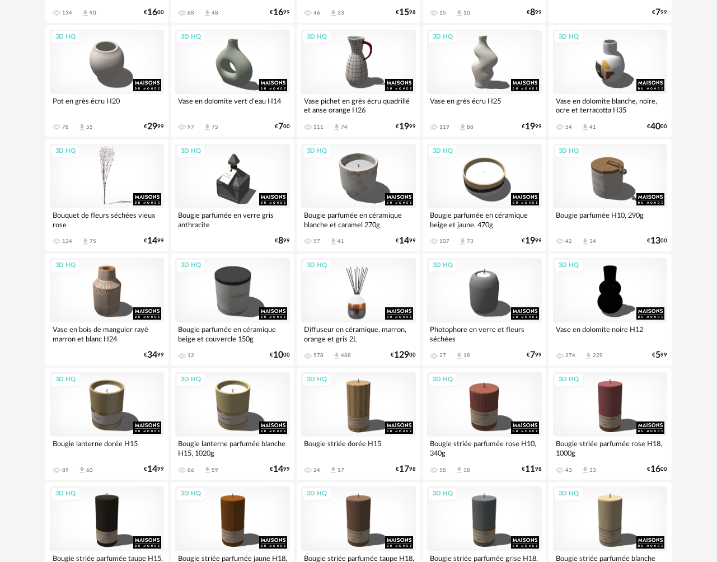
click at [361, 279] on div "3D HQ" at bounding box center [358, 290] width 115 height 64
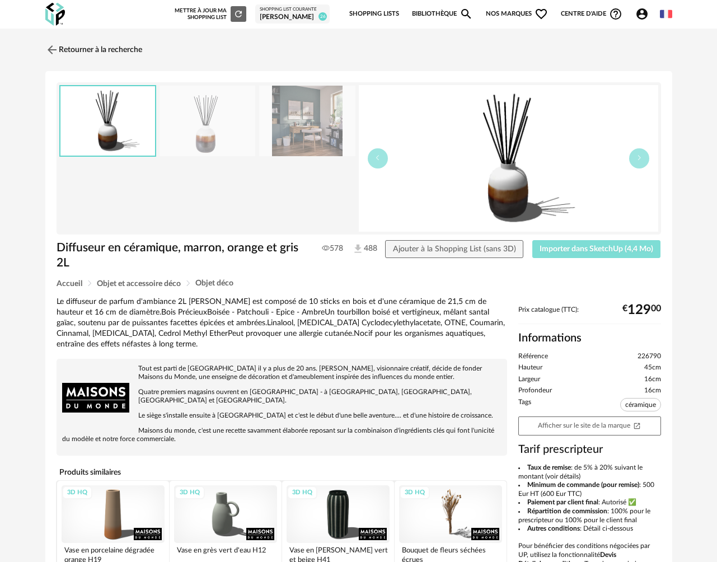
click at [553, 249] on span "Importer dans SketchUp (4,4 Mo)" at bounding box center [597, 249] width 114 height 8
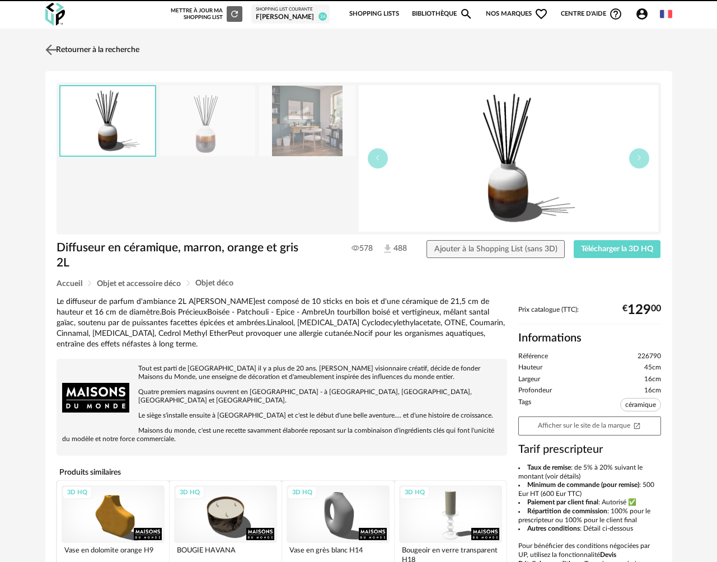
click at [102, 54] on link "Retourner à la recherche" at bounding box center [91, 50] width 97 height 25
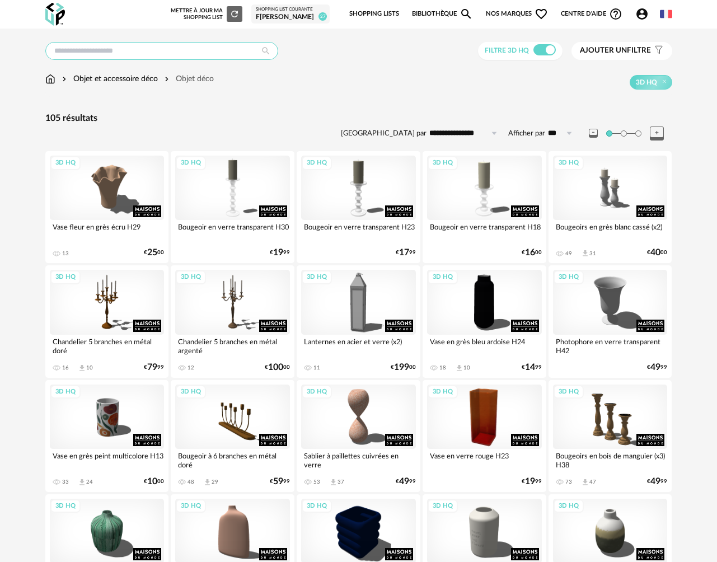
click at [111, 57] on input "text" at bounding box center [161, 51] width 233 height 18
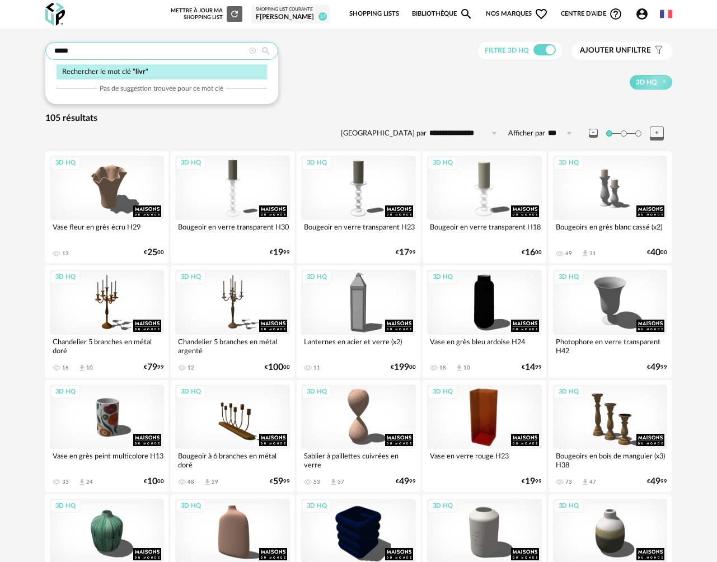
type input "*****"
type input "**********"
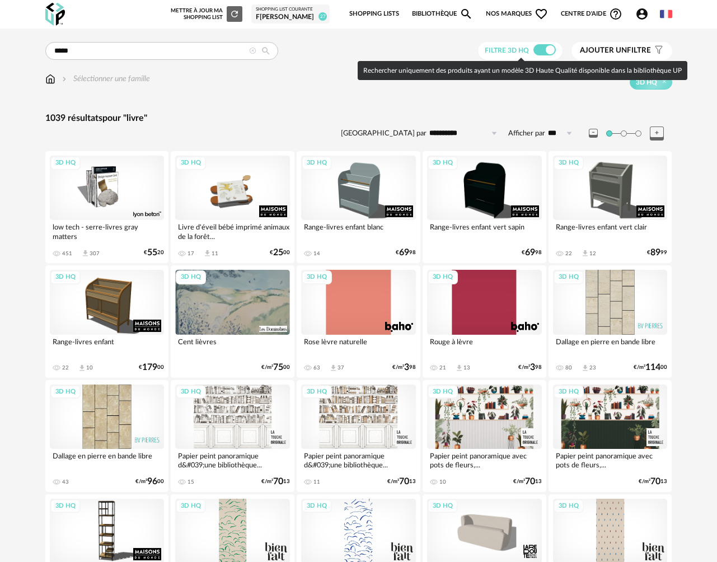
click at [539, 55] on div at bounding box center [545, 49] width 22 height 11
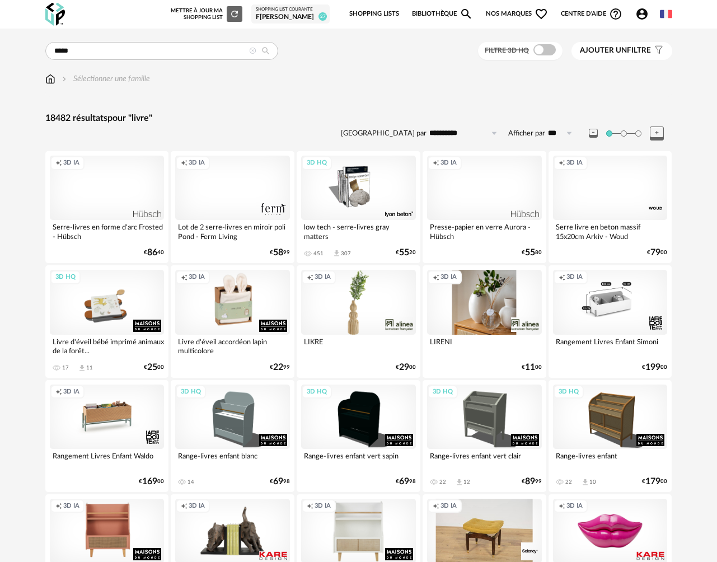
click at [366, 194] on div "3D HQ" at bounding box center [358, 188] width 115 height 64
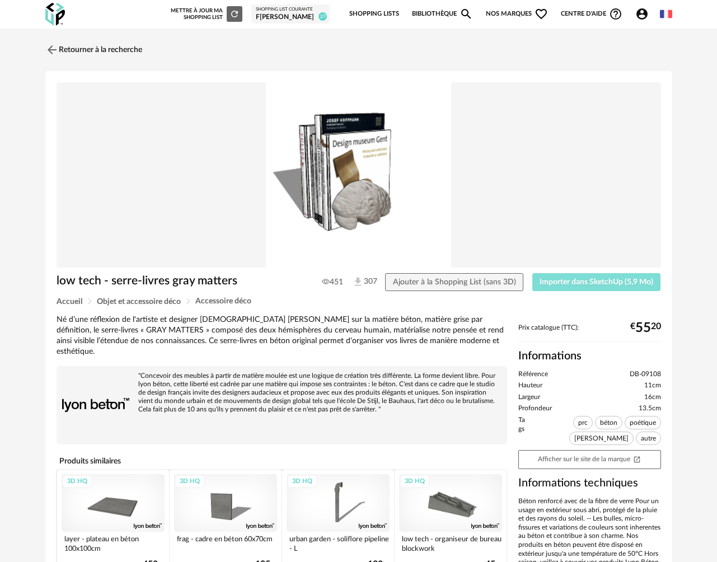
click at [575, 283] on span "Importer dans SketchUp (5,9 Mo)" at bounding box center [597, 282] width 114 height 8
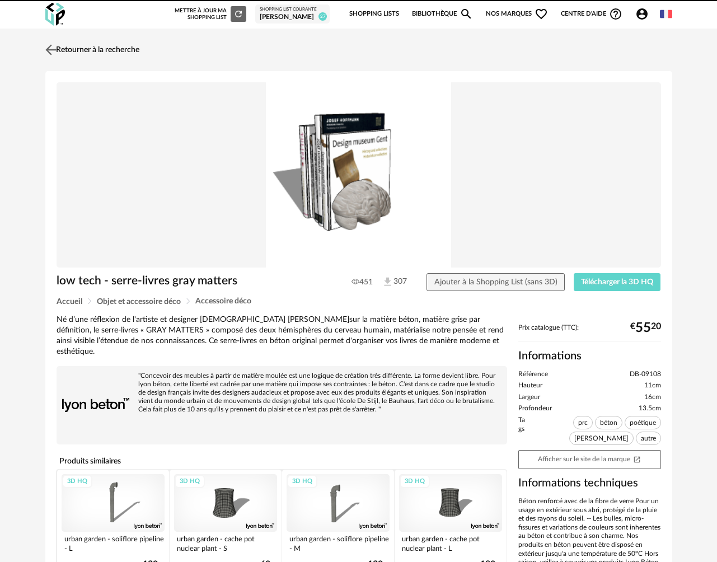
click at [71, 49] on link "Retourner à la recherche" at bounding box center [91, 50] width 97 height 25
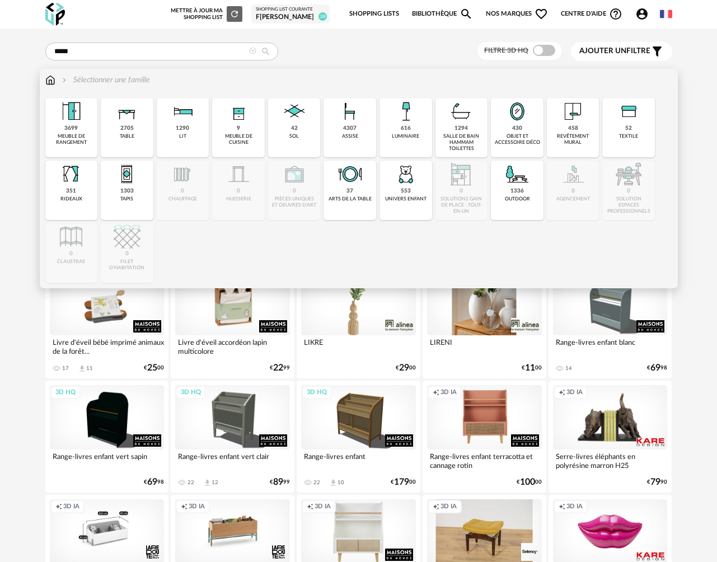
click at [52, 83] on img at bounding box center [50, 79] width 10 height 11
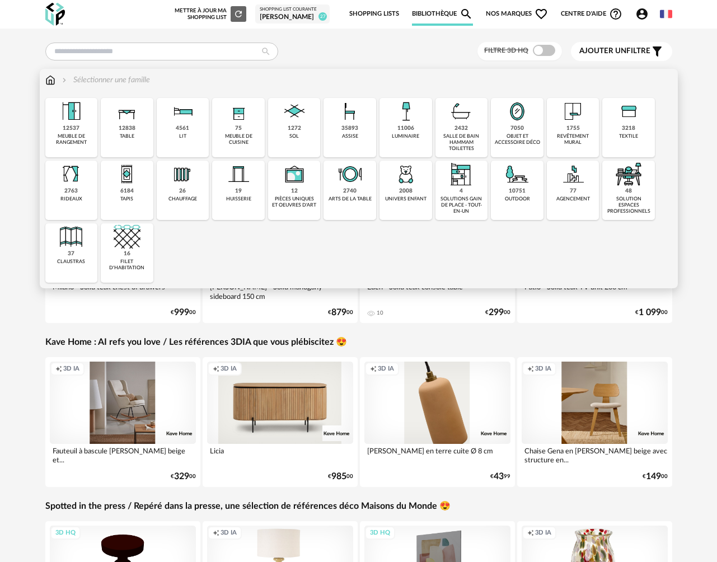
click at [524, 131] on div "7050" at bounding box center [517, 128] width 13 height 7
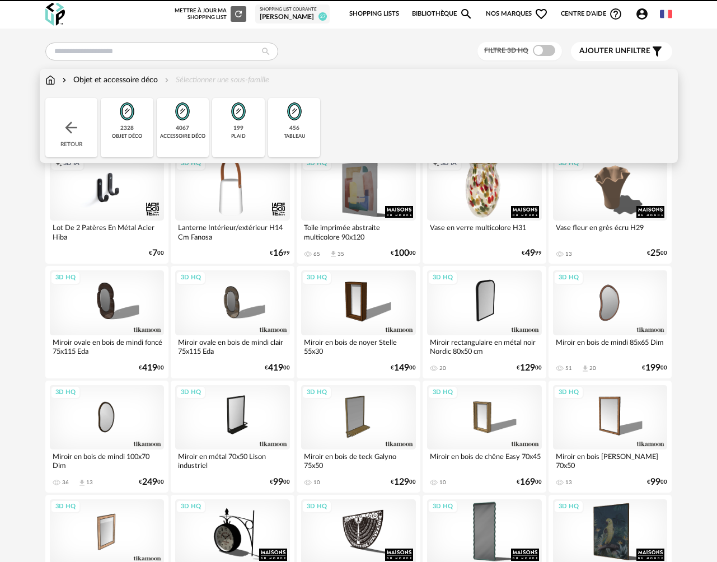
click at [187, 129] on div "4067" at bounding box center [182, 128] width 13 height 7
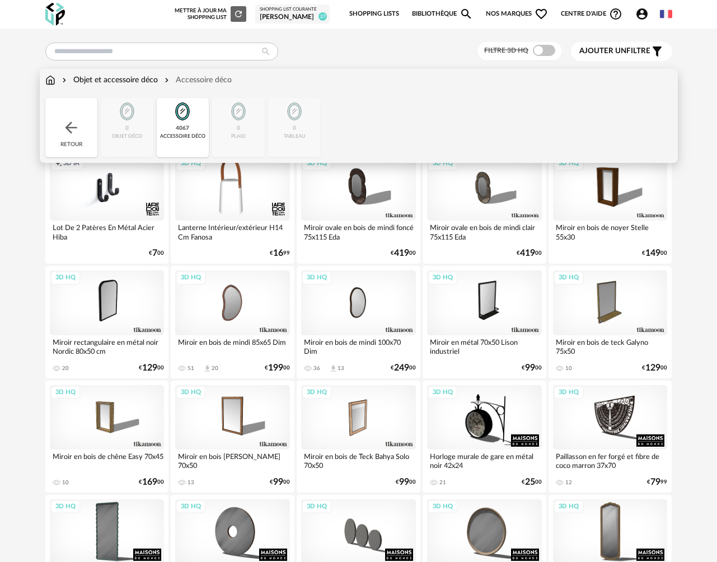
click at [58, 78] on div "Objet et accessoire déco Accessoire déco" at bounding box center [138, 79] width 187 height 11
click at [54, 80] on img at bounding box center [50, 79] width 10 height 11
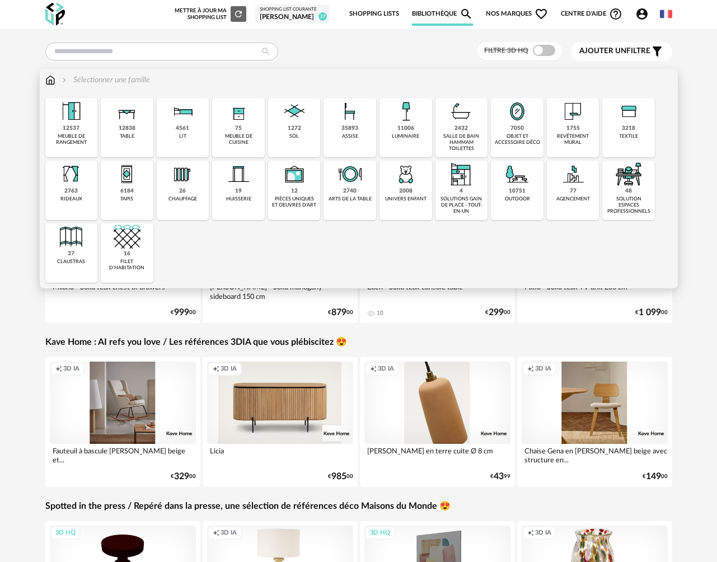
click at [518, 136] on div "objet et accessoire déco" at bounding box center [518, 139] width 46 height 13
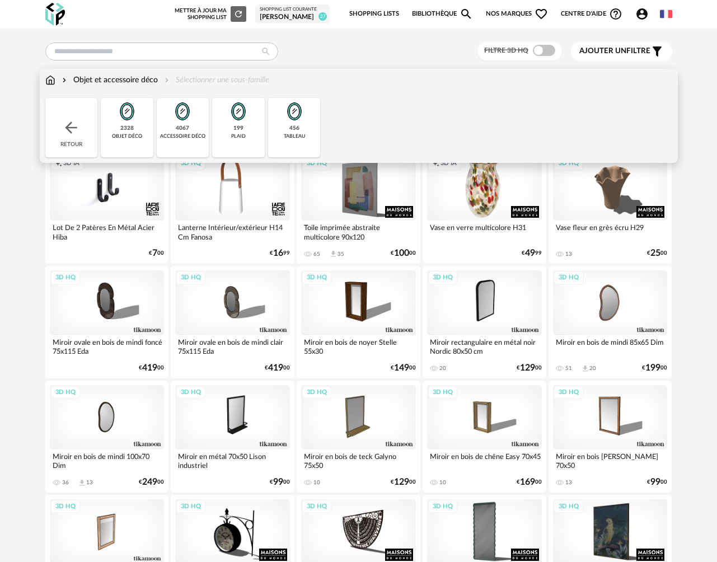
click at [134, 137] on div "objet déco" at bounding box center [127, 136] width 30 height 6
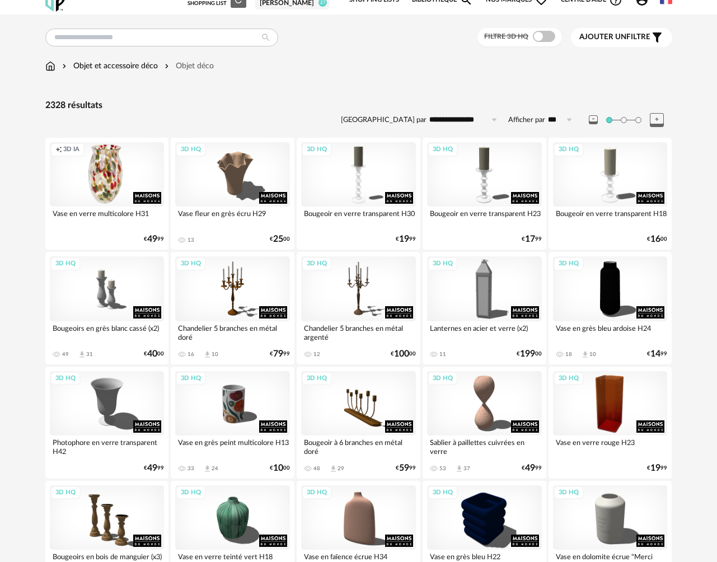
scroll to position [15, 0]
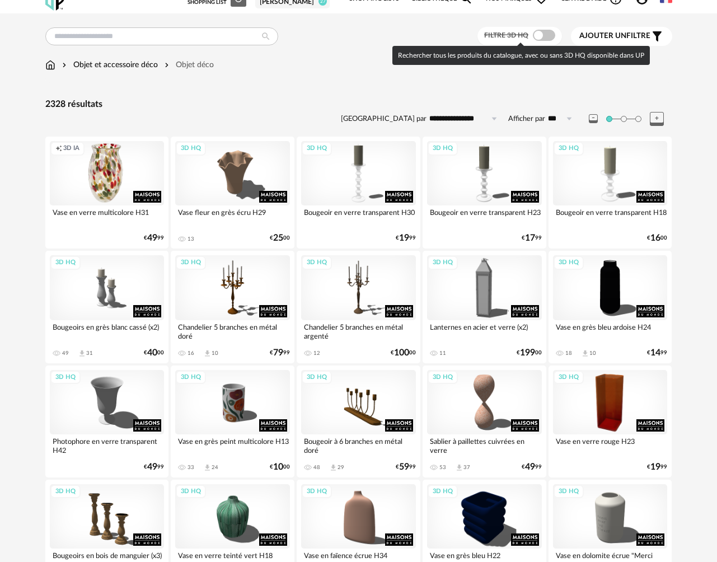
click at [548, 38] on span at bounding box center [544, 35] width 22 height 11
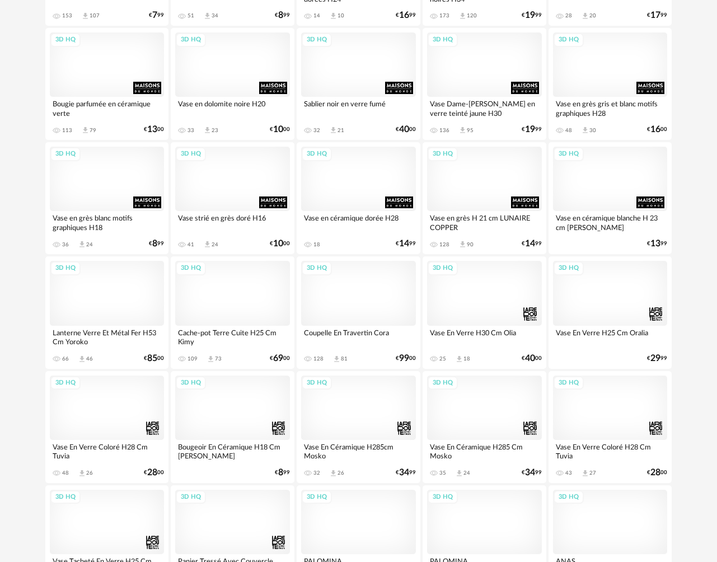
scroll to position [1947, 0]
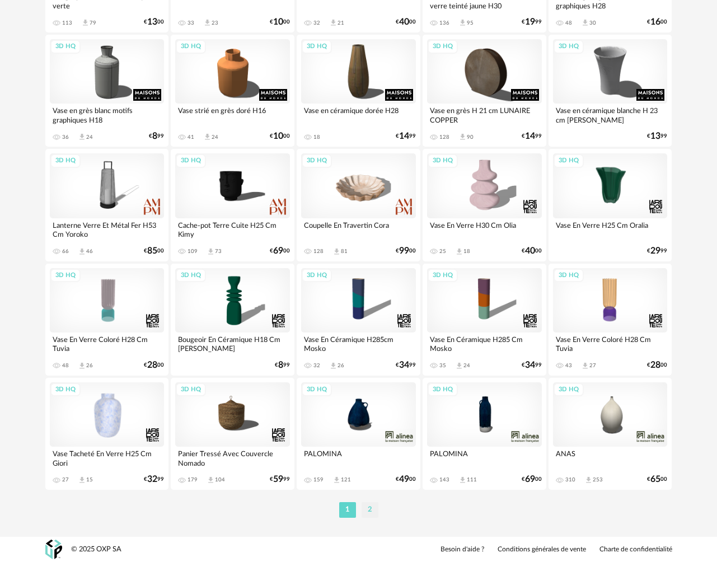
click at [369, 512] on li "2" at bounding box center [370, 510] width 17 height 16
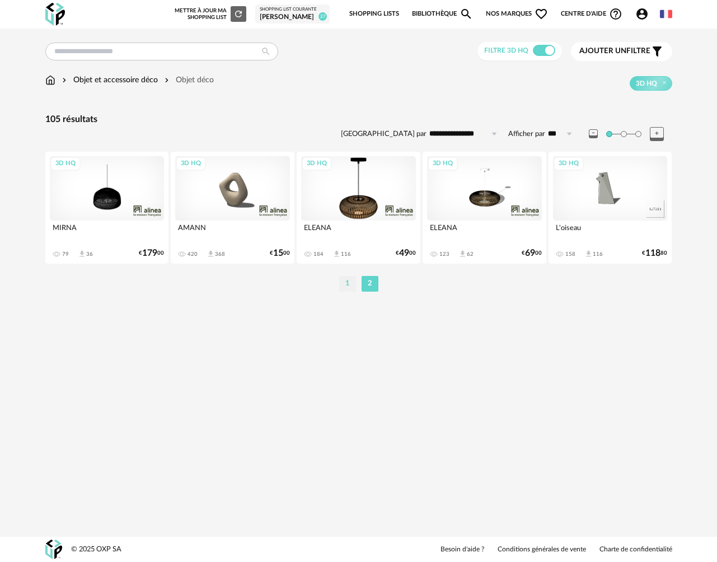
click at [349, 282] on li "1" at bounding box center [347, 284] width 17 height 16
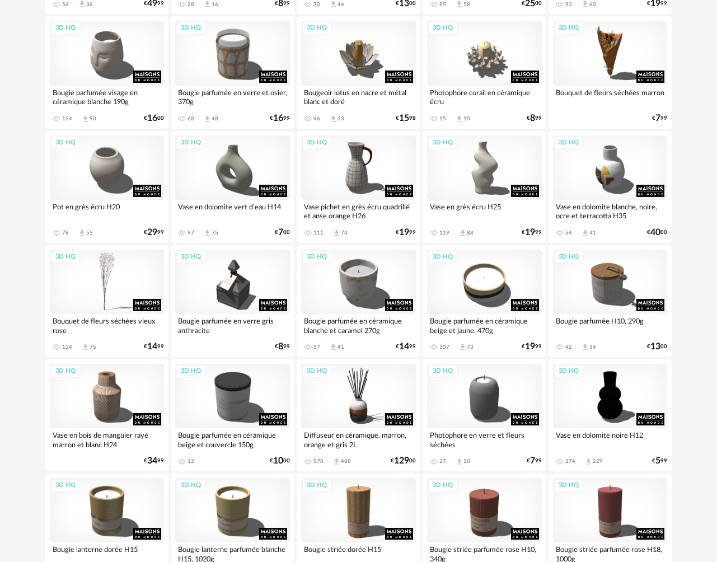
scroll to position [807, 0]
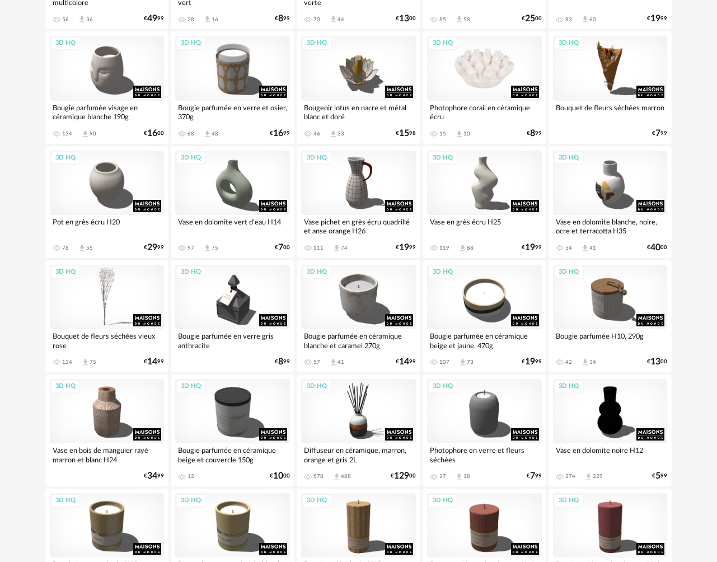
click at [495, 79] on div "3D HQ" at bounding box center [484, 68] width 115 height 64
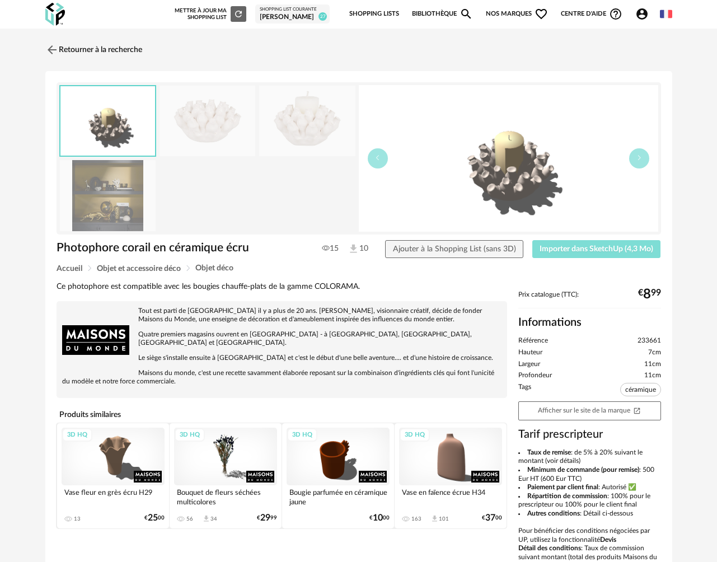
click at [558, 245] on span "Importer dans SketchUp (4,3 Mo)" at bounding box center [597, 249] width 114 height 8
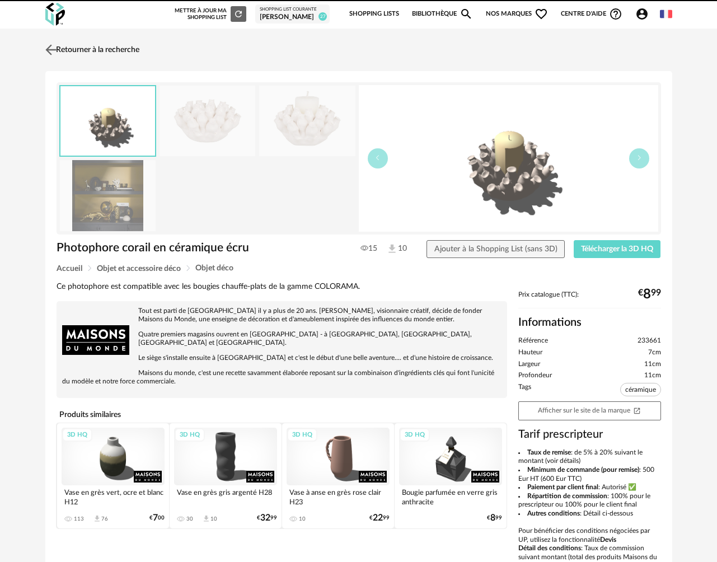
click at [102, 50] on link "Retourner à la recherche" at bounding box center [91, 50] width 97 height 25
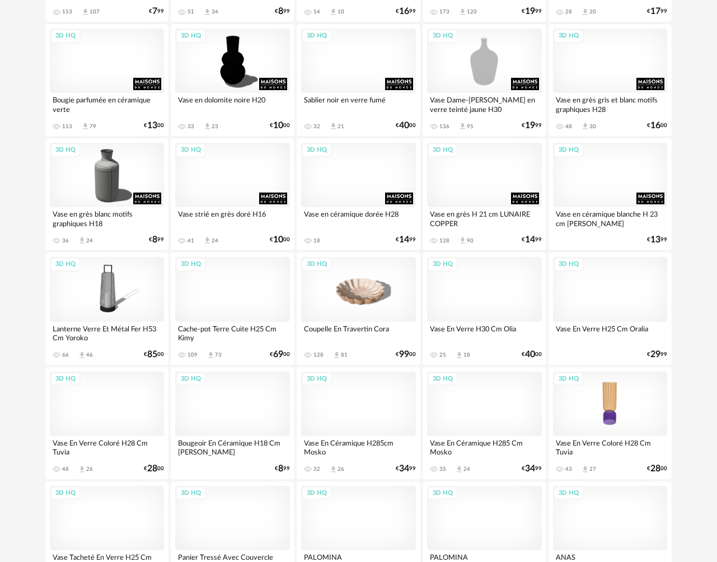
scroll to position [1920, 0]
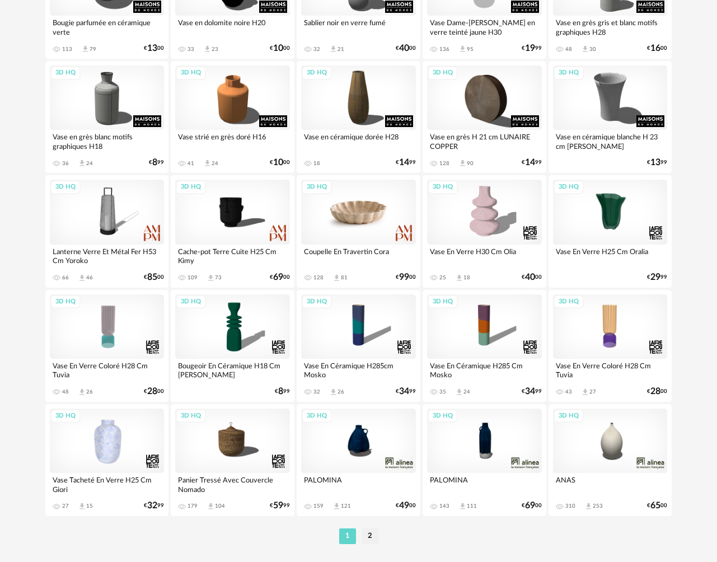
click at [378, 225] on div "3D HQ" at bounding box center [358, 212] width 115 height 64
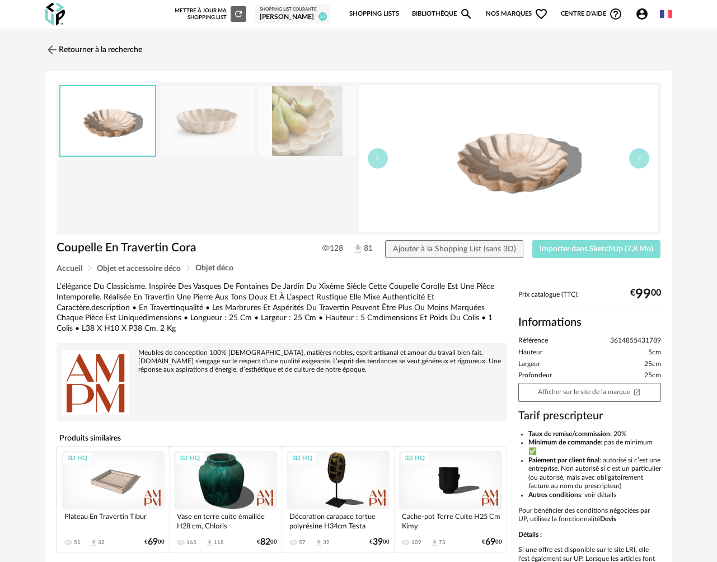
click at [556, 250] on span "Importer dans SketchUp (7,8 Mo)" at bounding box center [597, 249] width 114 height 8
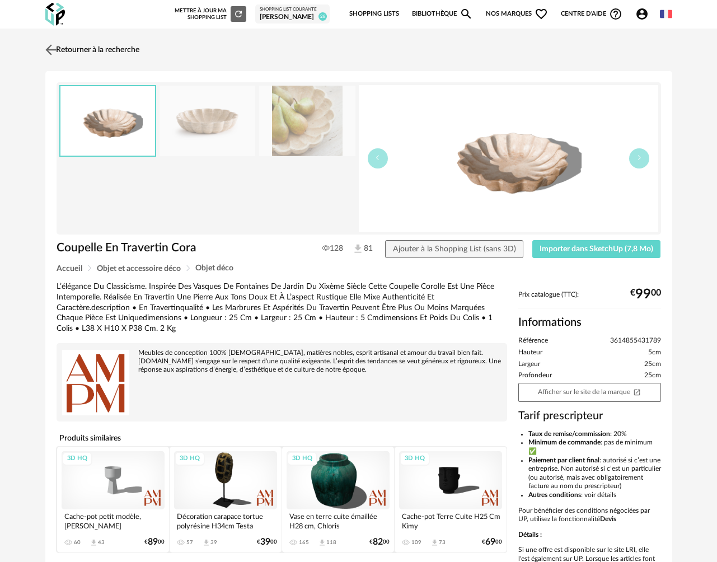
click at [71, 48] on link "Retourner à la recherche" at bounding box center [91, 50] width 97 height 25
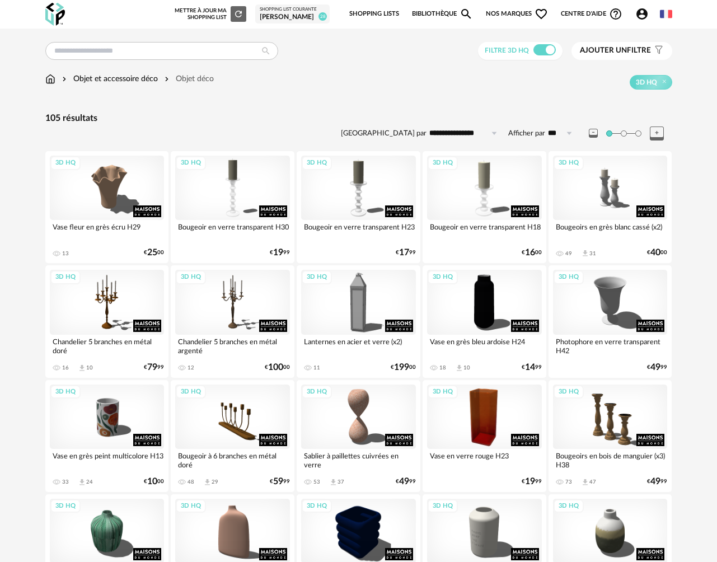
click at [463, 132] on input "**********" at bounding box center [465, 133] width 77 height 18
click at [464, 184] on span "Prix croissant" at bounding box center [466, 182] width 54 height 9
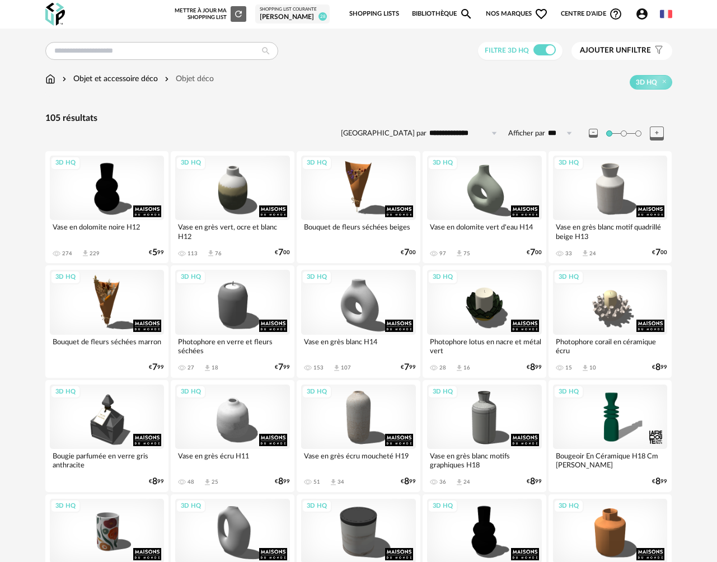
click at [457, 133] on input "**********" at bounding box center [465, 133] width 77 height 18
click at [464, 199] on span "Prix décroissant" at bounding box center [470, 201] width 63 height 9
type input "**********"
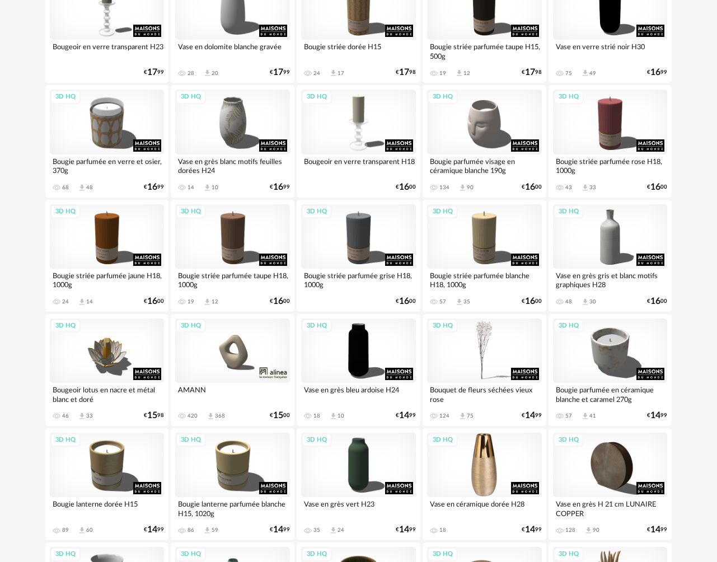
scroll to position [1322, 0]
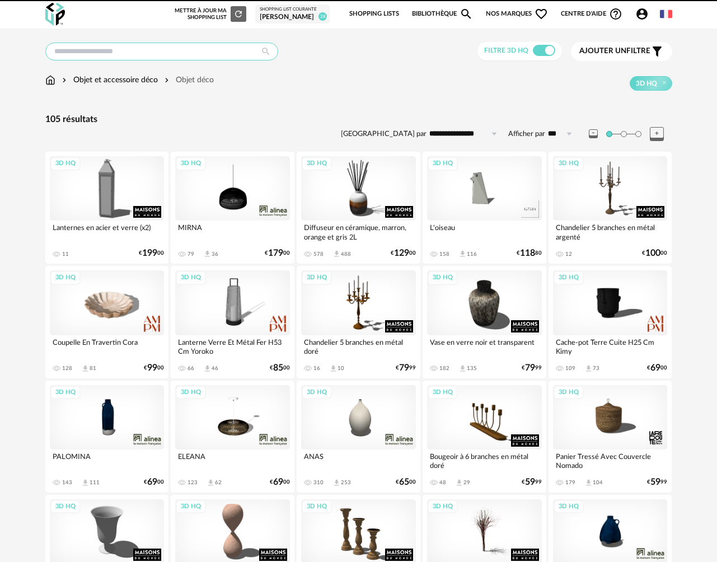
click at [180, 54] on input "text" at bounding box center [161, 52] width 233 height 18
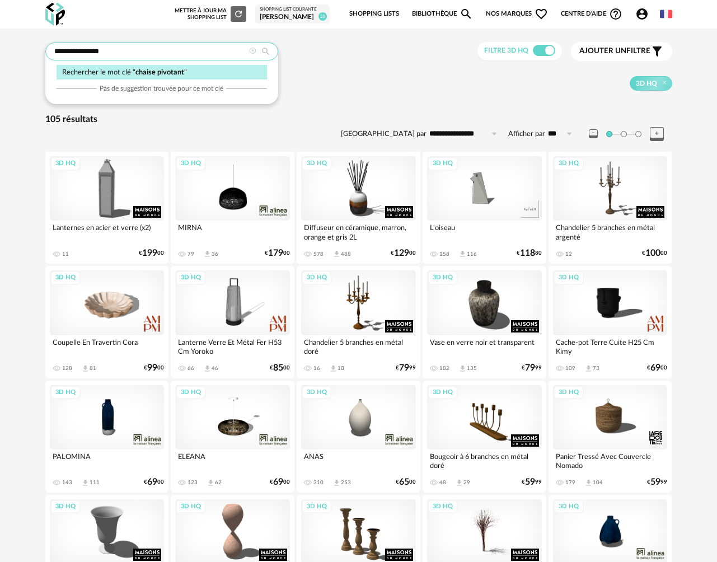
type input "**********"
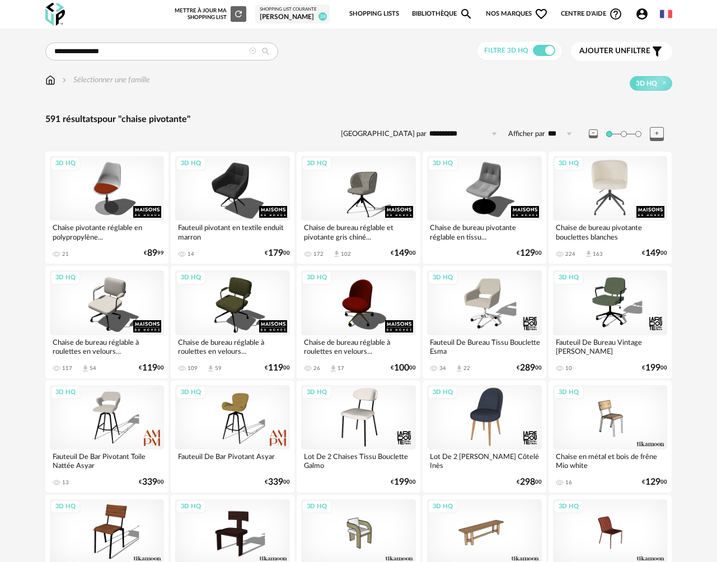
click at [591, 179] on div "3D HQ" at bounding box center [610, 188] width 115 height 64
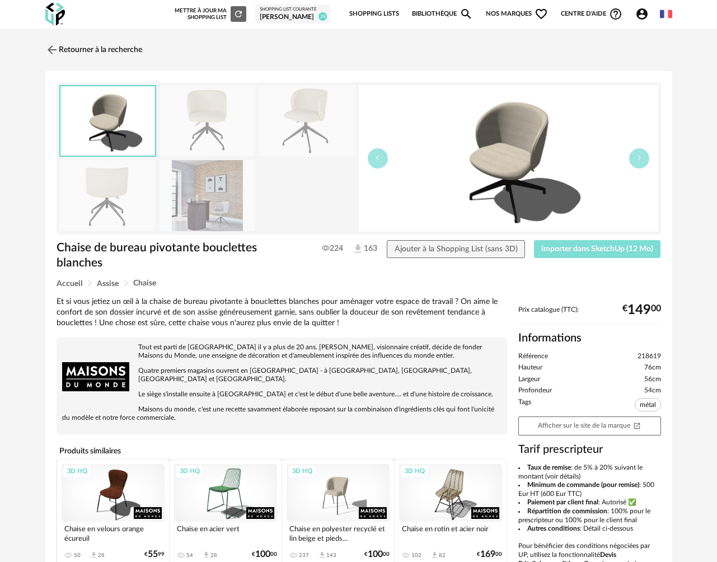
click at [574, 253] on span "Importer dans SketchUp (12 Mo)" at bounding box center [598, 249] width 112 height 8
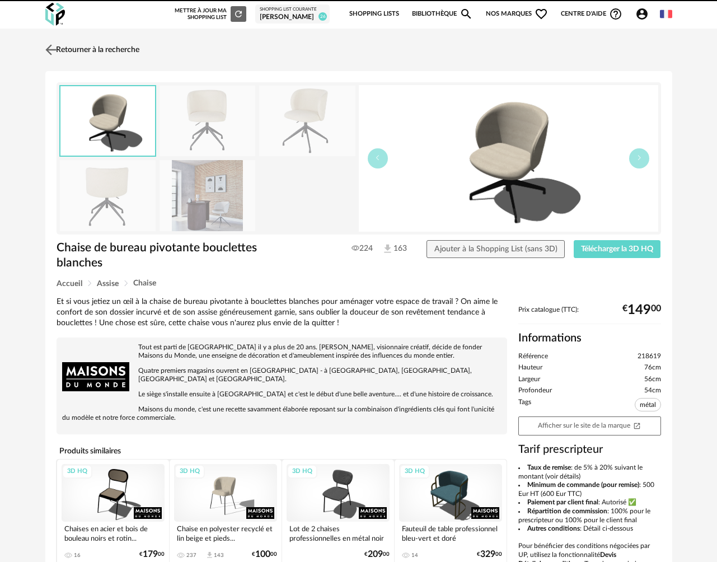
click at [63, 54] on link "Retourner à la recherche" at bounding box center [91, 50] width 97 height 25
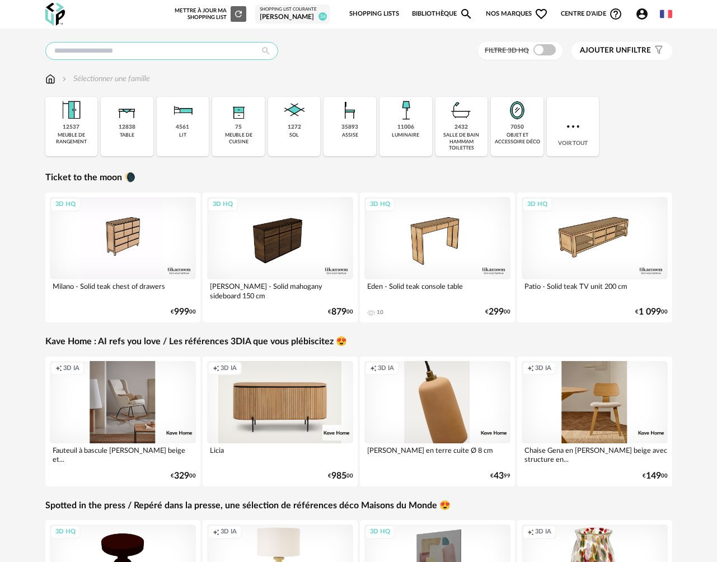
click at [96, 53] on input "text" at bounding box center [161, 51] width 233 height 18
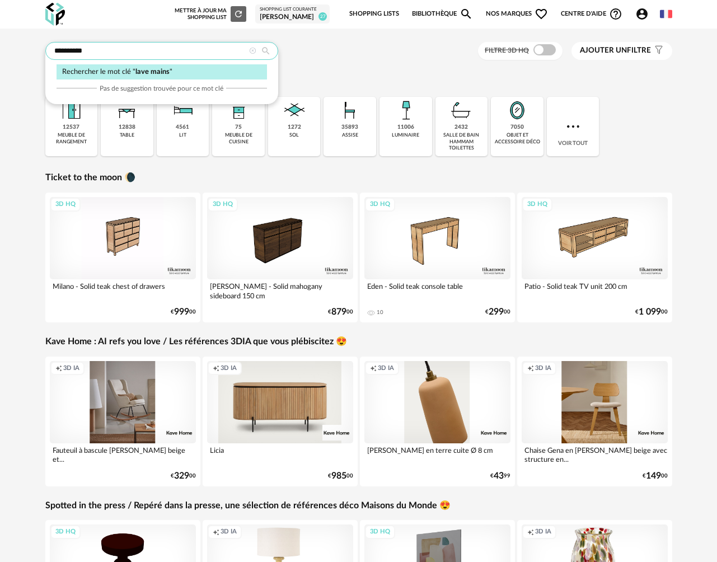
type input "**********"
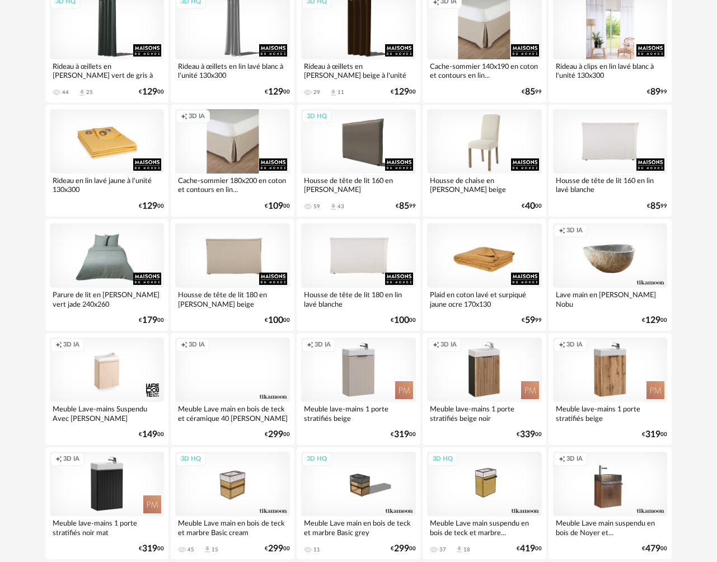
scroll to position [828, 0]
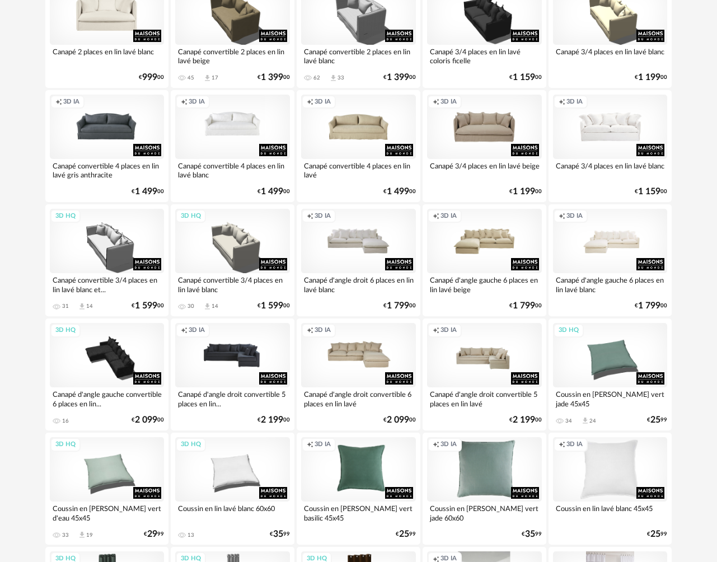
scroll to position [39, 0]
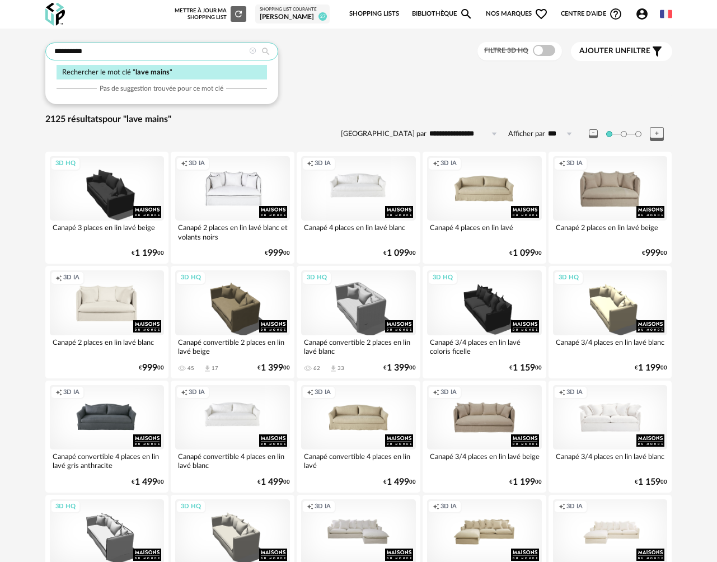
drag, startPoint x: 113, startPoint y: 49, endPoint x: -7, endPoint y: 47, distance: 119.9
type input "**********"
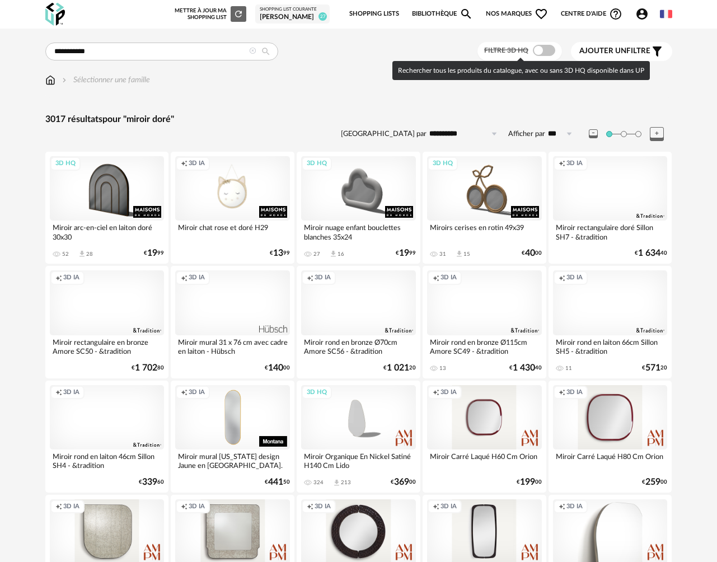
click at [547, 53] on span at bounding box center [544, 50] width 22 height 11
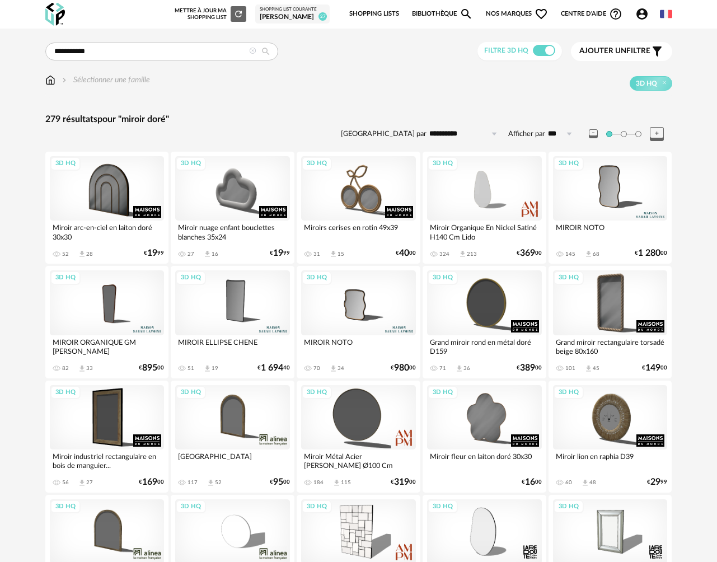
click at [439, 136] on input "**********" at bounding box center [465, 134] width 77 height 18
click at [449, 182] on span "Prix croissant" at bounding box center [466, 182] width 54 height 9
type input "**********"
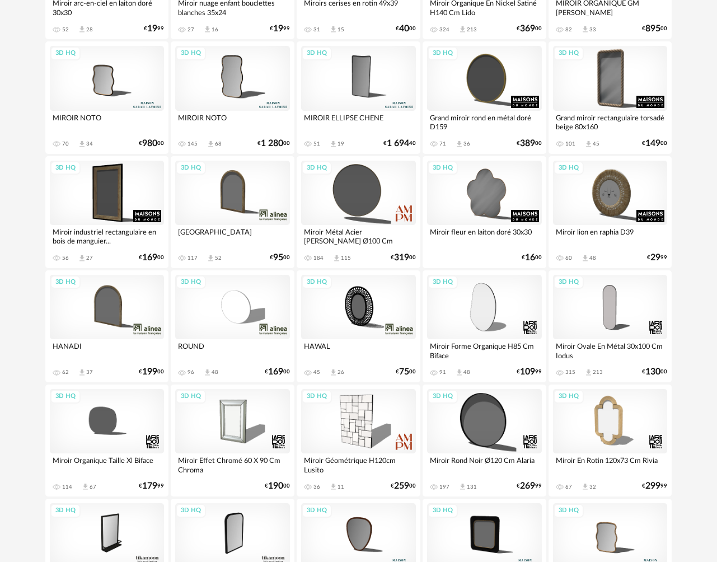
scroll to position [241, 0]
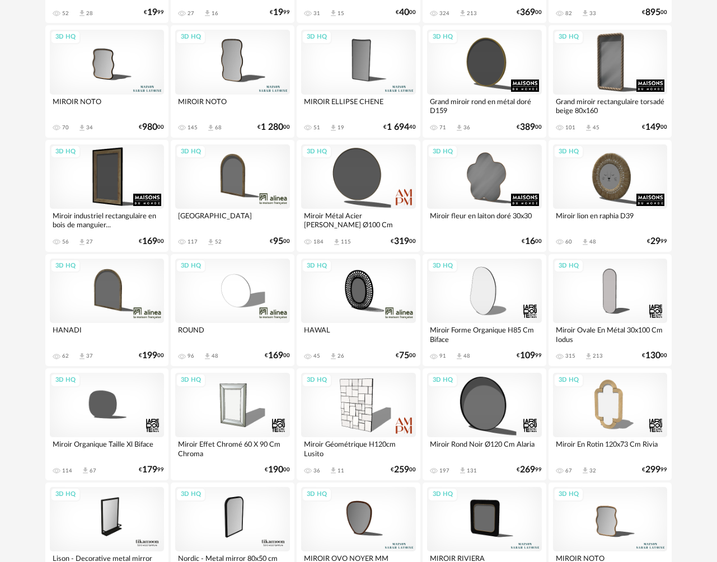
click at [241, 286] on div "3D HQ" at bounding box center [232, 291] width 115 height 64
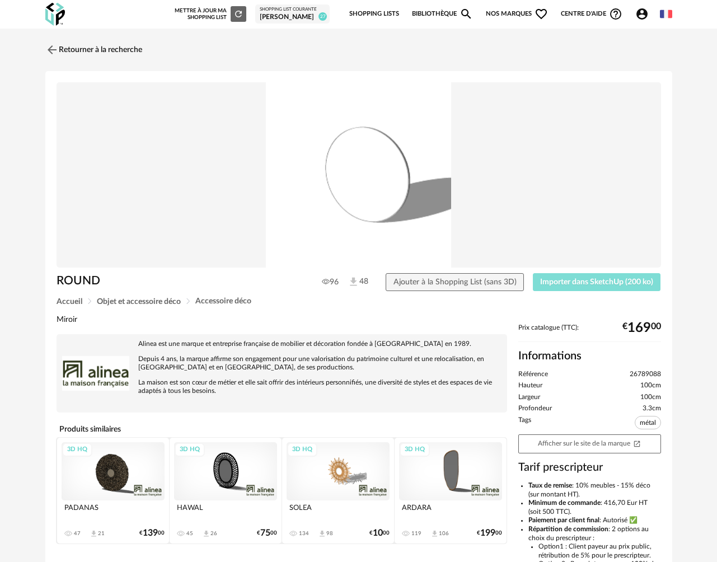
click at [581, 280] on span "Importer dans SketchUp (200 ko)" at bounding box center [596, 282] width 113 height 8
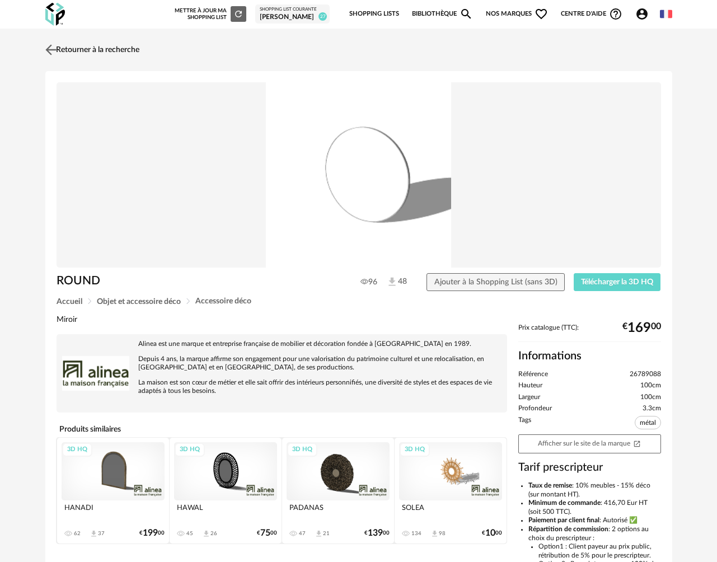
click at [105, 54] on link "Retourner à la recherche" at bounding box center [91, 50] width 97 height 25
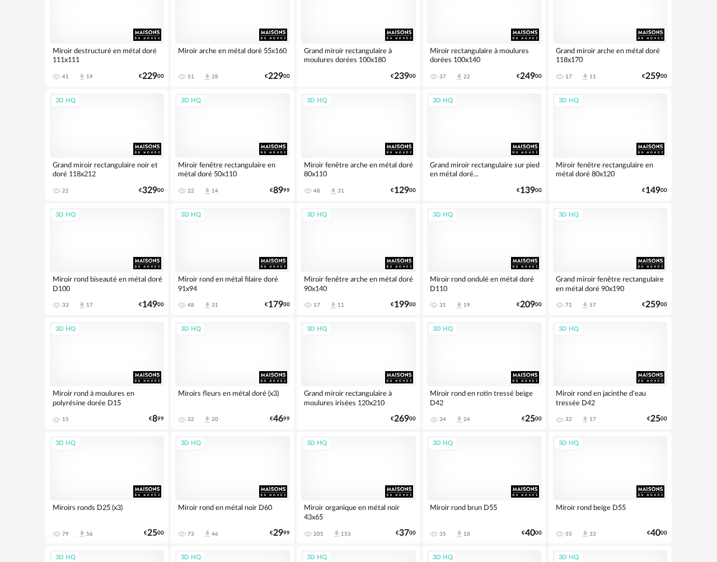
scroll to position [1432, 0]
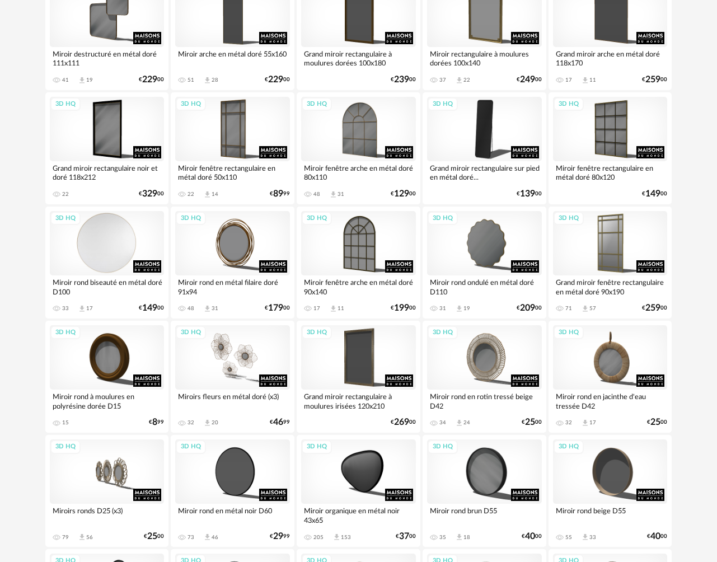
click at [115, 253] on div "3D HQ" at bounding box center [107, 243] width 115 height 64
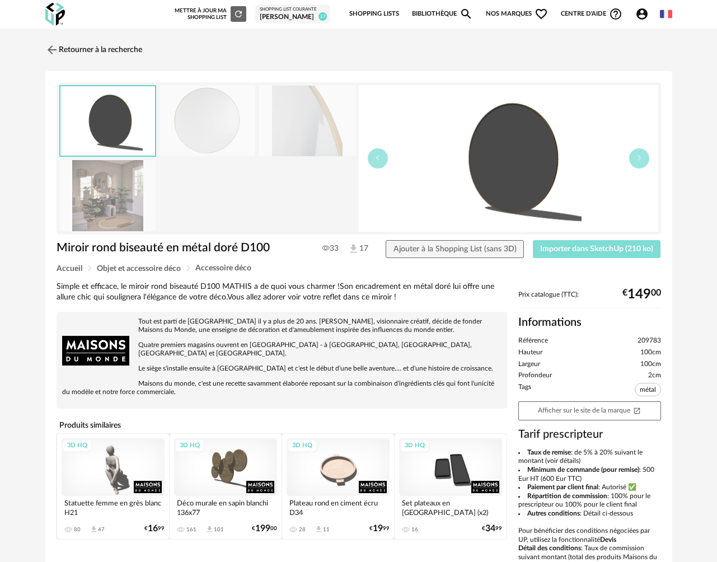
click at [576, 249] on span "Importer dans SketchUp (210 ko)" at bounding box center [596, 249] width 113 height 8
